Goal: Communication & Community: Answer question/provide support

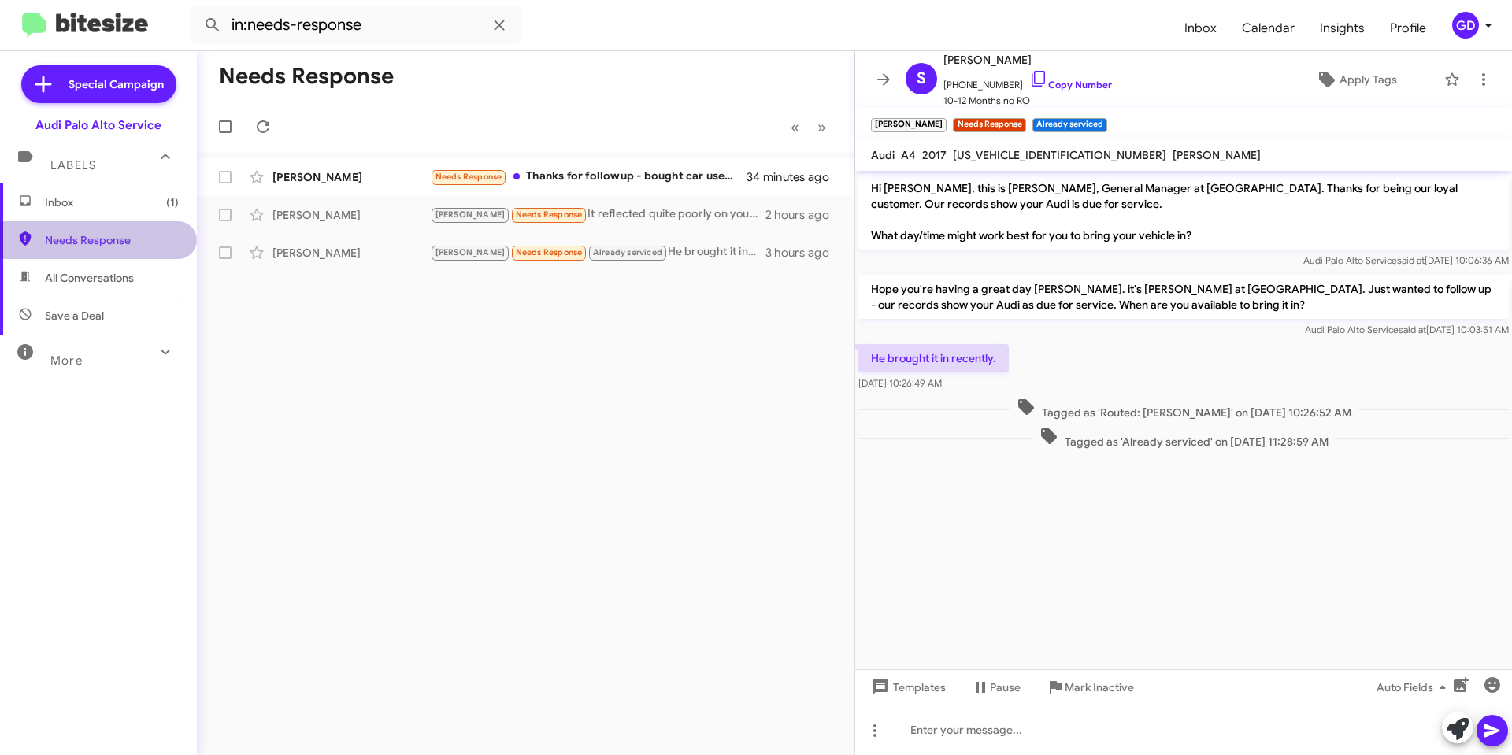
click at [98, 240] on span "Needs Response" at bounding box center [112, 240] width 134 height 16
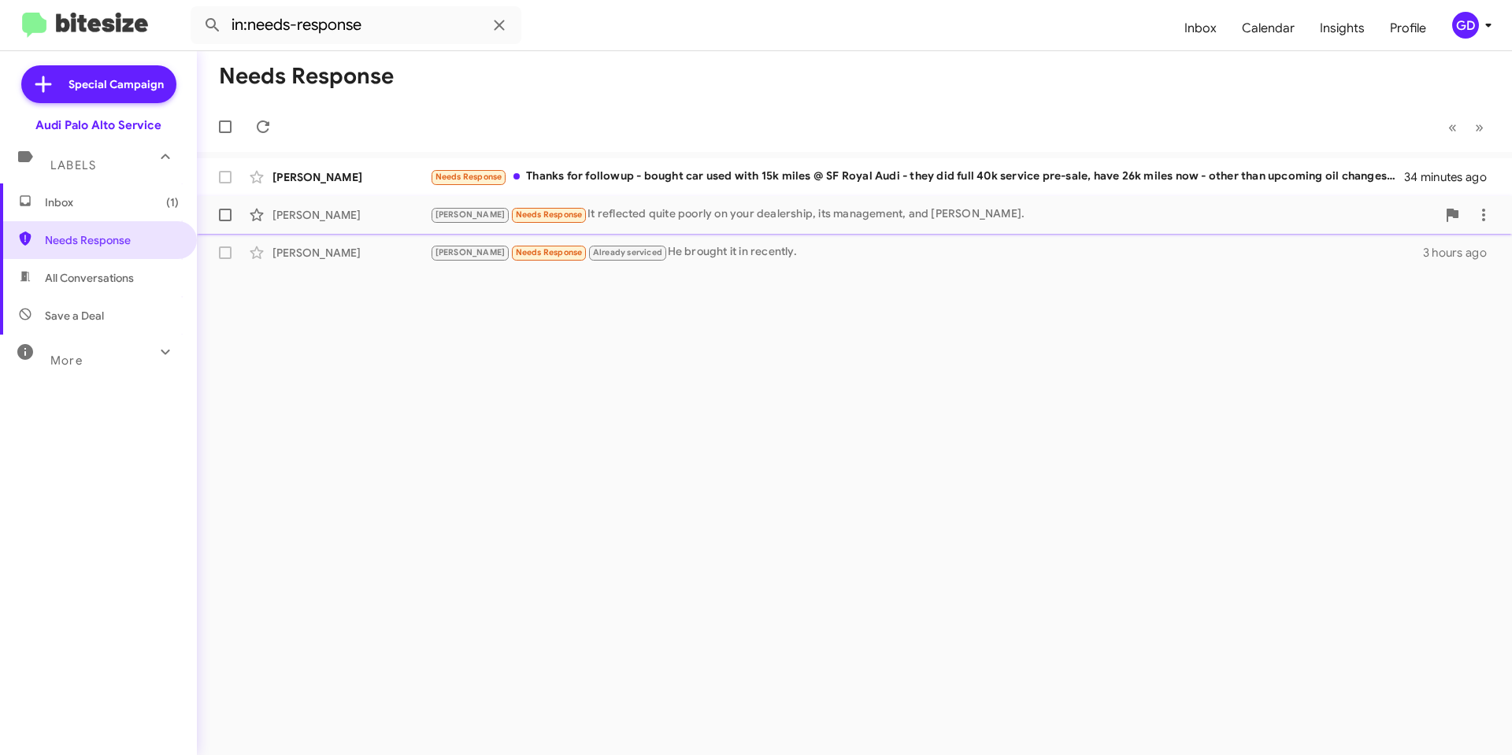
click at [624, 217] on div "Arnold Needs Response It reflected quite poorly on your dealership, its managem…" at bounding box center [933, 214] width 1006 height 18
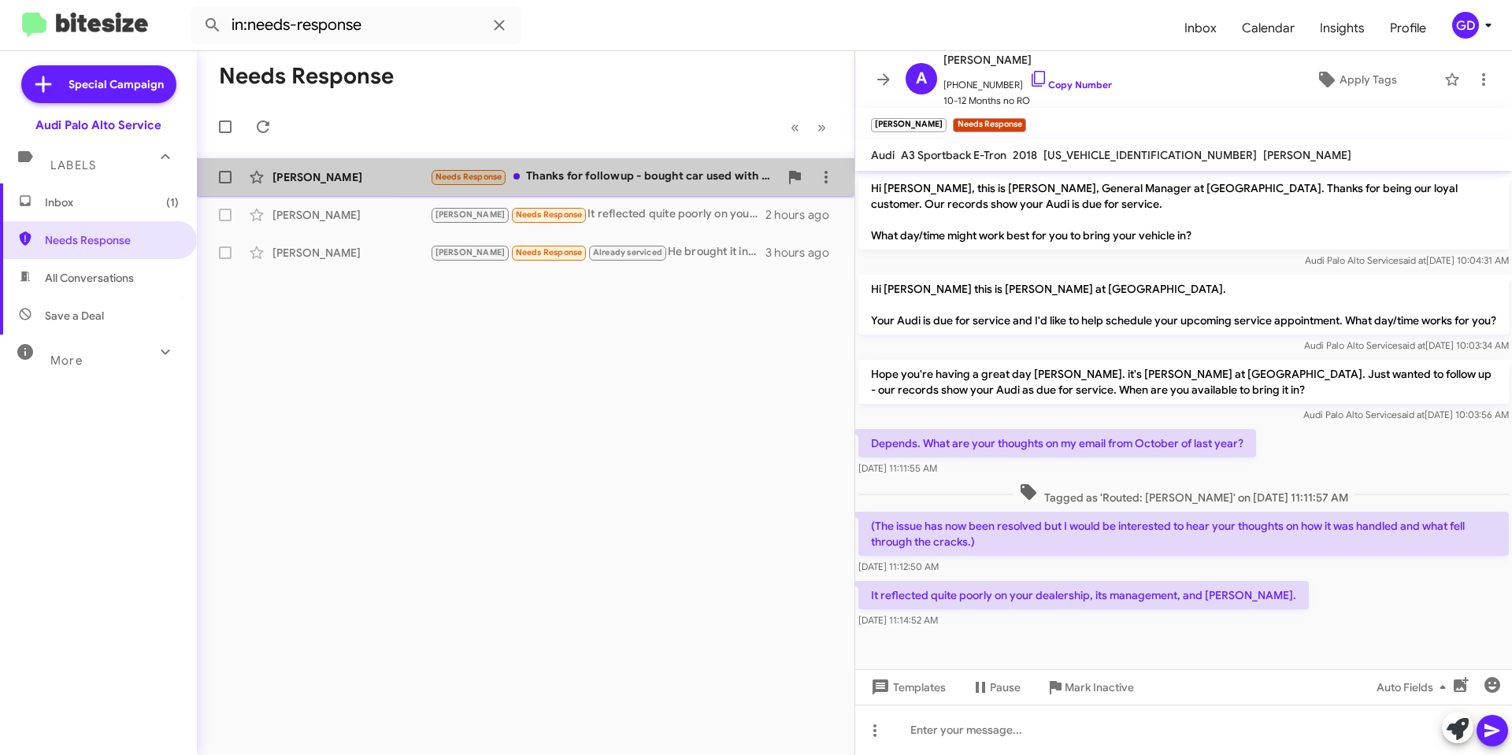
click at [660, 171] on div "Needs Response Thanks for followup - bought car used with 15k miles @ SF Royal …" at bounding box center [604, 177] width 349 height 18
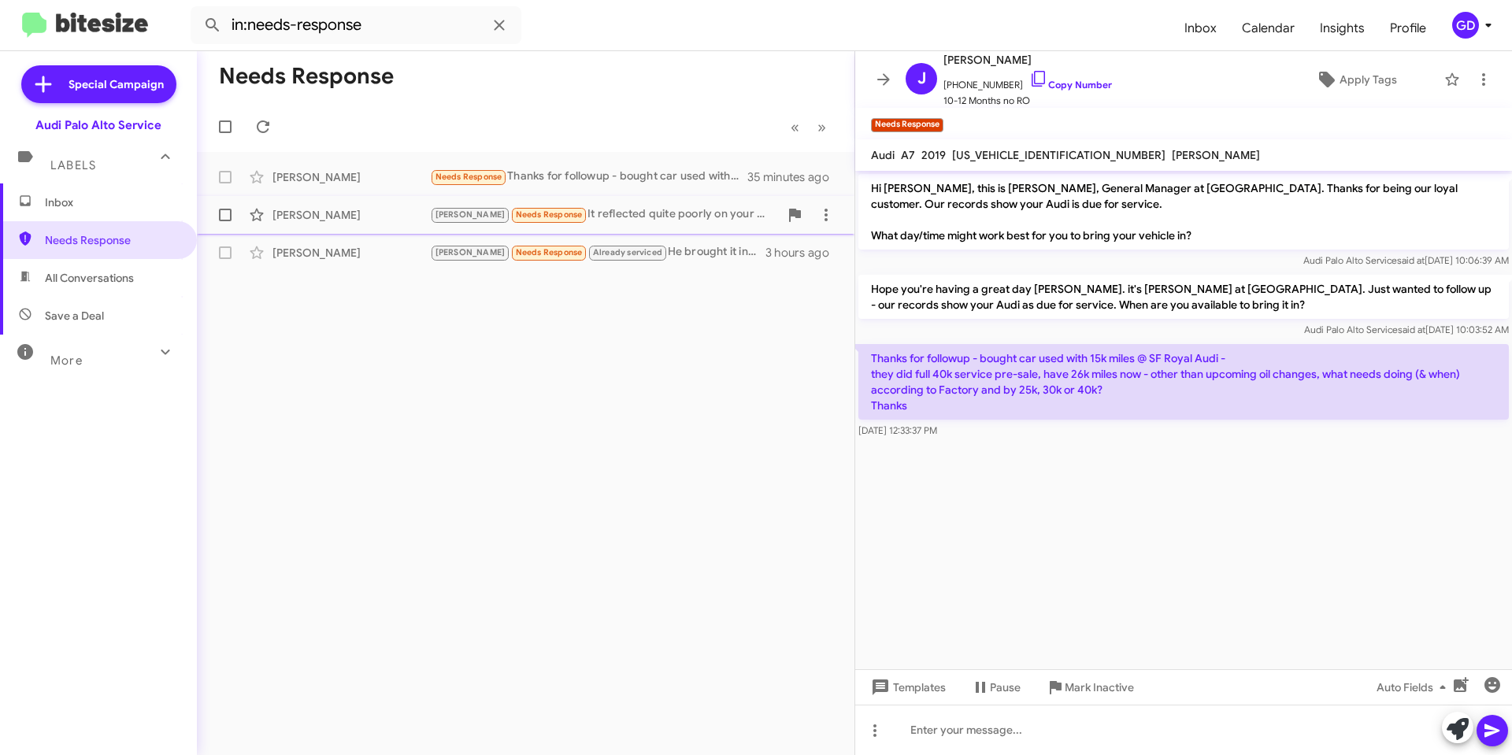
click at [596, 216] on div "Arnold Needs Response It reflected quite poorly on your dealership, its managem…" at bounding box center [604, 214] width 349 height 18
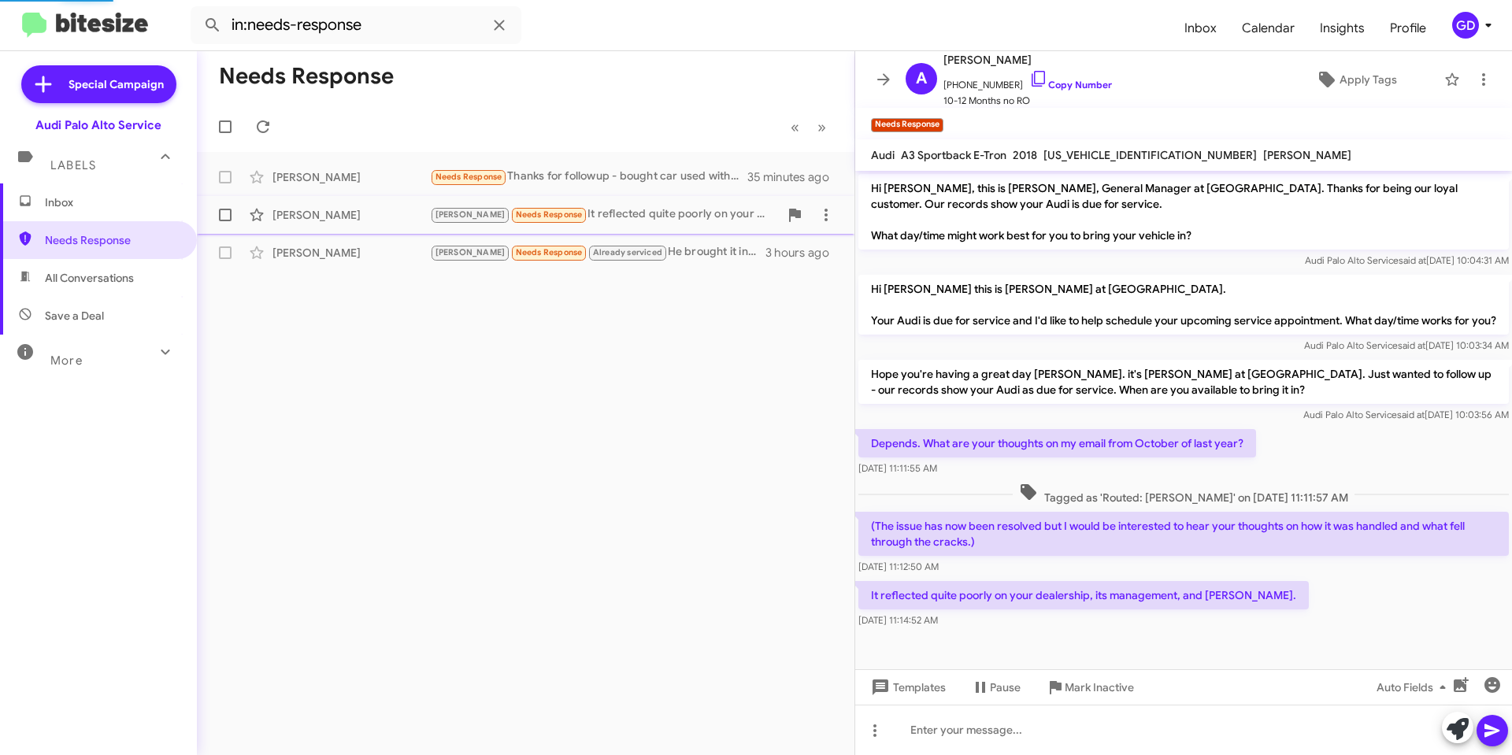
scroll to position [6, 0]
click at [1055, 83] on link "Copy Number" at bounding box center [1070, 85] width 83 height 12
click at [1474, 77] on icon at bounding box center [1483, 79] width 19 height 19
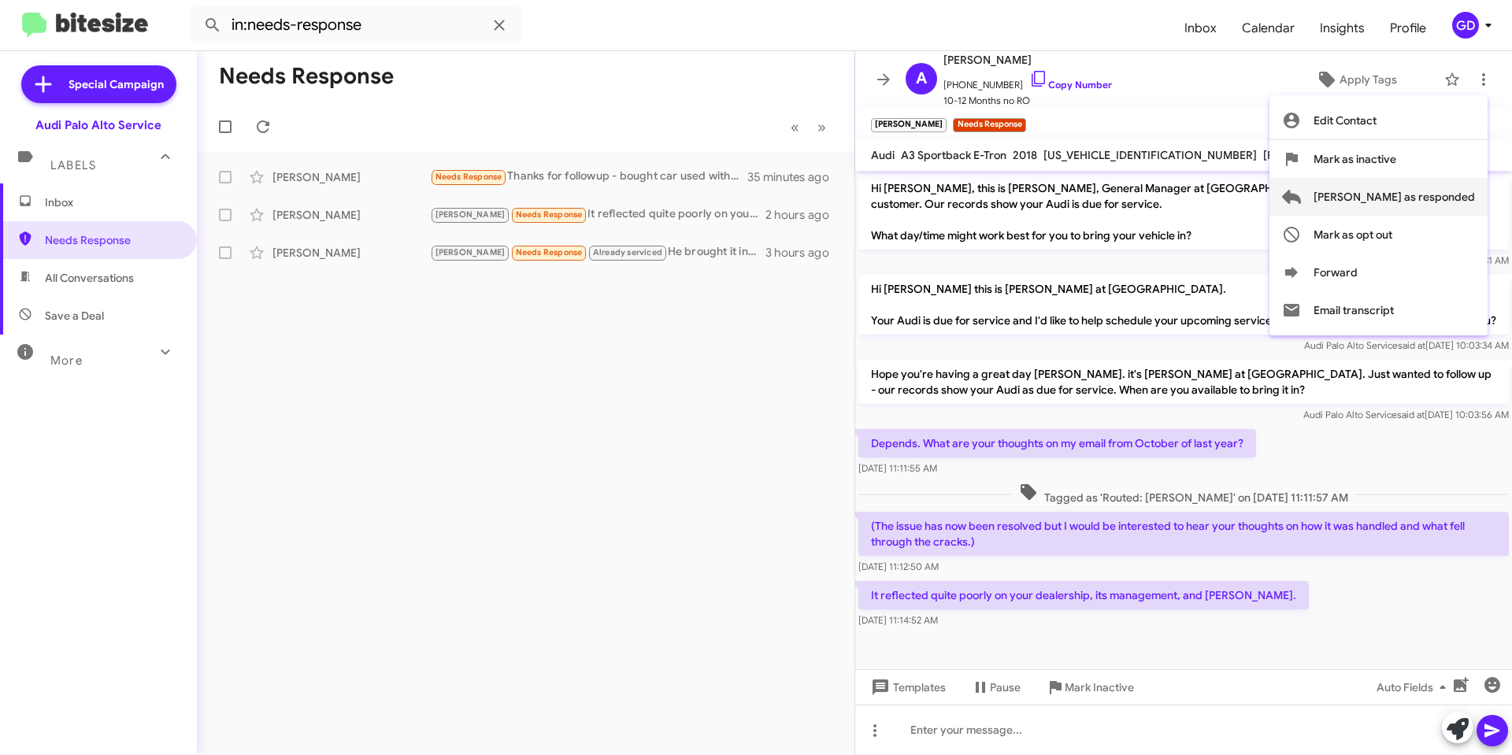
click at [1415, 196] on span "[PERSON_NAME] as responded" at bounding box center [1393, 197] width 161 height 38
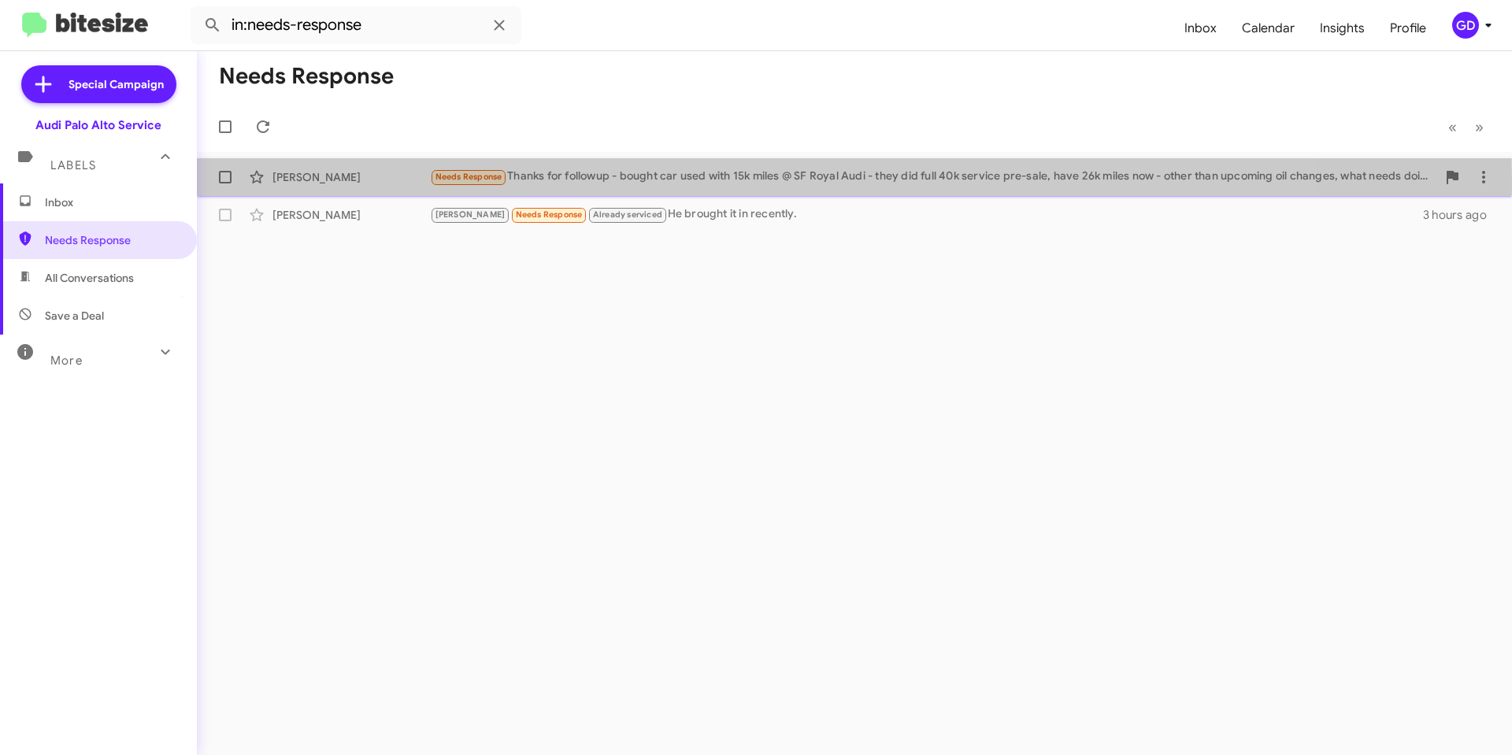
click at [314, 183] on div "Joice White" at bounding box center [350, 177] width 157 height 16
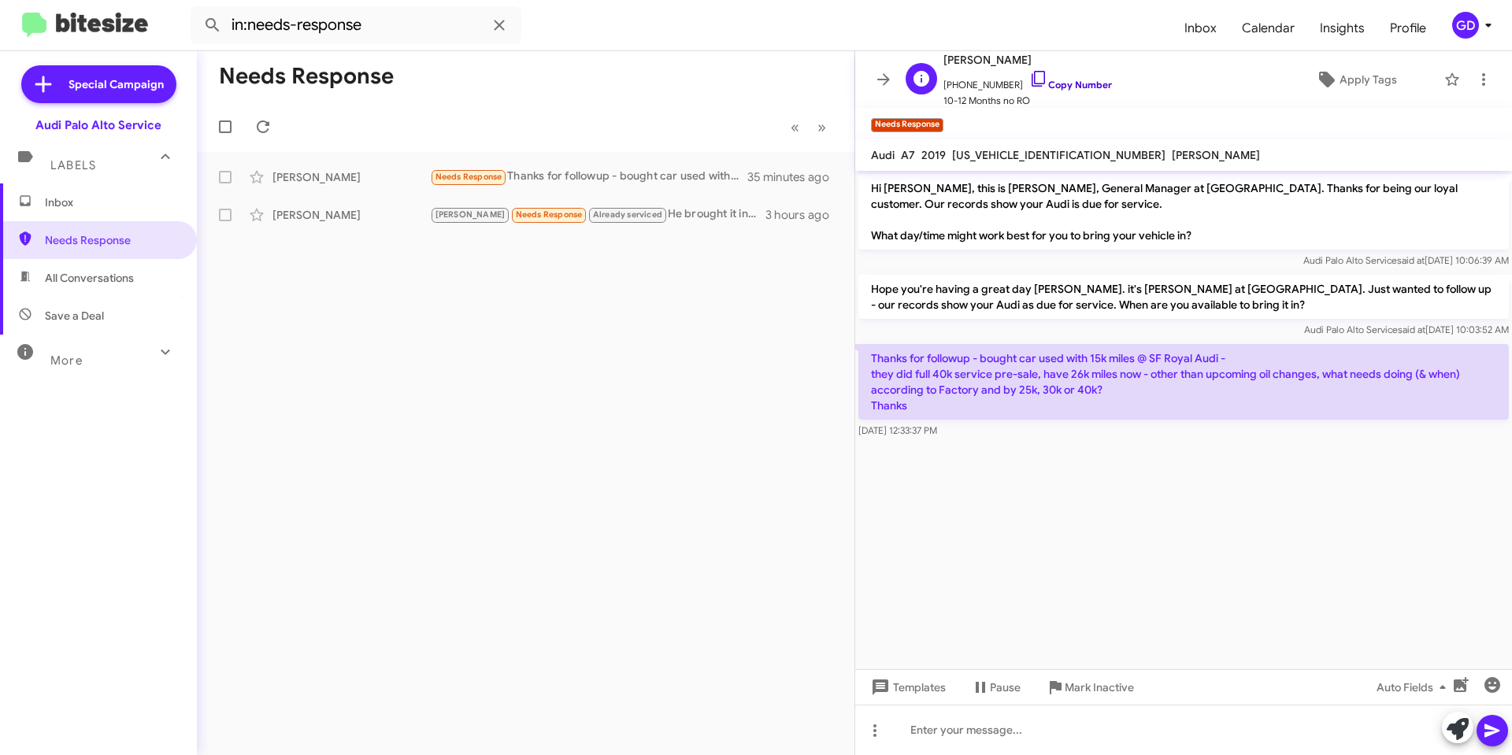
click at [1067, 80] on link "Copy Number" at bounding box center [1070, 85] width 83 height 12
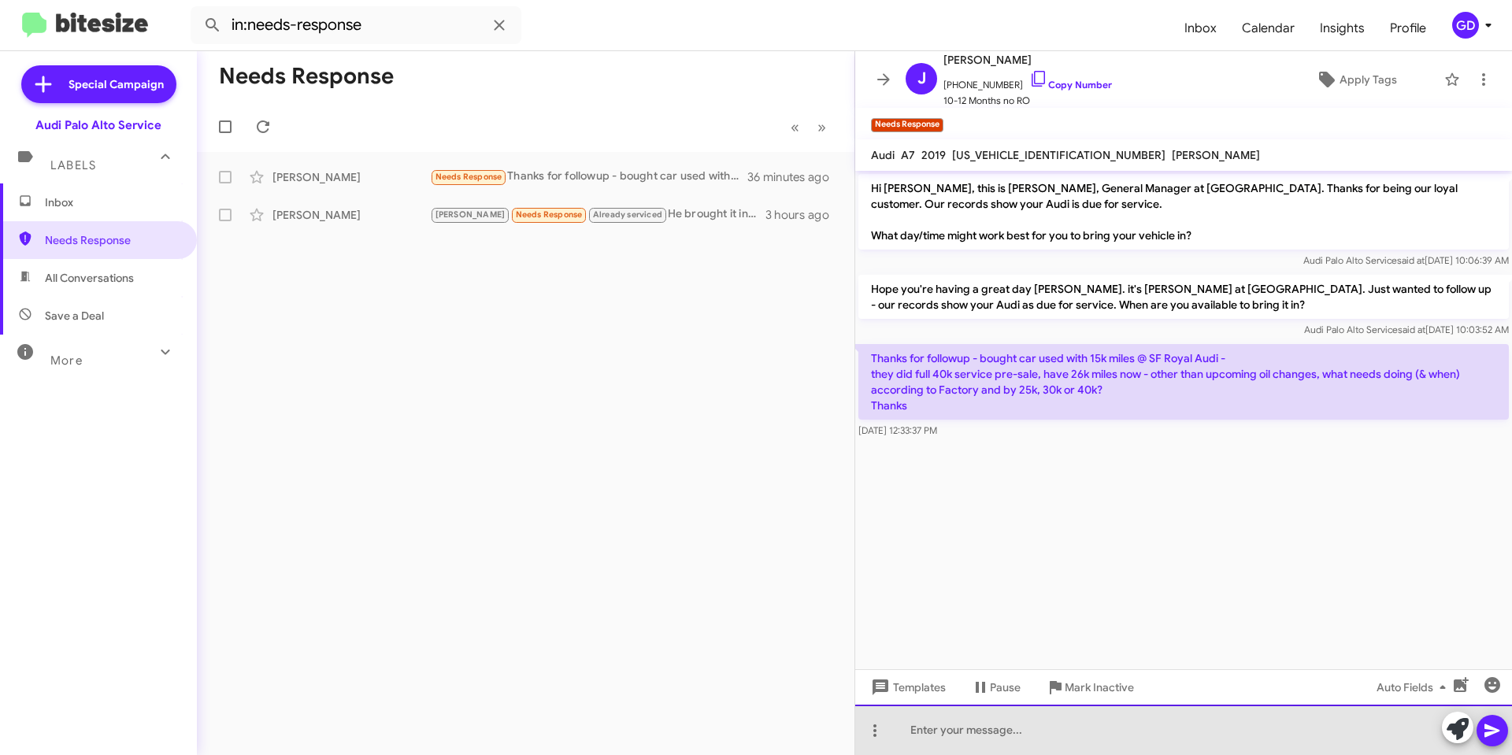
click at [902, 731] on div at bounding box center [1183, 730] width 657 height 50
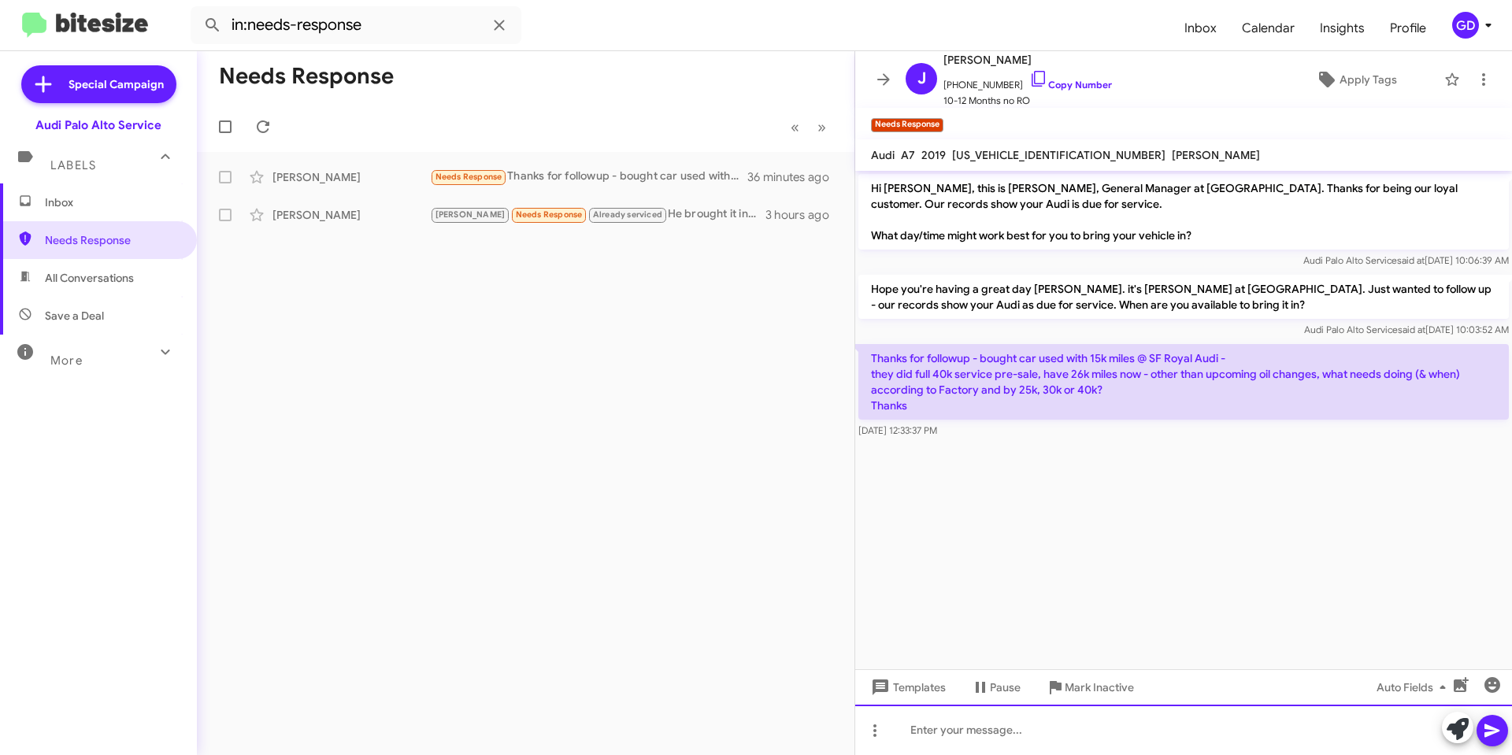
paste div
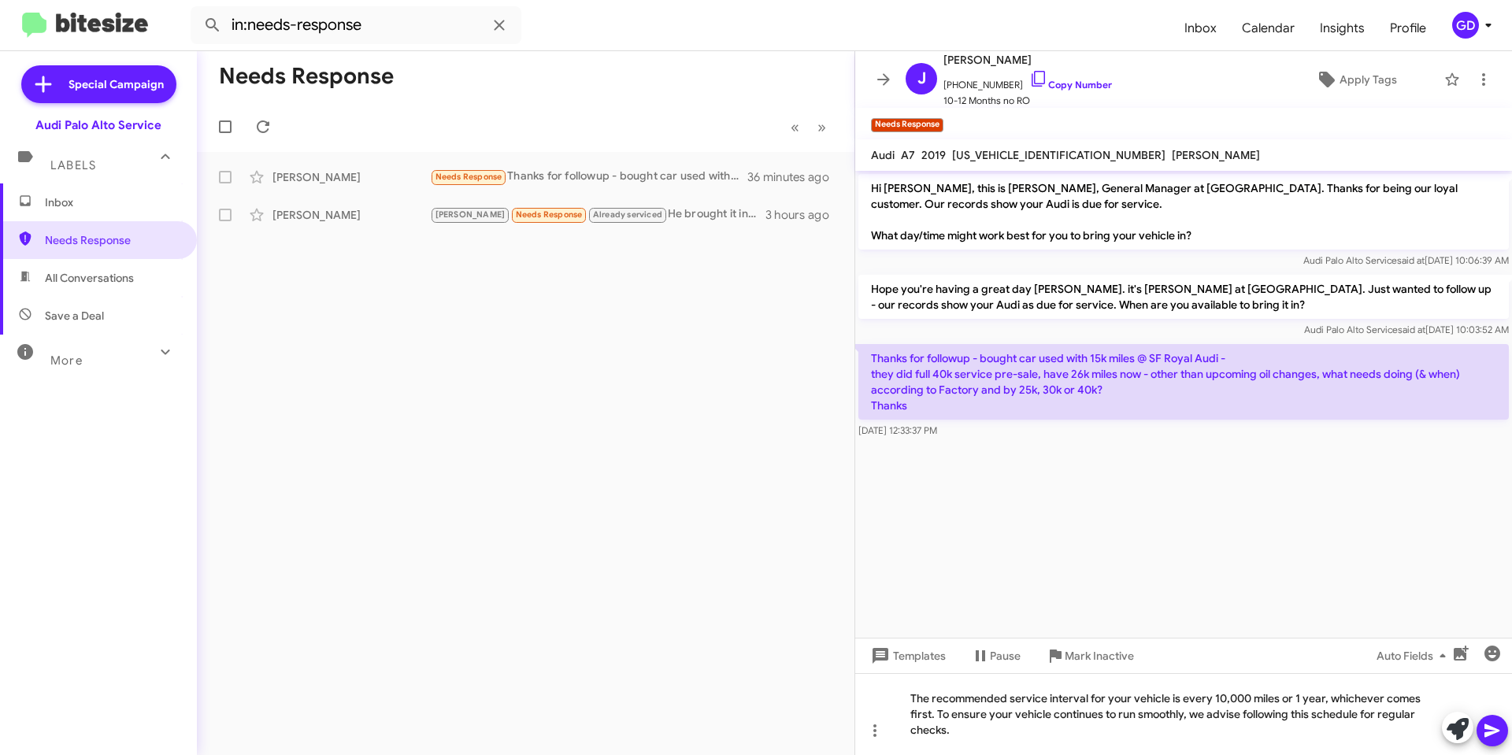
click at [1495, 729] on icon at bounding box center [1491, 730] width 15 height 13
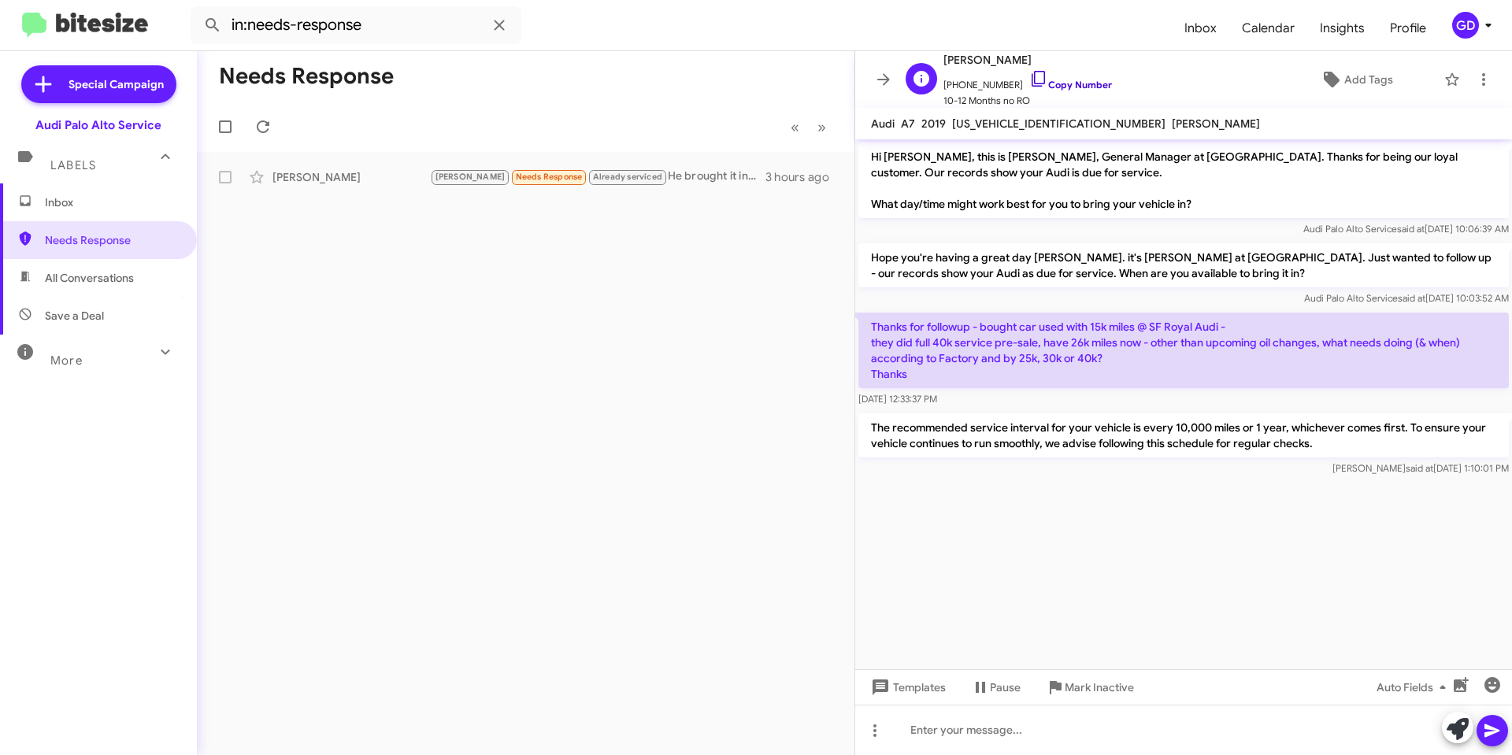
click at [1062, 89] on link "Copy Number" at bounding box center [1070, 85] width 83 height 12
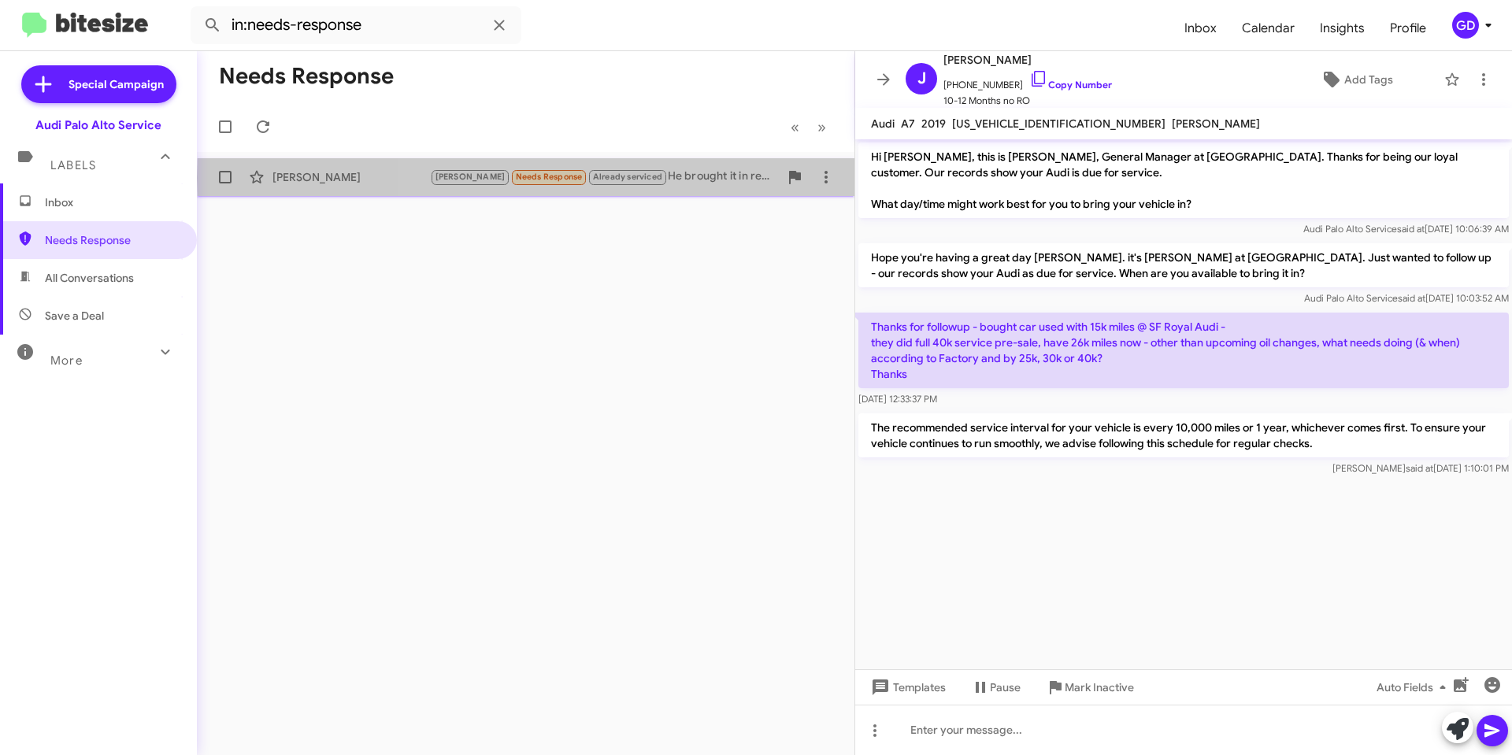
click at [705, 178] on div "Arnold Needs Response Already serviced He brought it in recently." at bounding box center [604, 177] width 349 height 18
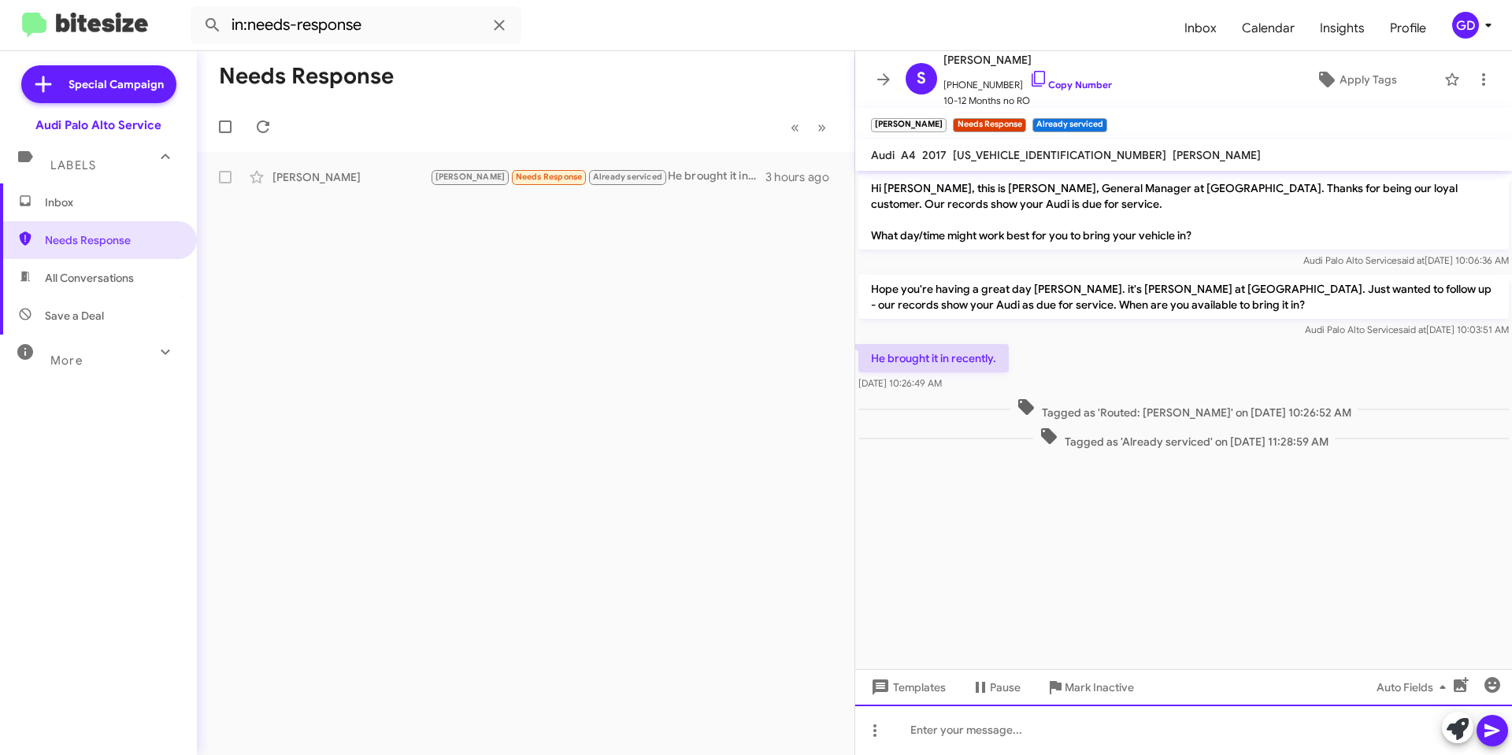
click at [921, 739] on div at bounding box center [1183, 730] width 657 height 50
click at [1051, 82] on link "Copy Number" at bounding box center [1070, 85] width 83 height 12
click at [961, 734] on div at bounding box center [1183, 730] width 657 height 50
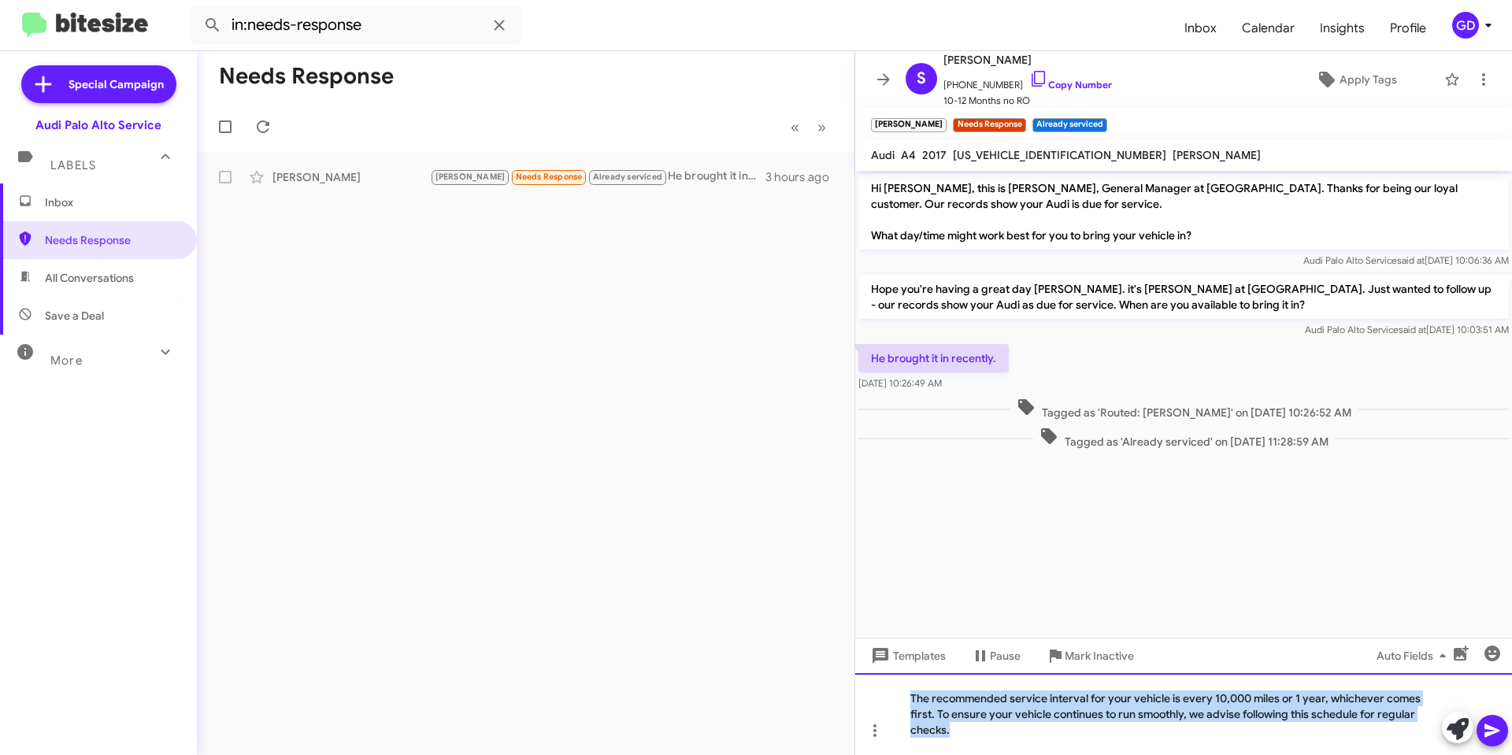
drag, startPoint x: 969, startPoint y: 735, endPoint x: 832, endPoint y: 678, distance: 148.6
click at [832, 678] on div "Needs Response « Previous » Next Stephen Magowan Arnold Needs Response Already …" at bounding box center [854, 403] width 1315 height 704
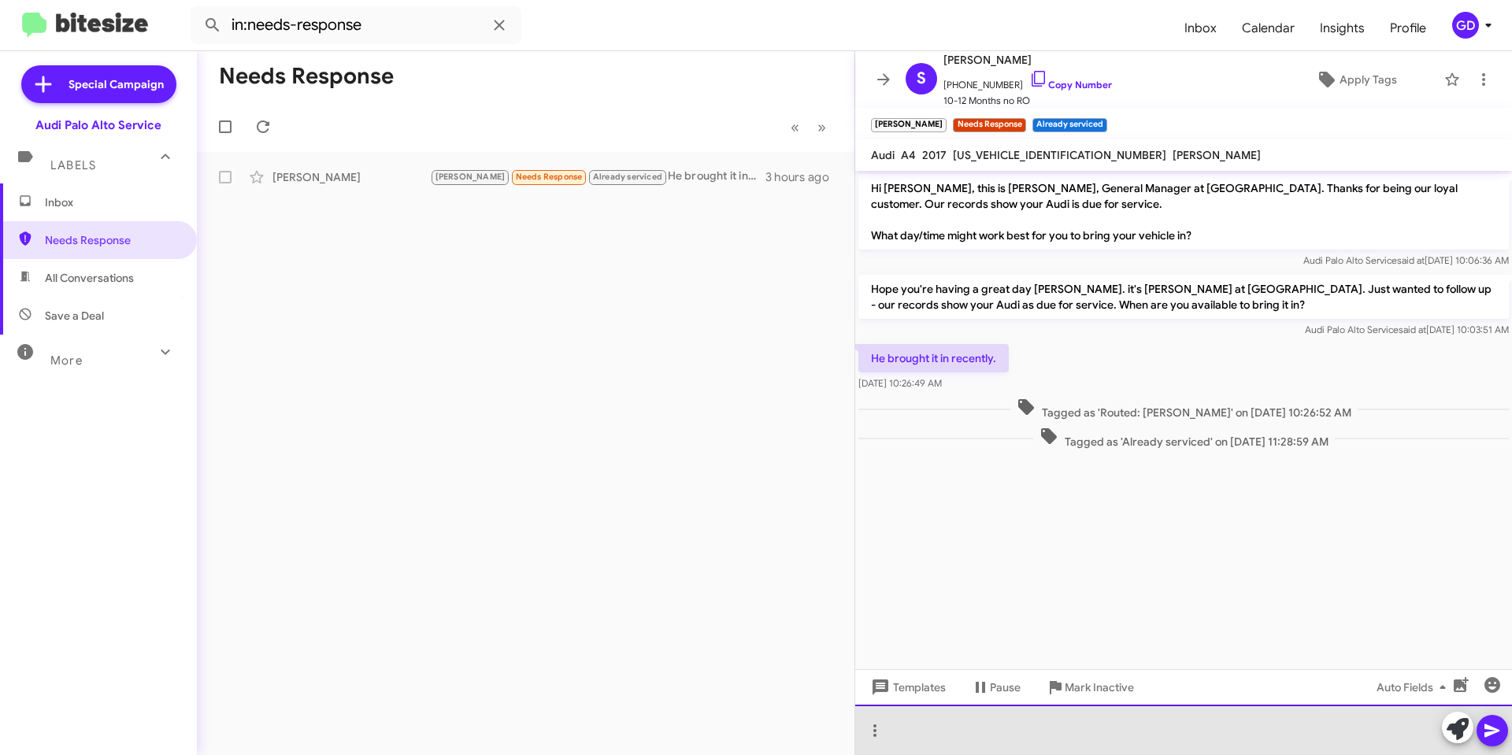
click at [912, 731] on div at bounding box center [1183, 730] width 657 height 50
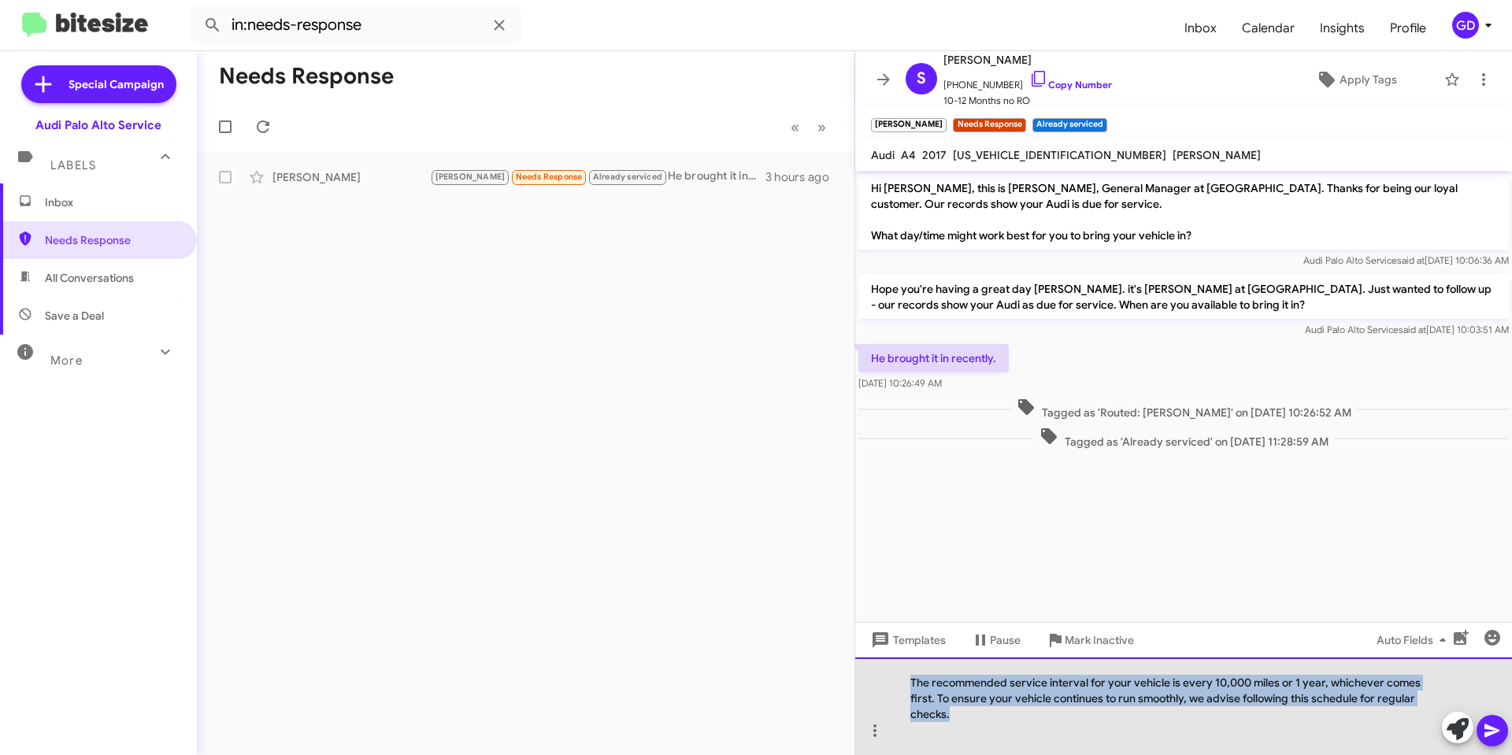
drag, startPoint x: 976, startPoint y: 721, endPoint x: 869, endPoint y: 668, distance: 119.4
click at [869, 668] on div "The recommended service interval for your vehicle is every 10,000 miles or 1 ye…" at bounding box center [1183, 706] width 657 height 98
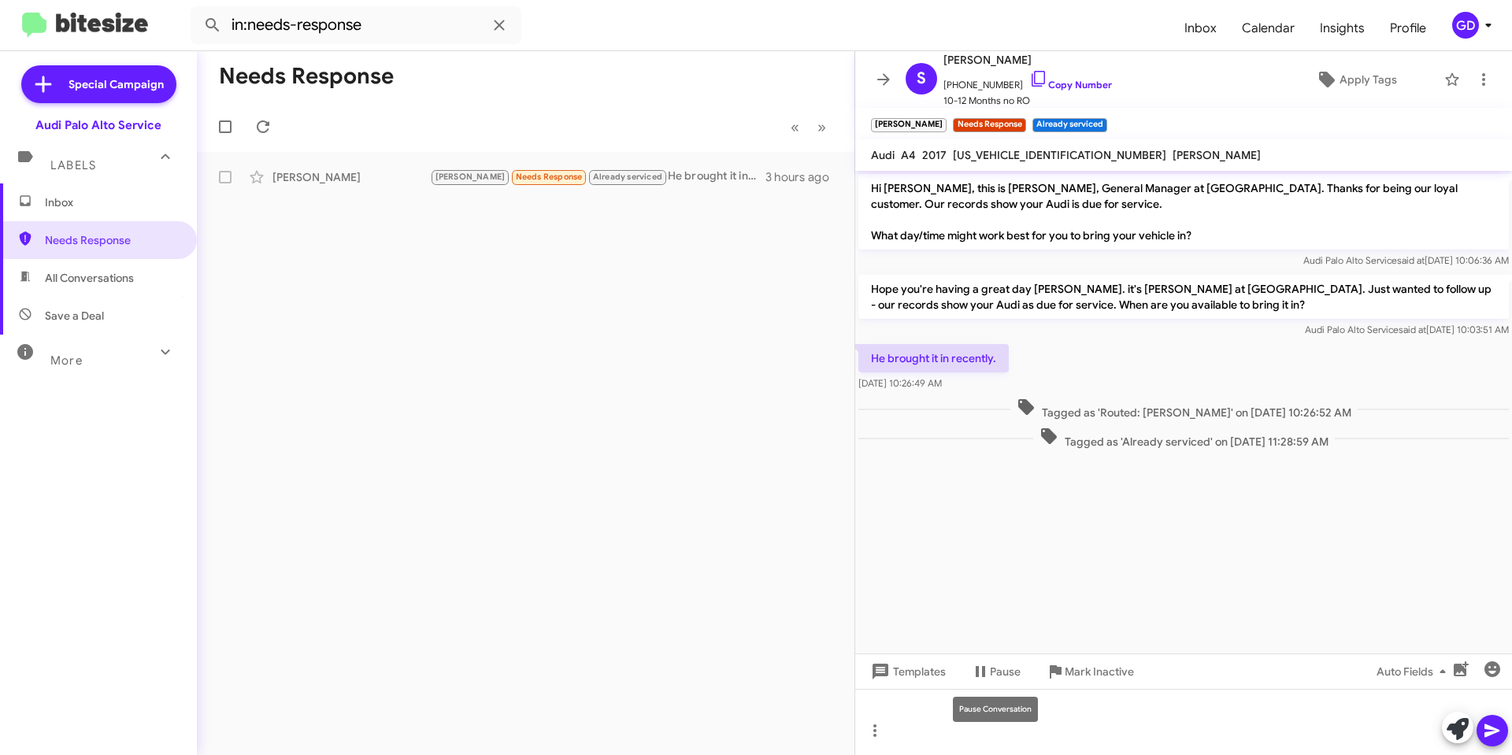
click at [960, 715] on div "Pause Conversation" at bounding box center [995, 709] width 85 height 25
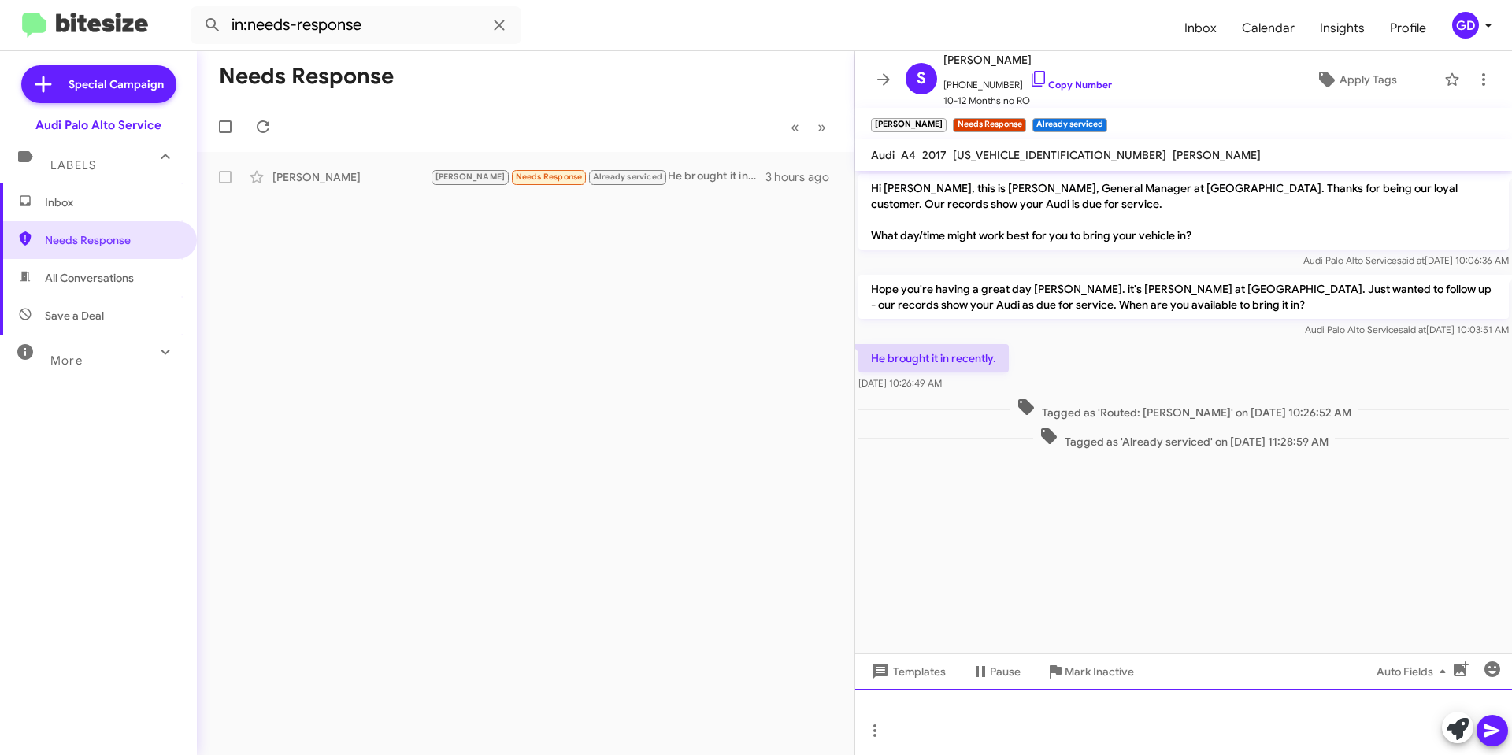
click at [975, 712] on div at bounding box center [1183, 722] width 657 height 66
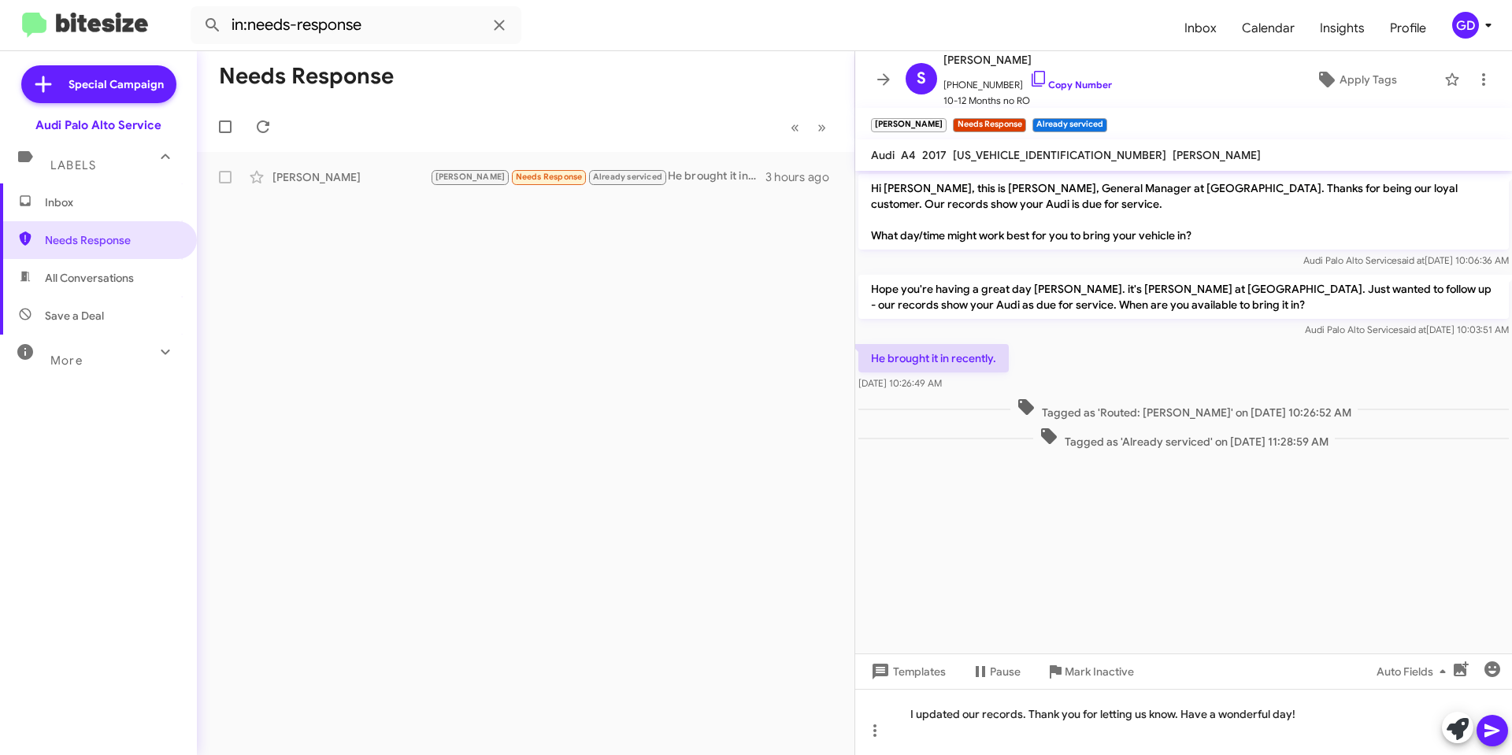
click at [1489, 735] on icon at bounding box center [1491, 730] width 15 height 13
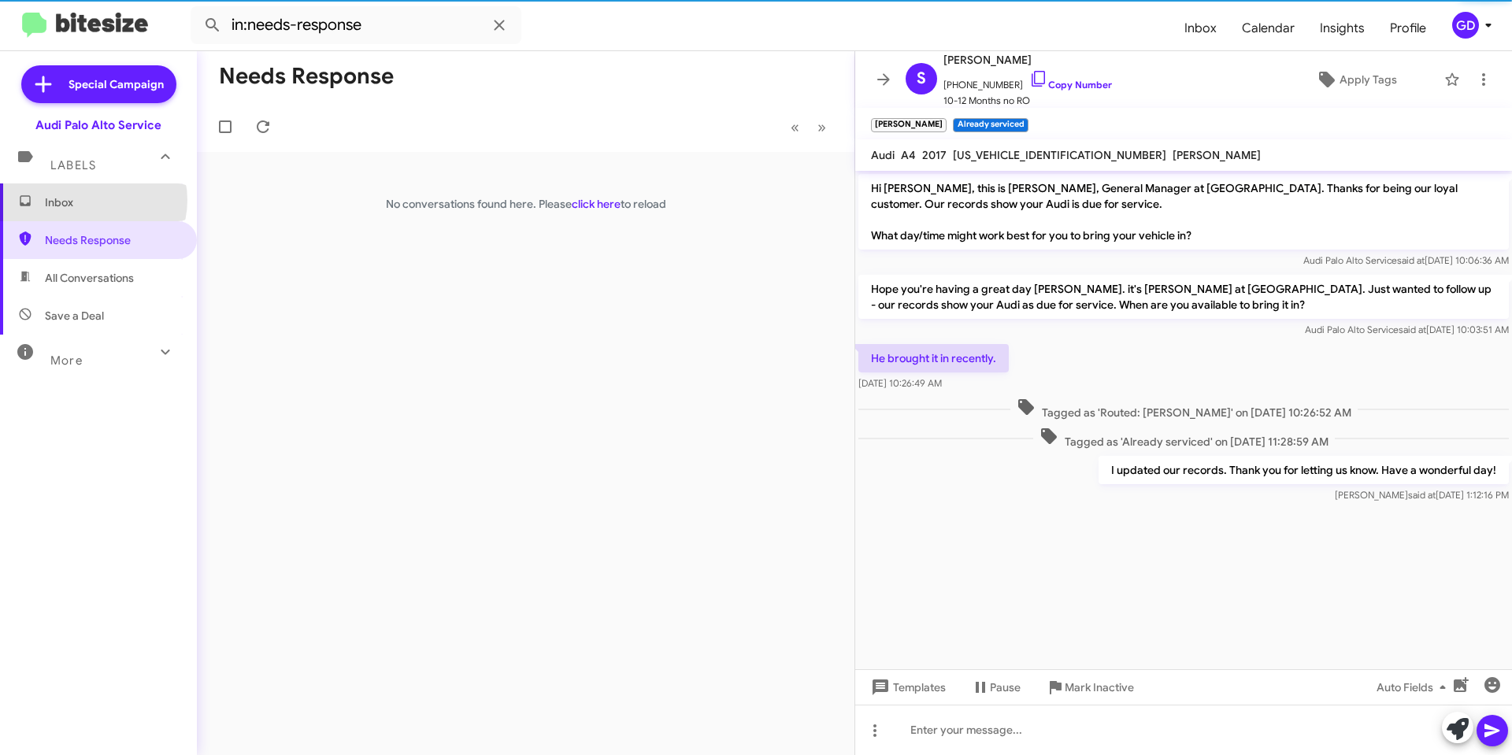
click at [92, 200] on span "Inbox" at bounding box center [112, 202] width 134 height 16
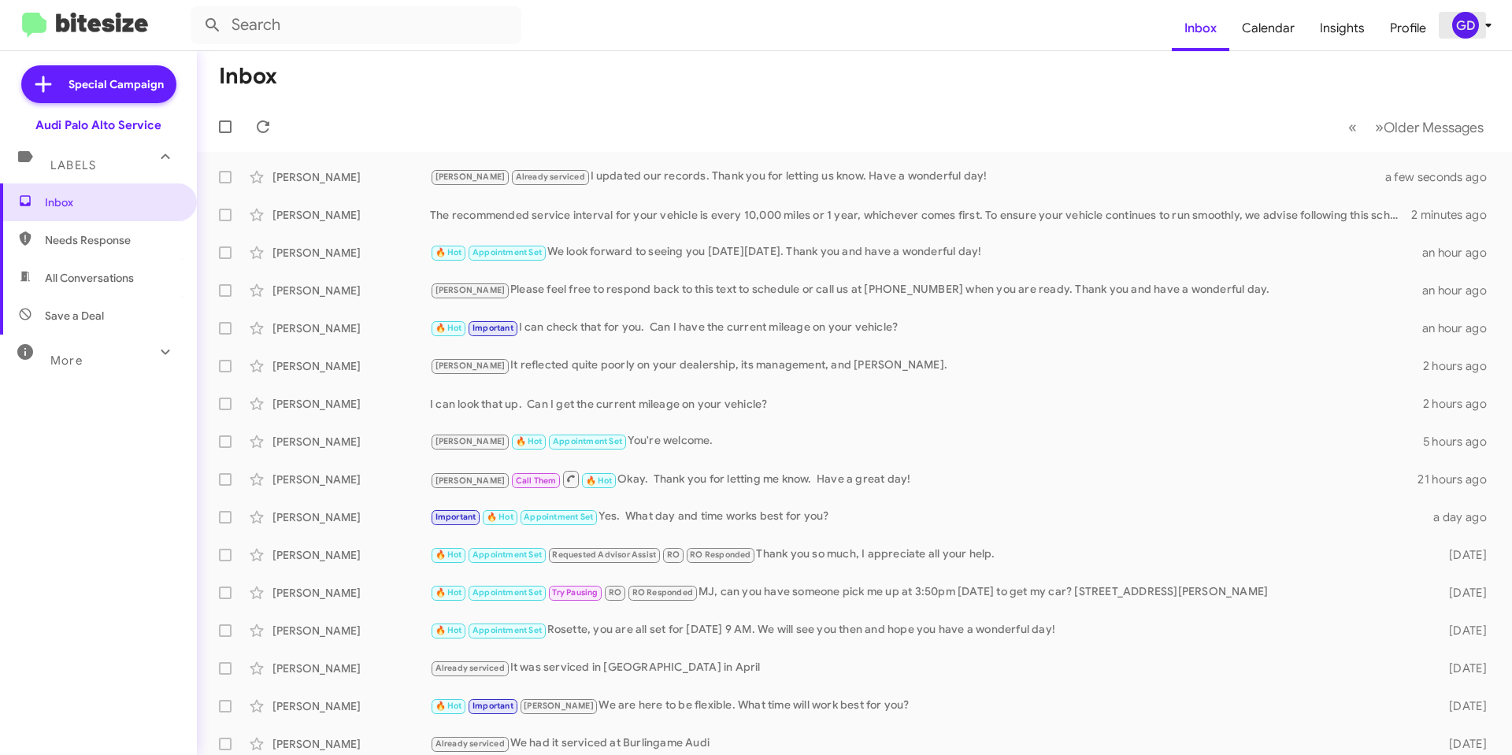
click at [1462, 25] on div "GD" at bounding box center [1465, 25] width 27 height 27
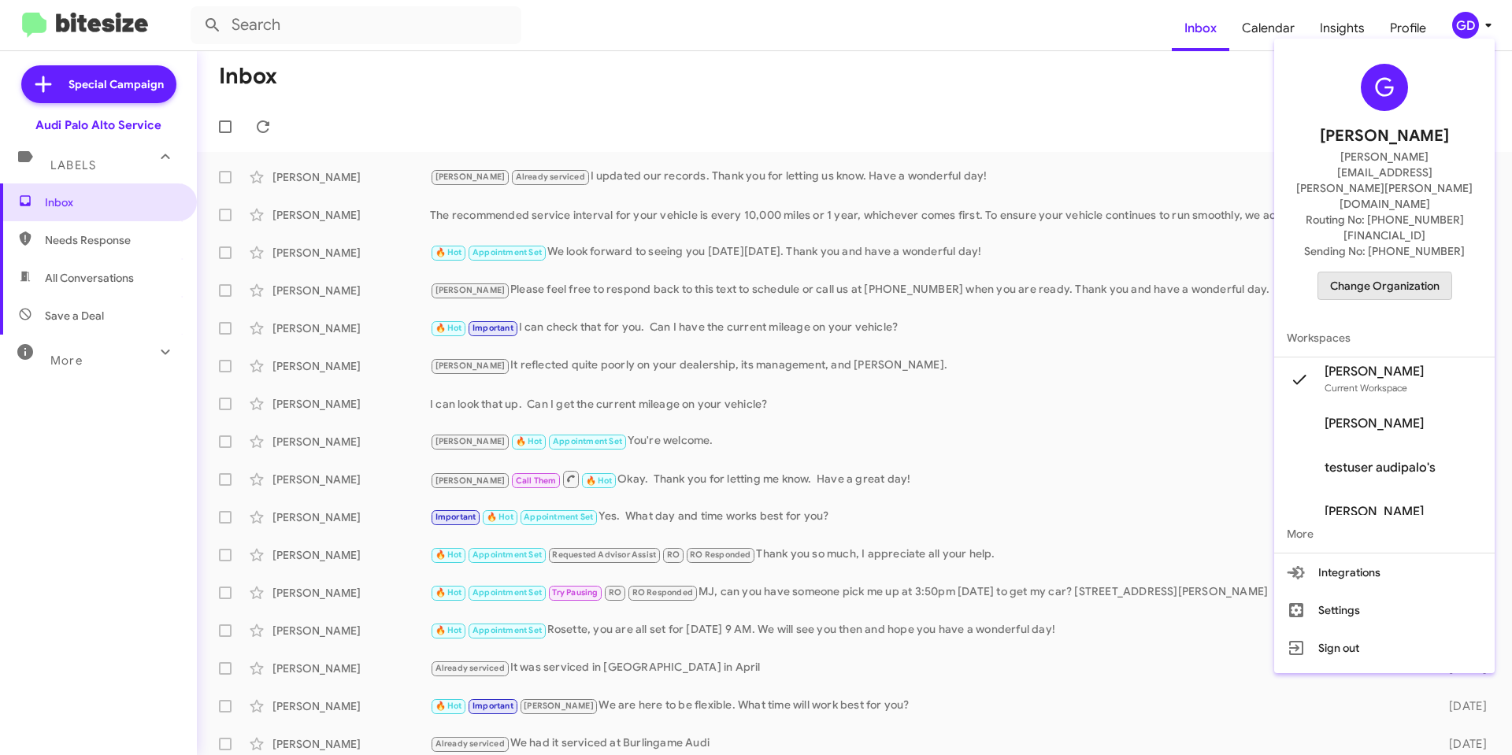
click at [1386, 272] on span "Change Organization" at bounding box center [1384, 285] width 109 height 27
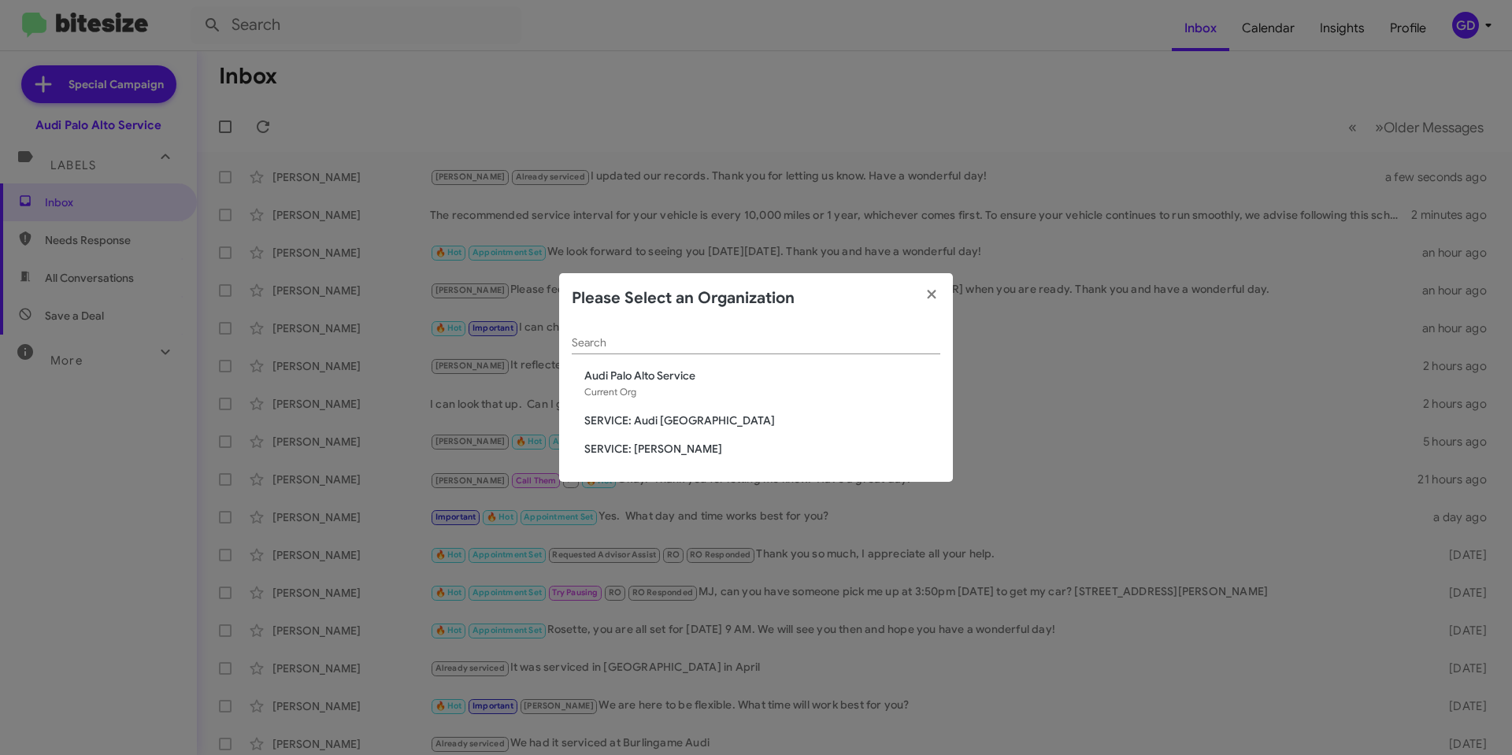
click at [646, 424] on span "SERVICE: Audi [GEOGRAPHIC_DATA]" at bounding box center [762, 421] width 356 height 16
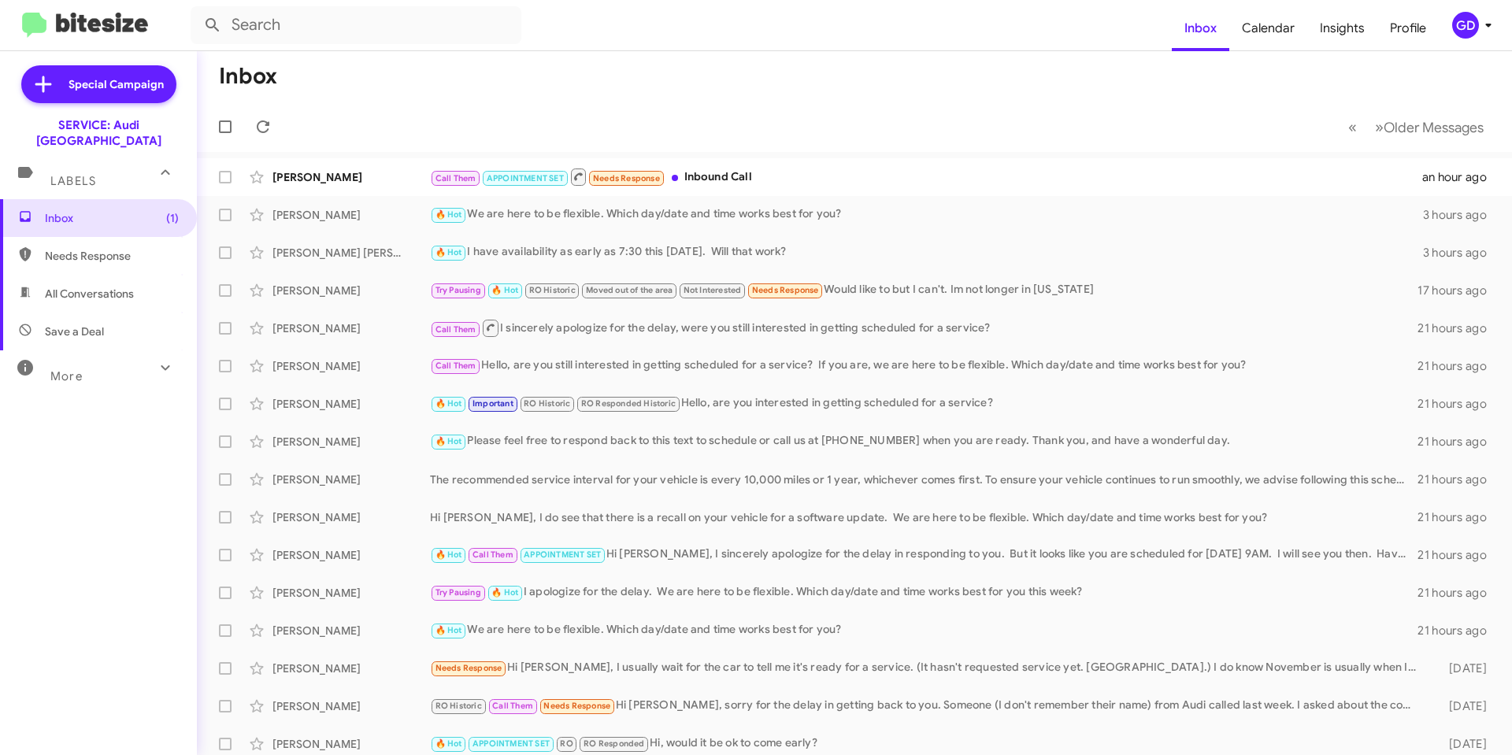
click at [91, 253] on span "Needs Response" at bounding box center [98, 256] width 197 height 38
type input "in:needs-response"
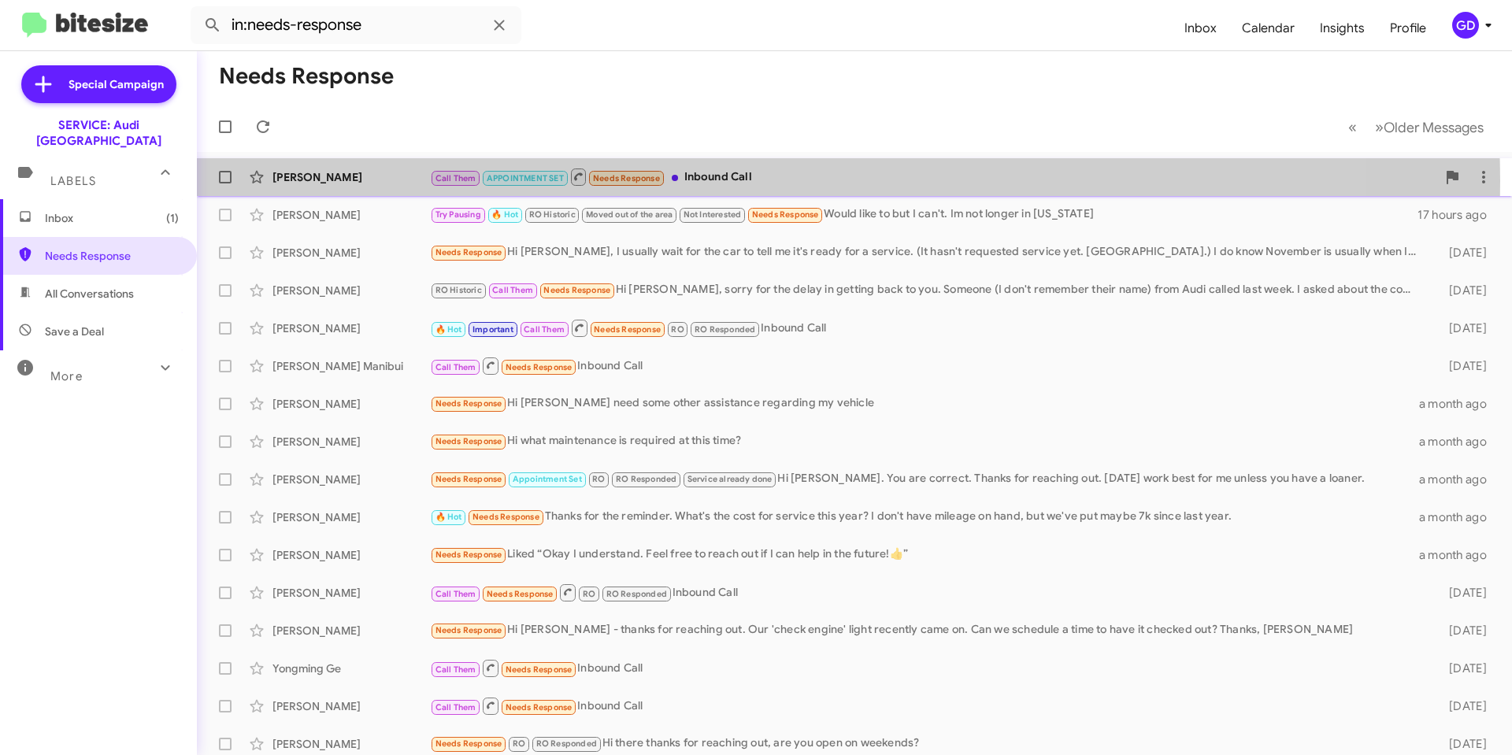
click at [732, 181] on div "Call Them APPOINTMENT SET Needs Response Inbound Call" at bounding box center [933, 177] width 1006 height 20
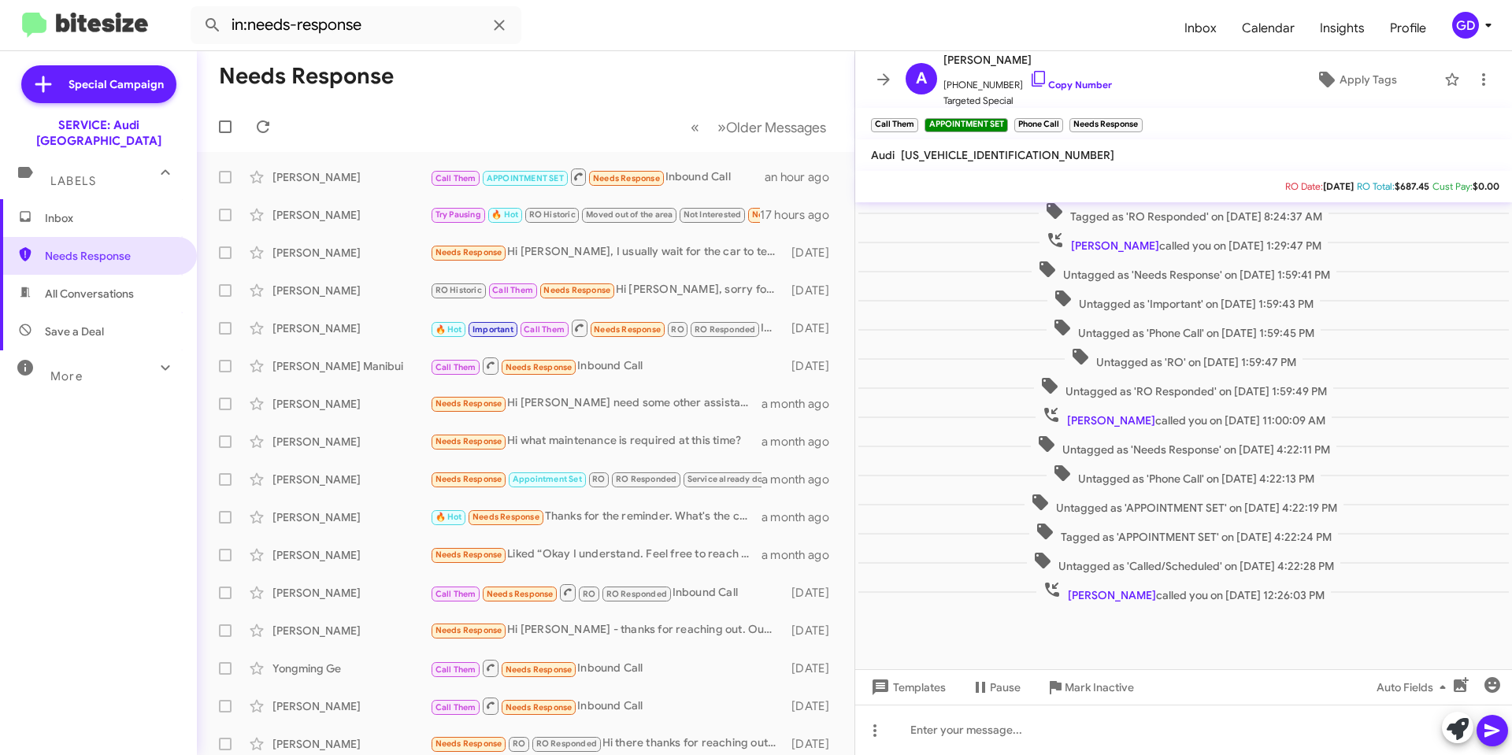
scroll to position [864, 0]
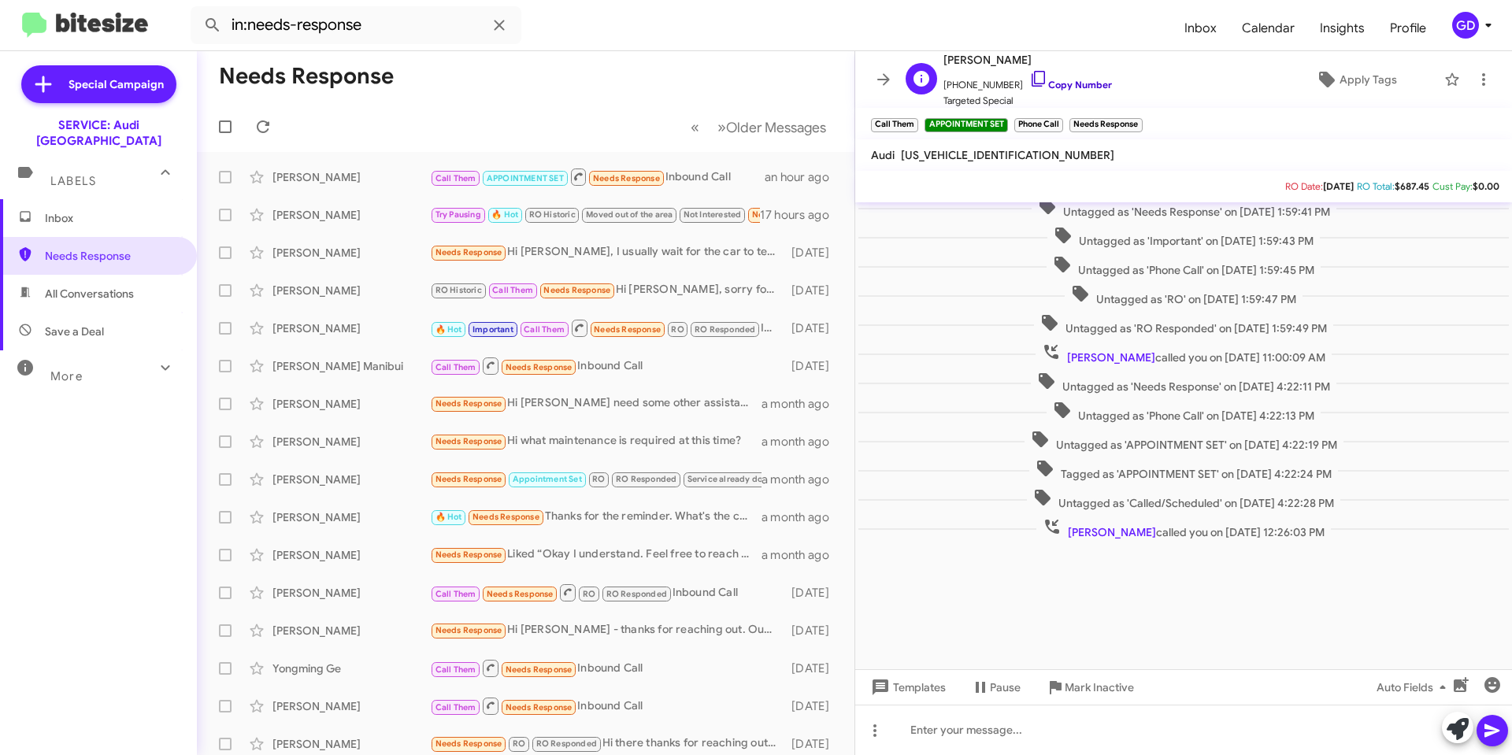
click at [1060, 83] on link "Copy Number" at bounding box center [1070, 85] width 83 height 12
click at [1482, 76] on icon at bounding box center [1483, 79] width 3 height 13
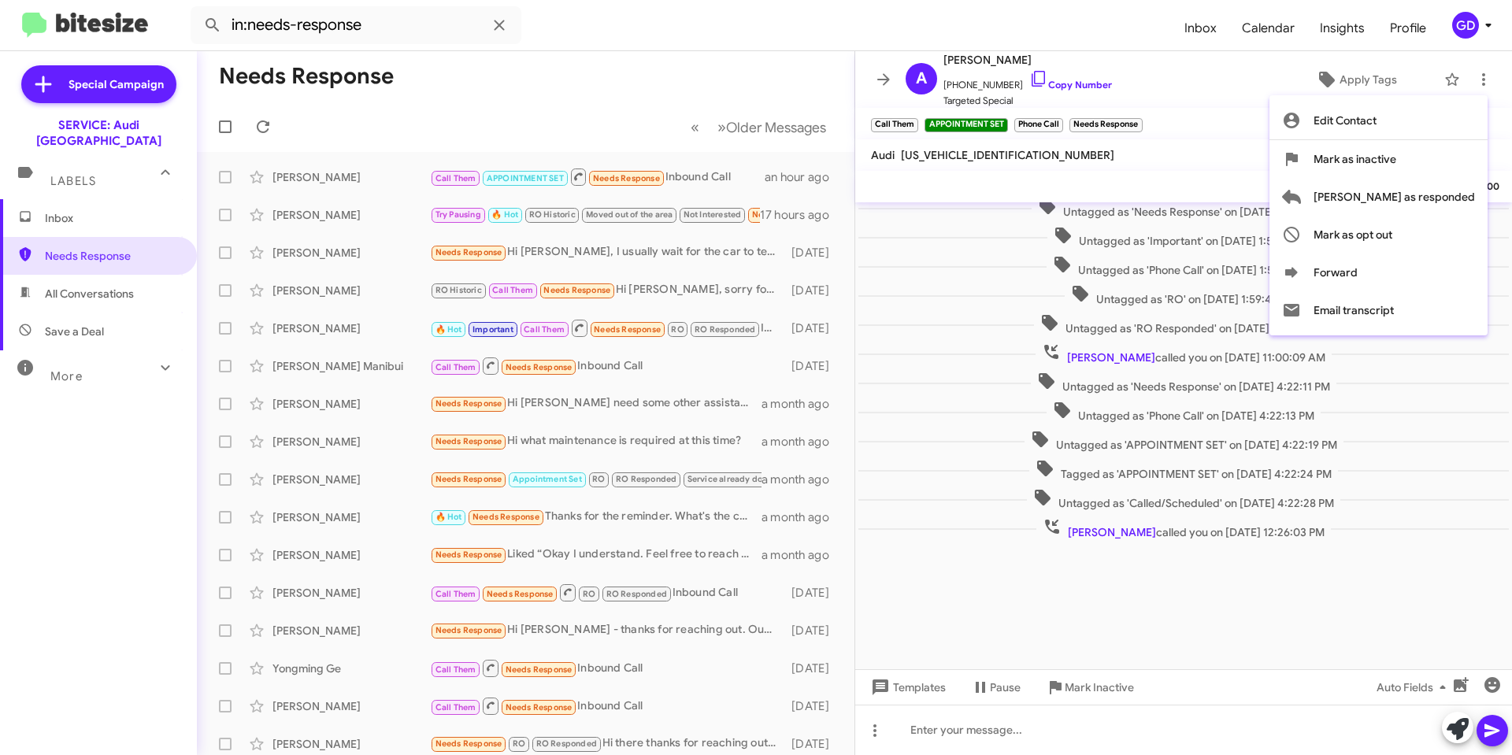
click at [1145, 166] on div at bounding box center [756, 377] width 1512 height 755
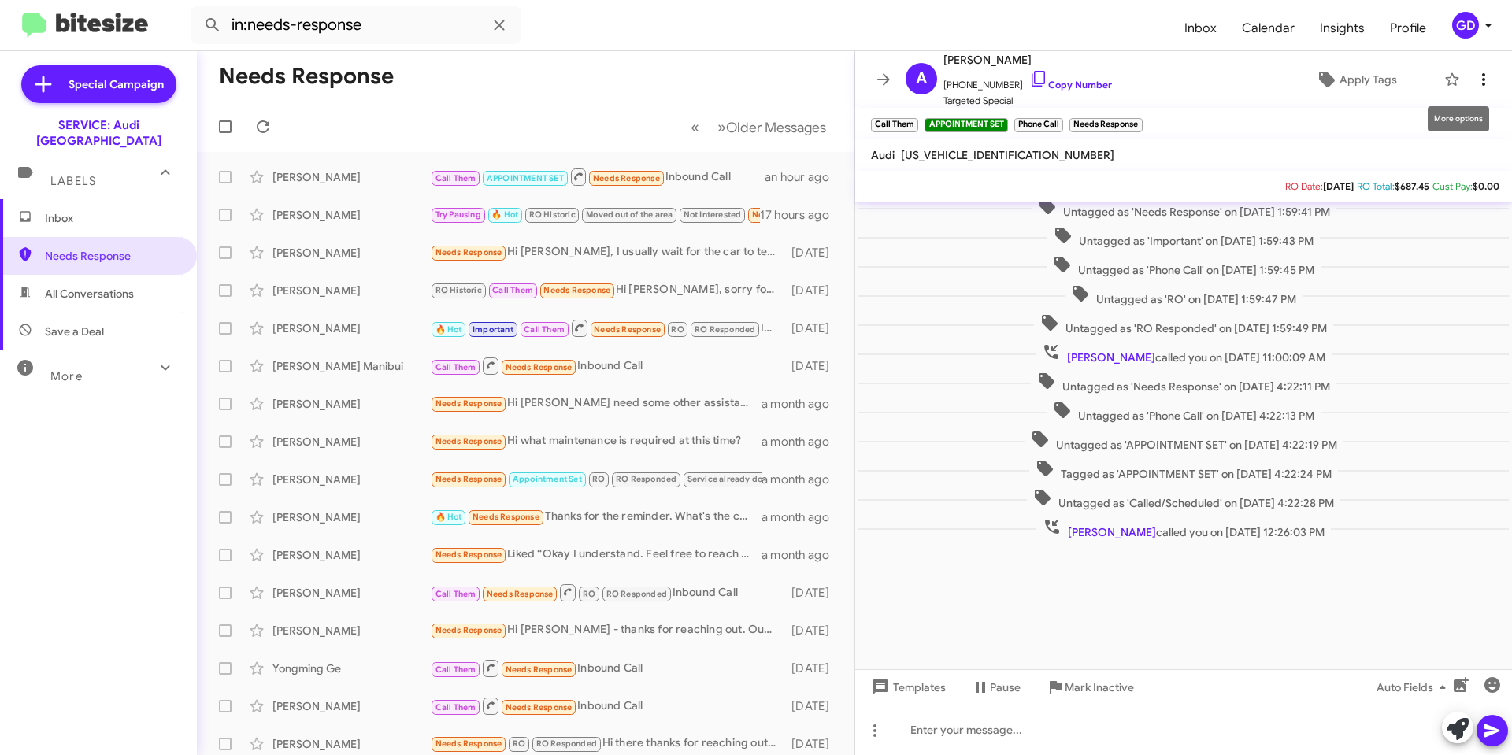
click at [1474, 76] on icon at bounding box center [1483, 79] width 19 height 19
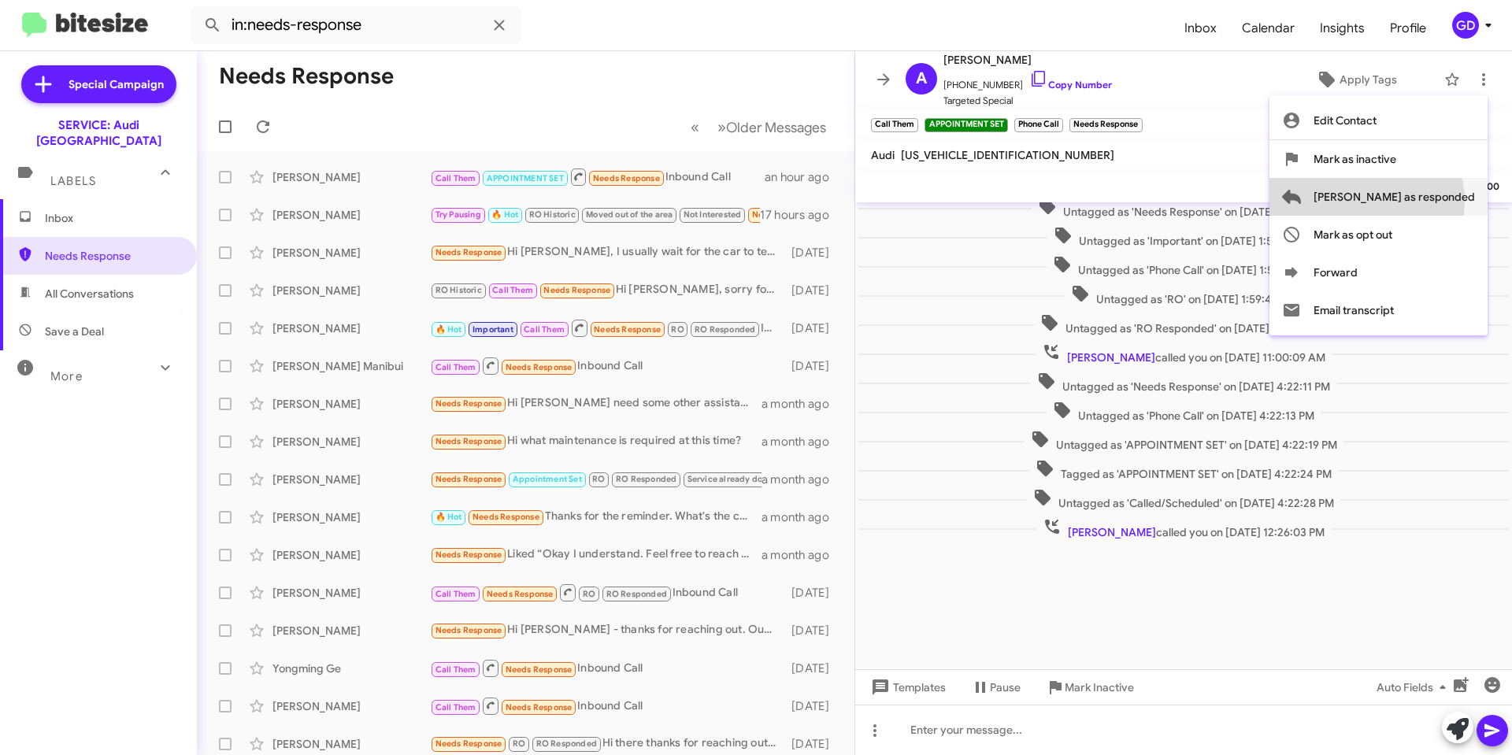
click at [1429, 202] on span "[PERSON_NAME] as responded" at bounding box center [1393, 197] width 161 height 38
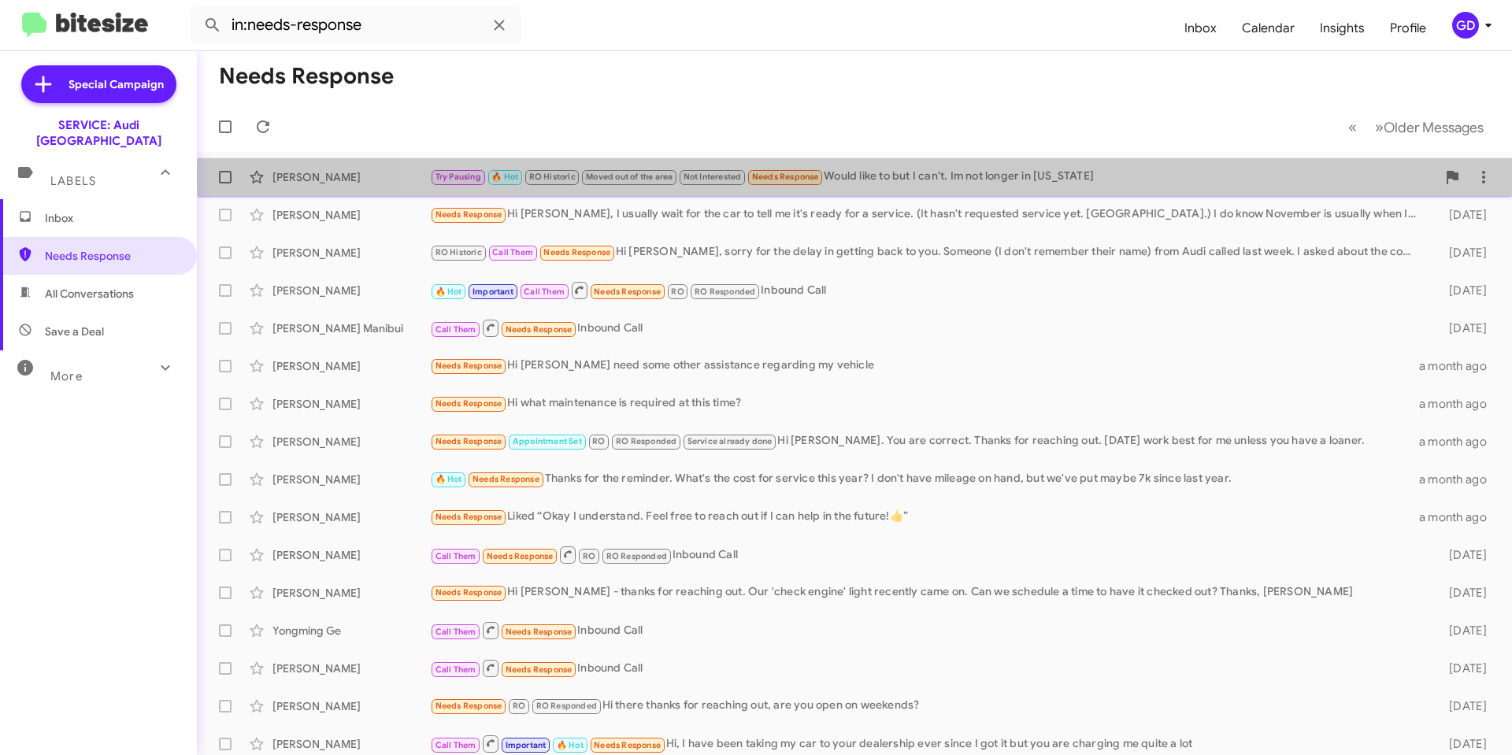
click at [923, 177] on div "Try Pausing 🔥 Hot RO Historic Moved out of the area Not Interested Needs Respon…" at bounding box center [933, 177] width 1006 height 18
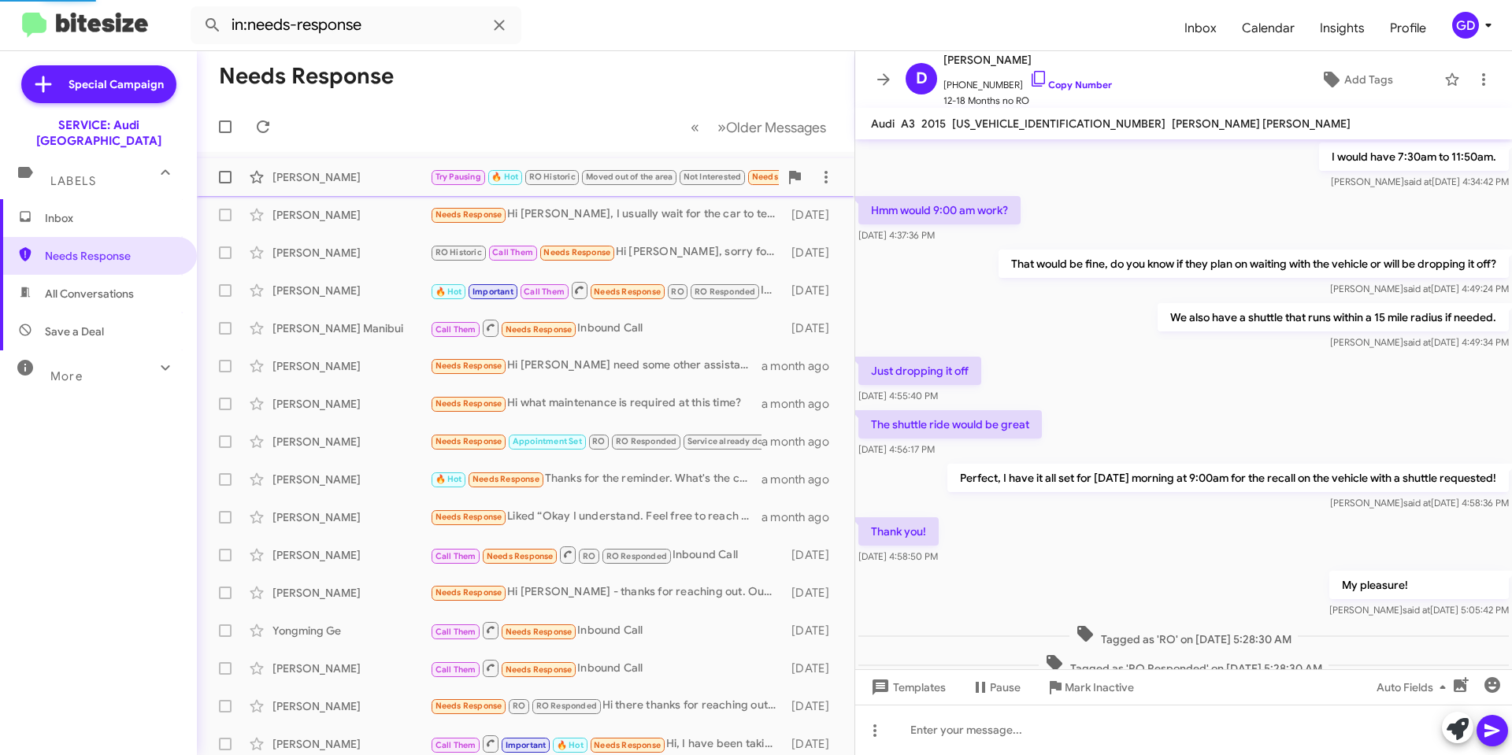
scroll to position [464, 0]
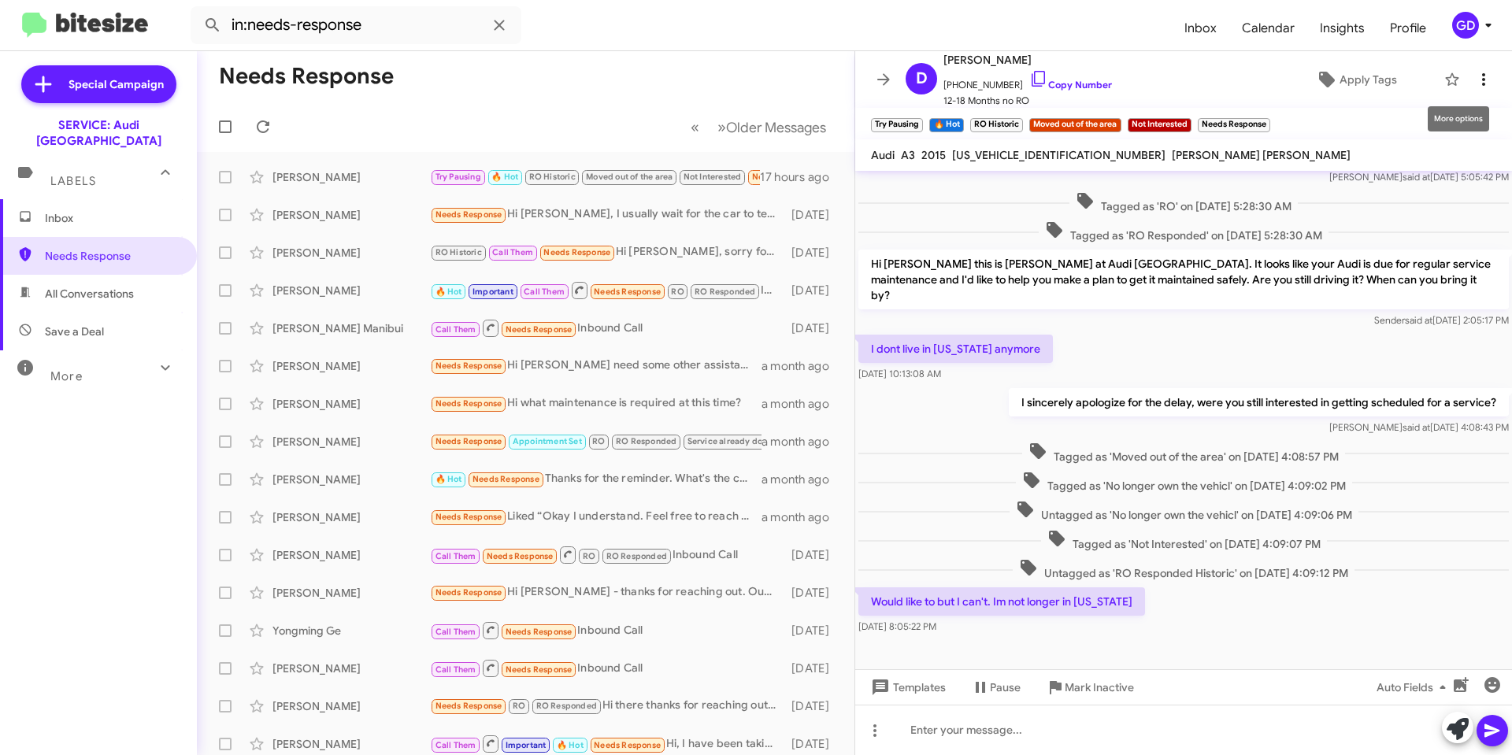
click at [1474, 77] on icon at bounding box center [1483, 79] width 19 height 19
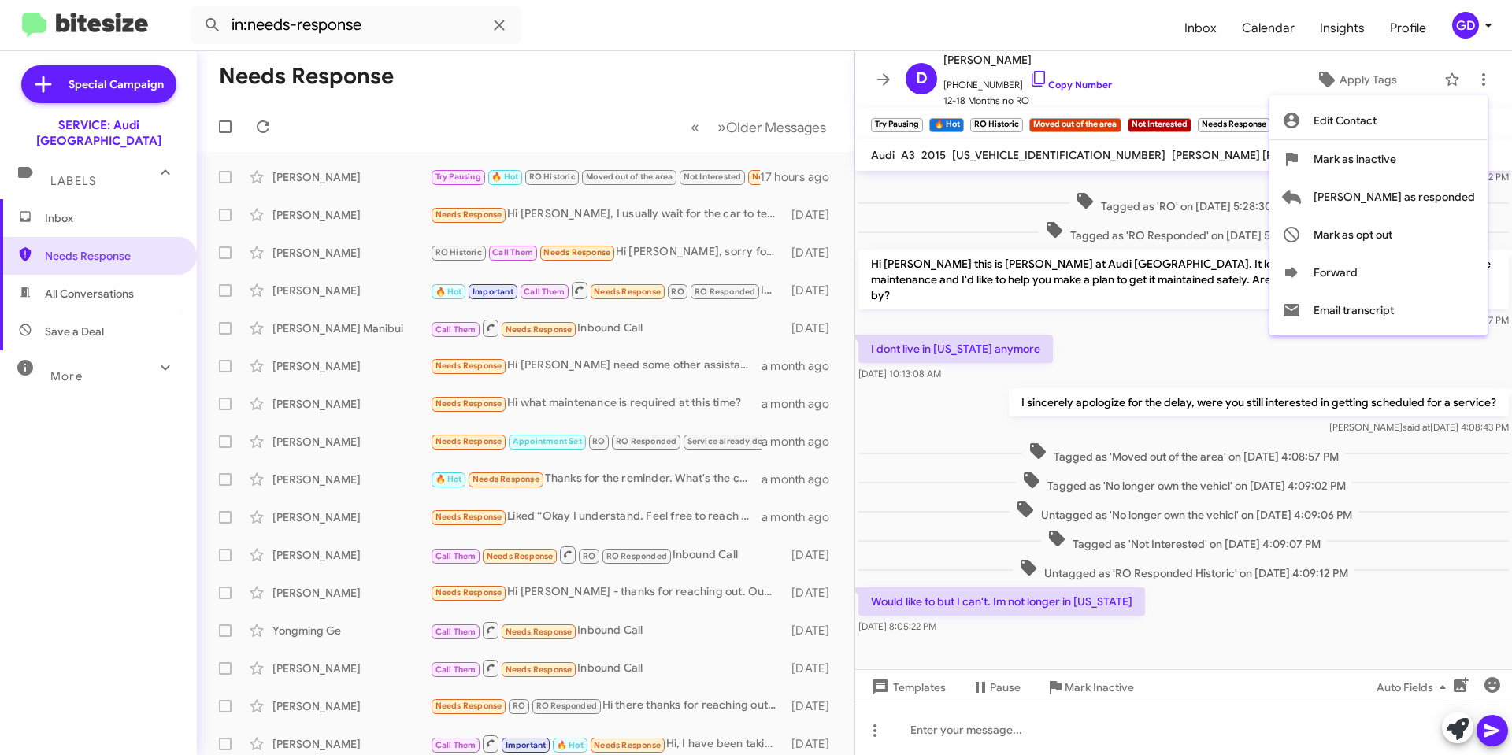
click at [1078, 83] on div at bounding box center [756, 377] width 1512 height 755
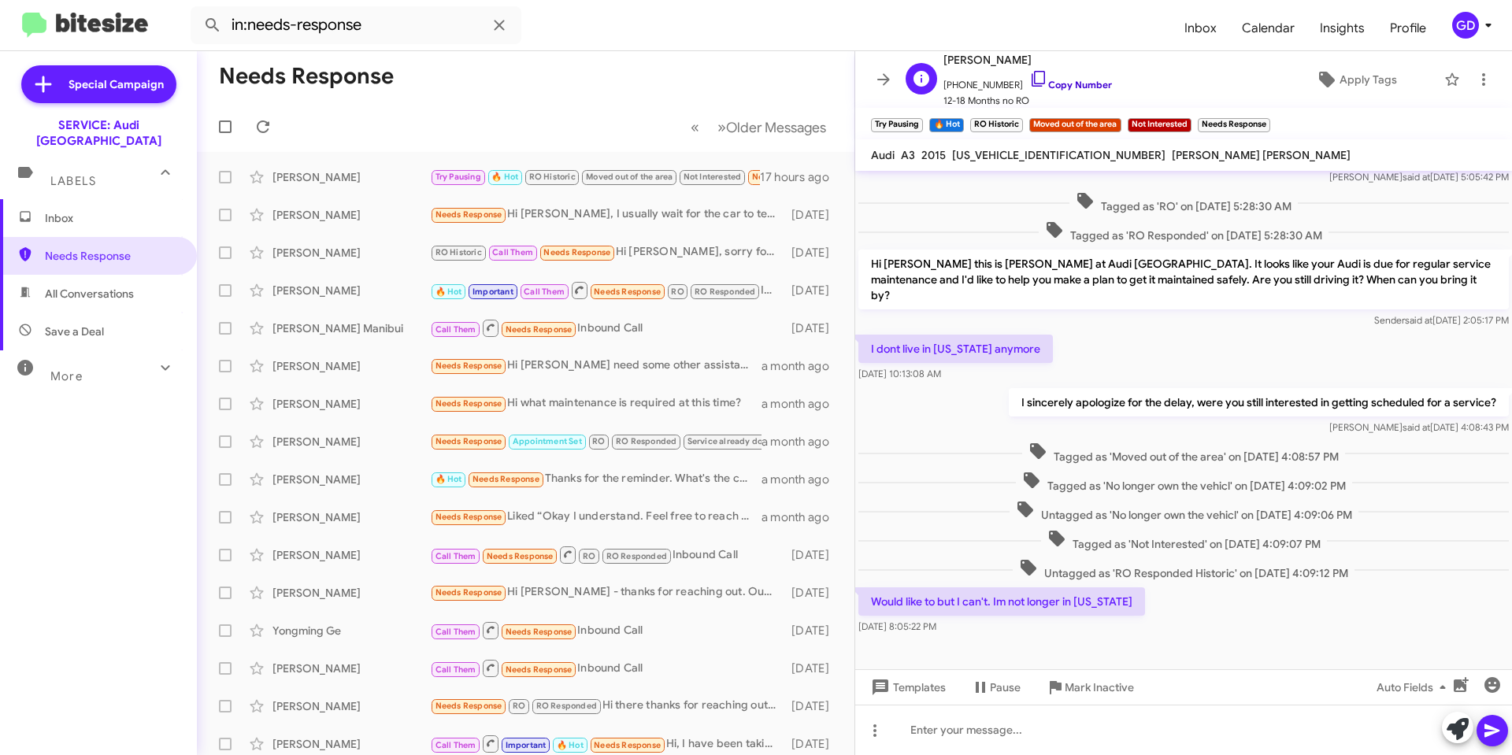
click at [1075, 84] on link "Copy Number" at bounding box center [1070, 85] width 83 height 12
click at [1474, 79] on icon at bounding box center [1483, 79] width 19 height 19
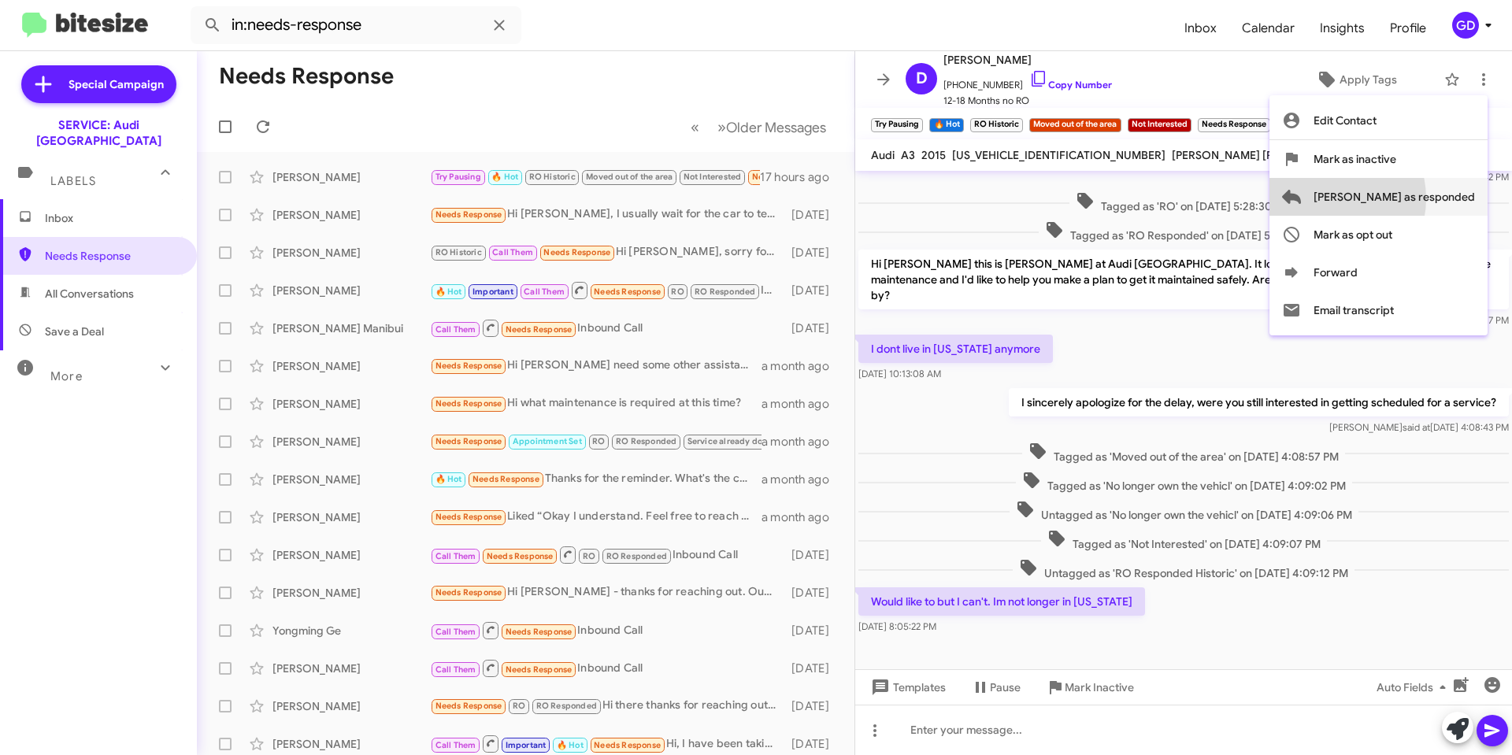
click at [1392, 198] on span "[PERSON_NAME] as responded" at bounding box center [1393, 197] width 161 height 38
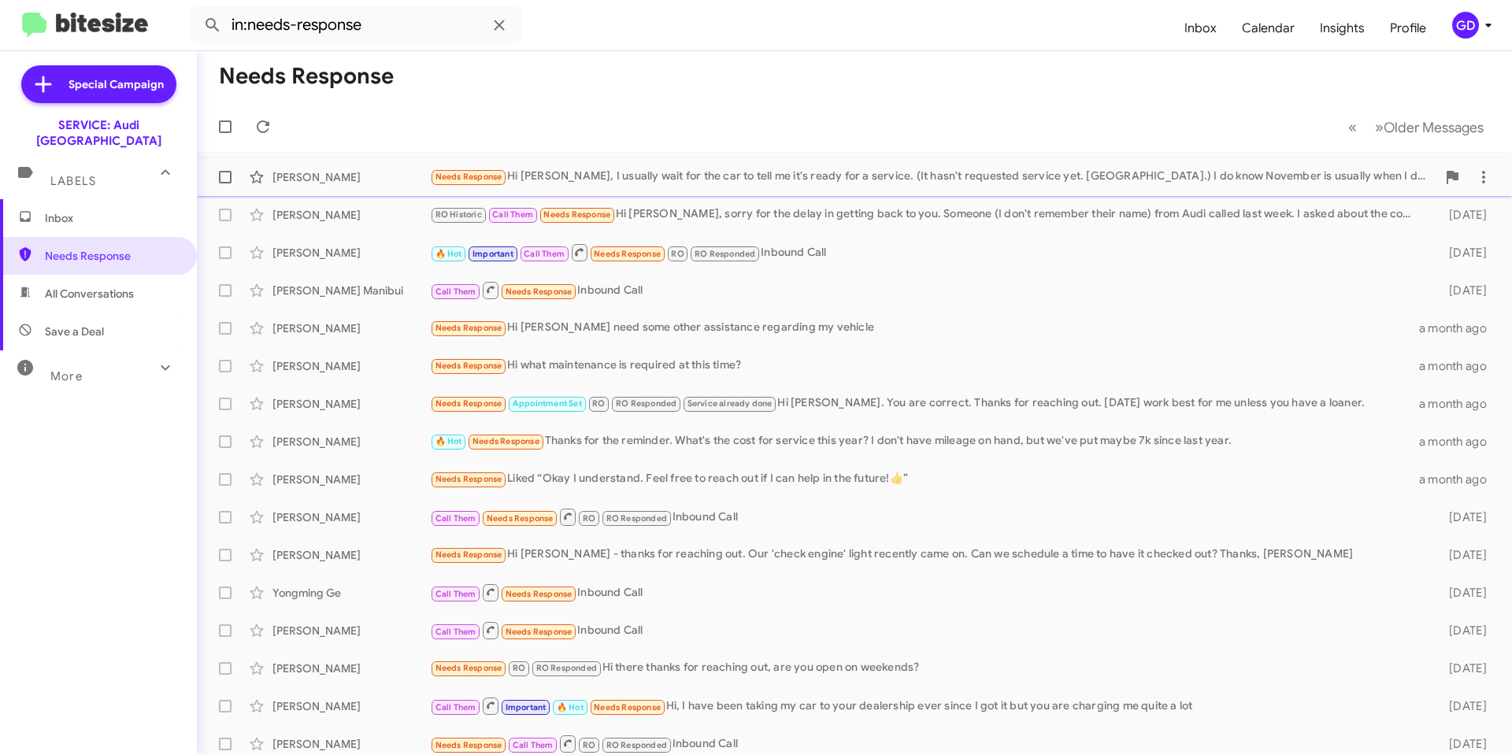
click at [324, 175] on div "[PERSON_NAME]" at bounding box center [350, 177] width 157 height 16
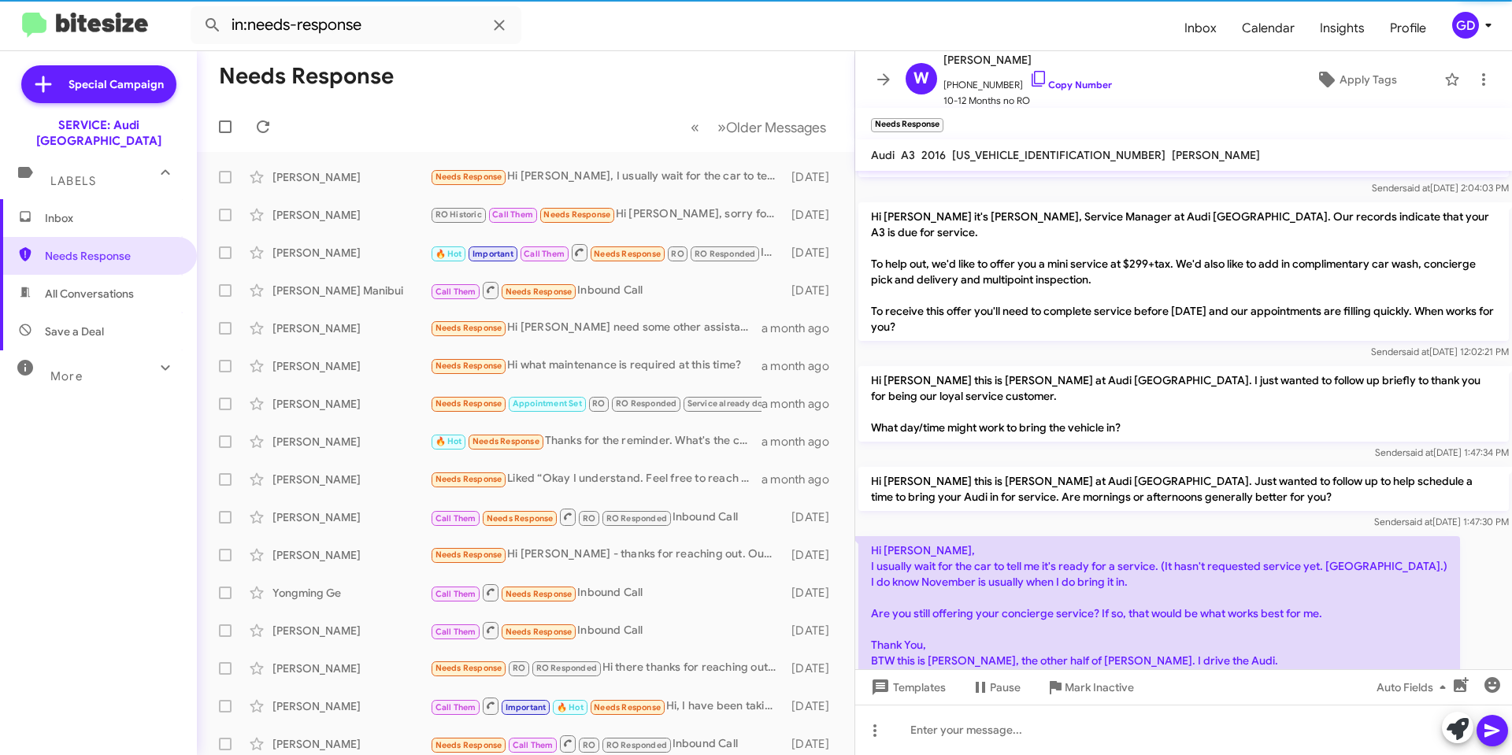
scroll to position [151, 0]
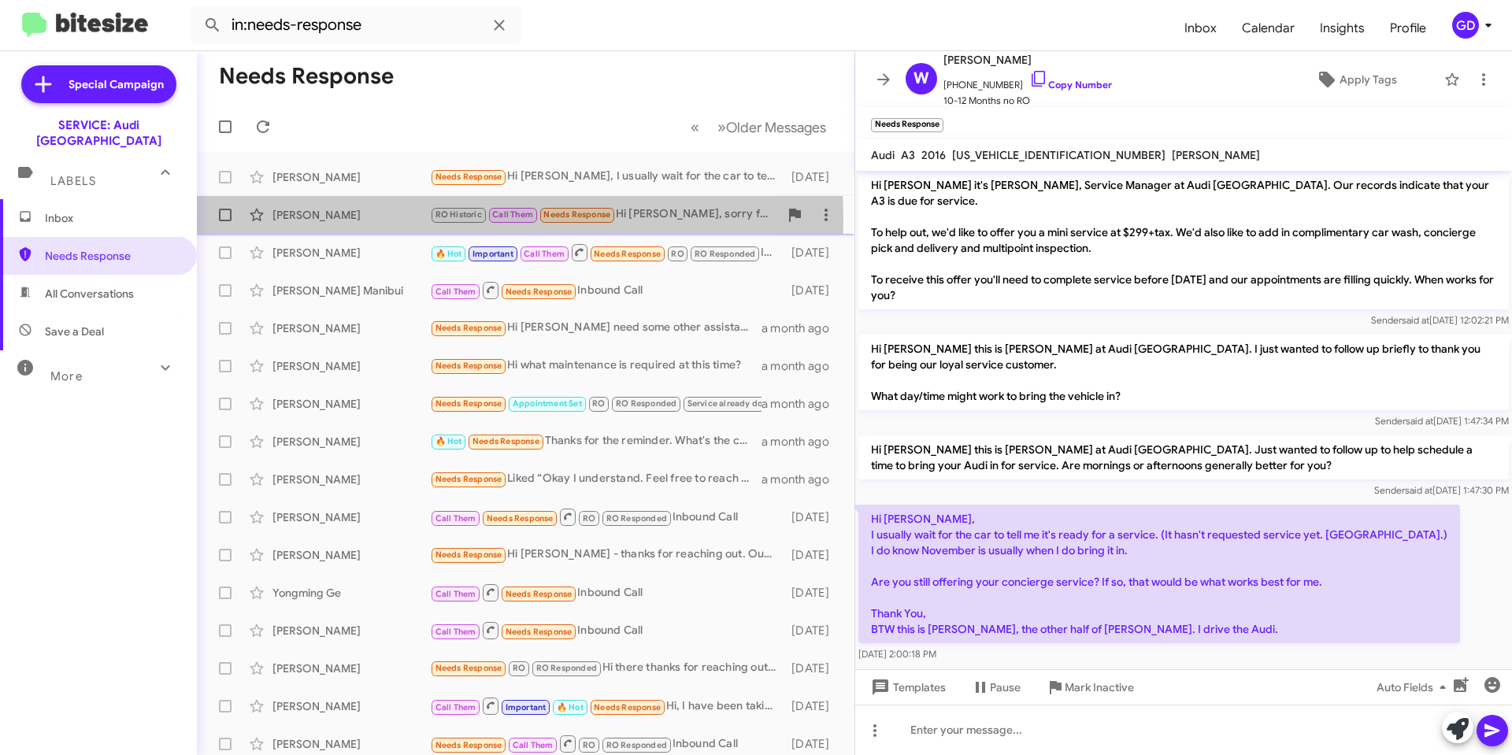
click at [309, 220] on div "[PERSON_NAME]" at bounding box center [350, 215] width 157 height 16
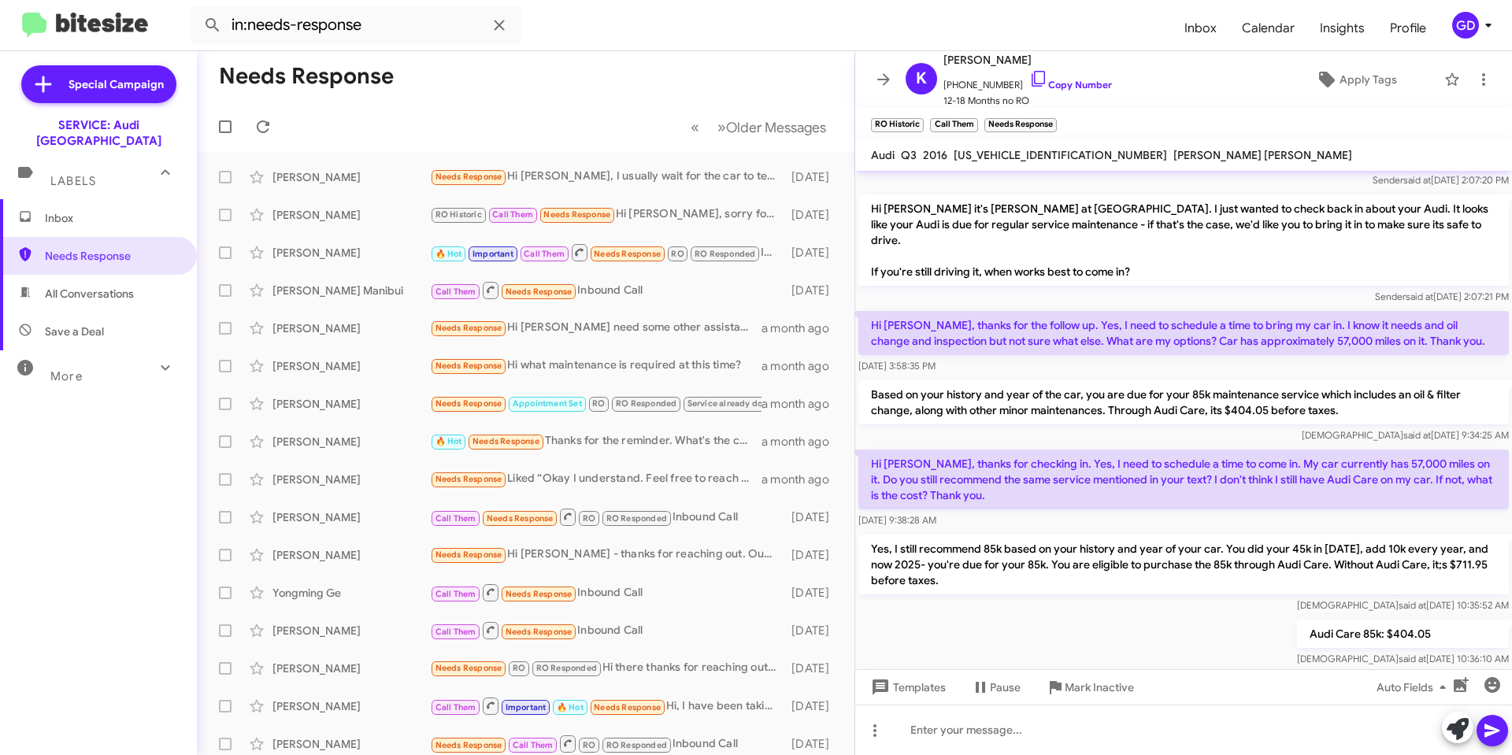
scroll to position [561, 0]
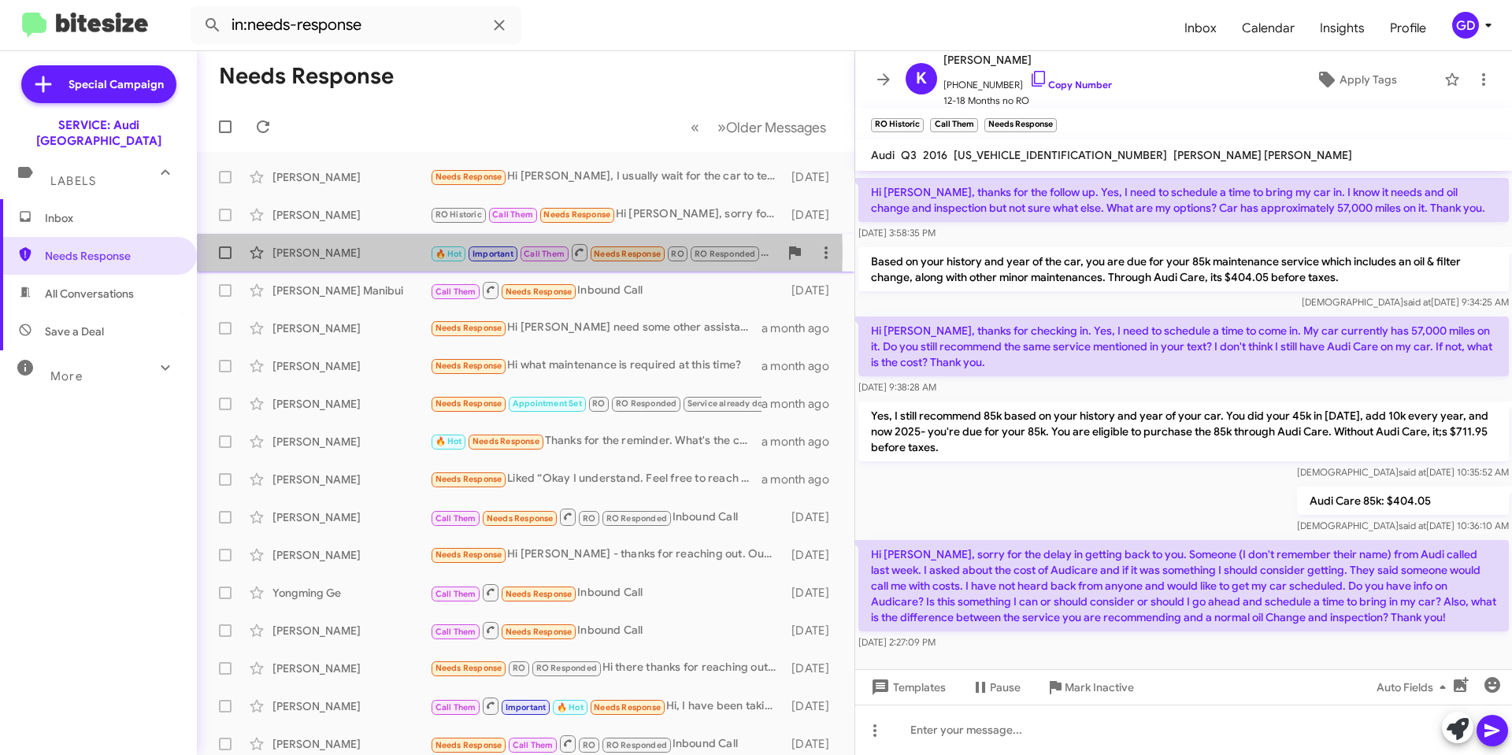
click at [299, 253] on div "[PERSON_NAME]" at bounding box center [350, 253] width 157 height 16
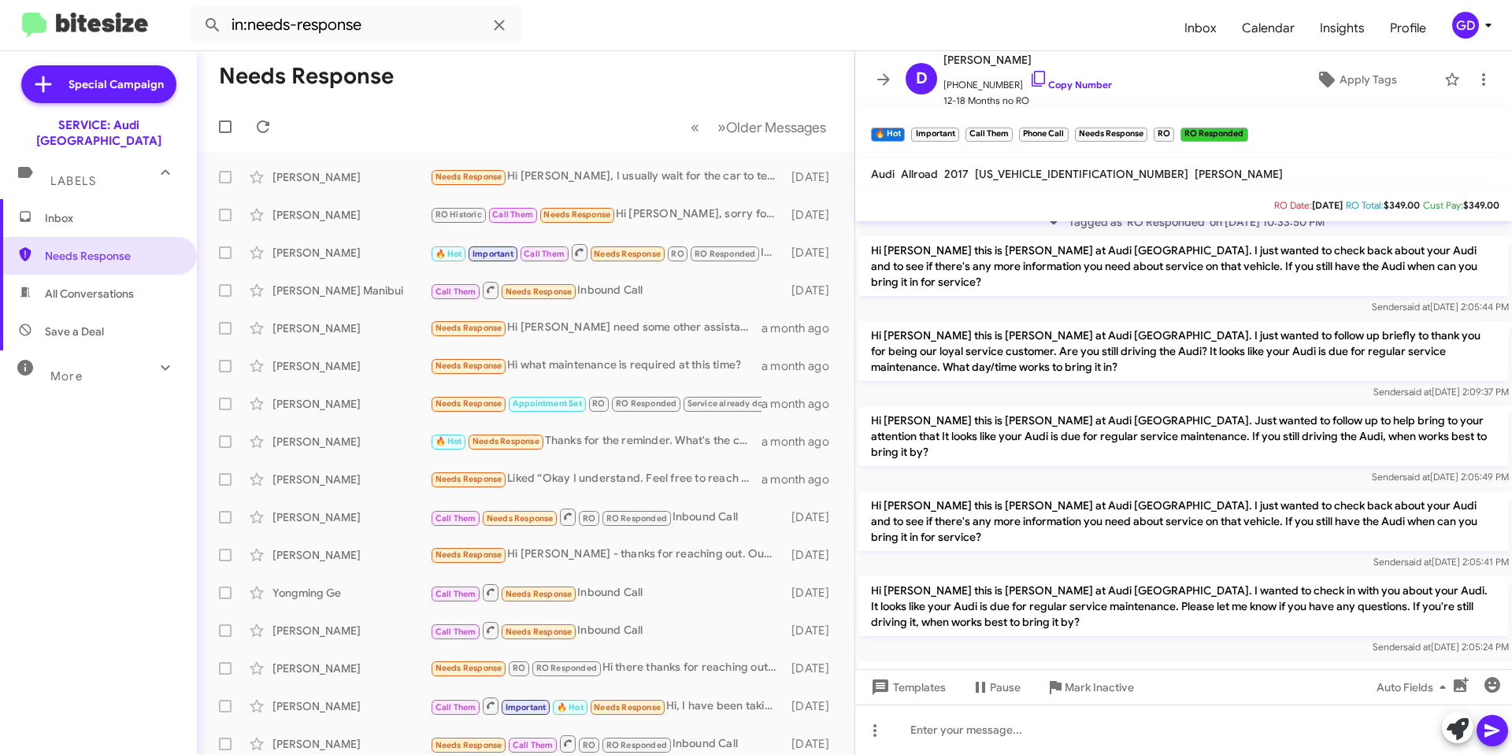
scroll to position [1958, 0]
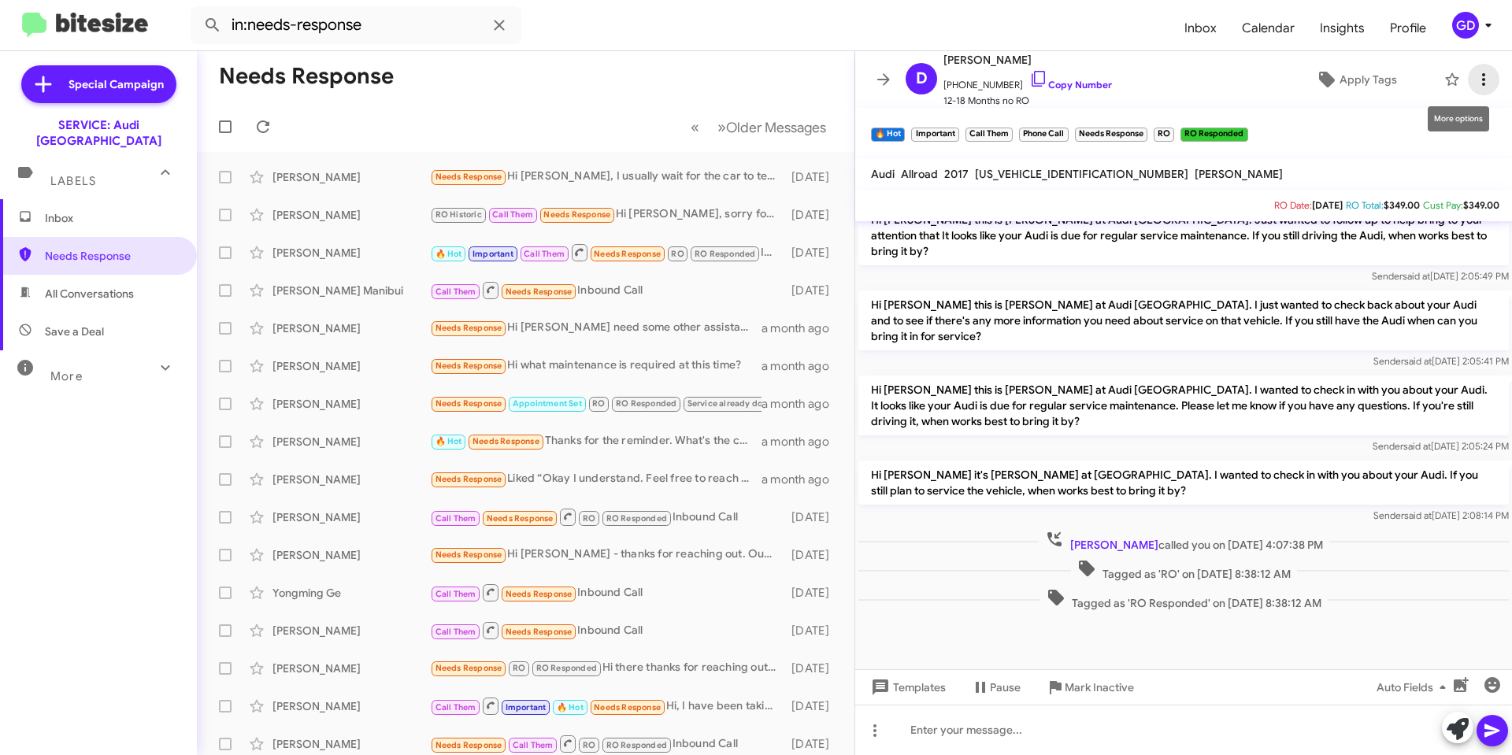
click at [1474, 74] on icon at bounding box center [1483, 79] width 19 height 19
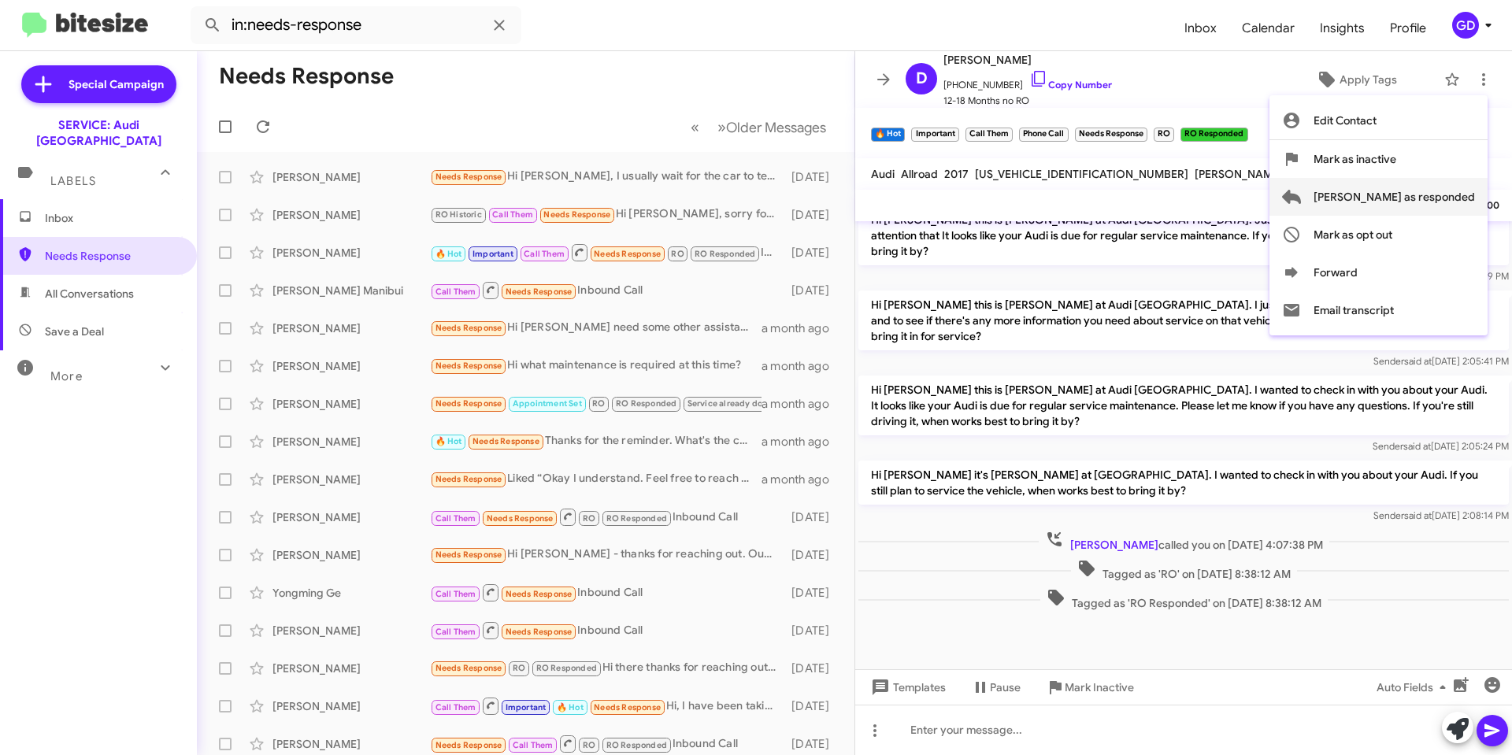
click at [1412, 202] on span "[PERSON_NAME] as responded" at bounding box center [1393, 197] width 161 height 38
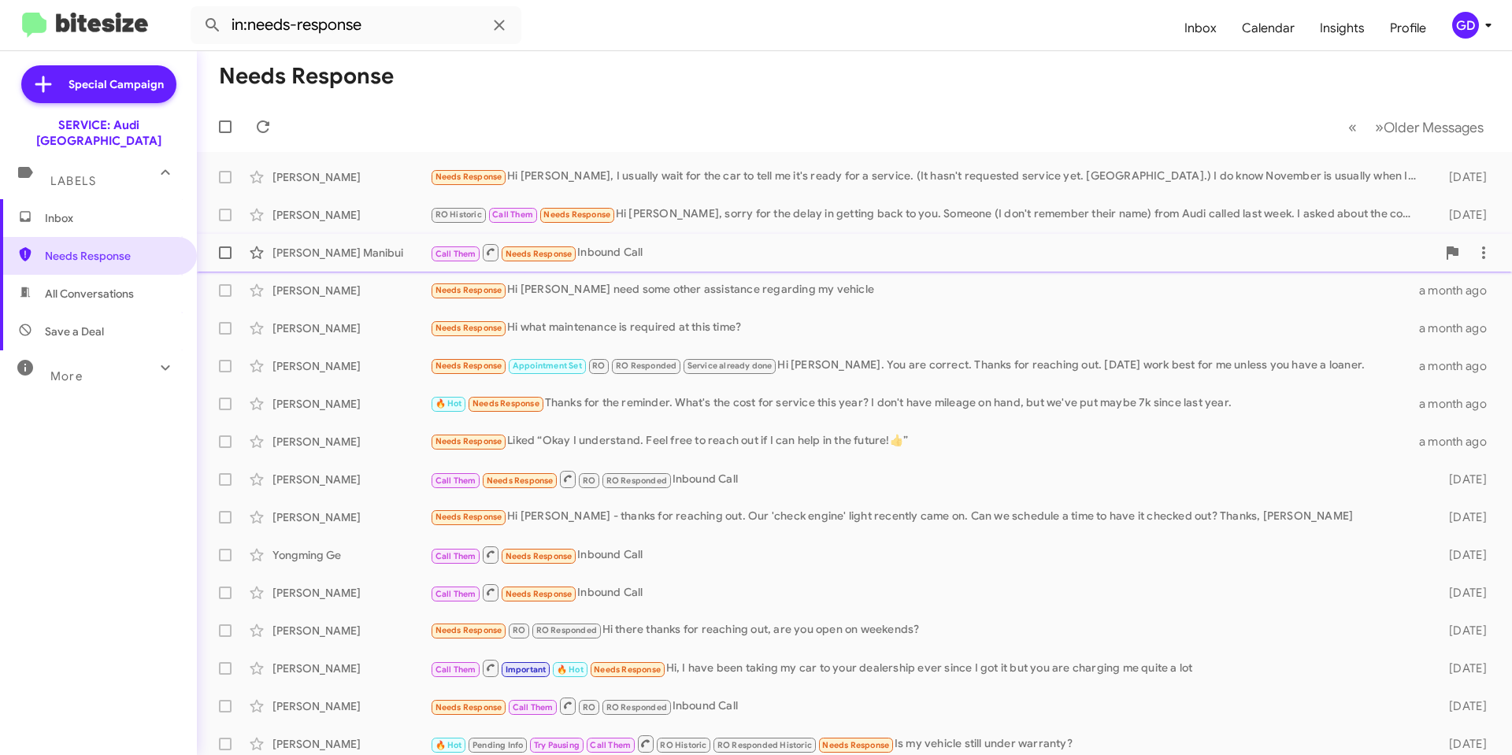
click at [294, 250] on div "[PERSON_NAME] Manibui" at bounding box center [350, 253] width 157 height 16
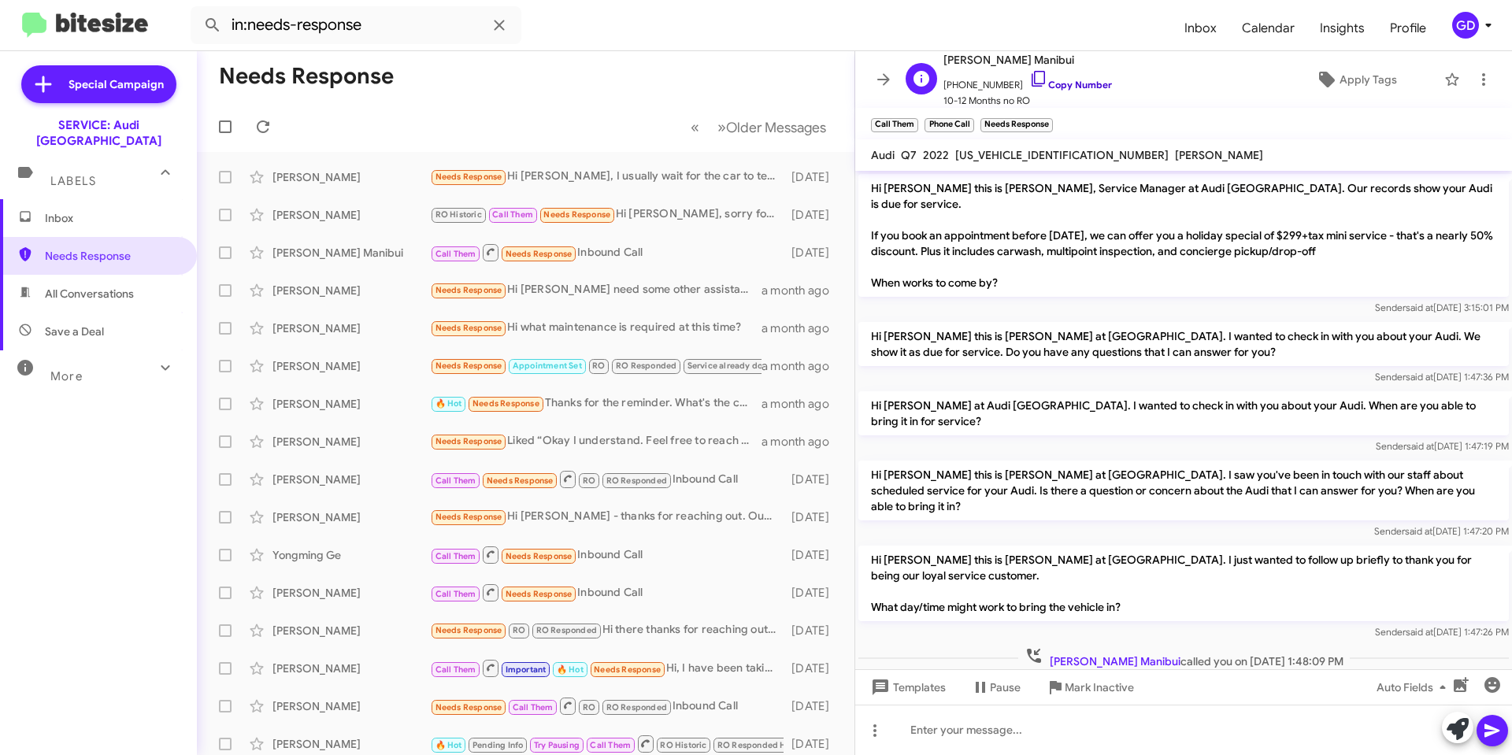
click at [1048, 84] on link "Copy Number" at bounding box center [1070, 85] width 83 height 12
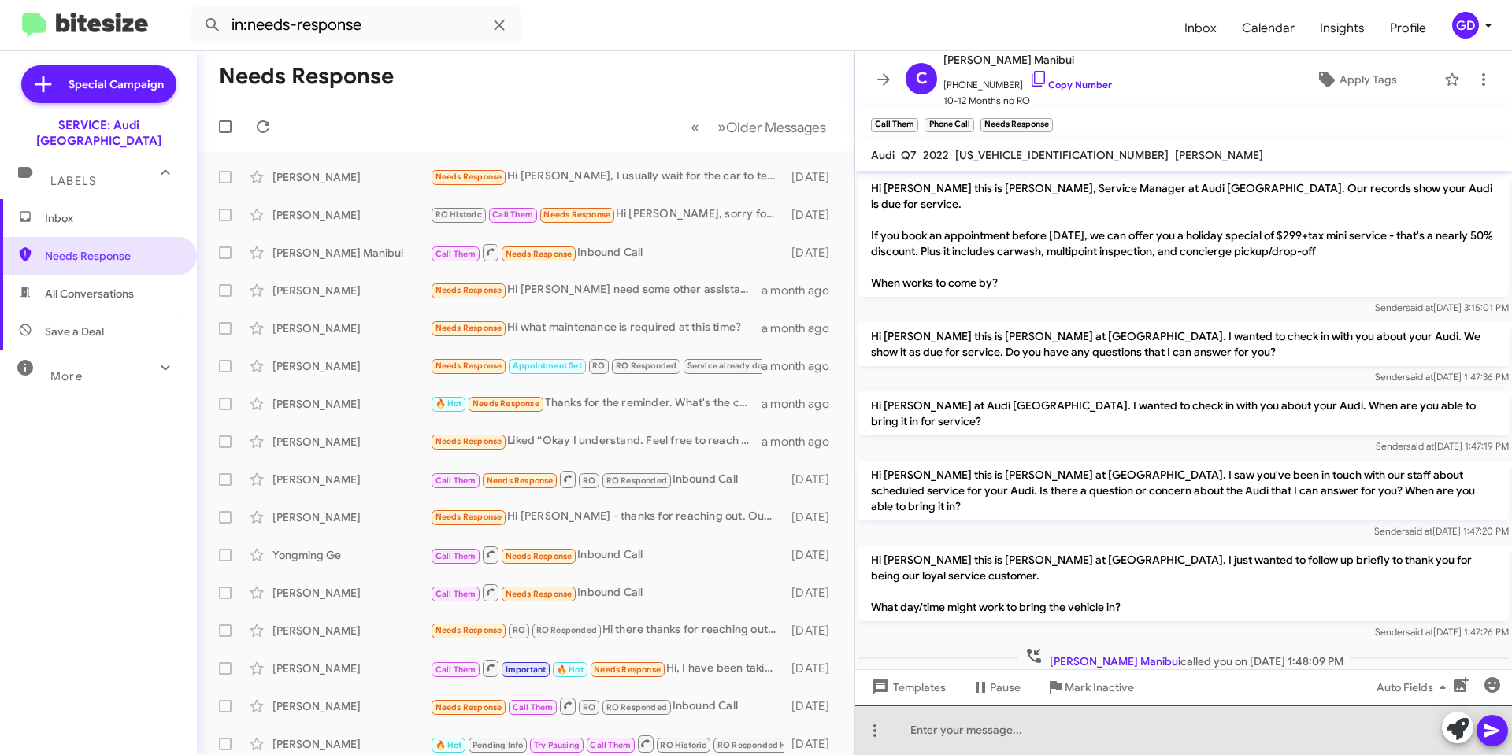
click at [927, 728] on div at bounding box center [1183, 730] width 657 height 50
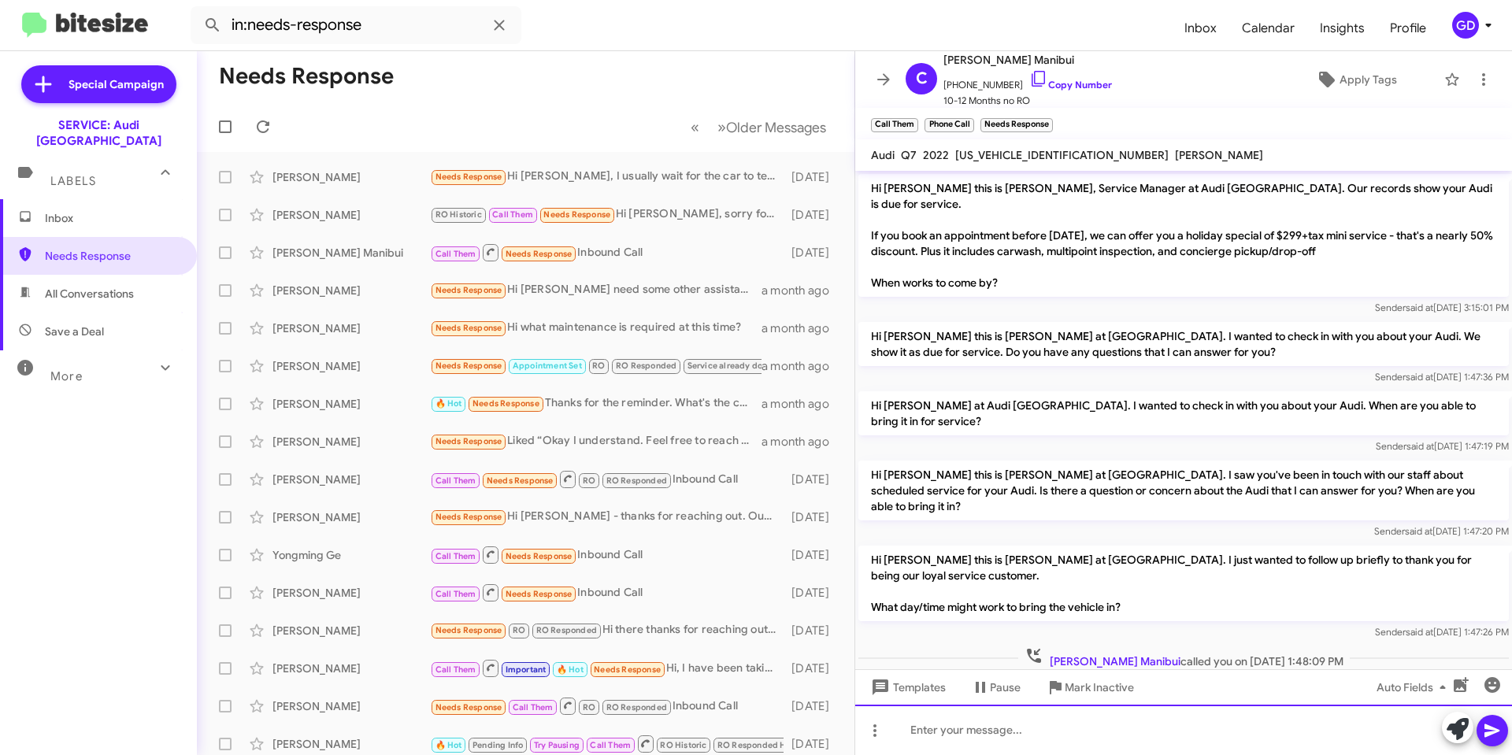
click at [917, 731] on div at bounding box center [1183, 730] width 657 height 50
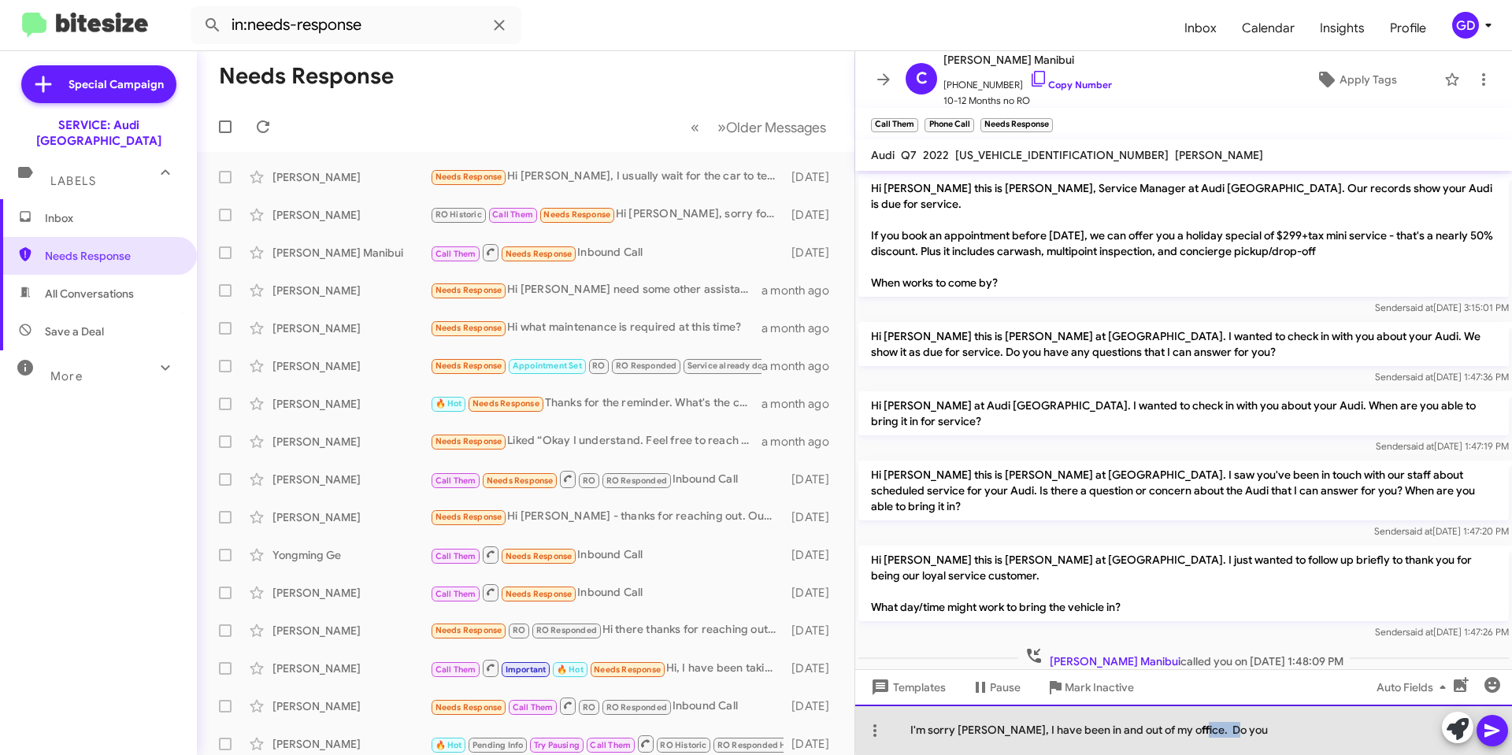
drag, startPoint x: 1185, startPoint y: 730, endPoint x: 1253, endPoint y: 730, distance: 68.5
click at [1253, 730] on div "I'm sorry [PERSON_NAME], I have been in and out of my office. Do you" at bounding box center [1183, 730] width 657 height 50
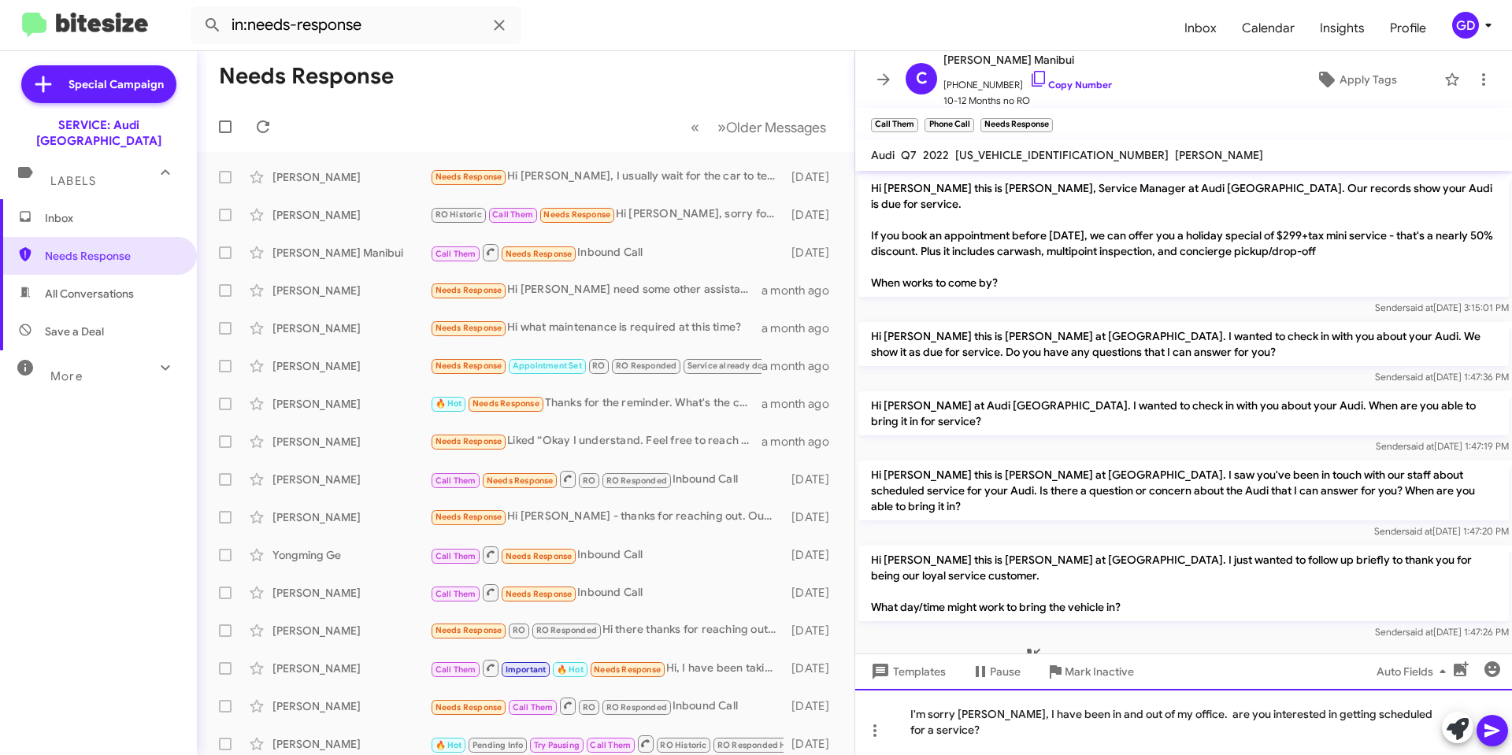
click at [1187, 714] on div "I'm sorry [PERSON_NAME], I have been in and out of my office. are you intereste…" at bounding box center [1183, 722] width 657 height 66
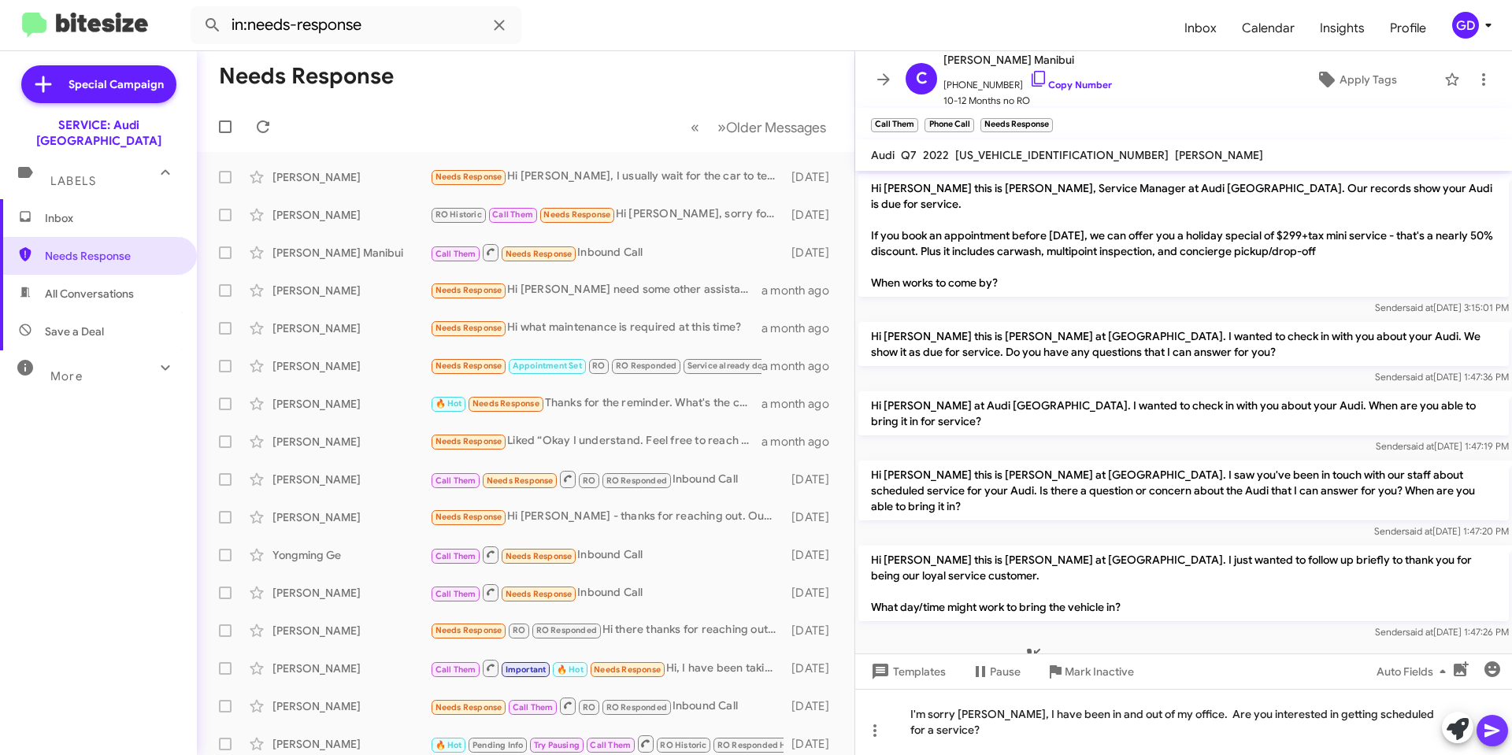
click at [1482, 732] on button at bounding box center [1491, 730] width 31 height 31
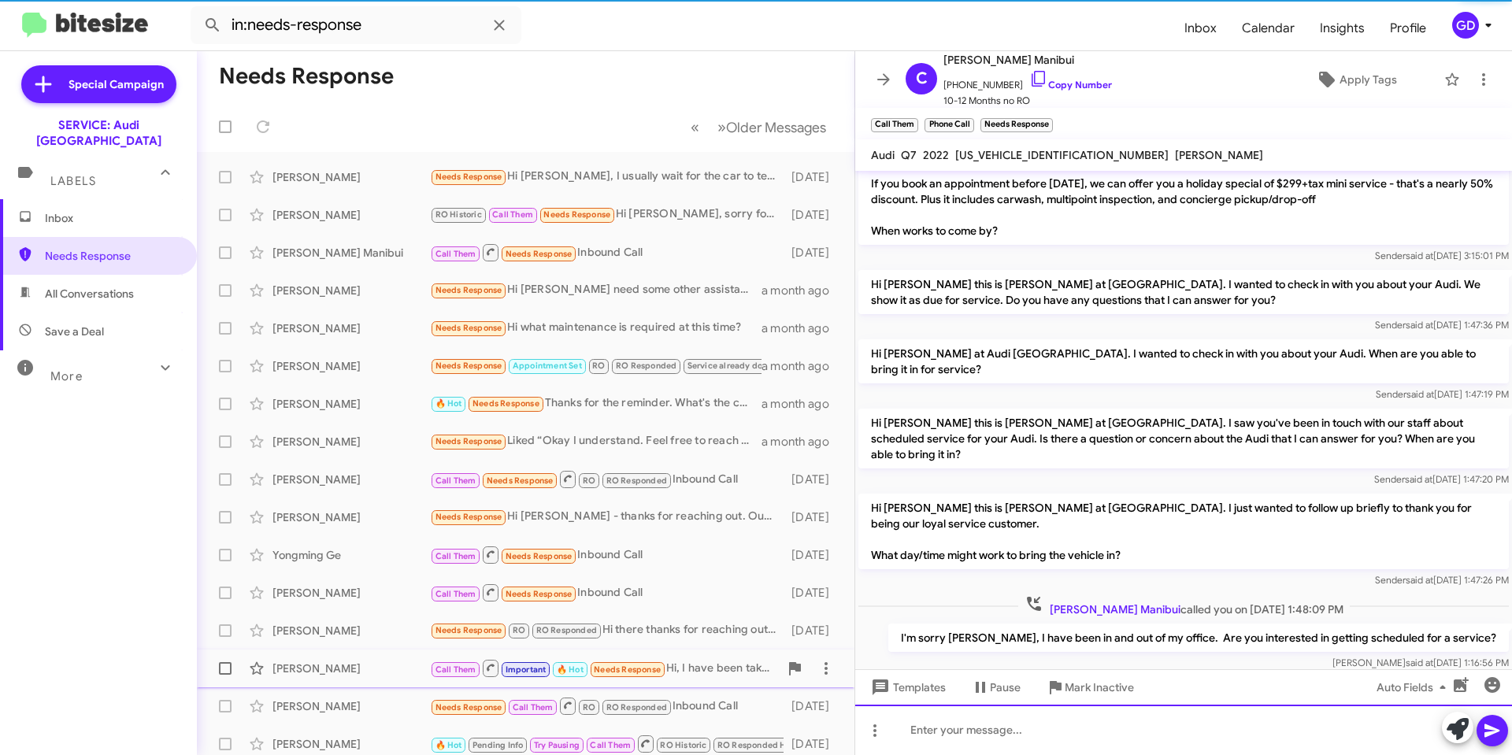
scroll to position [53, 0]
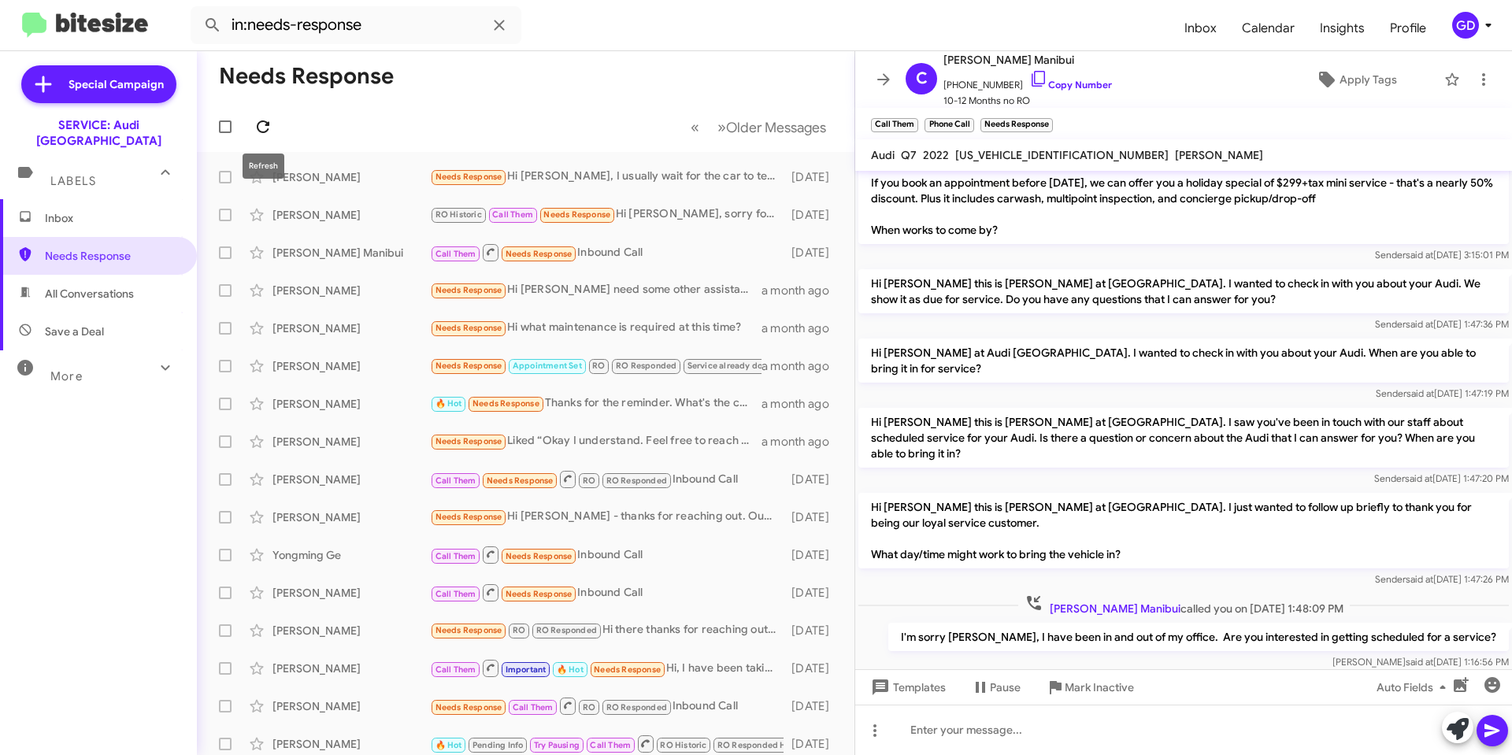
click at [267, 124] on icon at bounding box center [263, 126] width 13 height 13
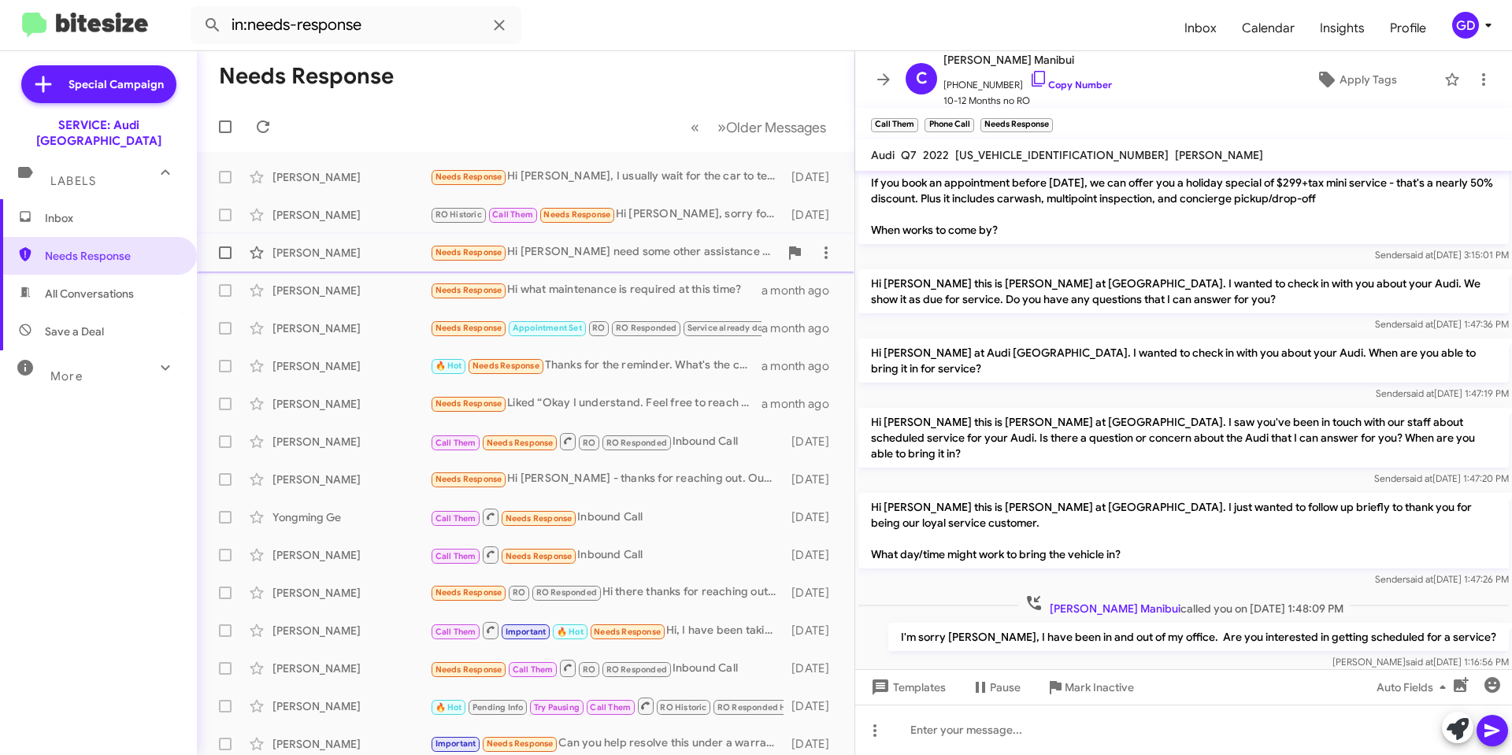
click at [340, 256] on div "[PERSON_NAME]" at bounding box center [350, 253] width 157 height 16
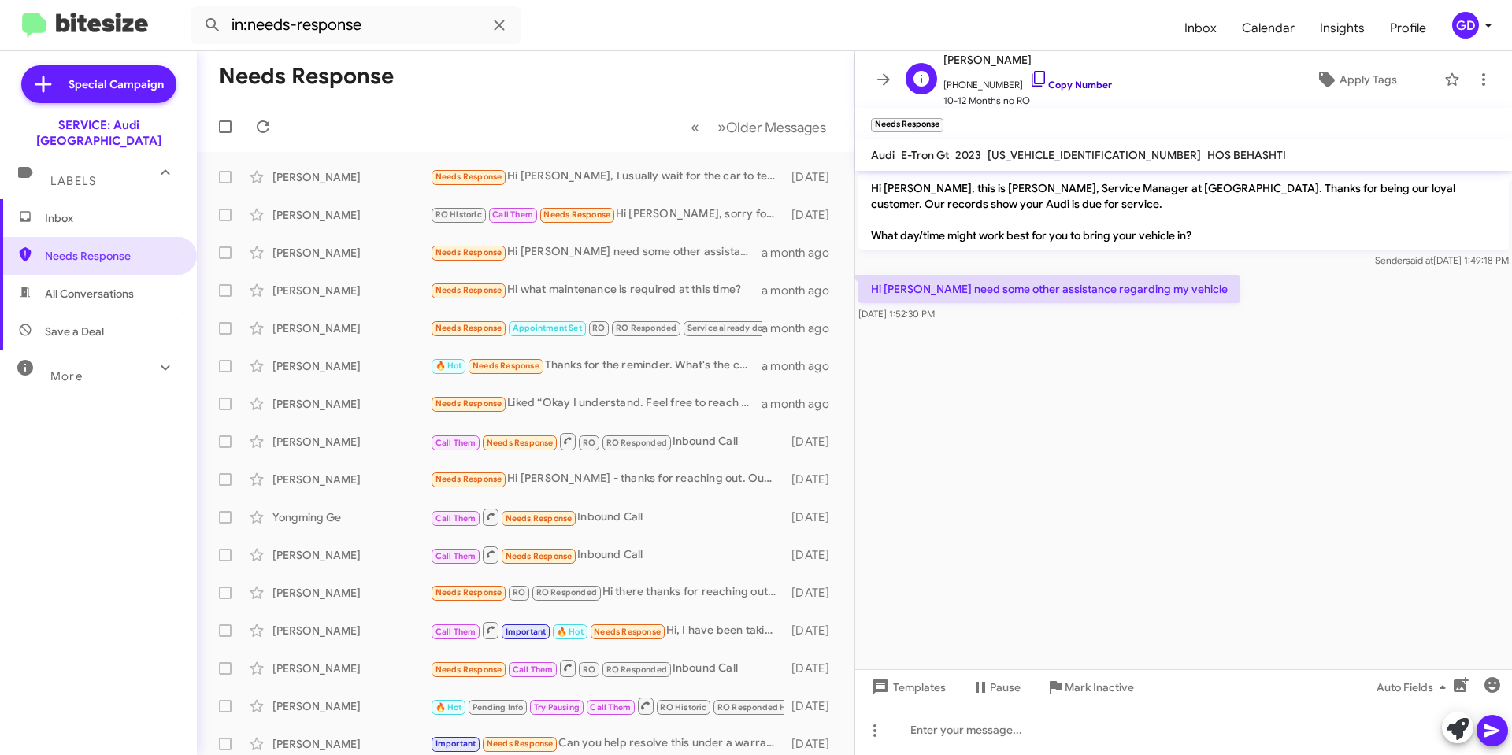
click at [1057, 84] on link "Copy Number" at bounding box center [1070, 85] width 83 height 12
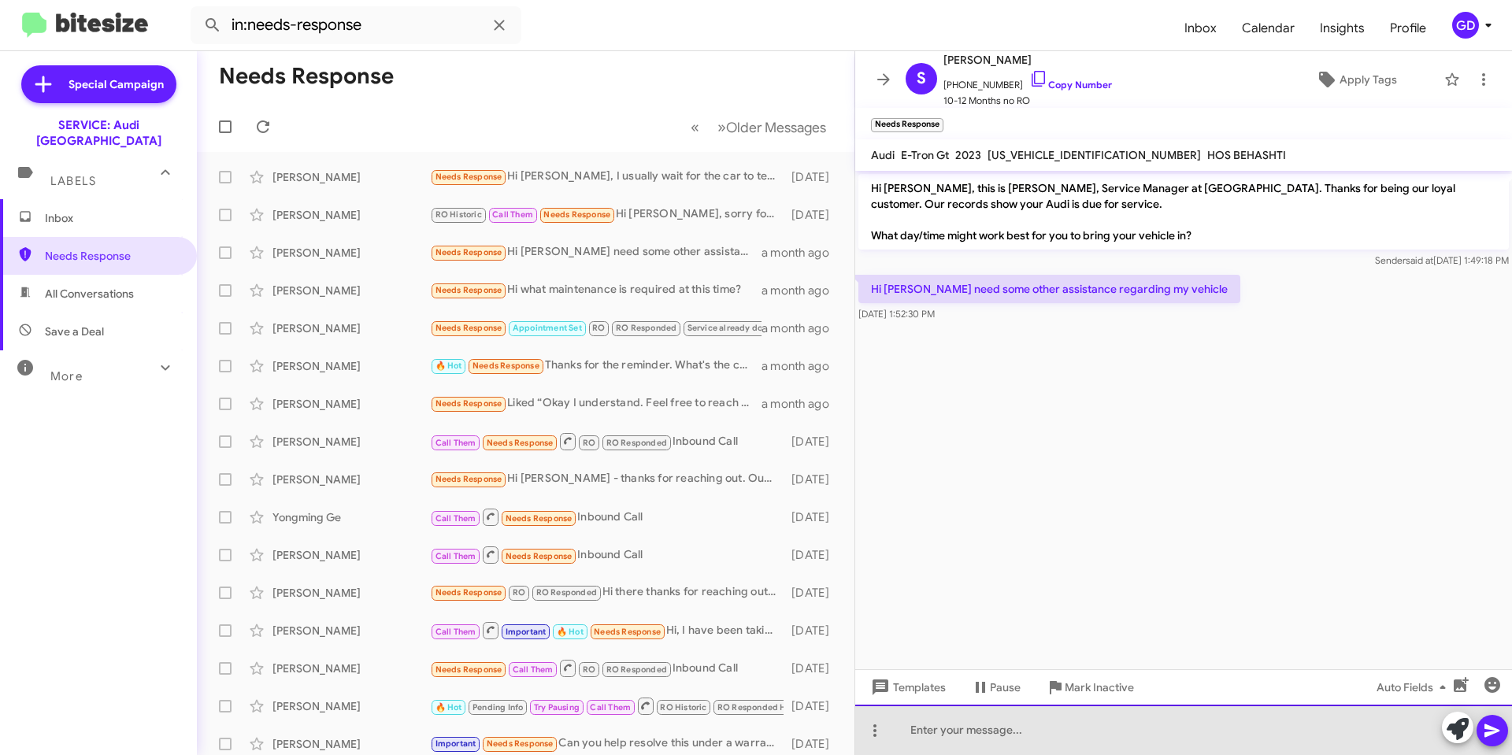
click at [920, 729] on div at bounding box center [1183, 730] width 657 height 50
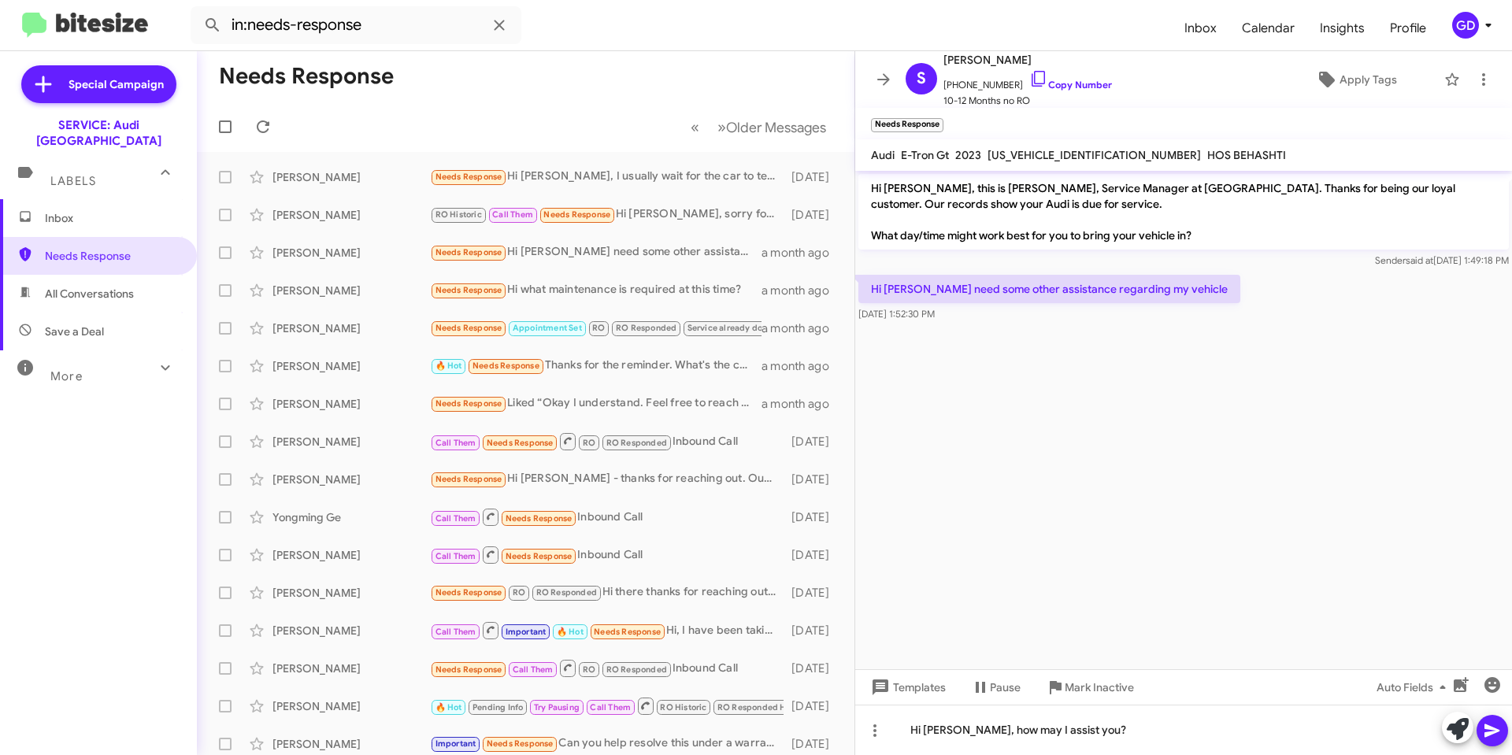
click at [1488, 735] on icon at bounding box center [1491, 730] width 15 height 13
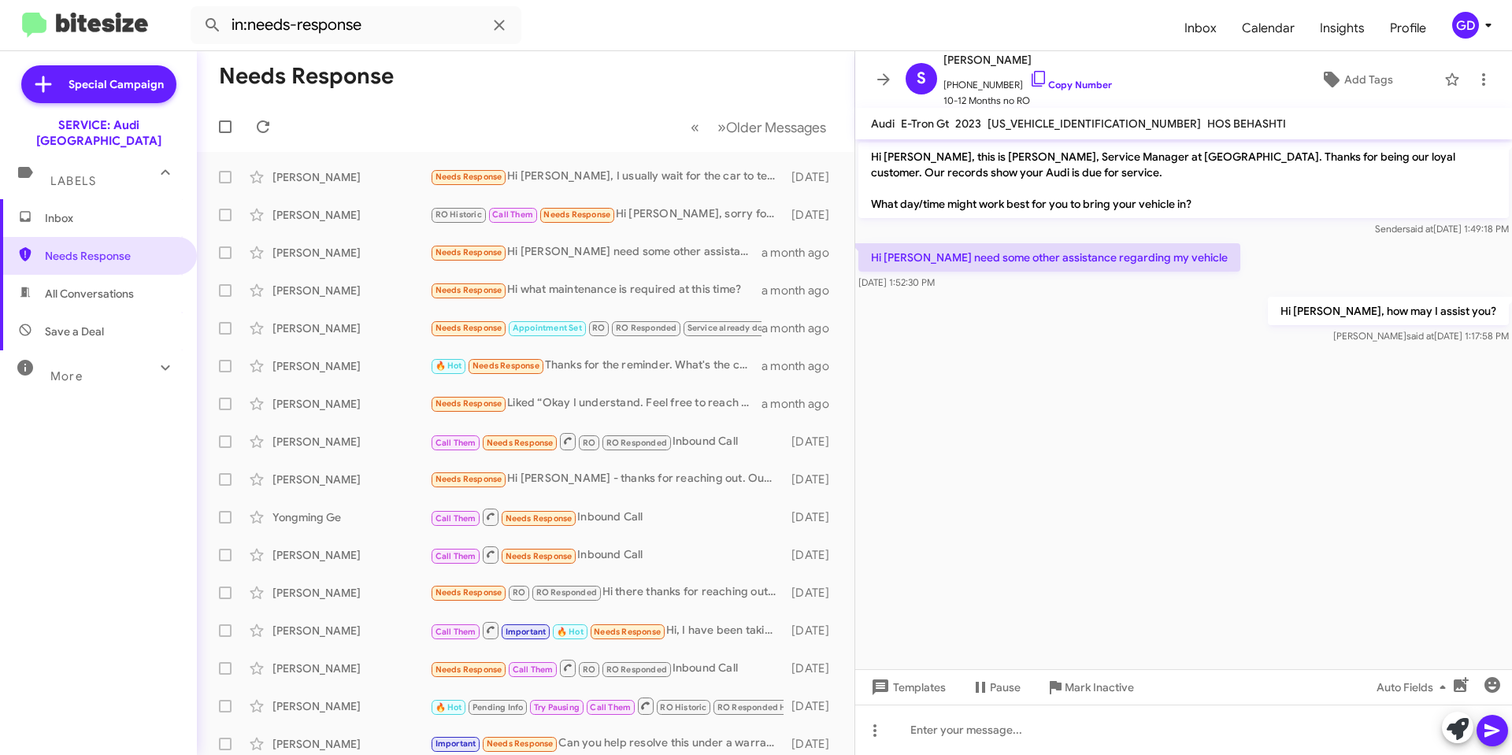
drag, startPoint x: 1091, startPoint y: 343, endPoint x: 1102, endPoint y: 339, distance: 11.7
click at [1091, 343] on div "Hi [PERSON_NAME], how may I assist you? [PERSON_NAME] said at [DATE] 1:17:58 PM" at bounding box center [1183, 321] width 657 height 54
click at [301, 287] on div "[PERSON_NAME]" at bounding box center [350, 291] width 157 height 16
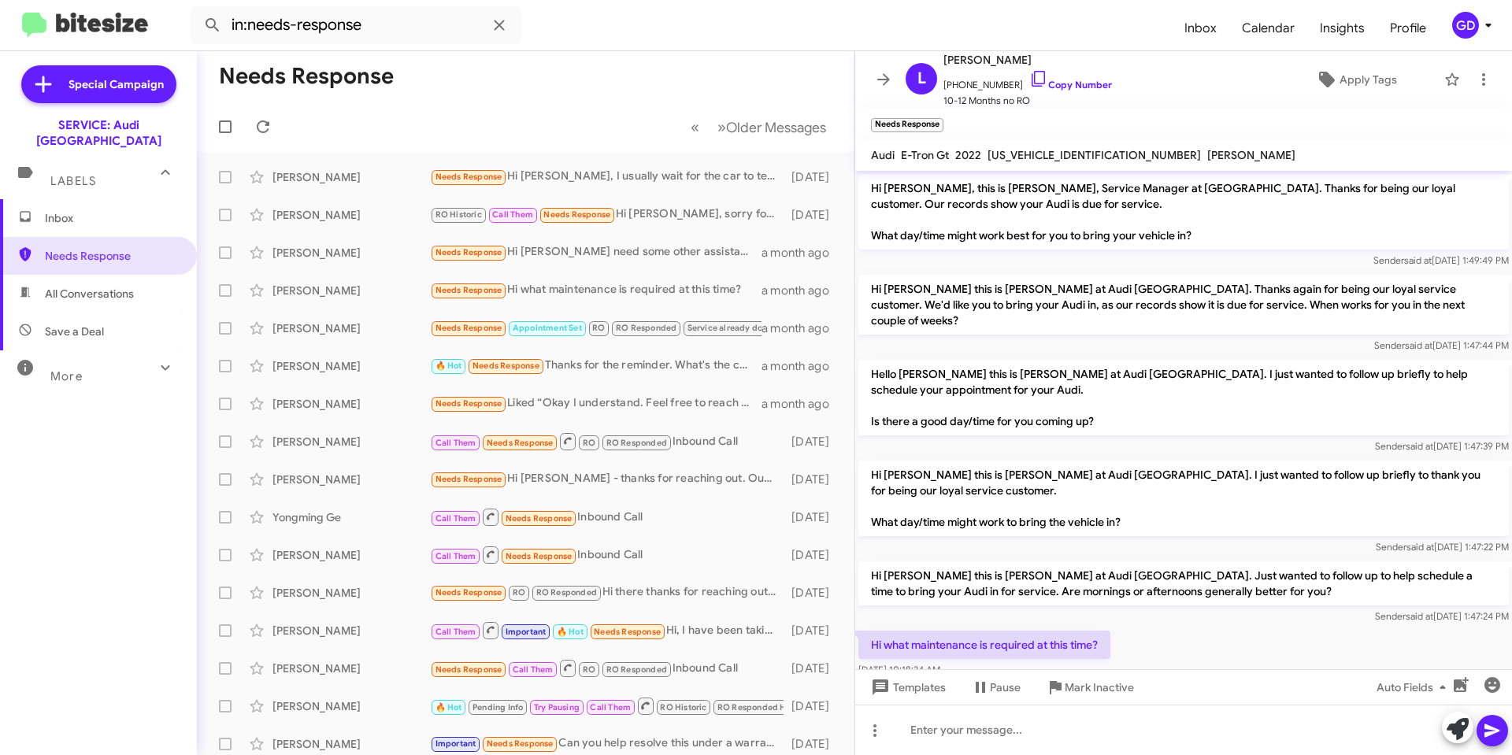
click at [1170, 634] on div "Hi what maintenance is required at this time? [DATE] 10:18:34 AM" at bounding box center [1183, 654] width 657 height 54
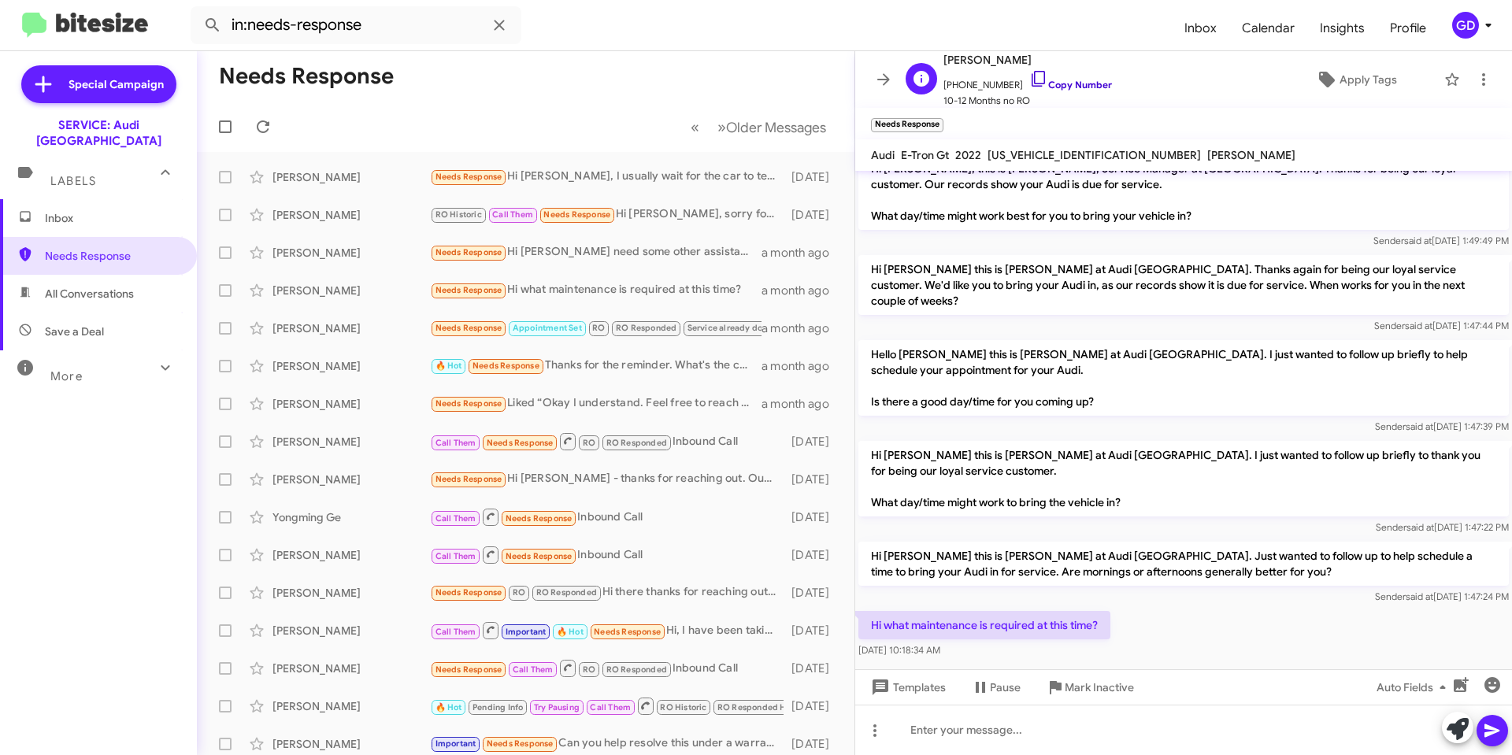
click at [1068, 81] on link "Copy Number" at bounding box center [1070, 85] width 83 height 12
click at [302, 325] on div "[PERSON_NAME]" at bounding box center [350, 328] width 157 height 16
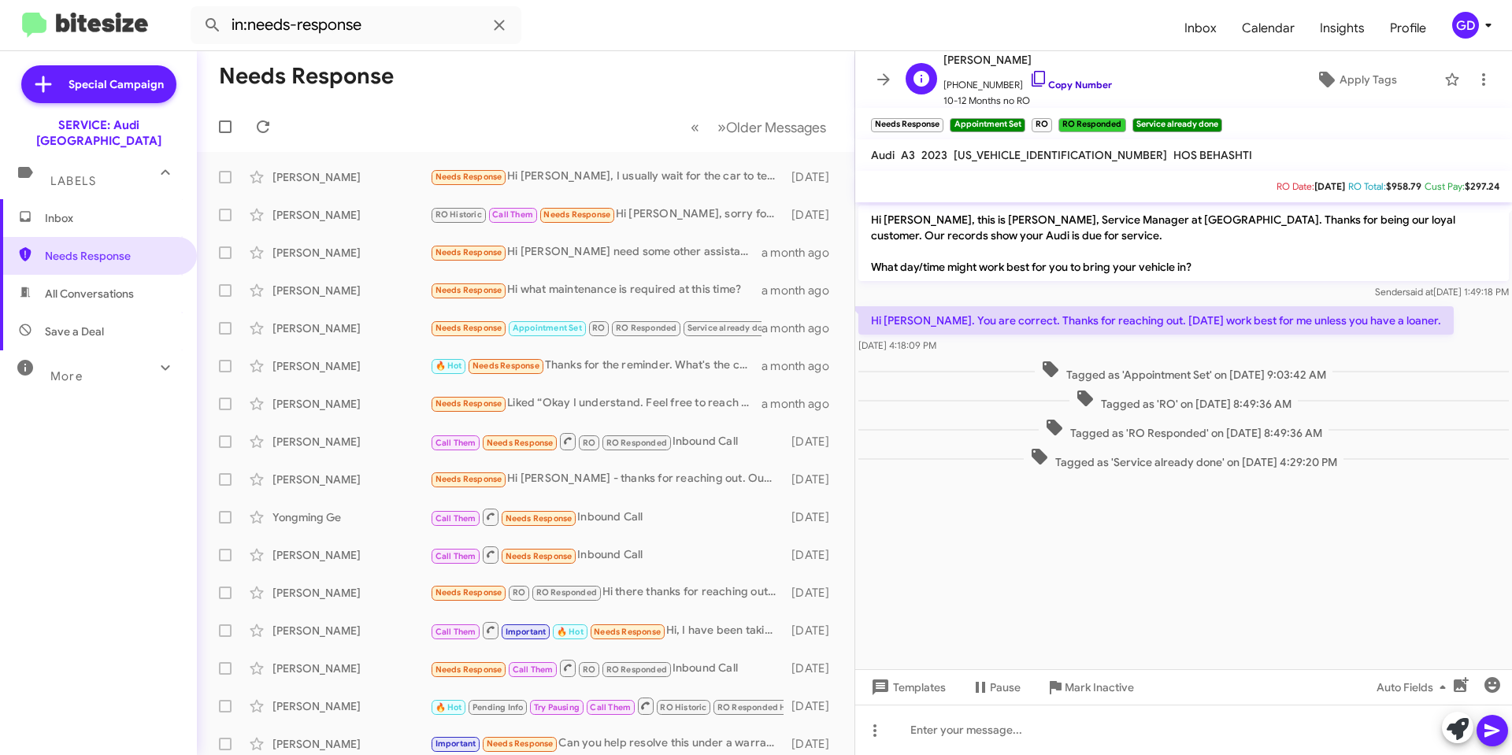
click at [1064, 85] on link "Copy Number" at bounding box center [1070, 85] width 83 height 12
click at [1204, 512] on cdk-virtual-scroll-viewport "Hi [PERSON_NAME], this is [PERSON_NAME], Service Manager at [GEOGRAPHIC_DATA]. …" at bounding box center [1183, 435] width 657 height 467
click at [1474, 76] on icon at bounding box center [1483, 79] width 19 height 19
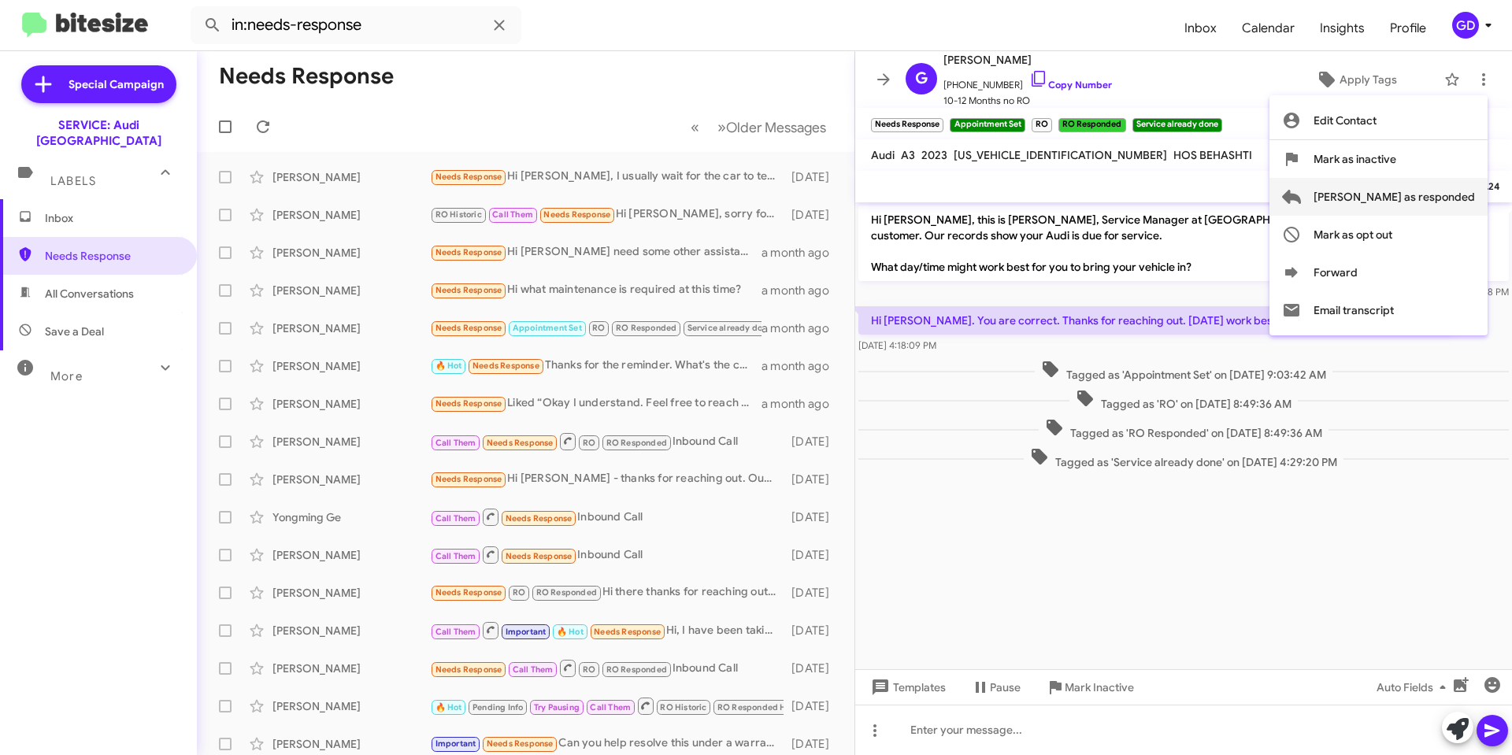
click at [1411, 198] on span "[PERSON_NAME] as responded" at bounding box center [1393, 197] width 161 height 38
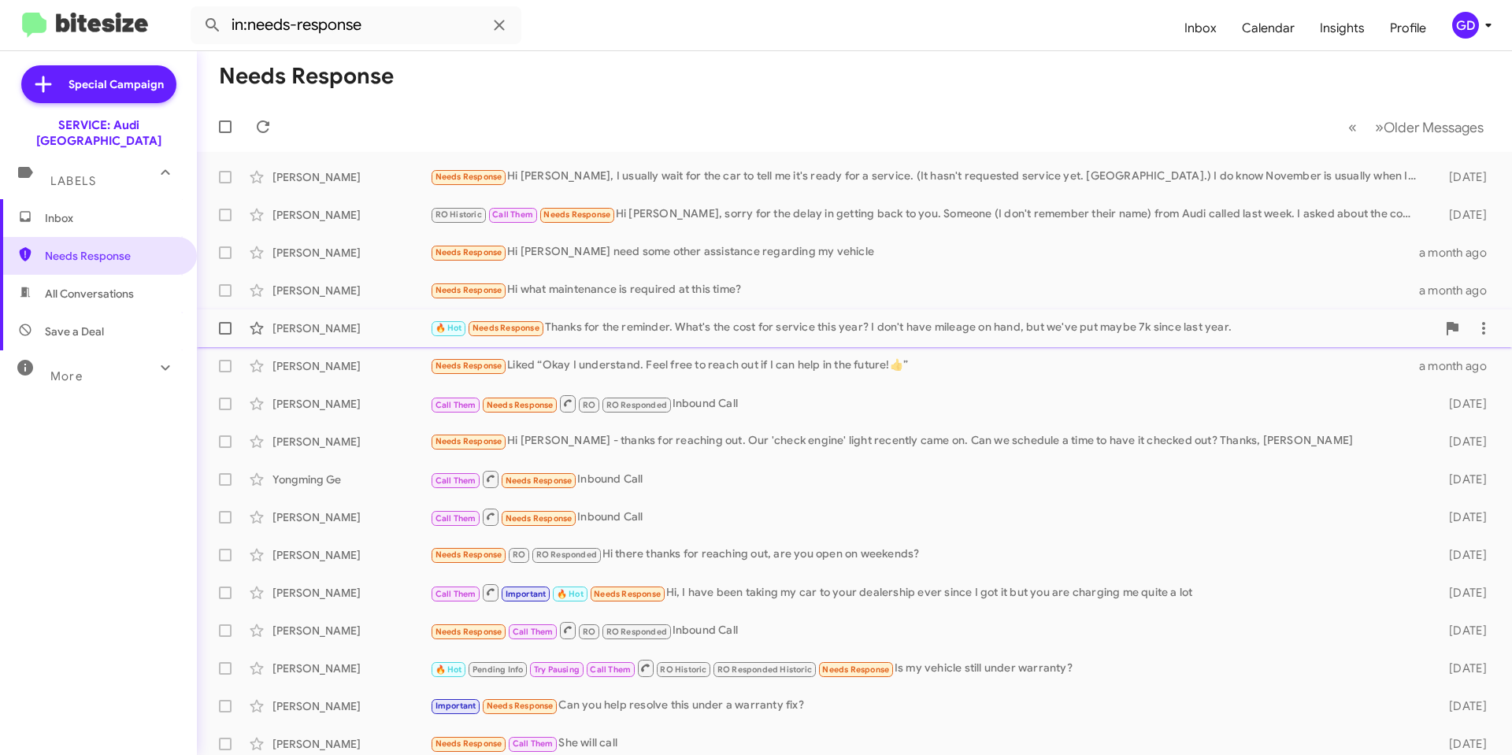
click at [307, 330] on div "[PERSON_NAME]" at bounding box center [350, 328] width 157 height 16
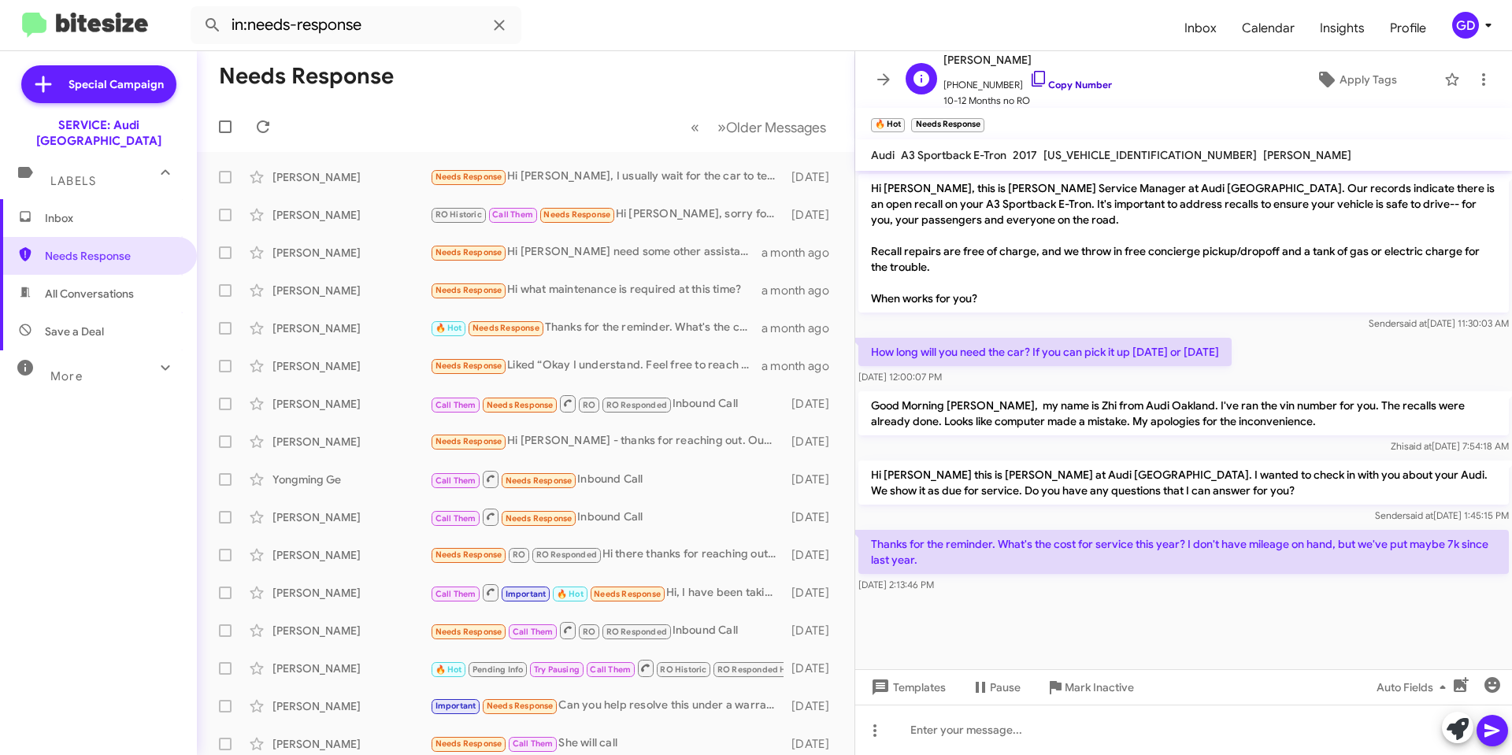
click at [1061, 84] on link "Copy Number" at bounding box center [1070, 85] width 83 height 12
click at [1062, 84] on link "Copy Number" at bounding box center [1070, 85] width 83 height 12
click at [905, 729] on div at bounding box center [1183, 730] width 657 height 50
paste div
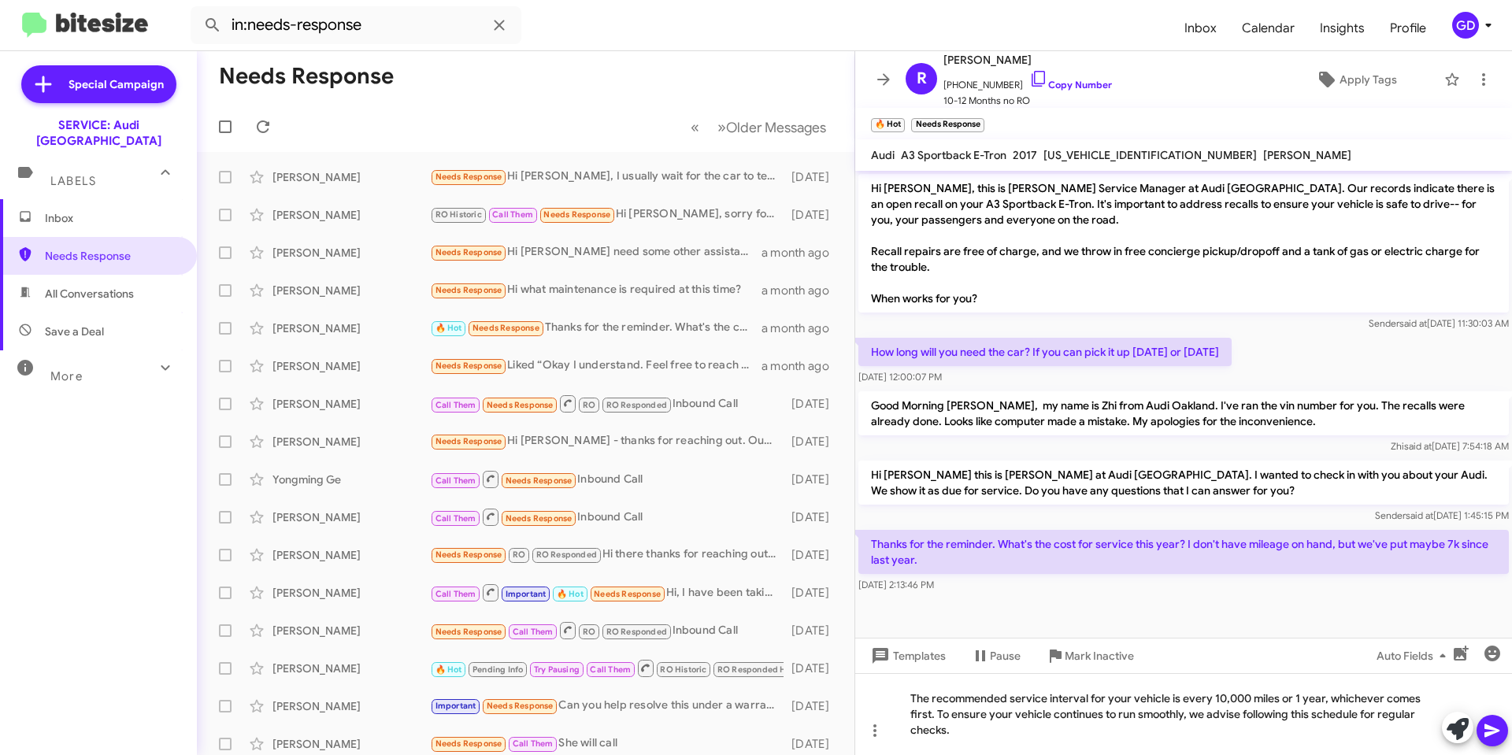
click at [1491, 729] on icon at bounding box center [1491, 730] width 15 height 13
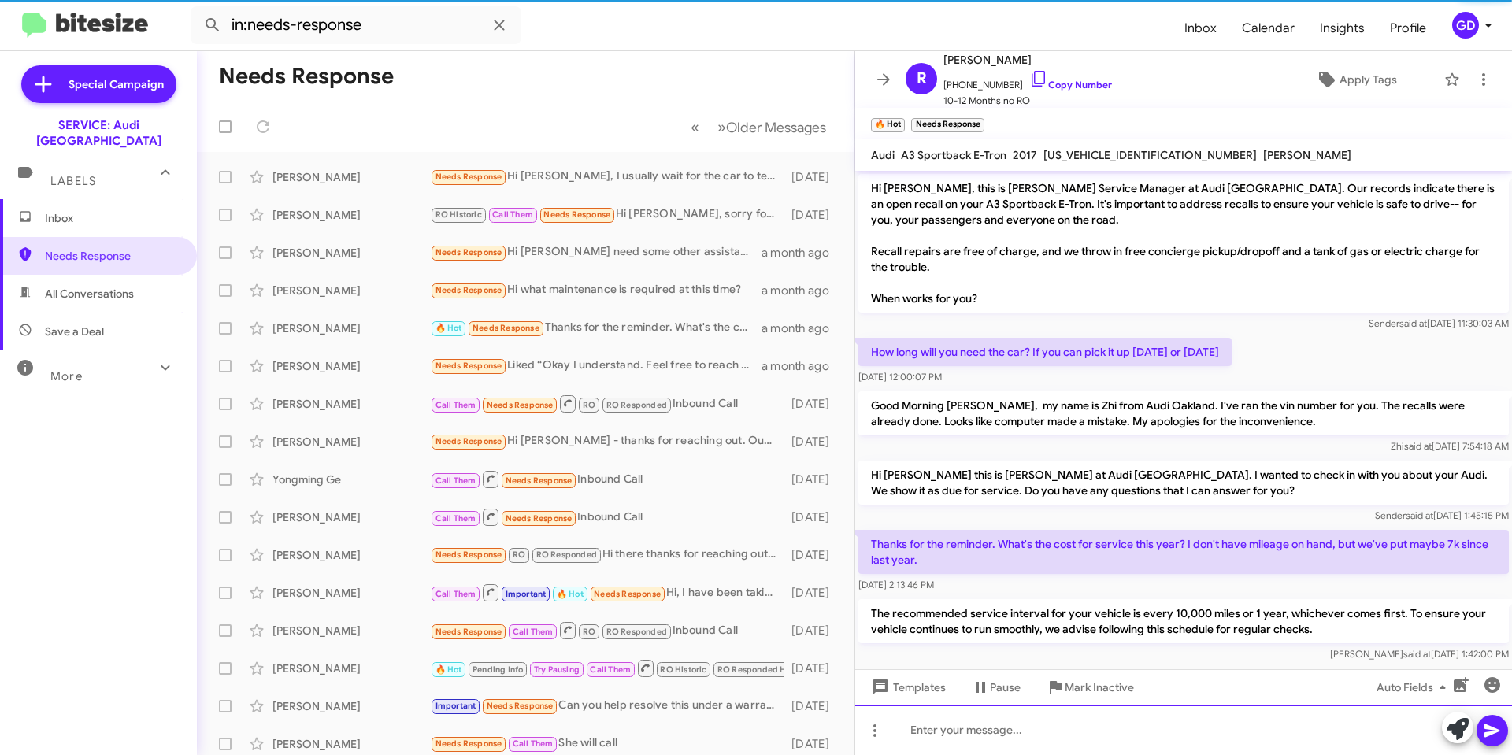
scroll to position [20, 0]
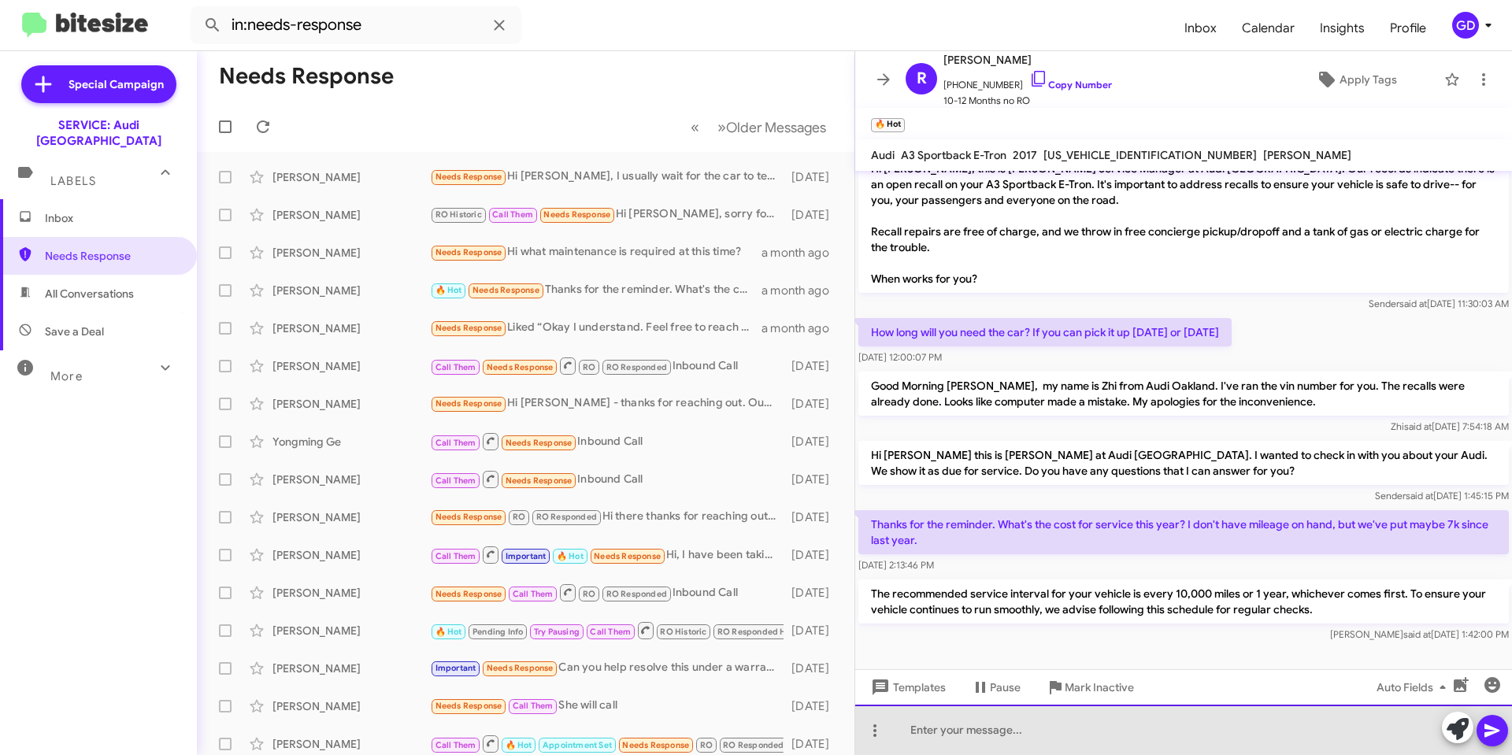
drag, startPoint x: 916, startPoint y: 726, endPoint x: 954, endPoint y: 696, distance: 48.2
click at [916, 725] on div at bounding box center [1183, 730] width 657 height 50
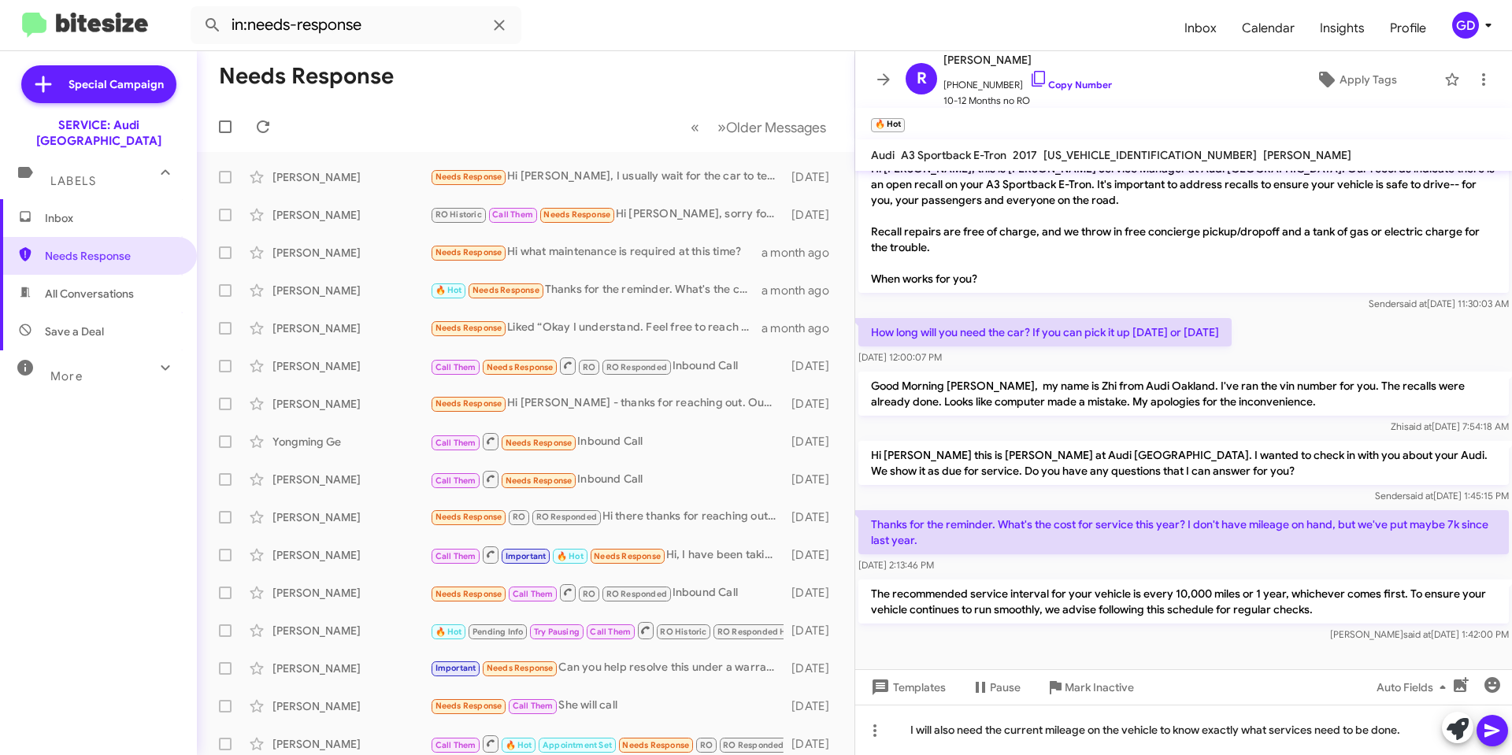
click at [1489, 729] on icon at bounding box center [1491, 730] width 15 height 13
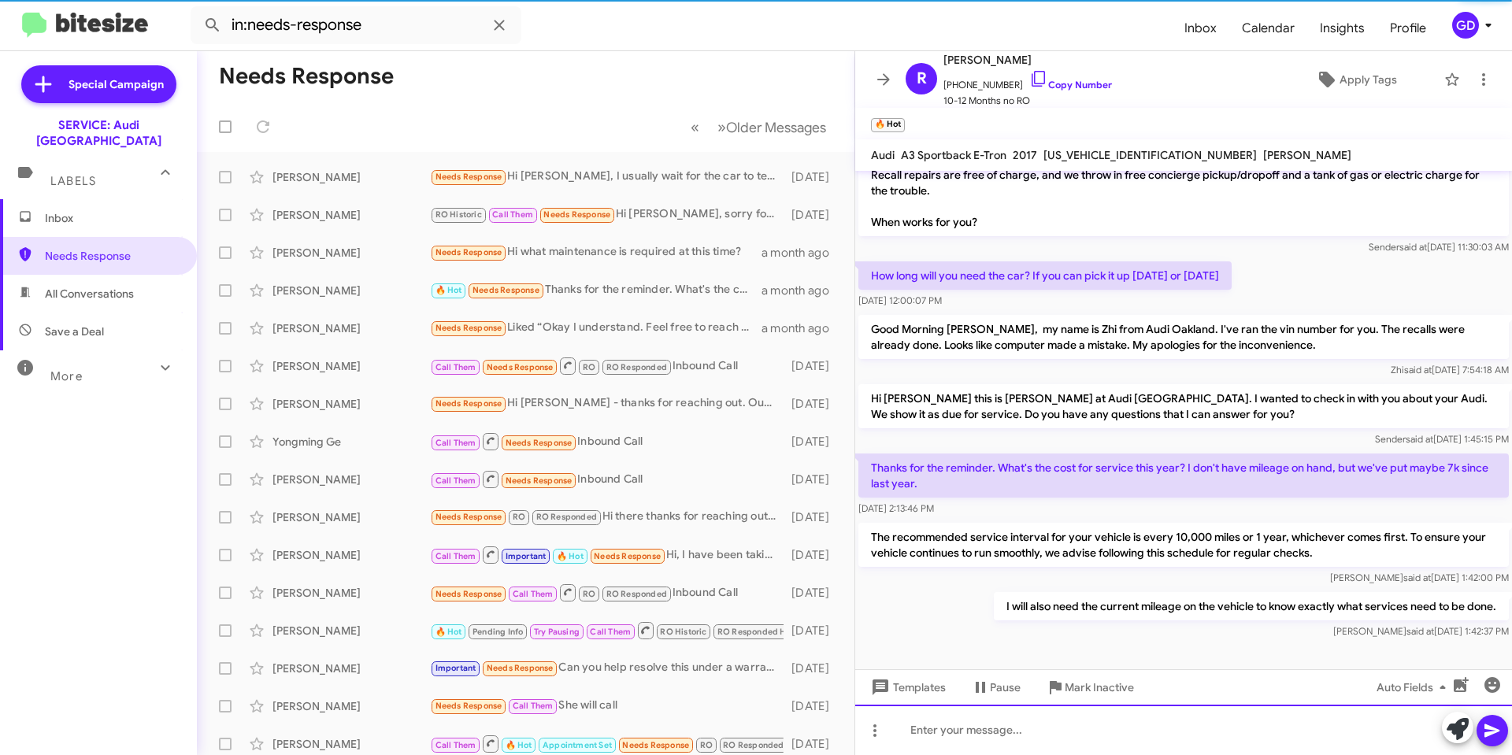
scroll to position [77, 0]
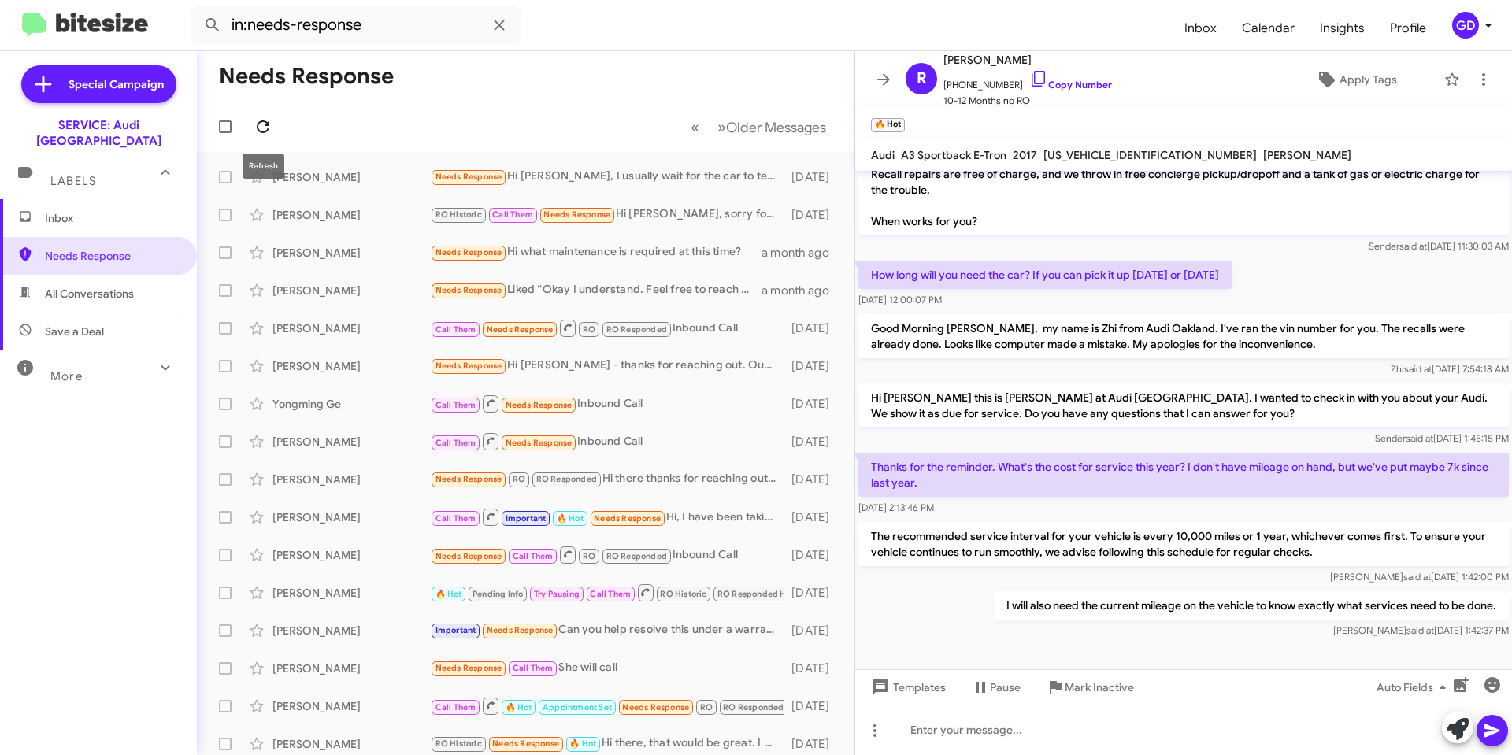
click at [269, 124] on icon at bounding box center [263, 126] width 13 height 13
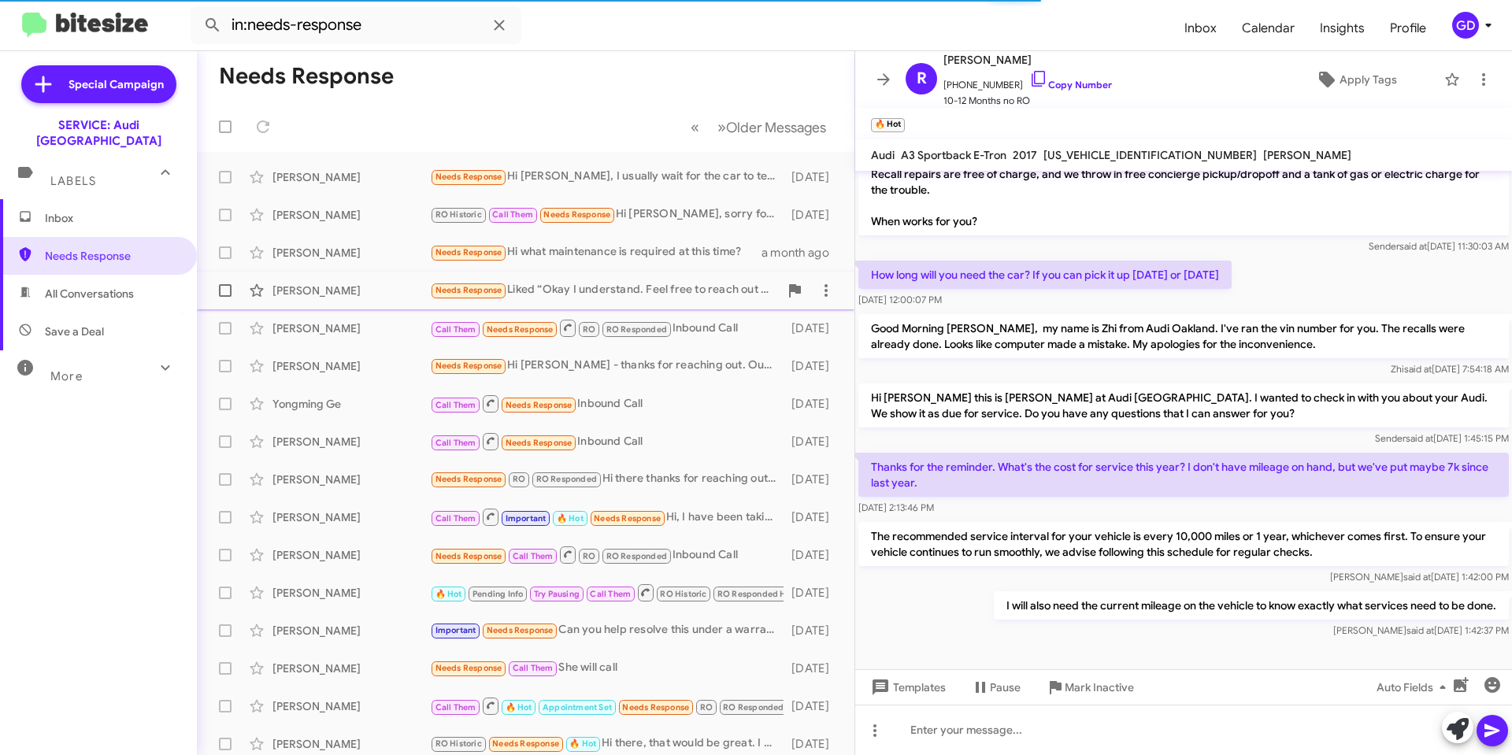
click at [590, 289] on div "Needs Response Liked “Okay I understand. Feel free to reach out if I can help i…" at bounding box center [604, 290] width 349 height 18
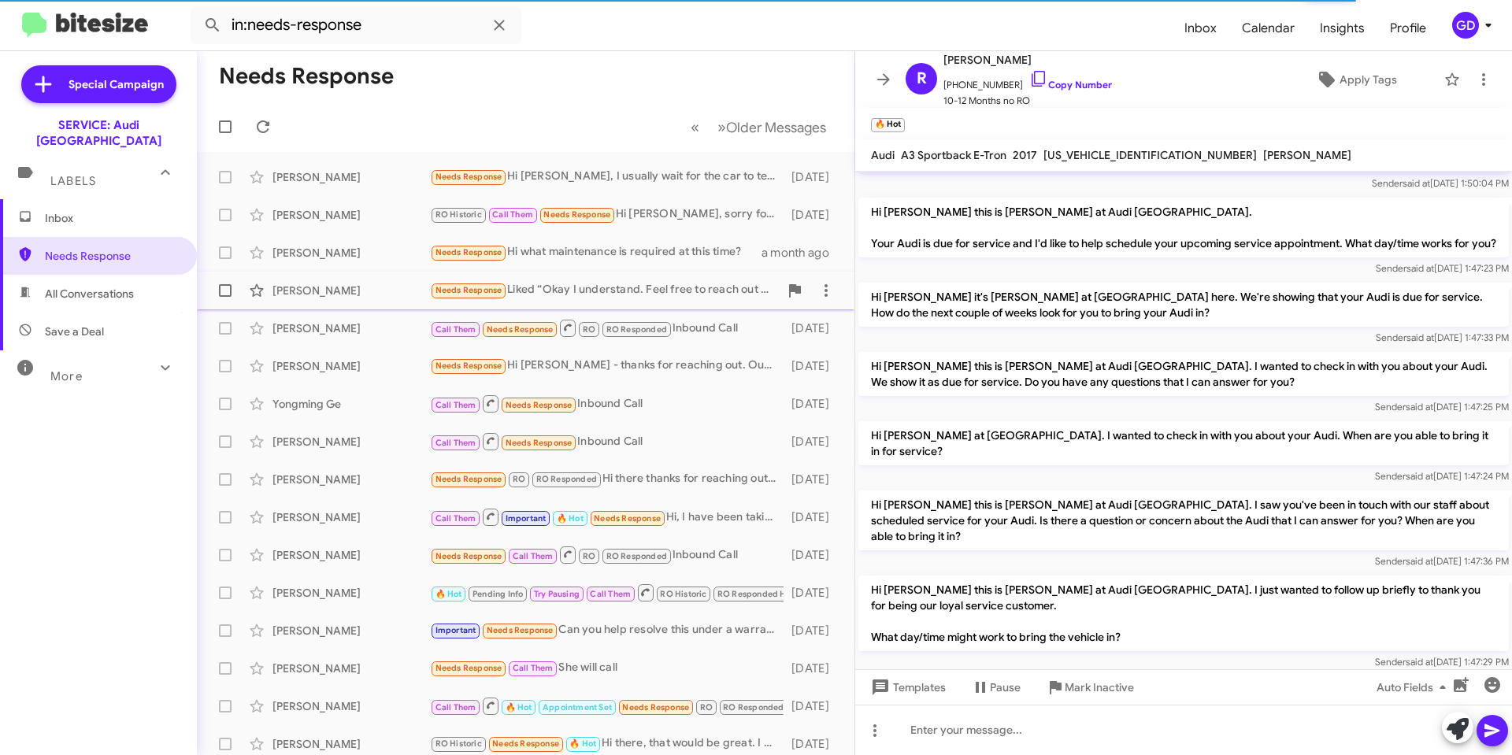
scroll to position [297, 0]
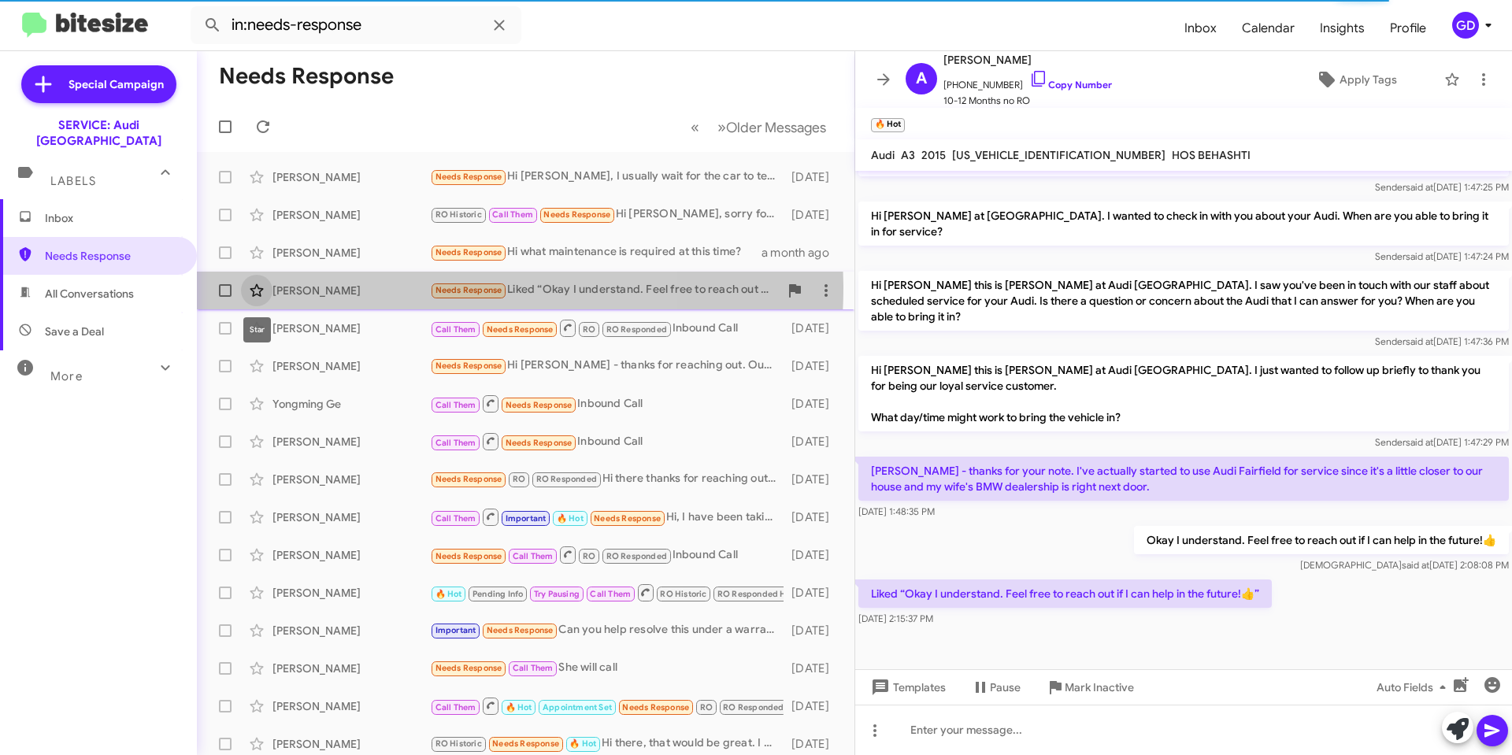
click at [260, 286] on icon at bounding box center [256, 290] width 19 height 19
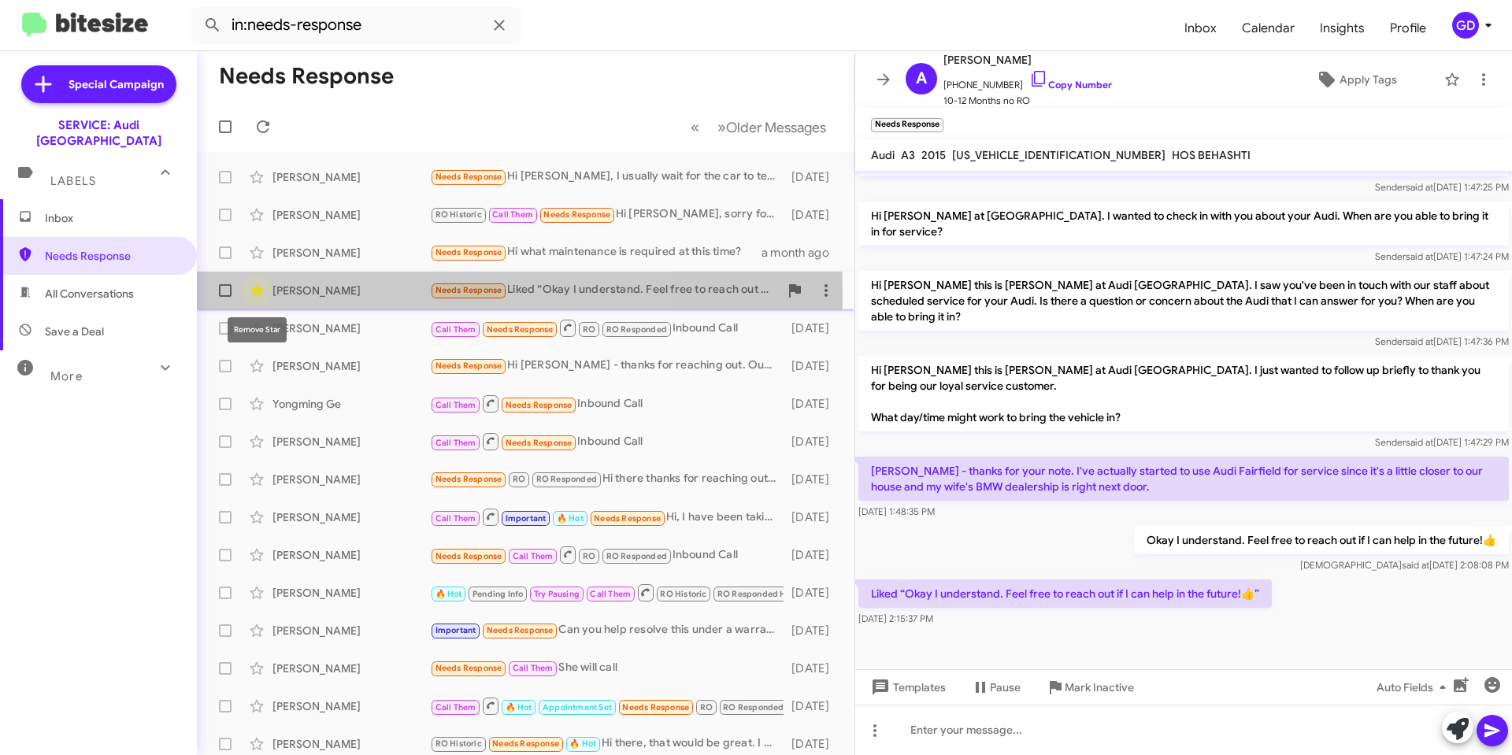
click at [257, 291] on icon at bounding box center [256, 290] width 13 height 13
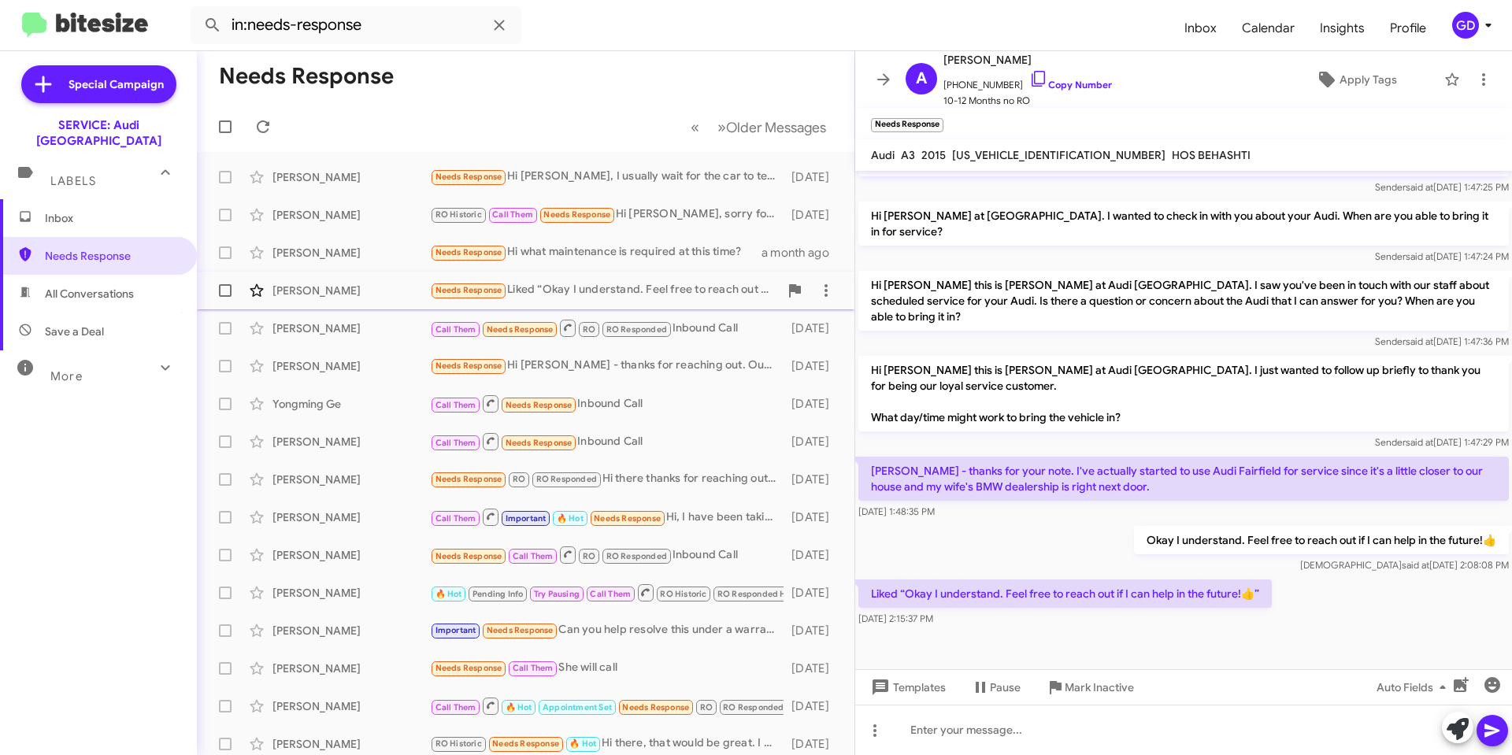
click at [580, 295] on div "Needs Response Liked “Okay I understand. Feel free to reach out if I can help i…" at bounding box center [604, 290] width 349 height 18
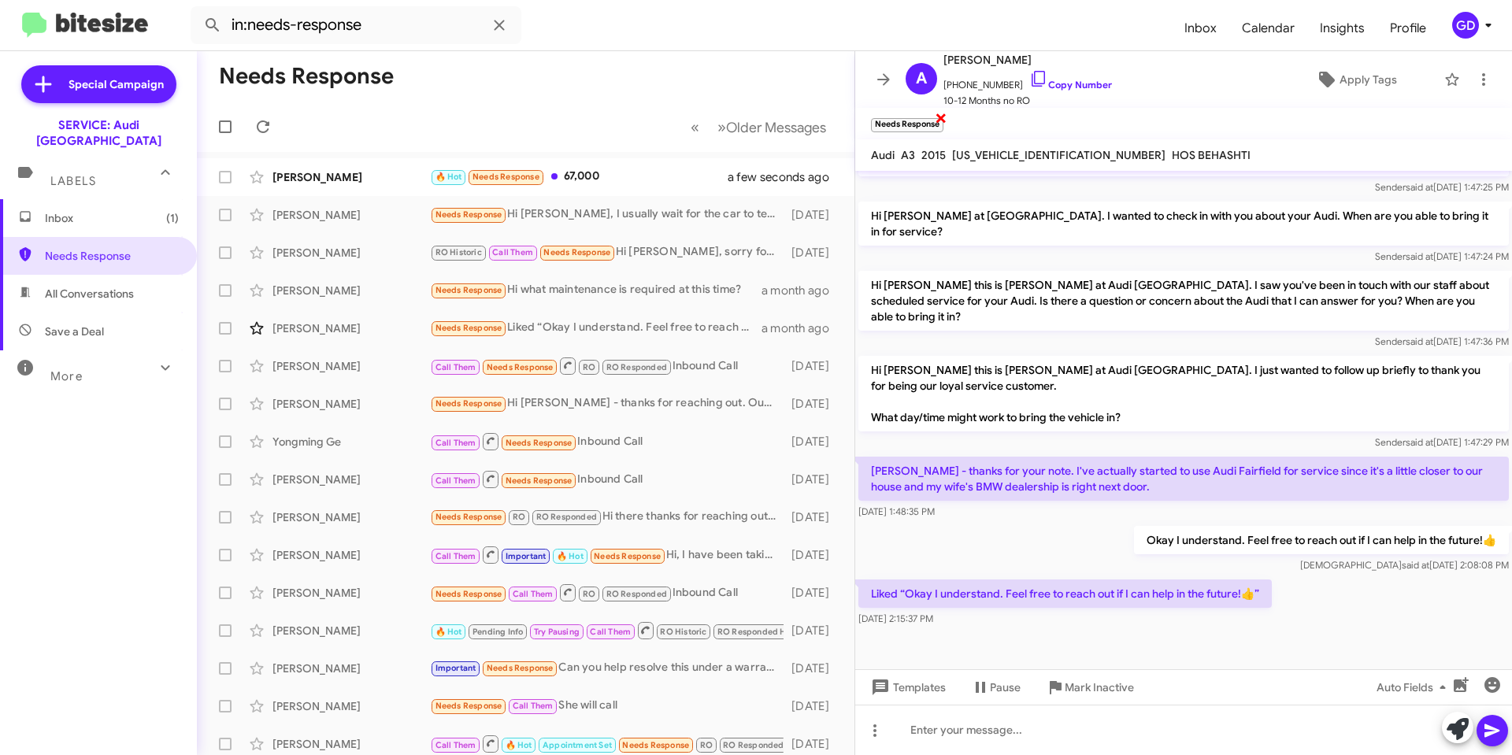
click at [942, 117] on span "×" at bounding box center [940, 117] width 13 height 19
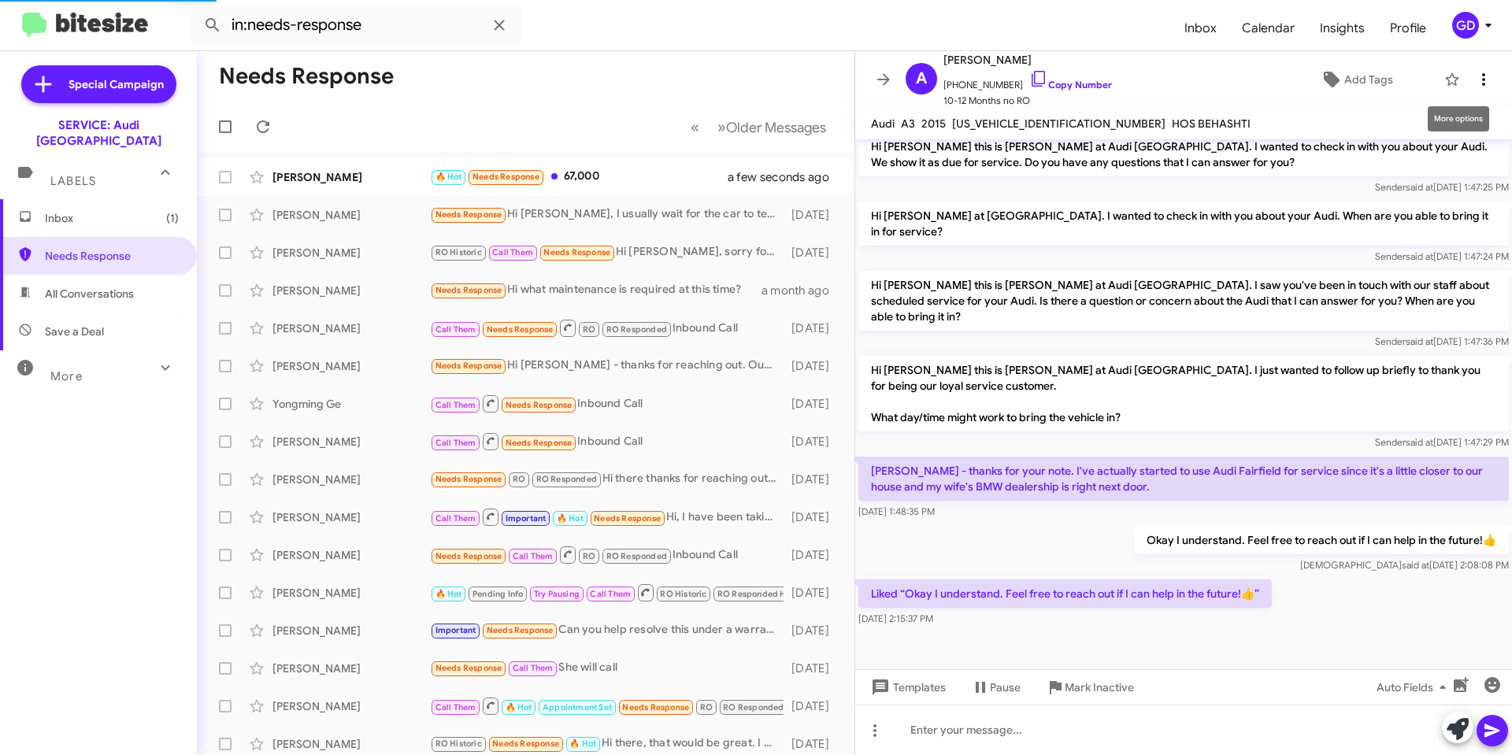
scroll to position [265, 0]
click at [1344, 80] on span "Add Tags" at bounding box center [1368, 79] width 49 height 28
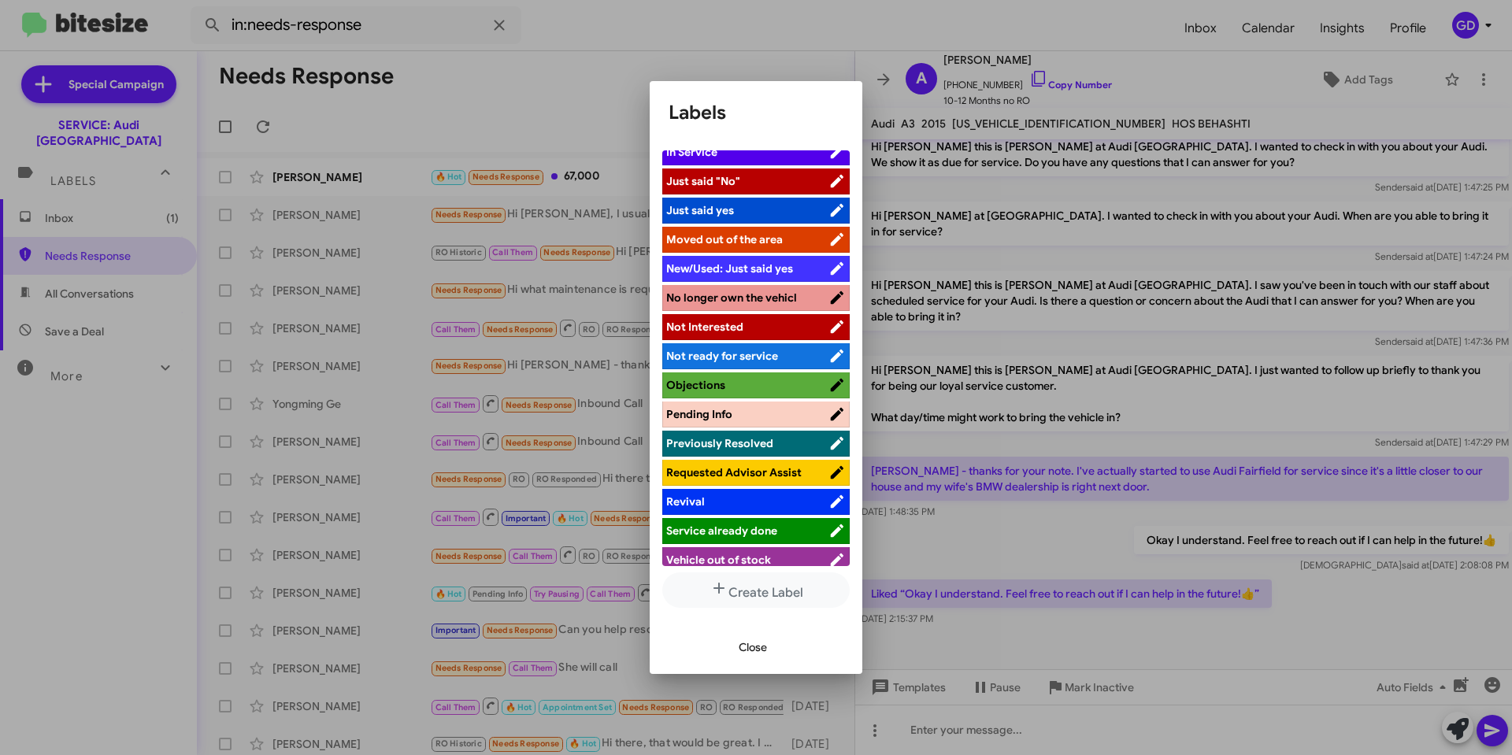
scroll to position [372, 0]
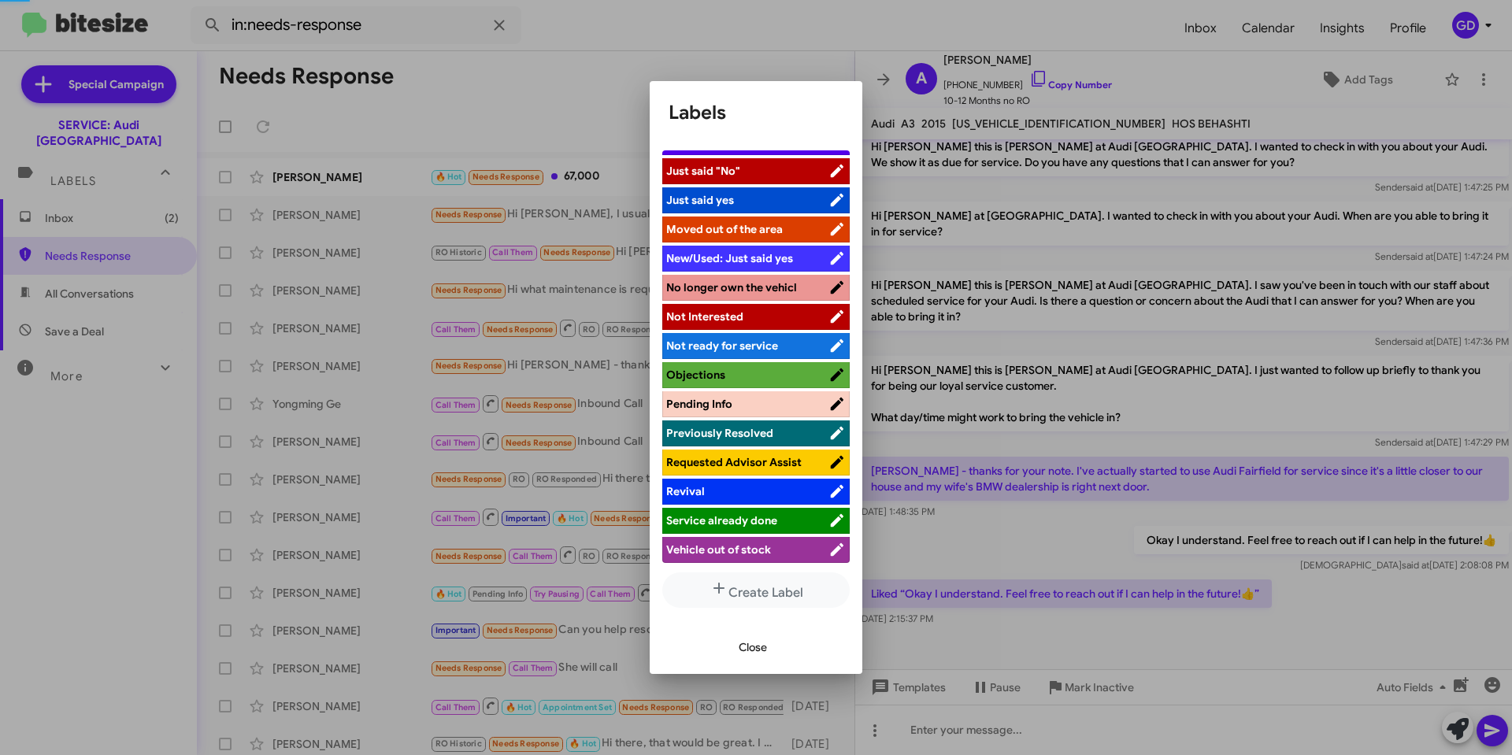
click at [748, 520] on span "Service already done" at bounding box center [721, 520] width 111 height 14
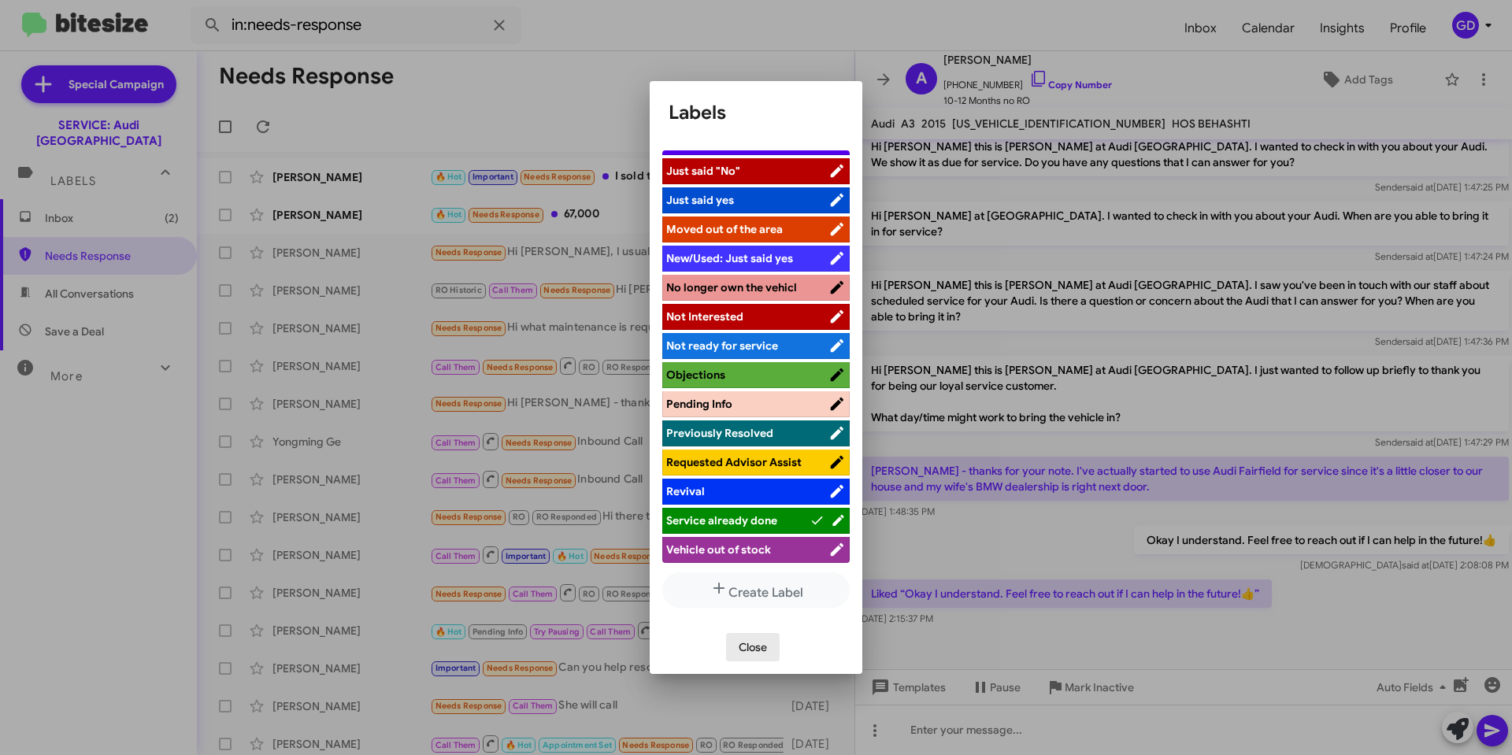
click at [735, 646] on button "Close" at bounding box center [753, 647] width 54 height 28
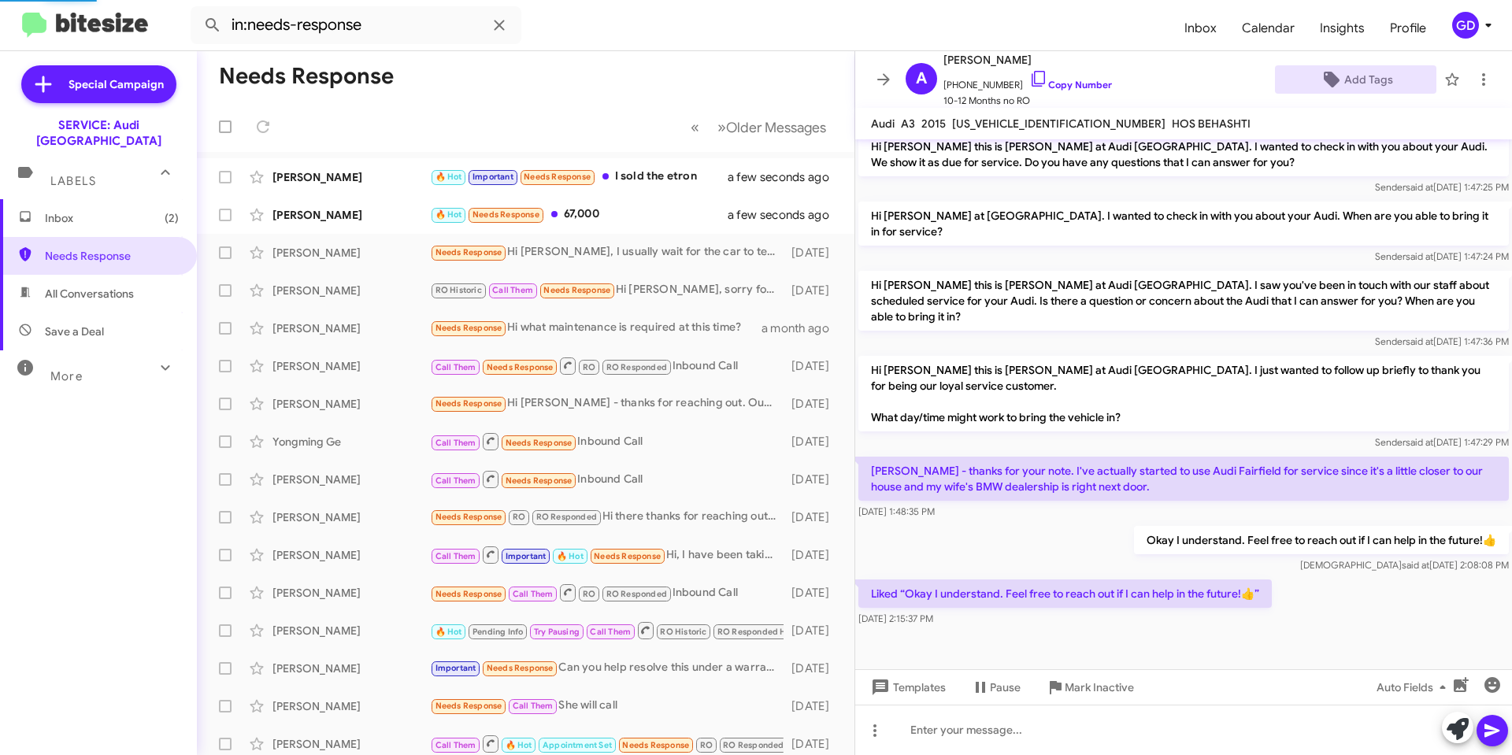
scroll to position [297, 0]
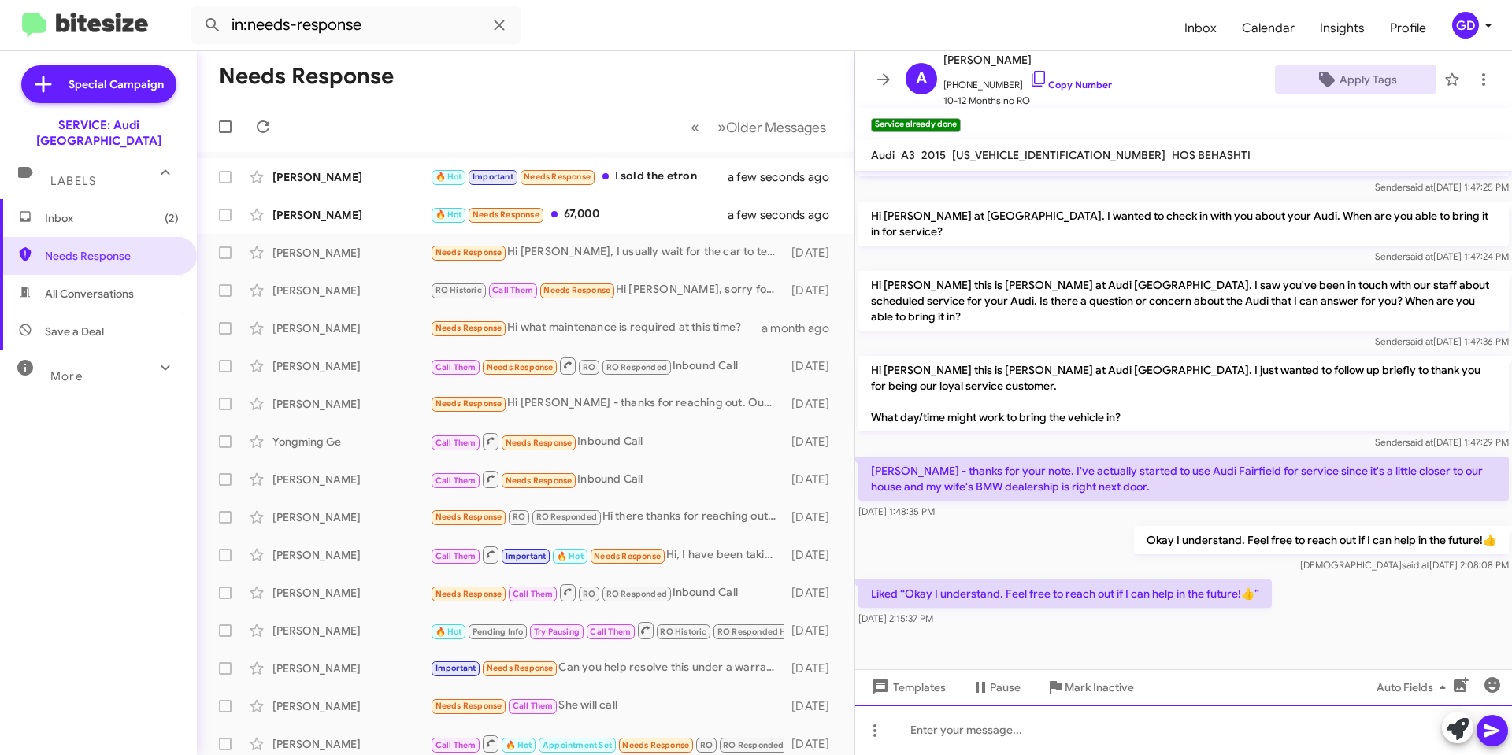
click at [955, 733] on div at bounding box center [1183, 730] width 657 height 50
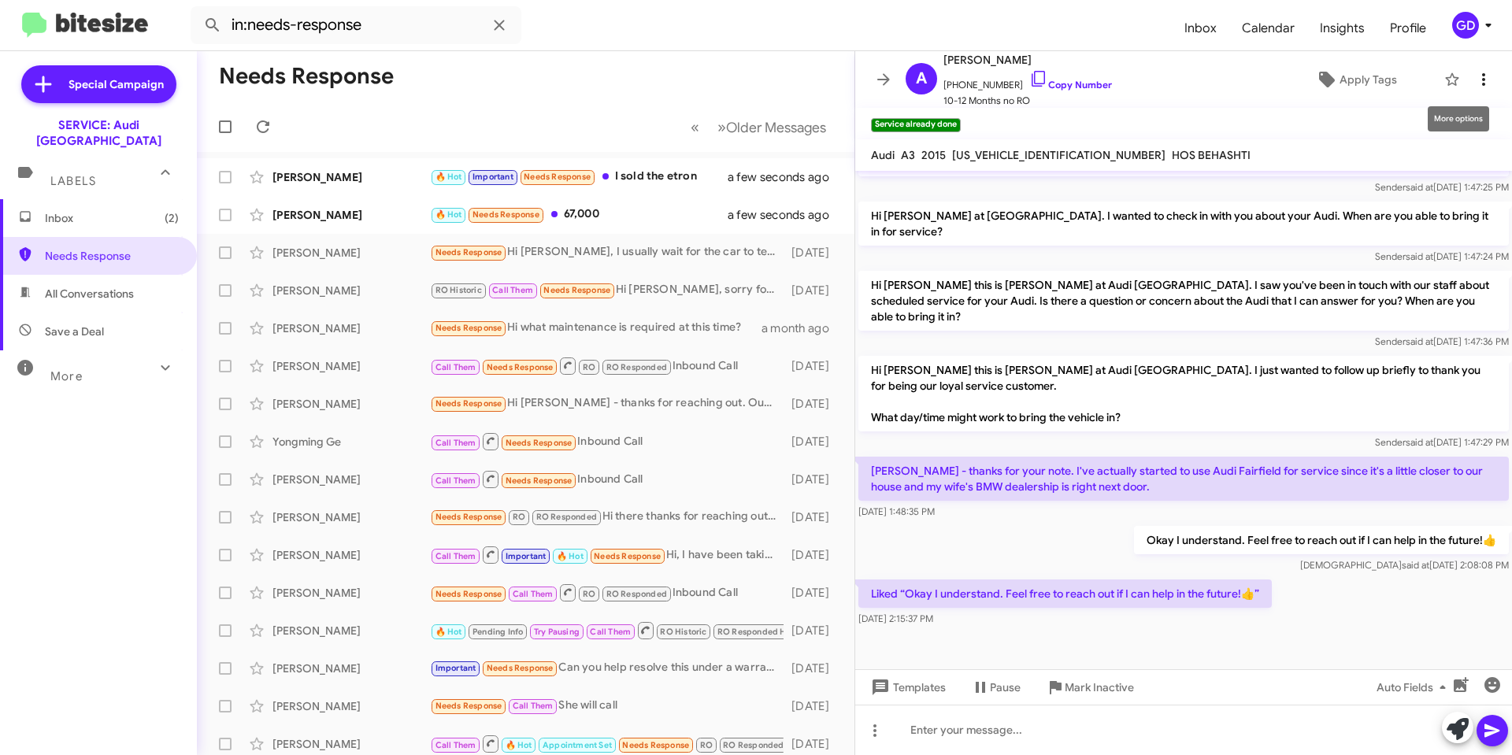
click at [1474, 78] on icon at bounding box center [1483, 79] width 19 height 19
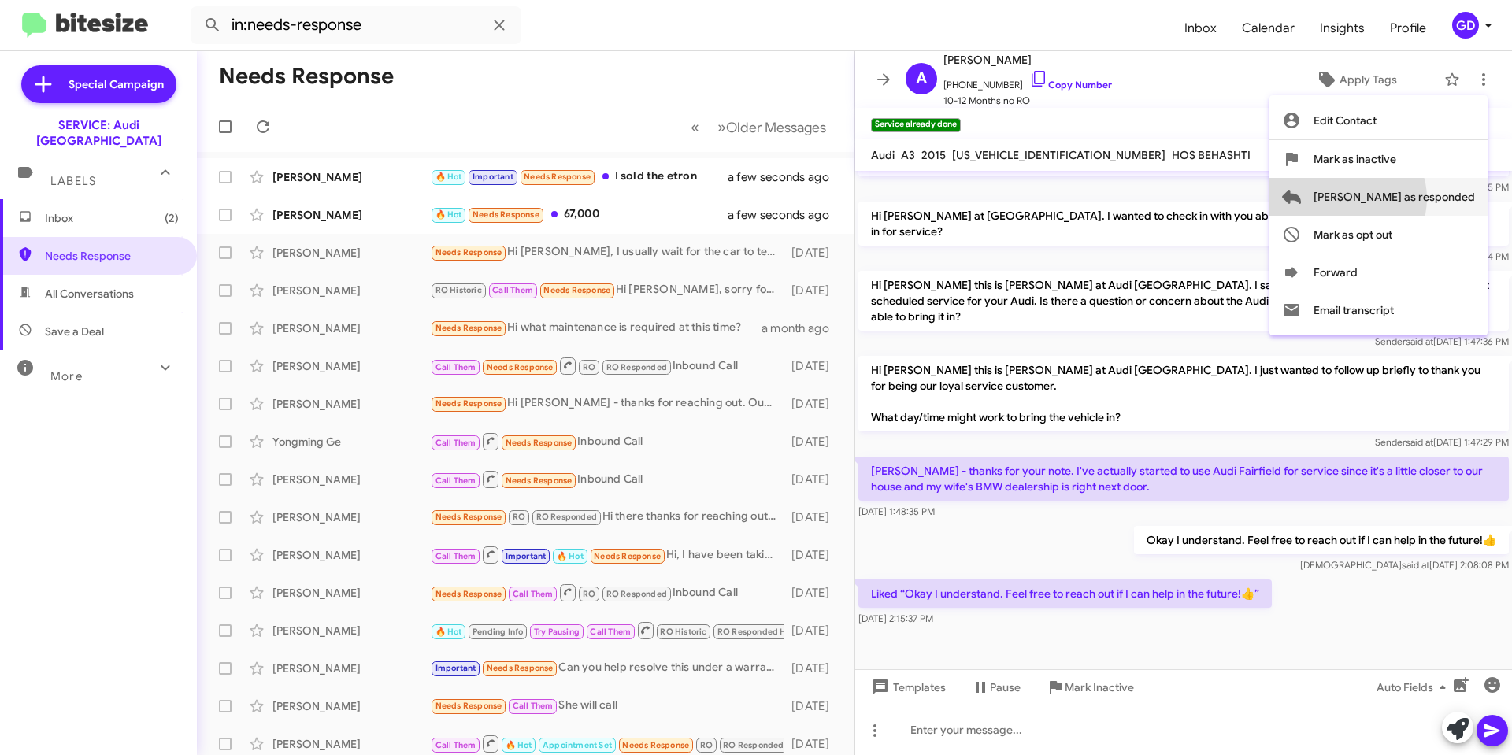
click at [1409, 198] on span "[PERSON_NAME] as responded" at bounding box center [1393, 197] width 161 height 38
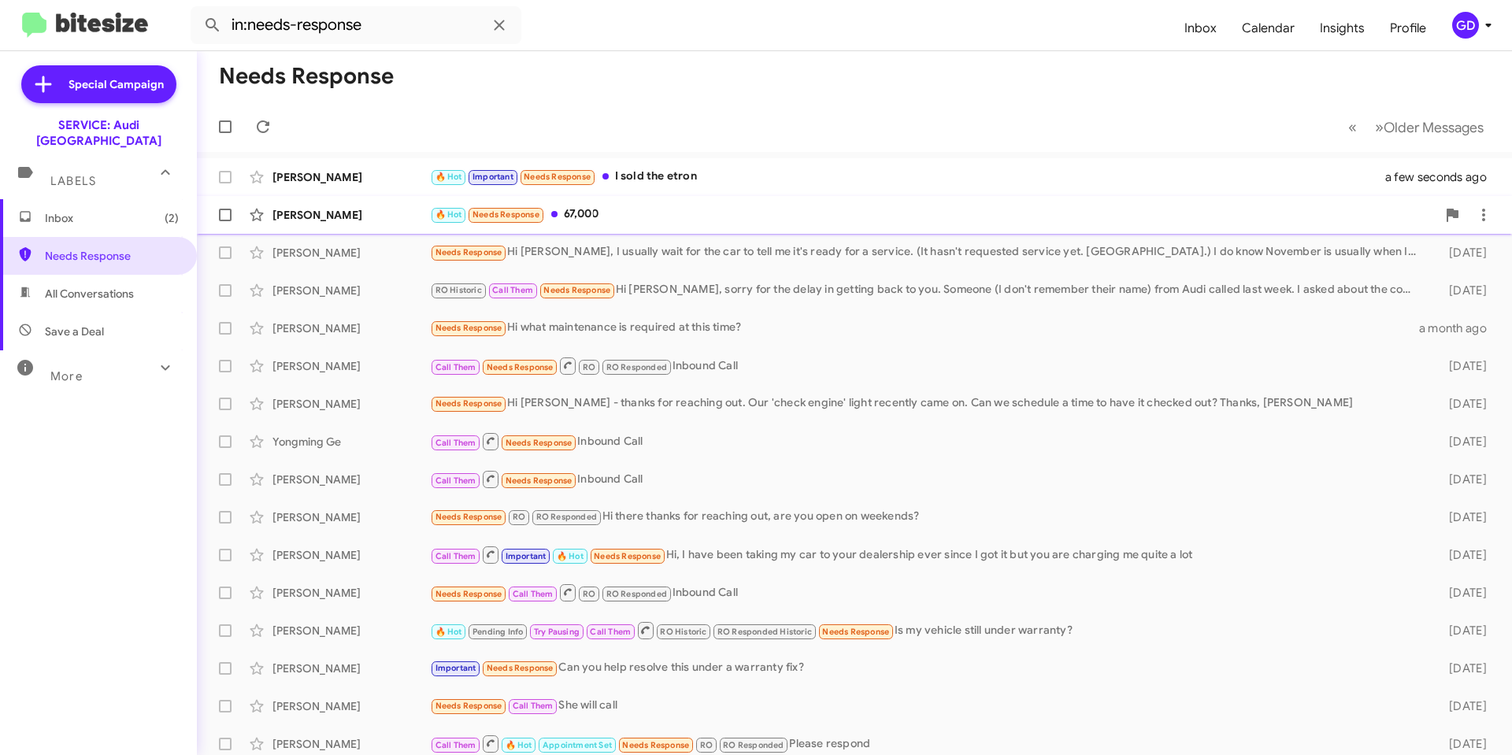
click at [599, 207] on div "🔥 Hot Needs Response 67,000" at bounding box center [933, 214] width 1006 height 18
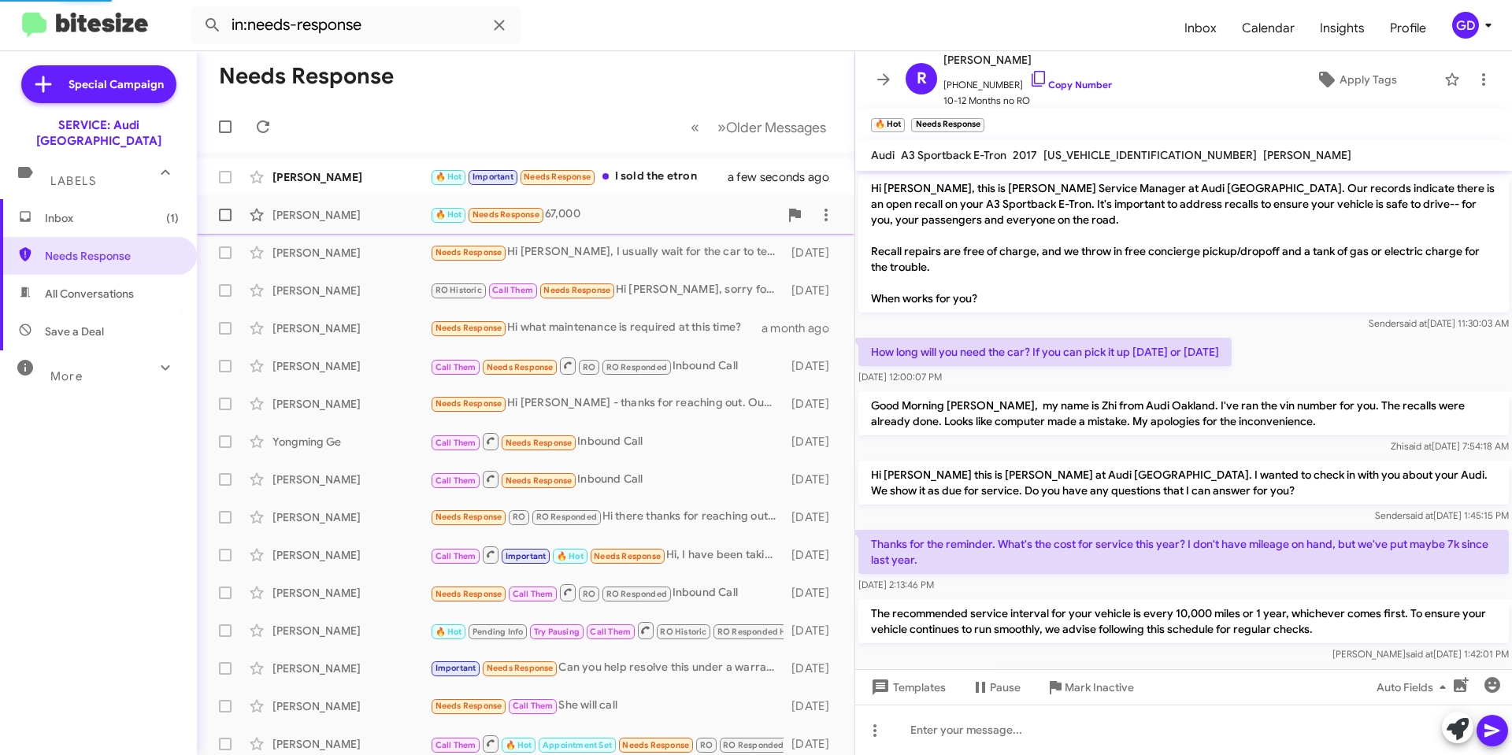
scroll to position [103, 0]
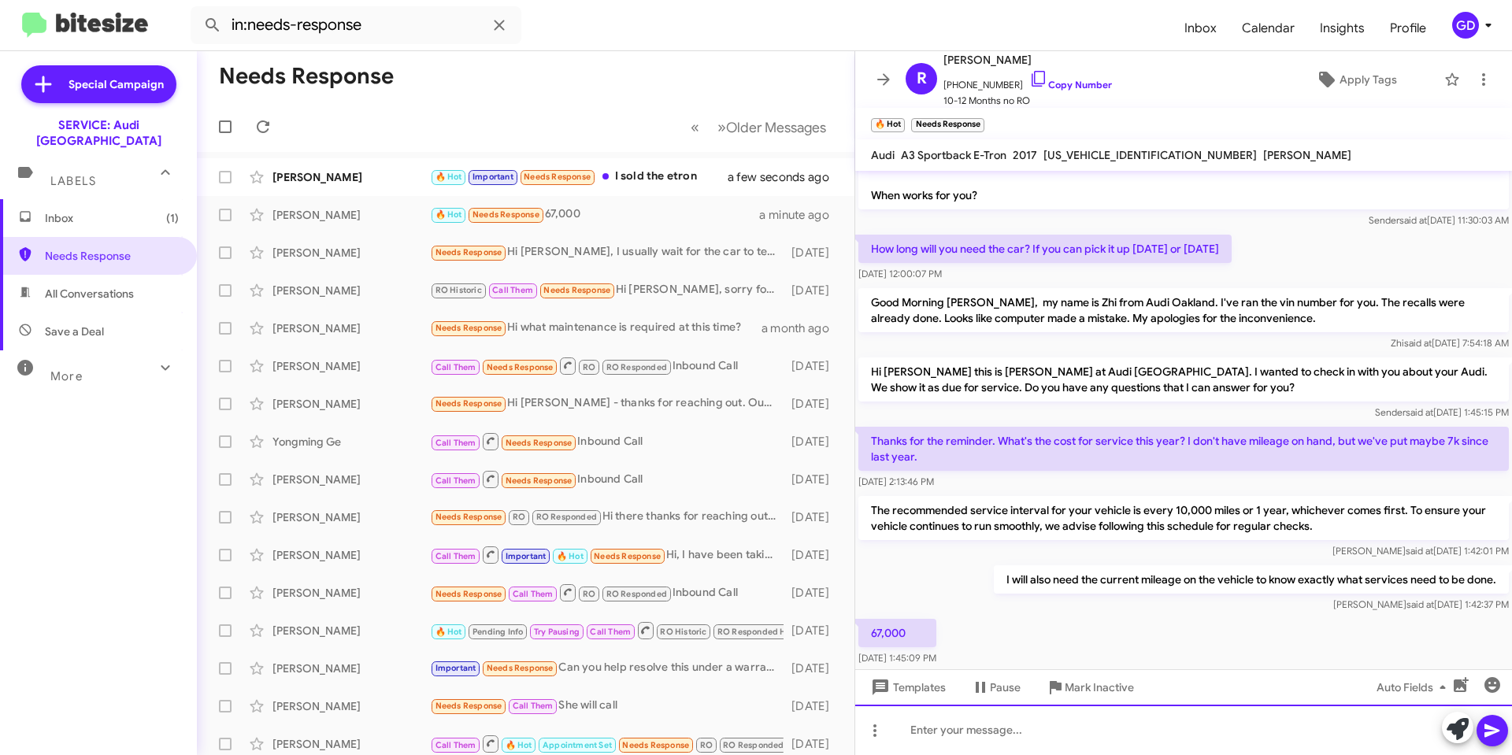
click at [912, 727] on div at bounding box center [1183, 730] width 657 height 50
click at [1488, 731] on icon at bounding box center [1491, 730] width 19 height 19
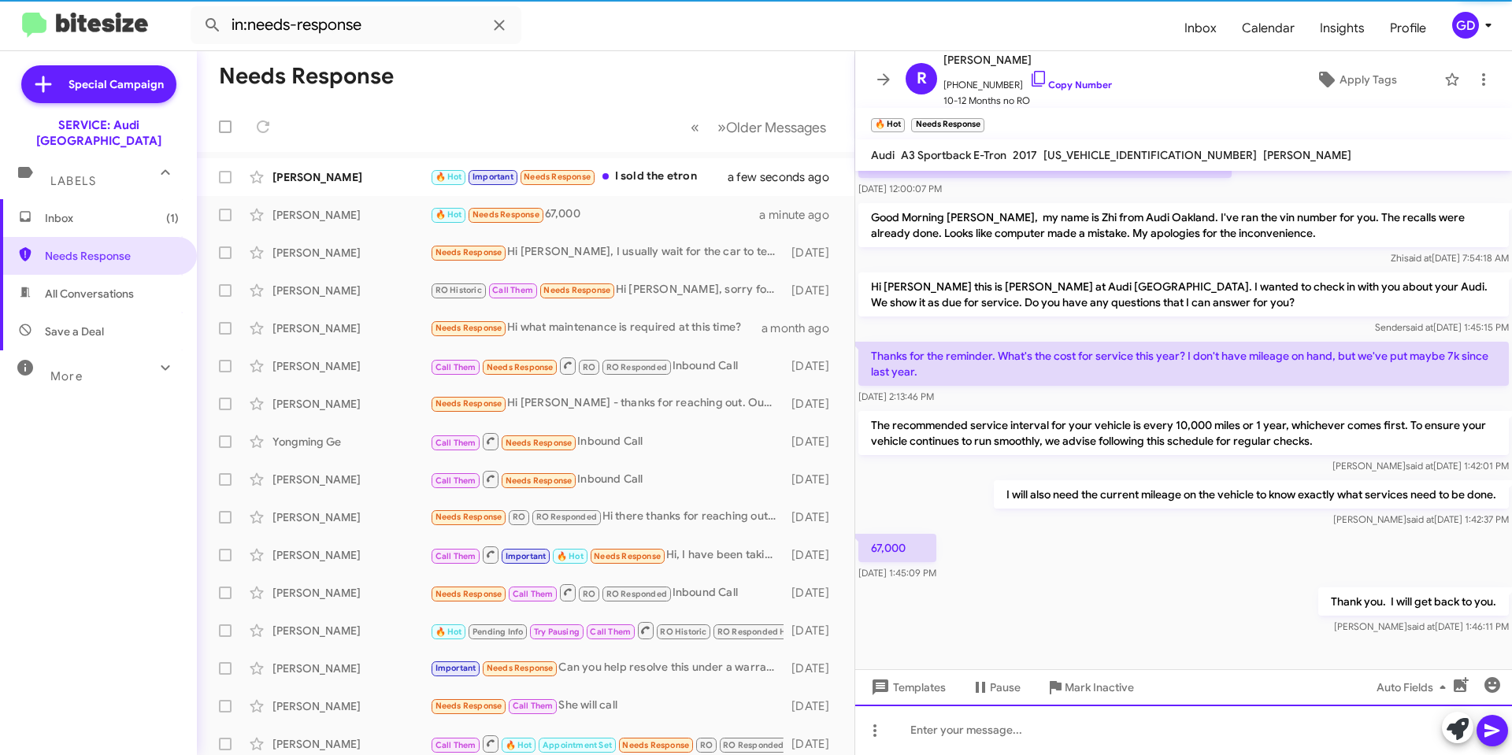
scroll to position [192, 0]
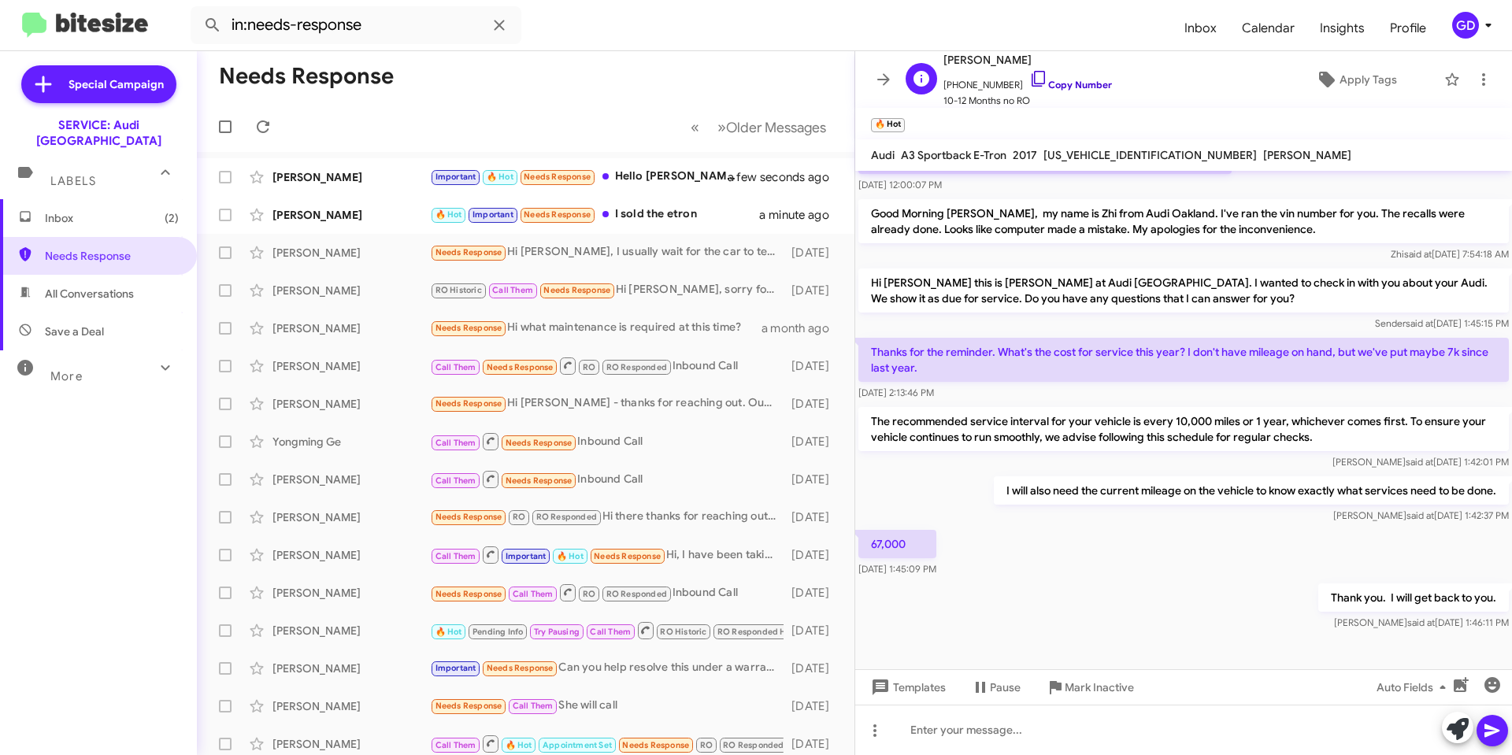
click at [1065, 87] on link "Copy Number" at bounding box center [1070, 85] width 83 height 12
click at [1086, 153] on span "[US_VEHICLE_IDENTIFICATION_NUMBER]" at bounding box center [1149, 155] width 213 height 14
copy span "[US_VEHICLE_IDENTIFICATION_NUMBER]"
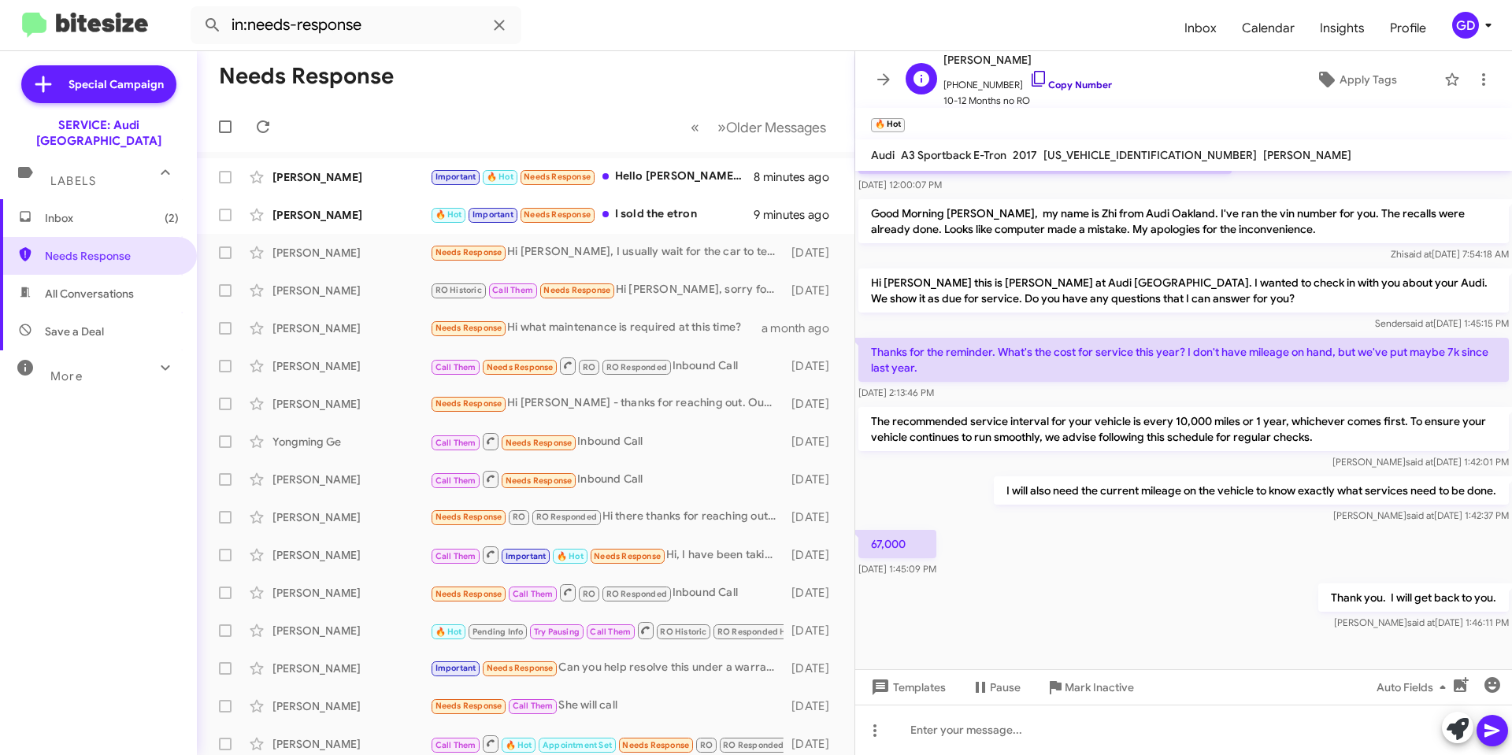
click at [1063, 82] on link "Copy Number" at bounding box center [1070, 85] width 83 height 12
copy span "[US_VEHICLE_IDENTIFICATION_NUMBER]"
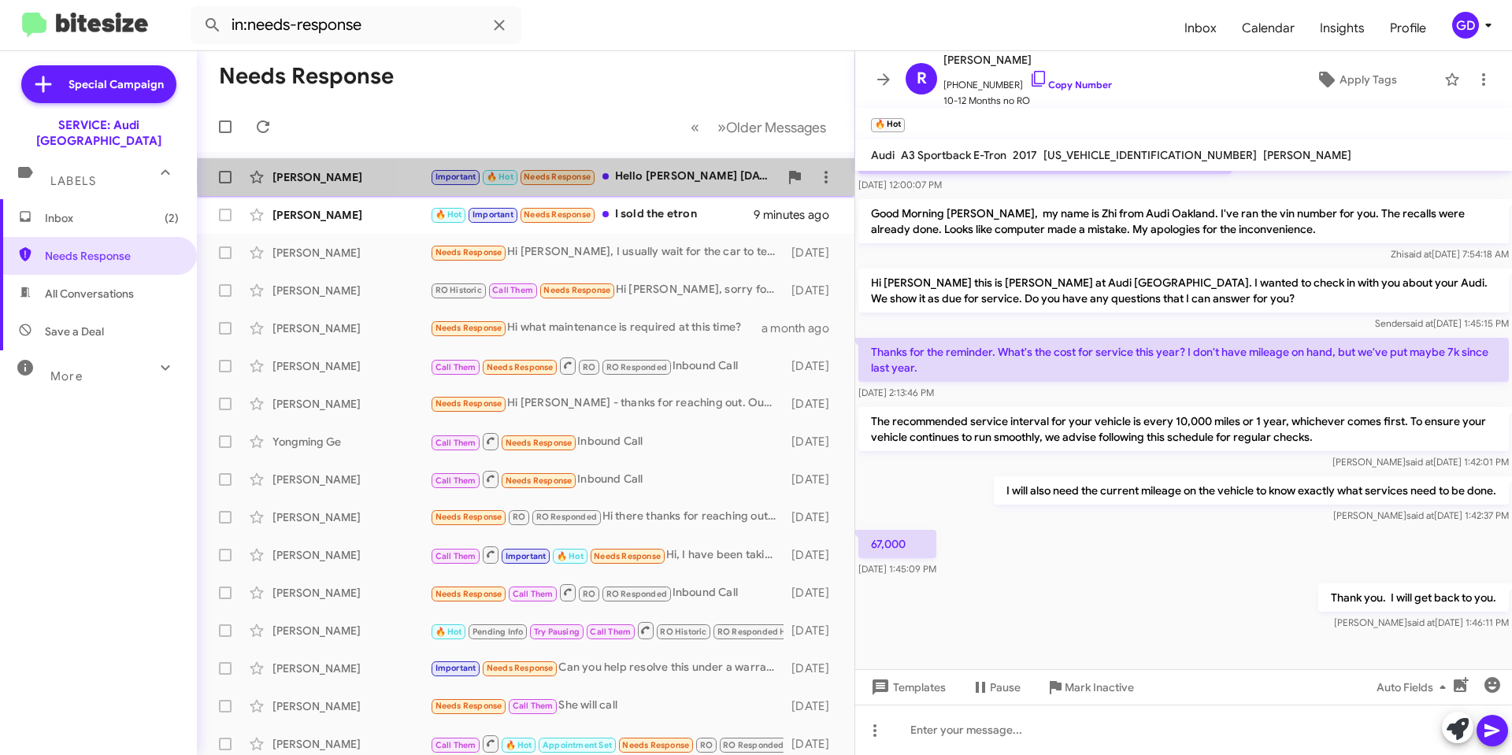
click at [716, 176] on div "Important 🔥 Hot Needs Response Hello [PERSON_NAME] [DATE] work?" at bounding box center [604, 177] width 349 height 18
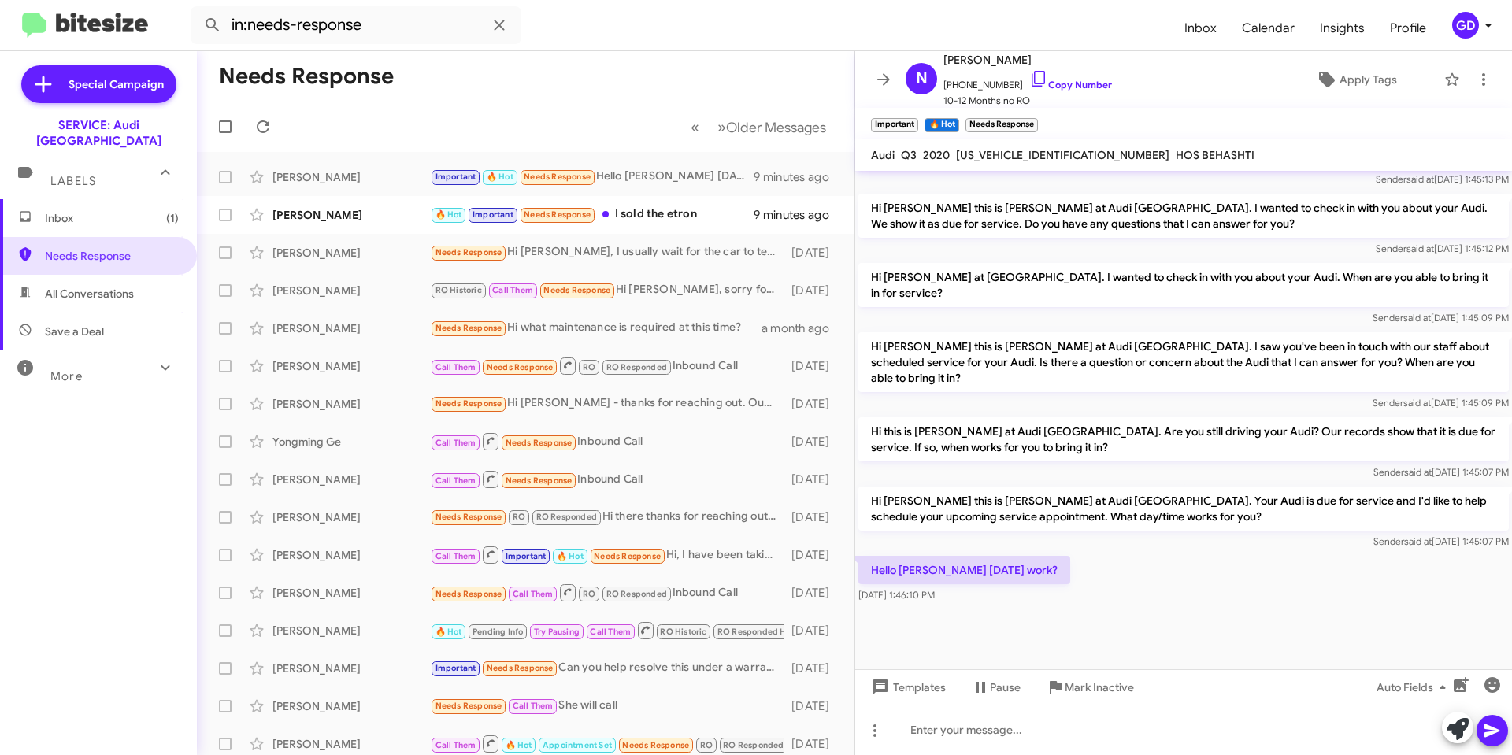
scroll to position [1405, 0]
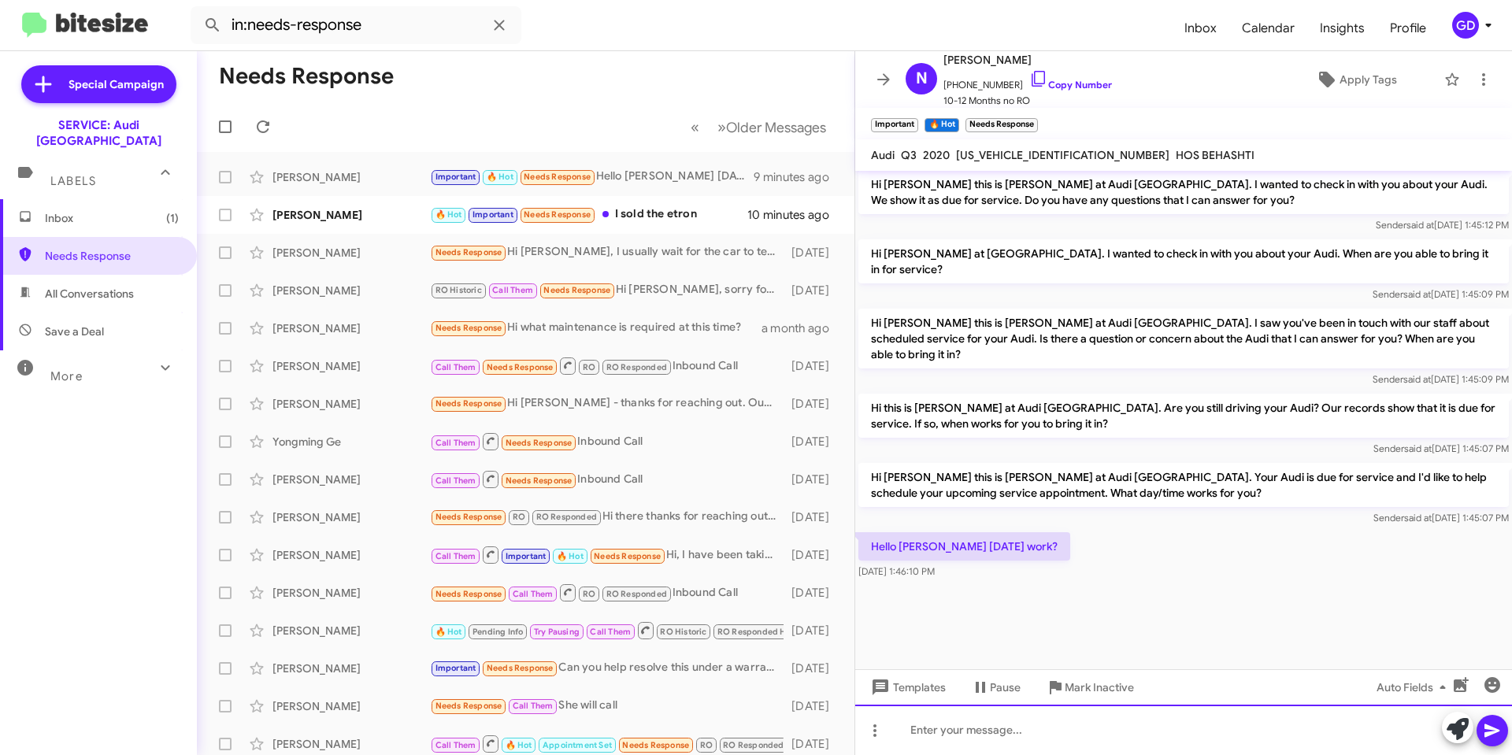
click at [920, 732] on div at bounding box center [1183, 730] width 657 height 50
click at [1488, 735] on icon at bounding box center [1491, 730] width 15 height 13
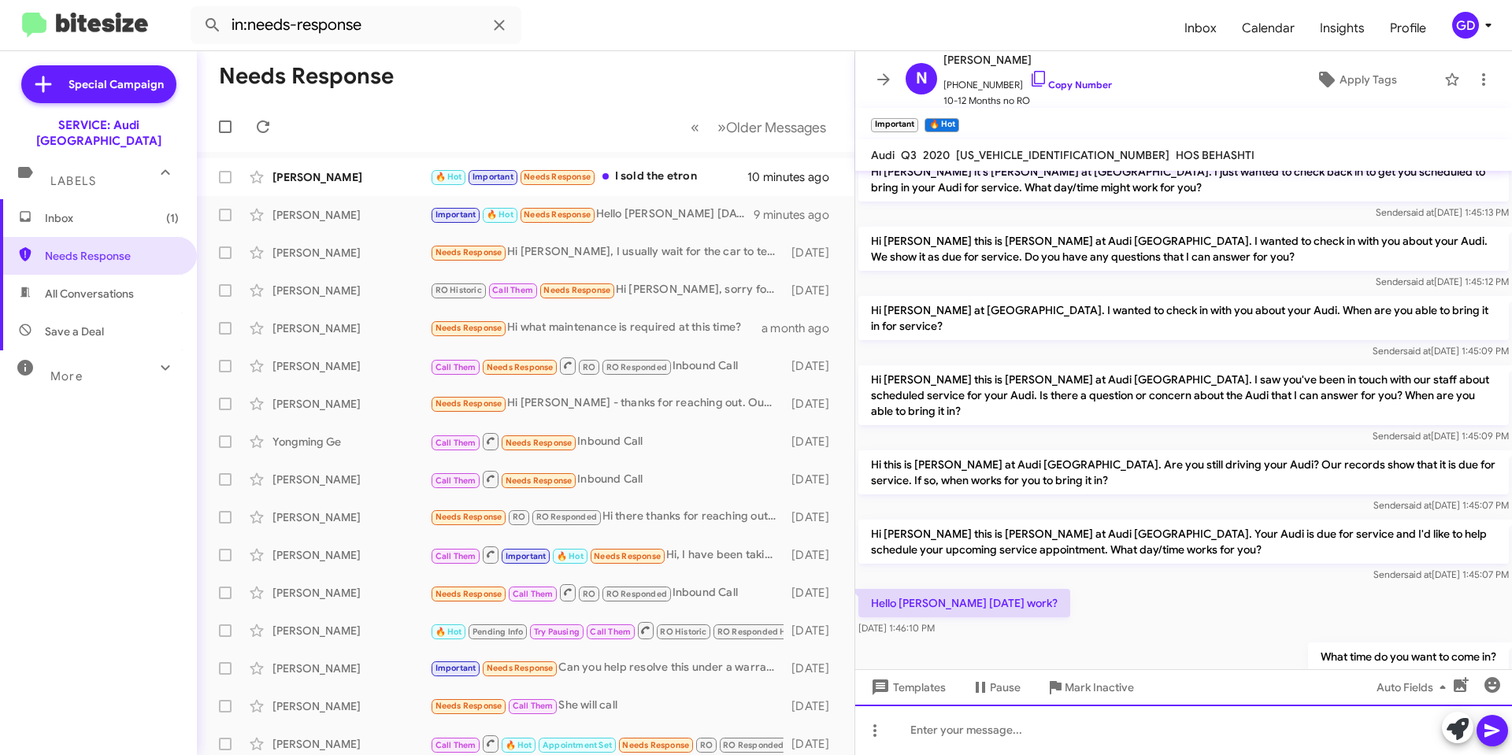
scroll to position [1463, 0]
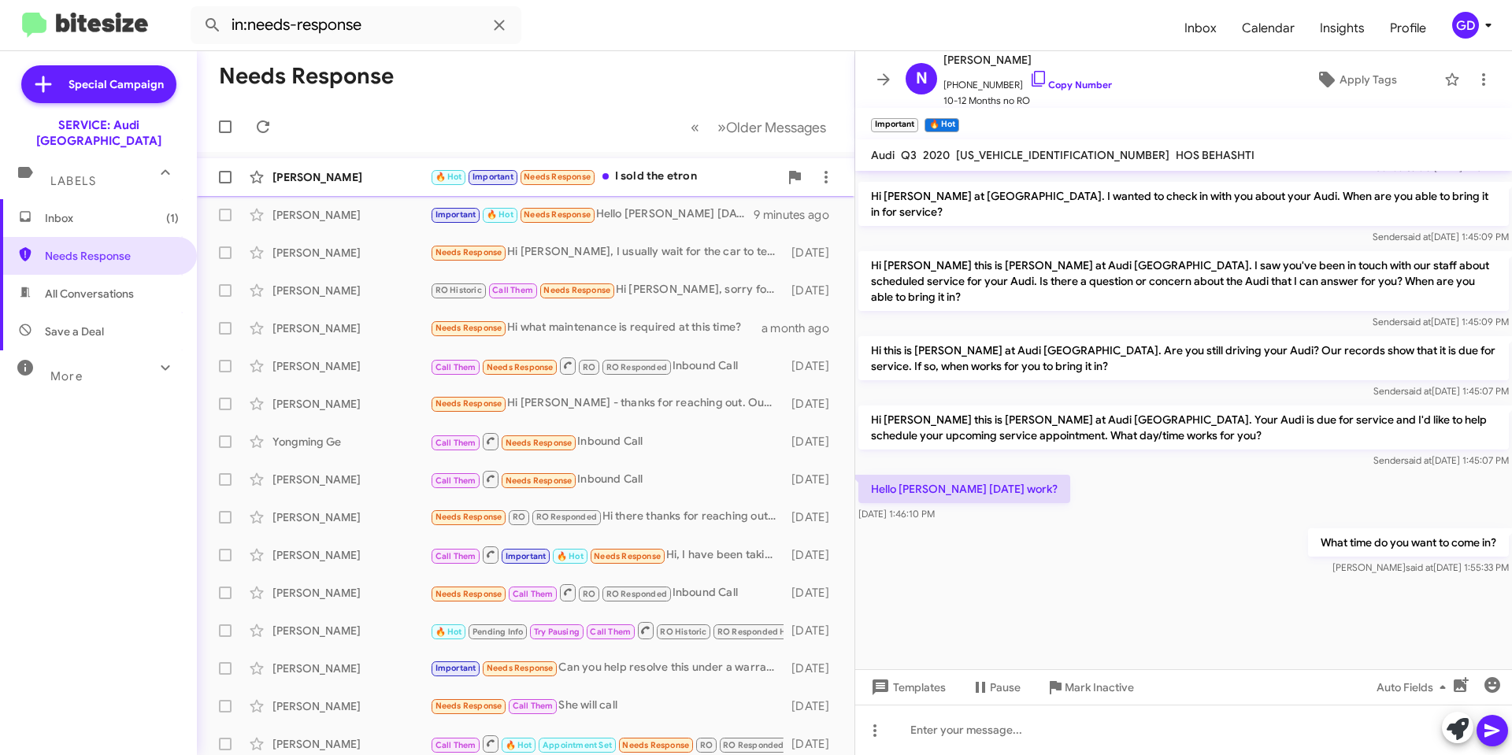
click at [308, 183] on div "[PERSON_NAME]" at bounding box center [350, 177] width 157 height 16
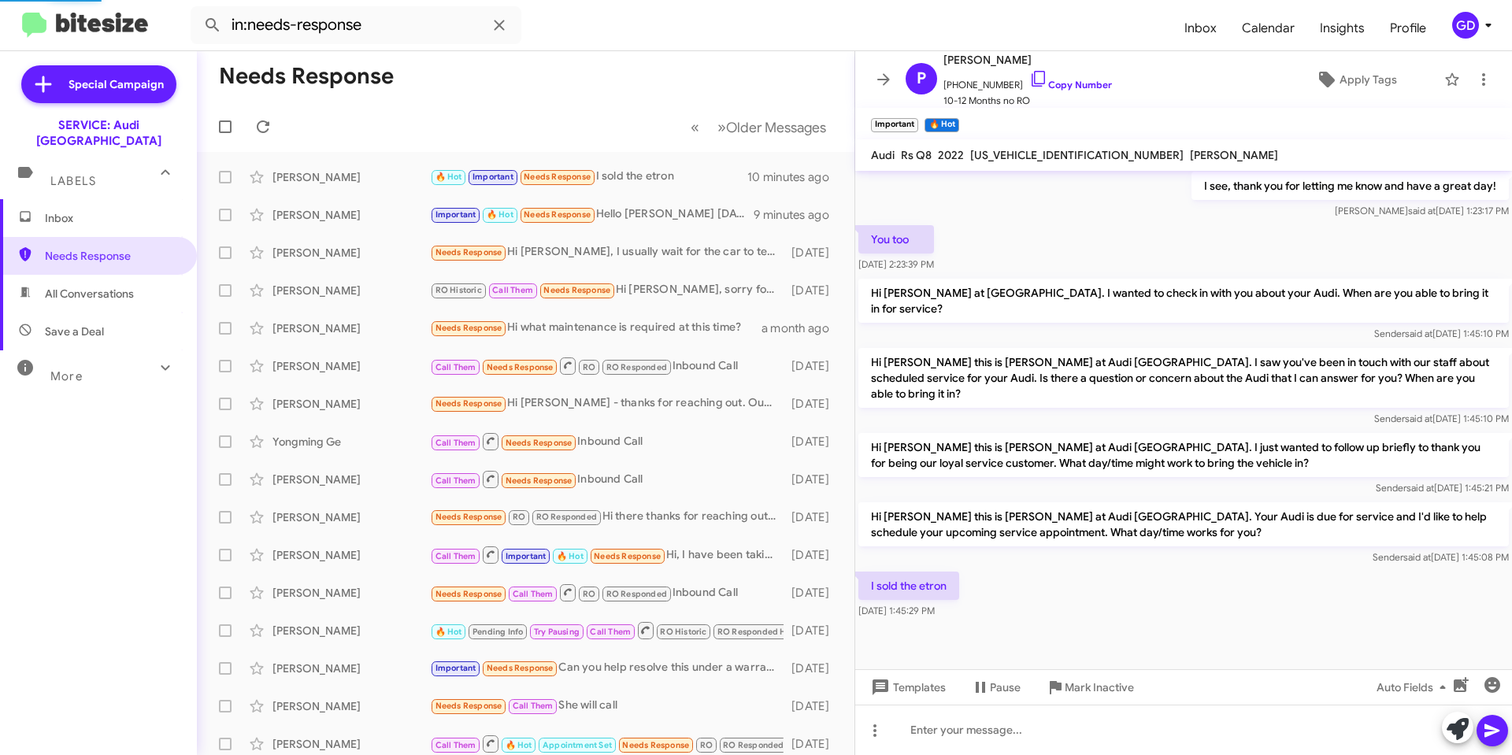
scroll to position [333, 0]
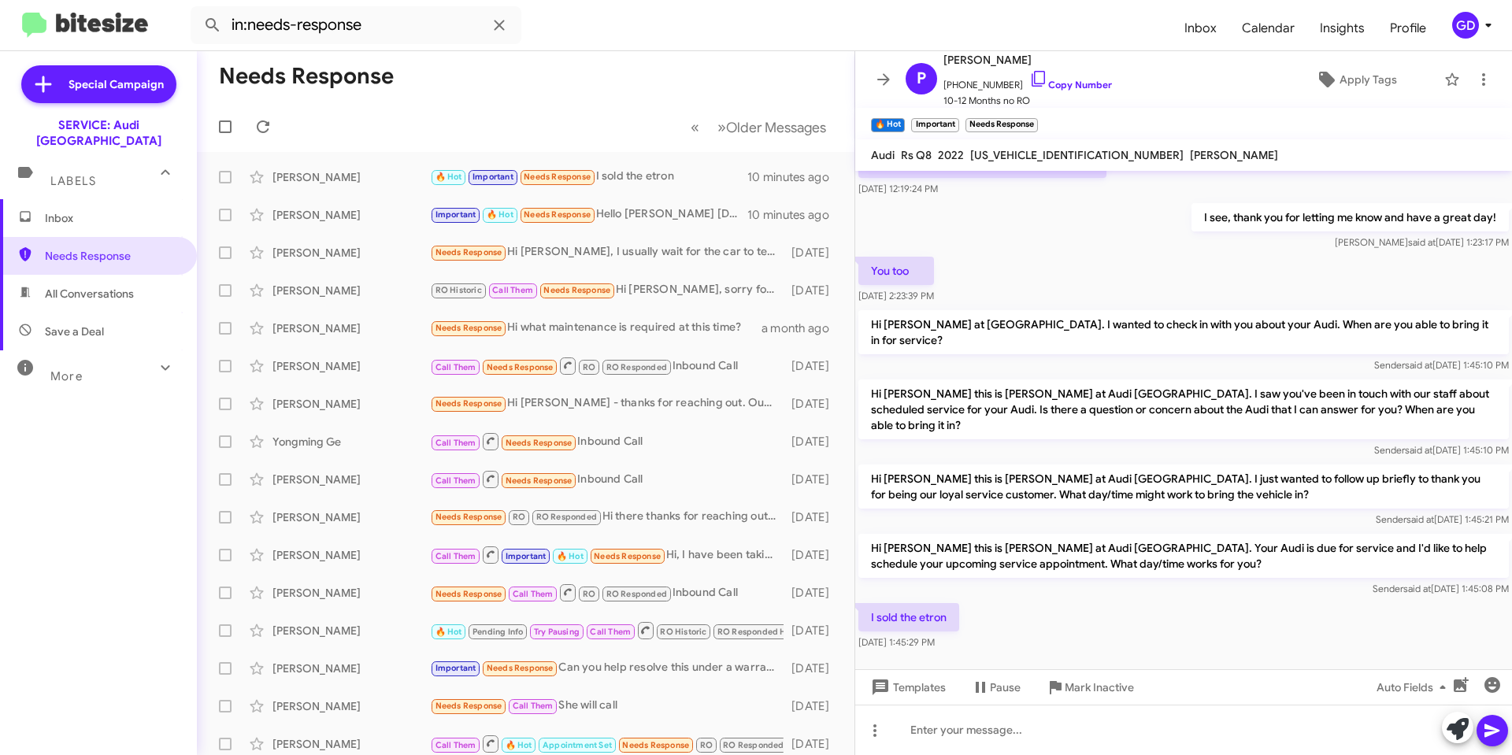
click at [68, 210] on span "Inbox" at bounding box center [112, 218] width 134 height 16
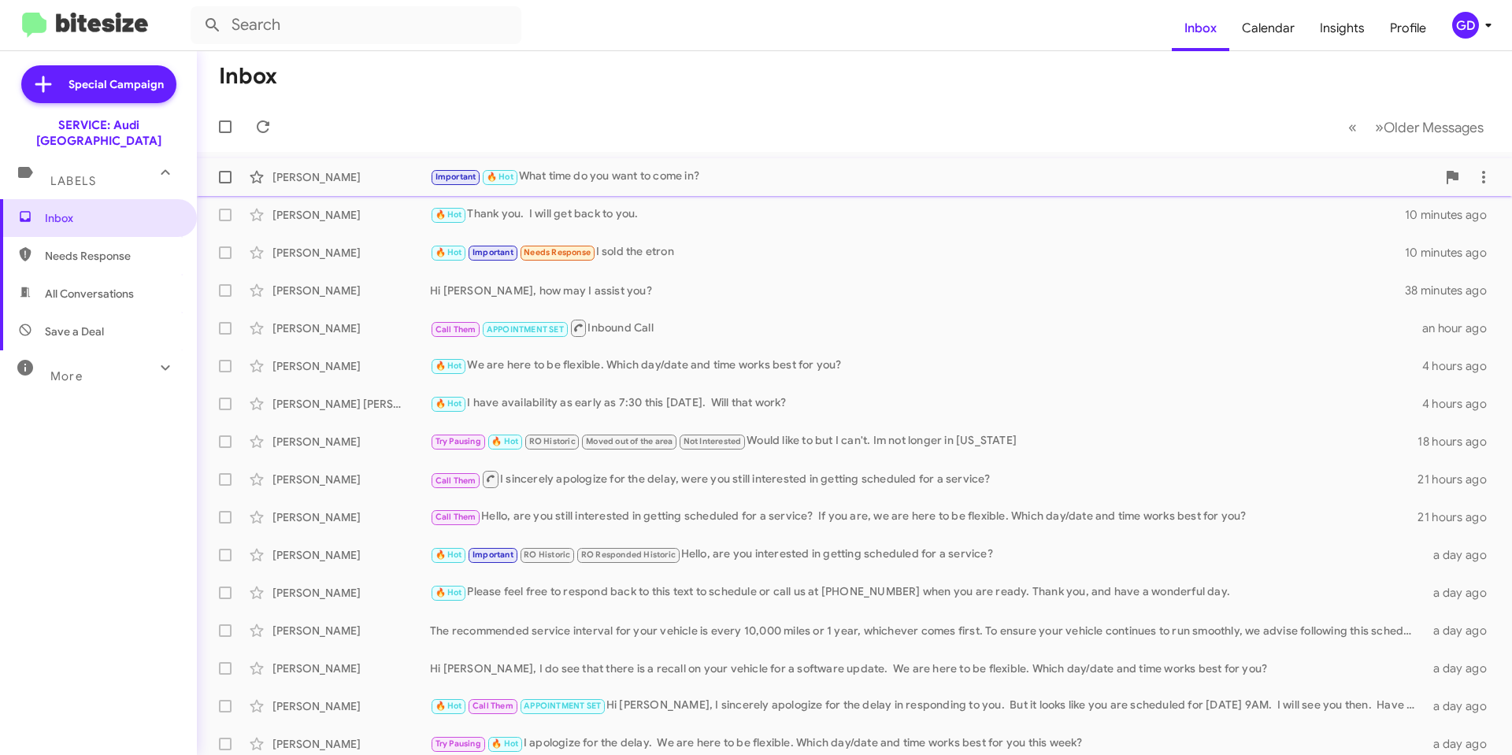
click at [578, 175] on div "Important 🔥 Hot What time do you want to come in?" at bounding box center [933, 177] width 1006 height 18
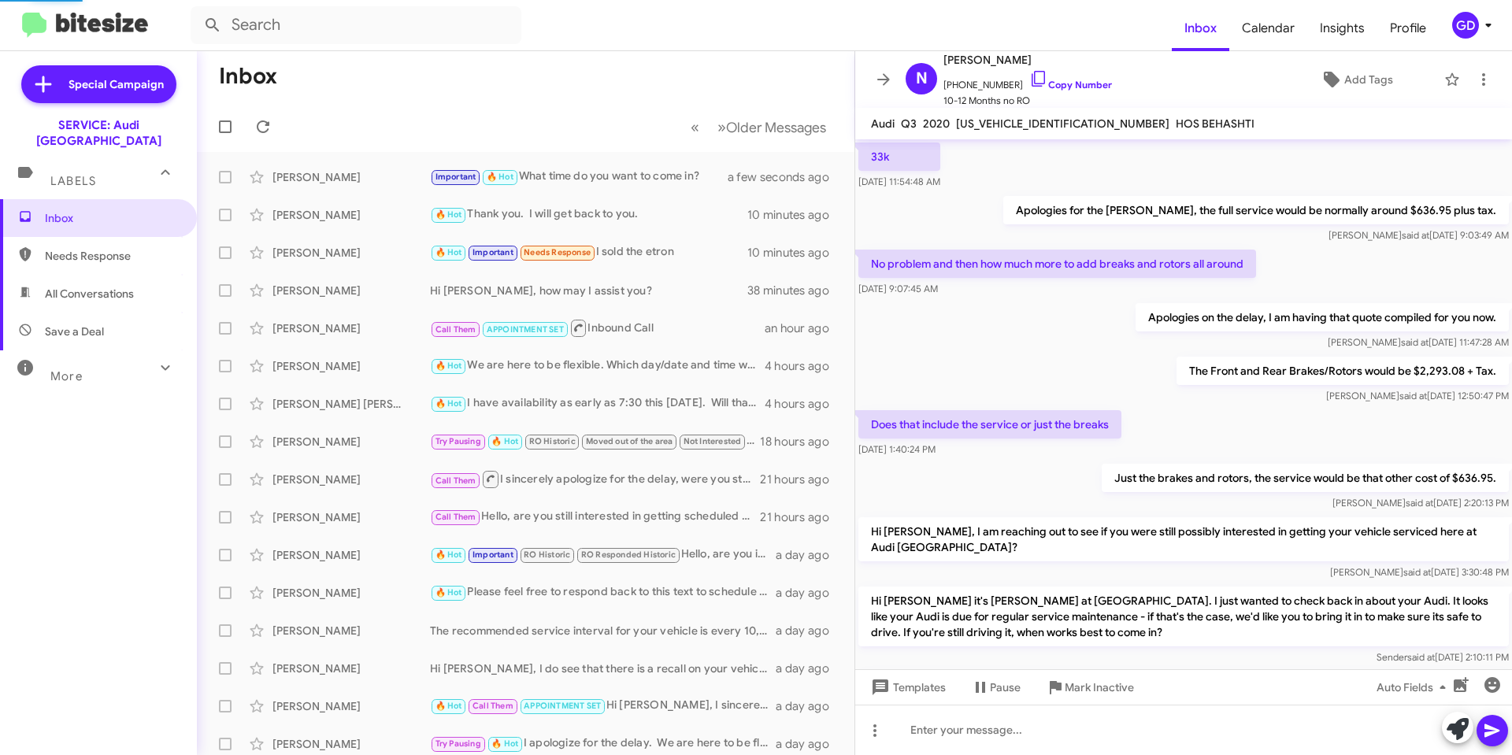
scroll to position [840, 0]
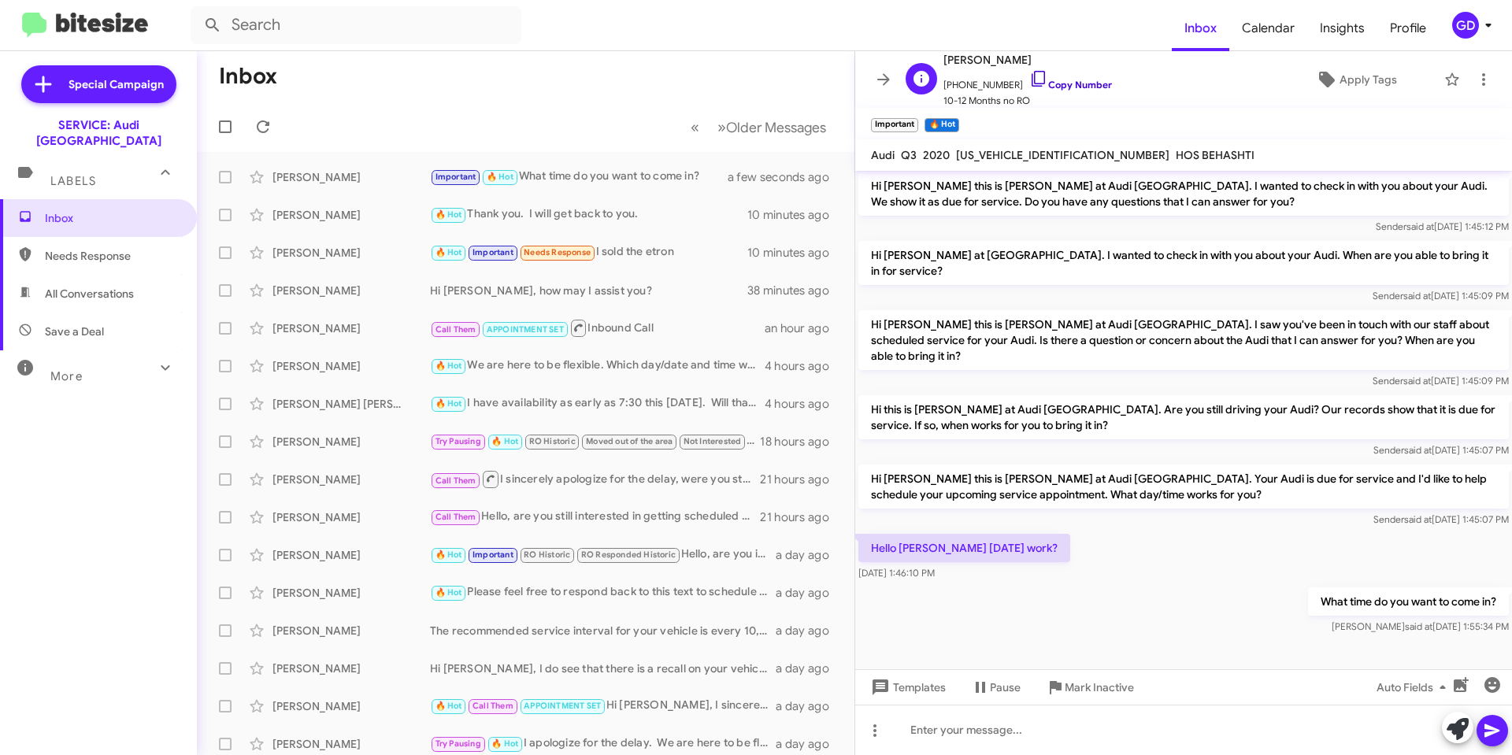
click at [1063, 83] on link "Copy Number" at bounding box center [1070, 85] width 83 height 12
click at [68, 248] on span "Needs Response" at bounding box center [112, 256] width 134 height 16
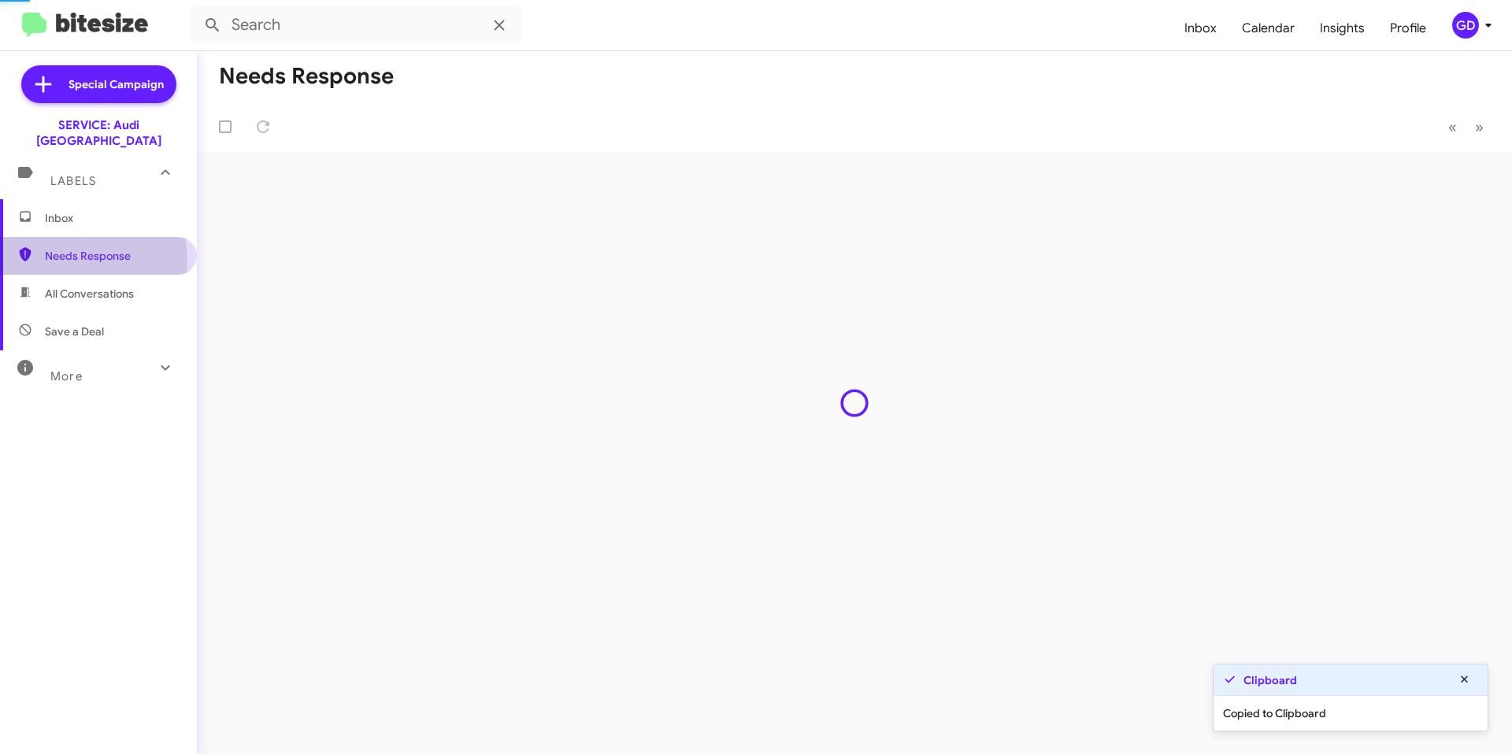
type input "in:needs-response"
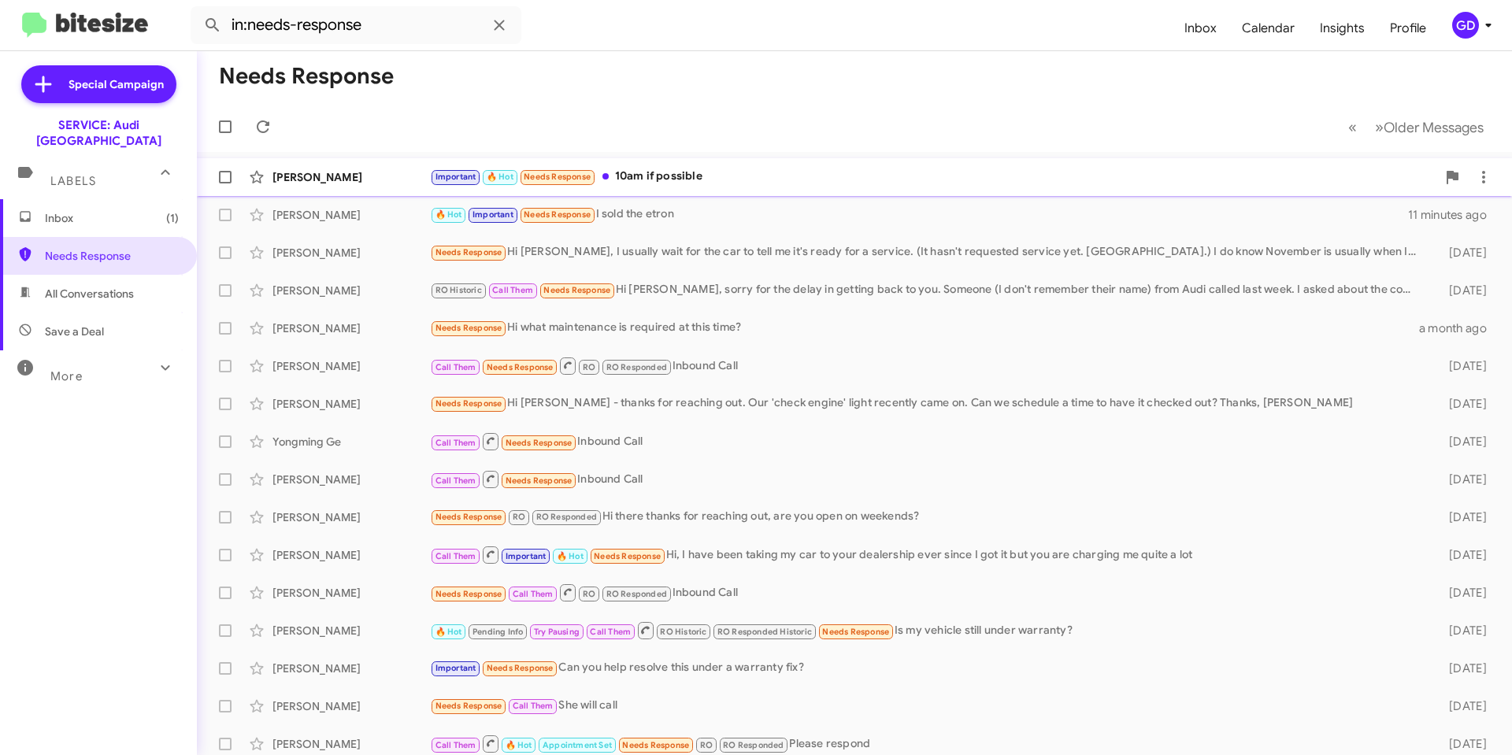
click at [316, 177] on div "[PERSON_NAME]" at bounding box center [350, 177] width 157 height 16
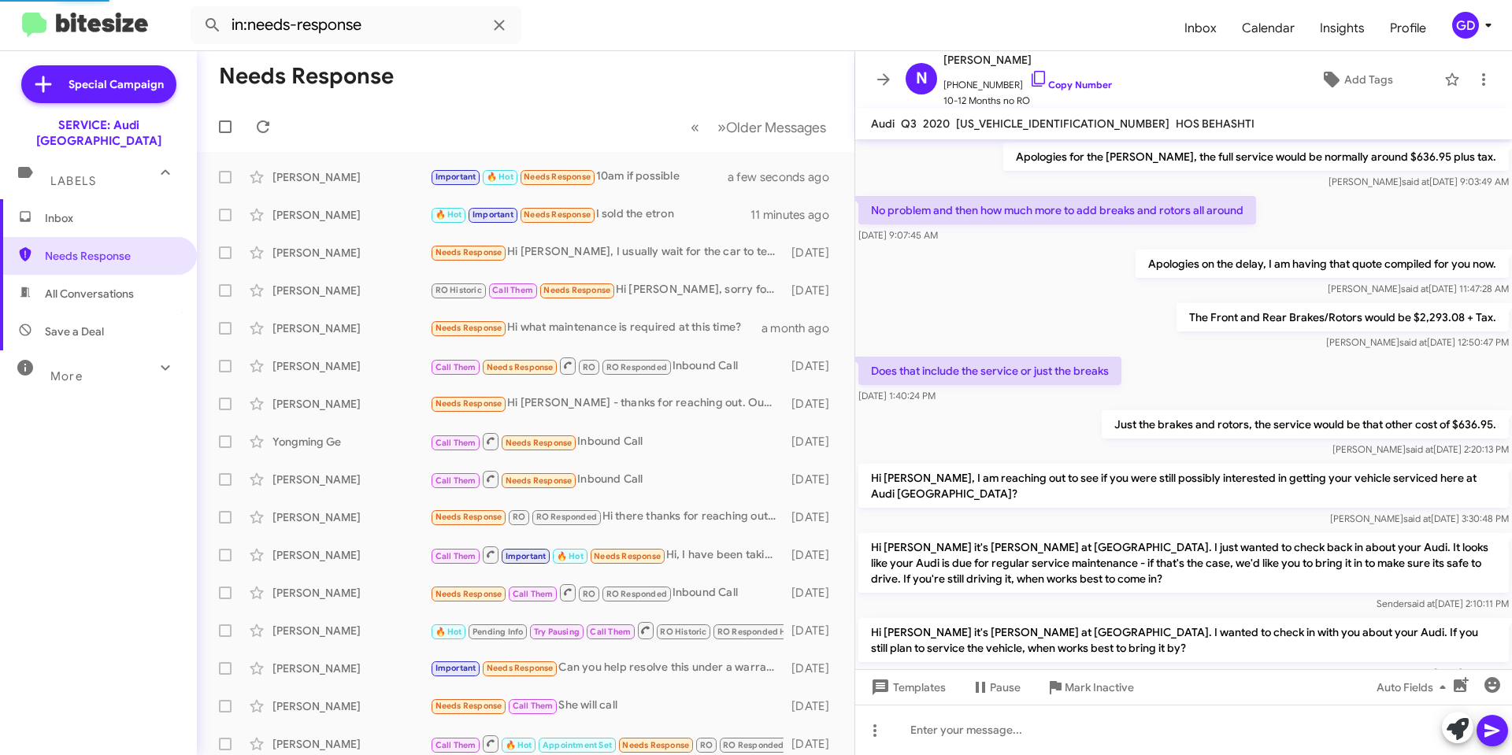
scroll to position [840, 0]
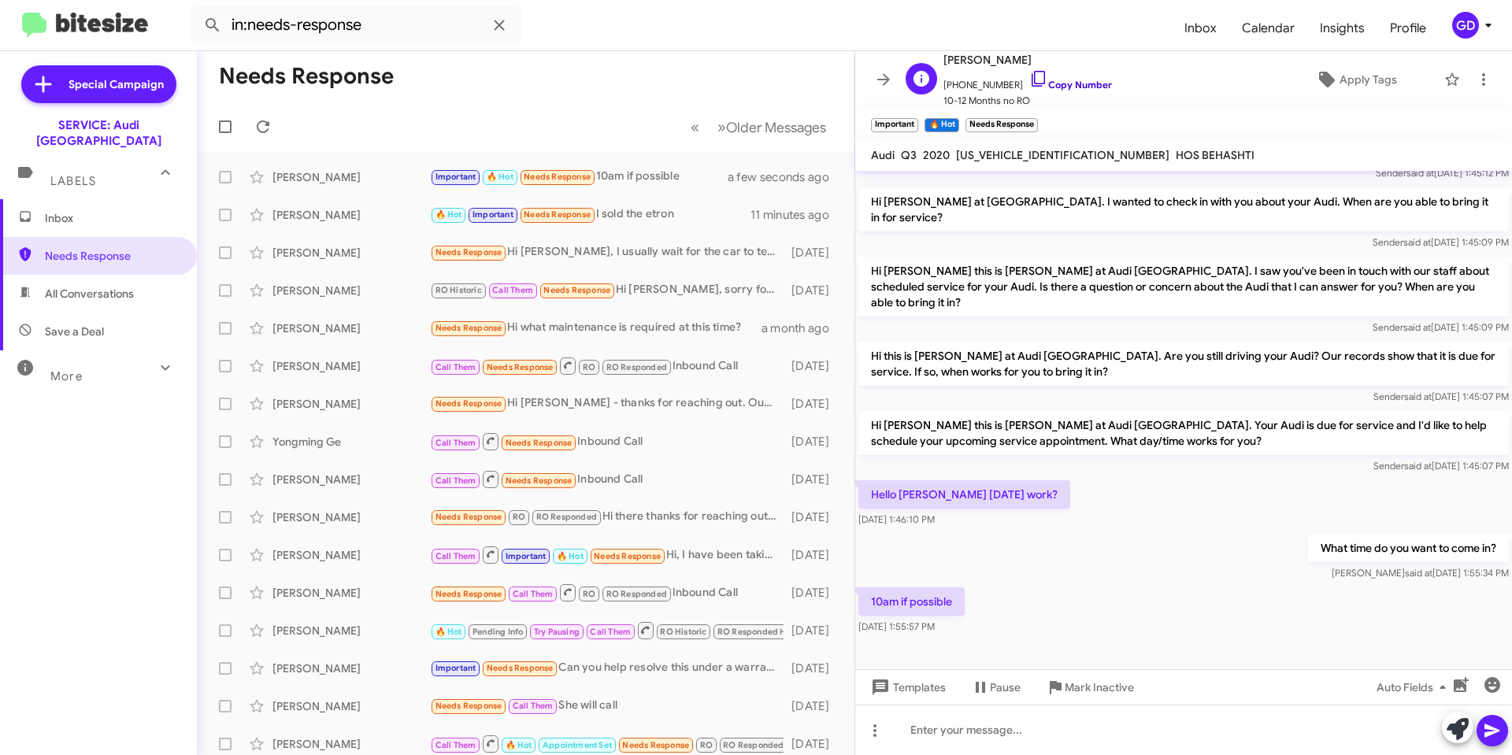
click at [1075, 83] on link "Copy Number" at bounding box center [1070, 85] width 83 height 12
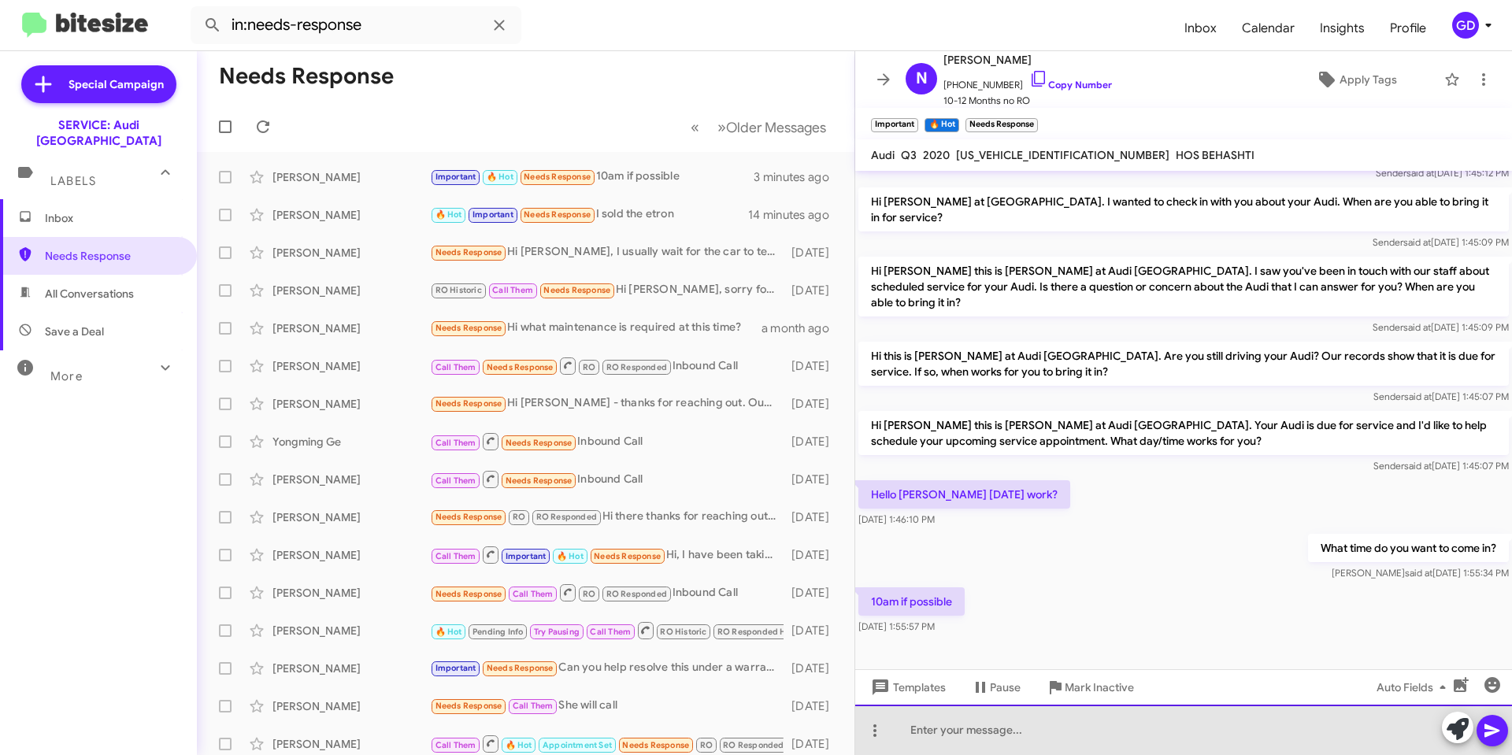
drag, startPoint x: 970, startPoint y: 738, endPoint x: 1256, endPoint y: 641, distance: 301.7
click at [971, 738] on div at bounding box center [1183, 730] width 657 height 50
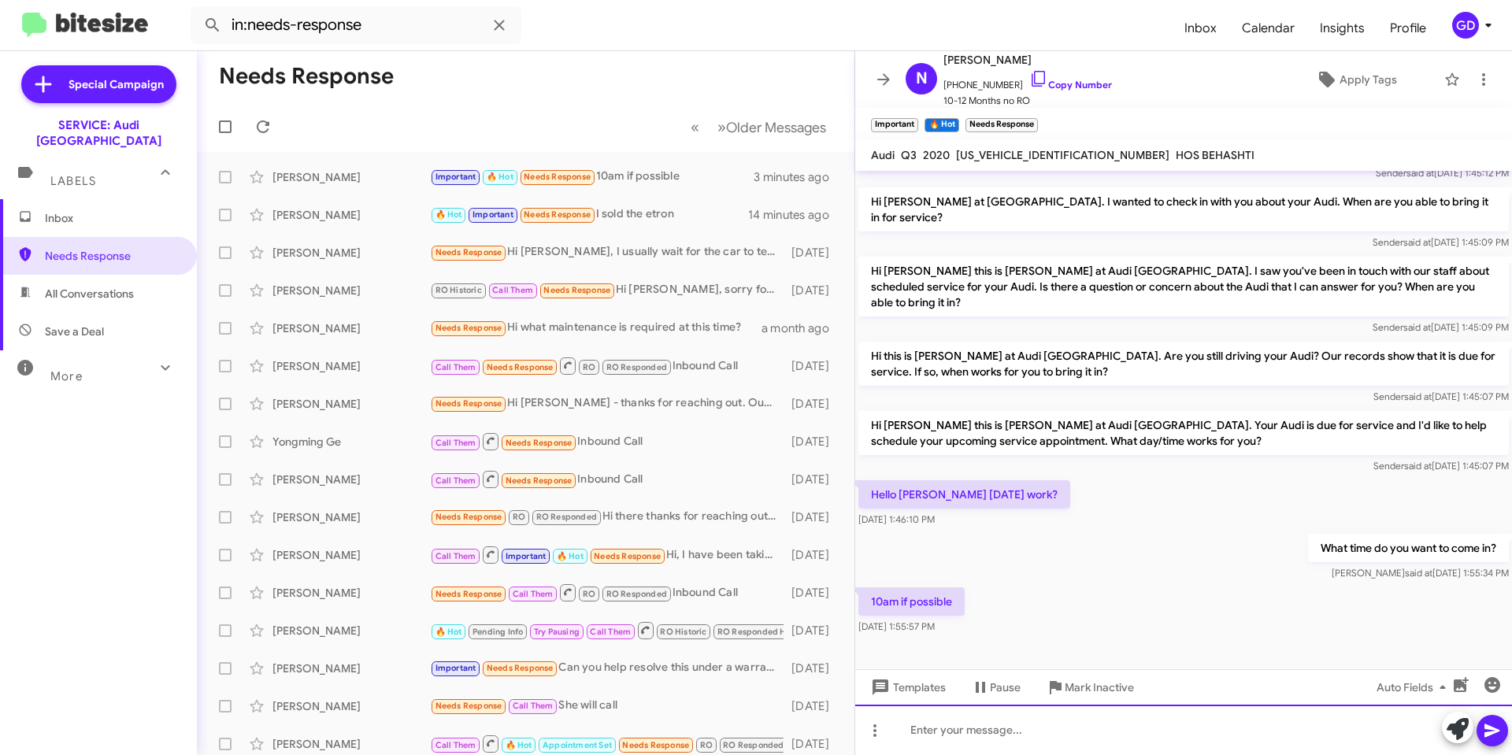
paste div
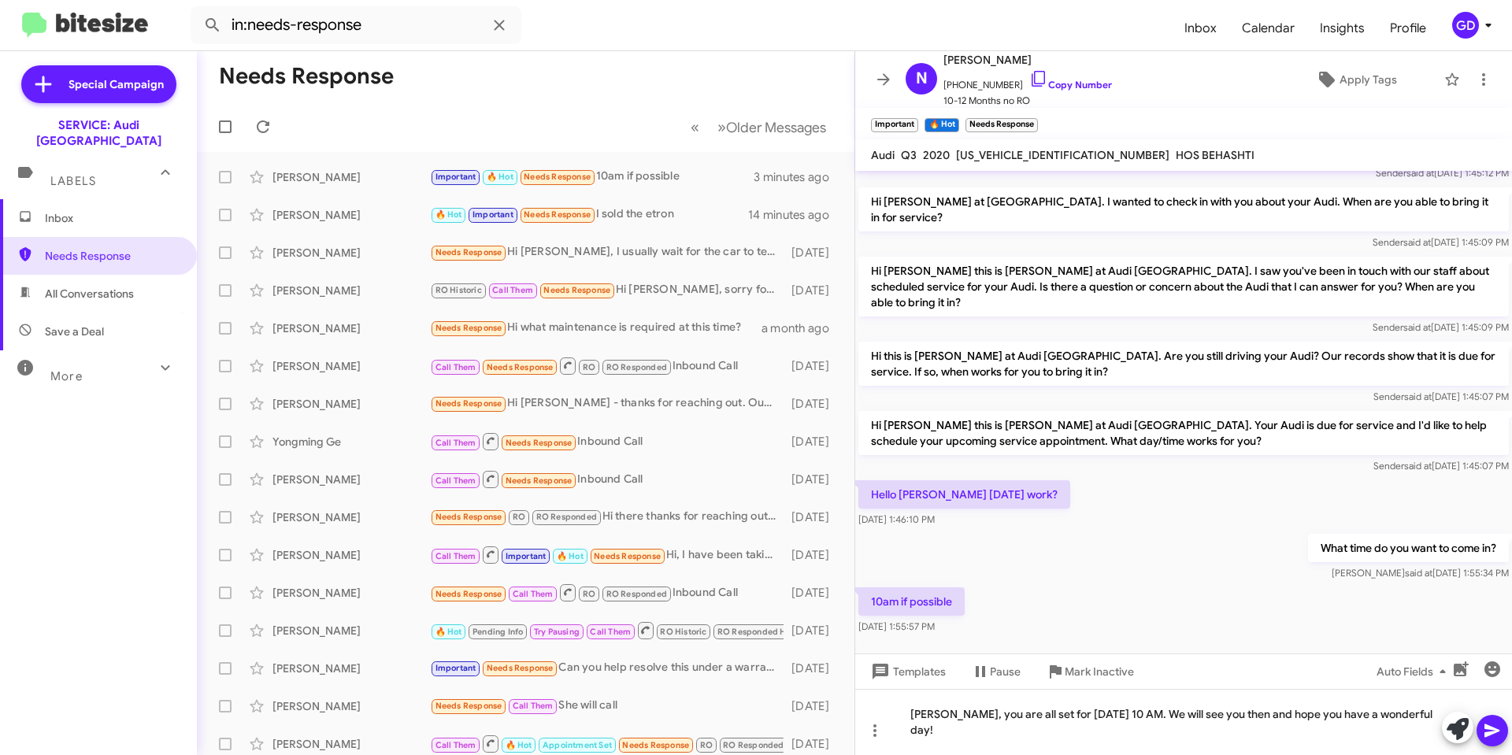
click at [1494, 729] on icon at bounding box center [1491, 730] width 15 height 13
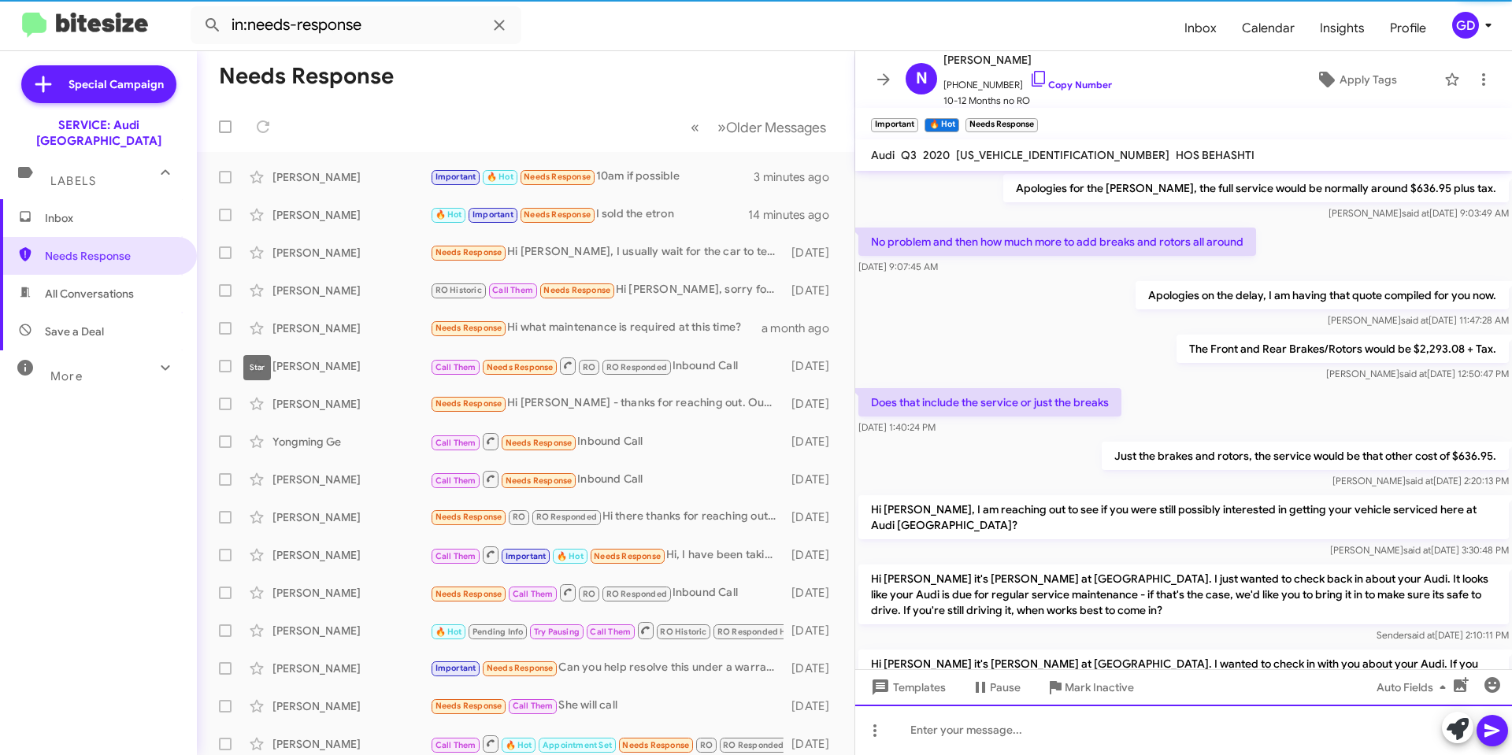
scroll to position [79, 0]
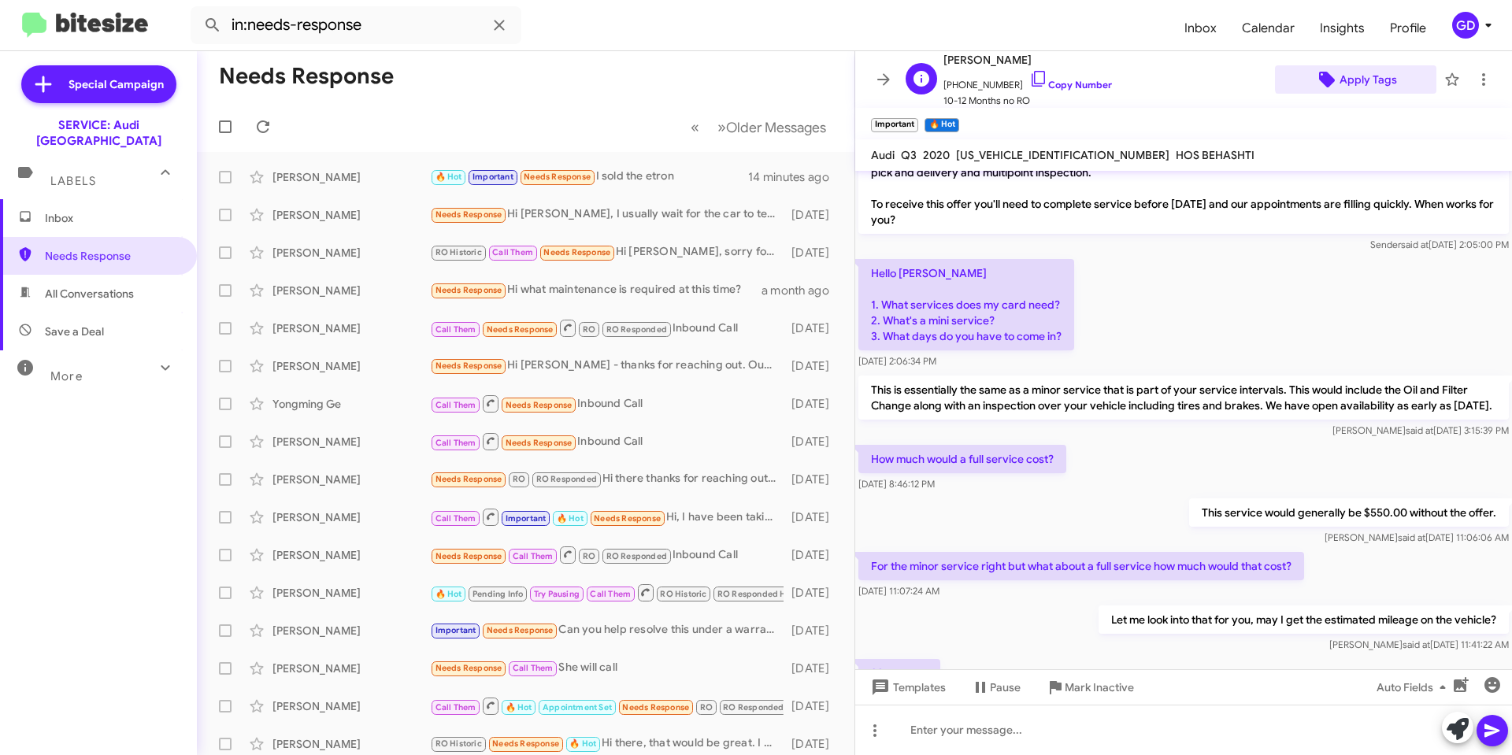
click at [1353, 78] on span "Apply Tags" at bounding box center [1367, 79] width 57 height 28
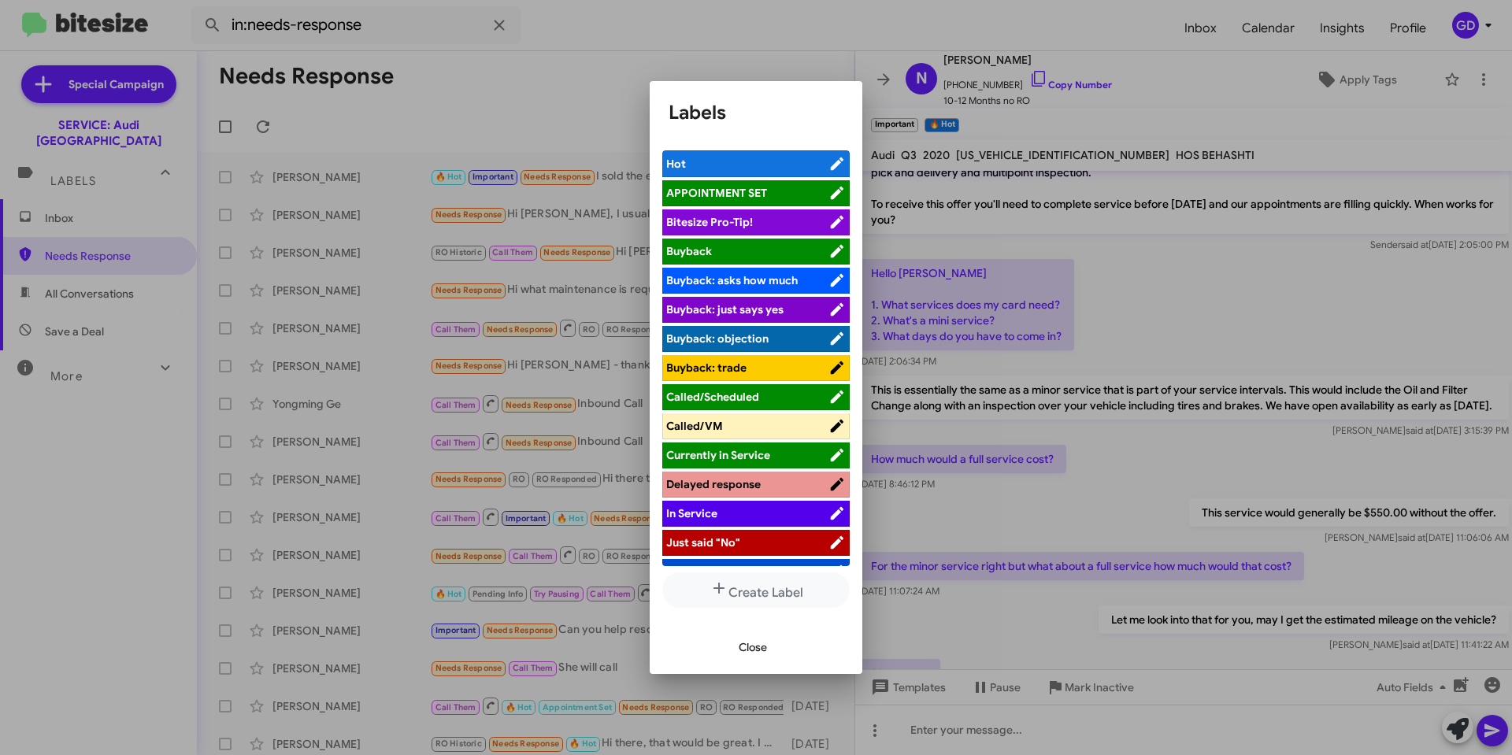
click at [724, 194] on span "APPOINTMENT SET" at bounding box center [716, 193] width 101 height 14
click at [746, 649] on span "Close" at bounding box center [752, 647] width 28 height 28
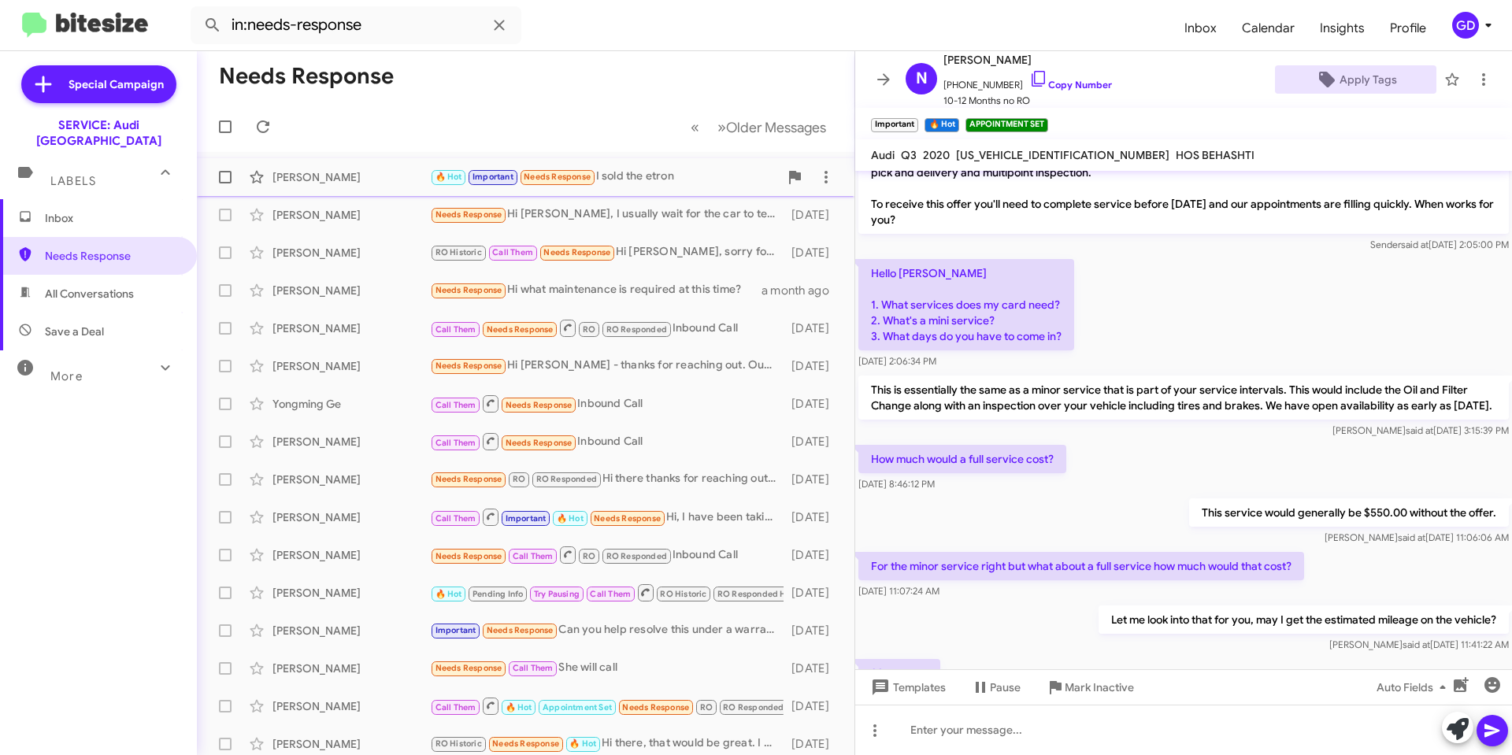
click at [320, 176] on div "[PERSON_NAME]" at bounding box center [350, 177] width 157 height 16
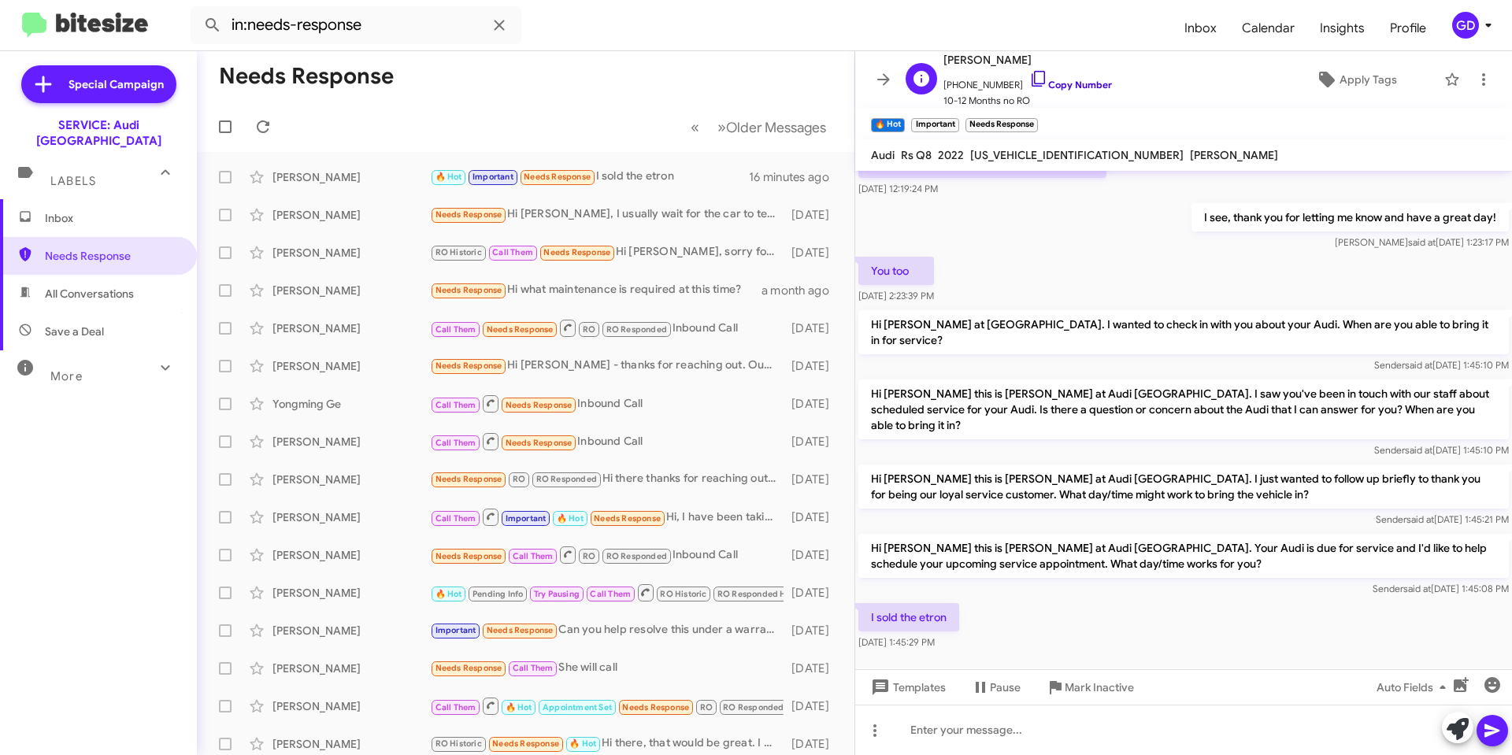
click at [1068, 84] on link "Copy Number" at bounding box center [1070, 85] width 83 height 12
click at [1057, 82] on link "Copy Number" at bounding box center [1070, 85] width 83 height 12
click at [938, 727] on div at bounding box center [1183, 730] width 657 height 50
click at [1486, 731] on icon at bounding box center [1491, 730] width 19 height 19
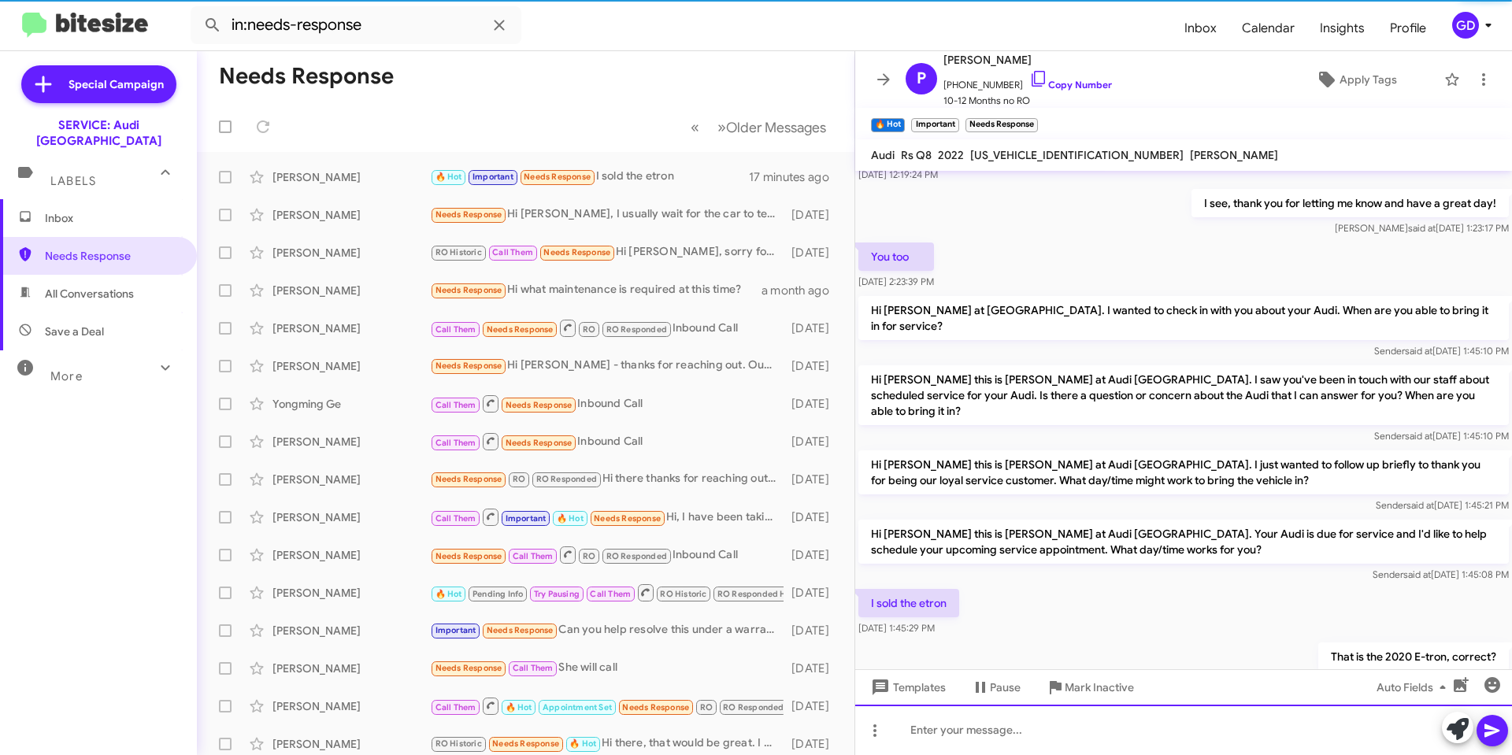
scroll to position [390, 0]
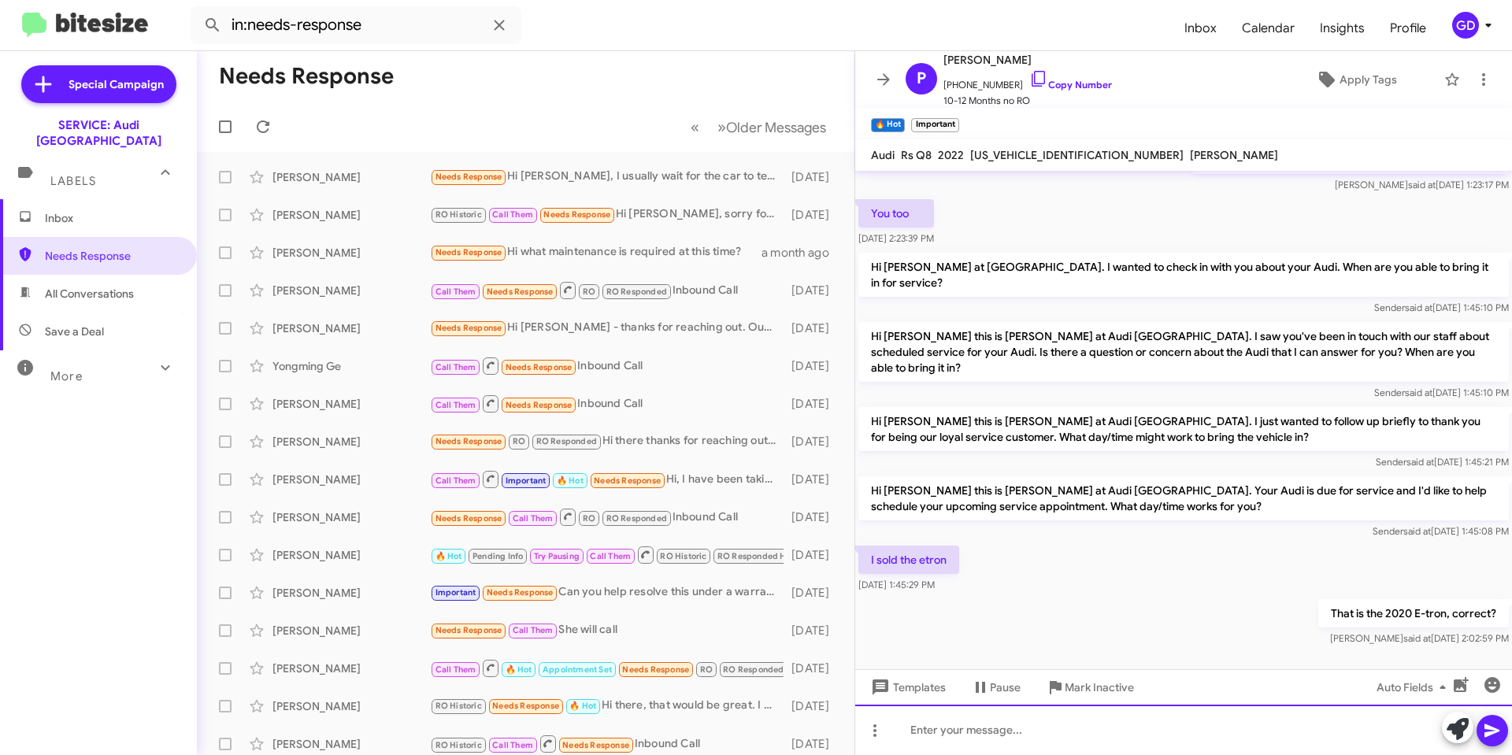
click at [965, 736] on div at bounding box center [1183, 730] width 657 height 50
click at [1492, 731] on icon at bounding box center [1491, 730] width 19 height 19
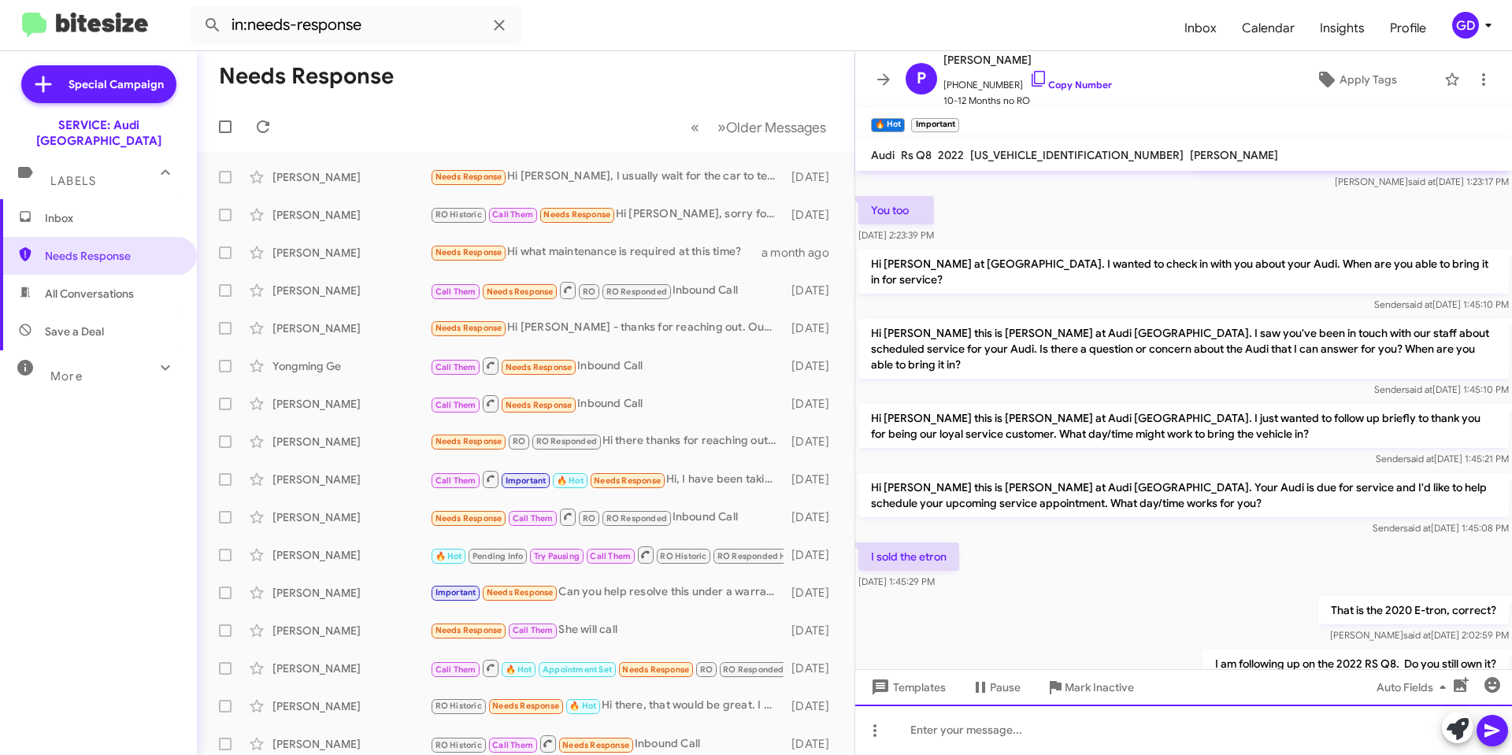
scroll to position [448, 0]
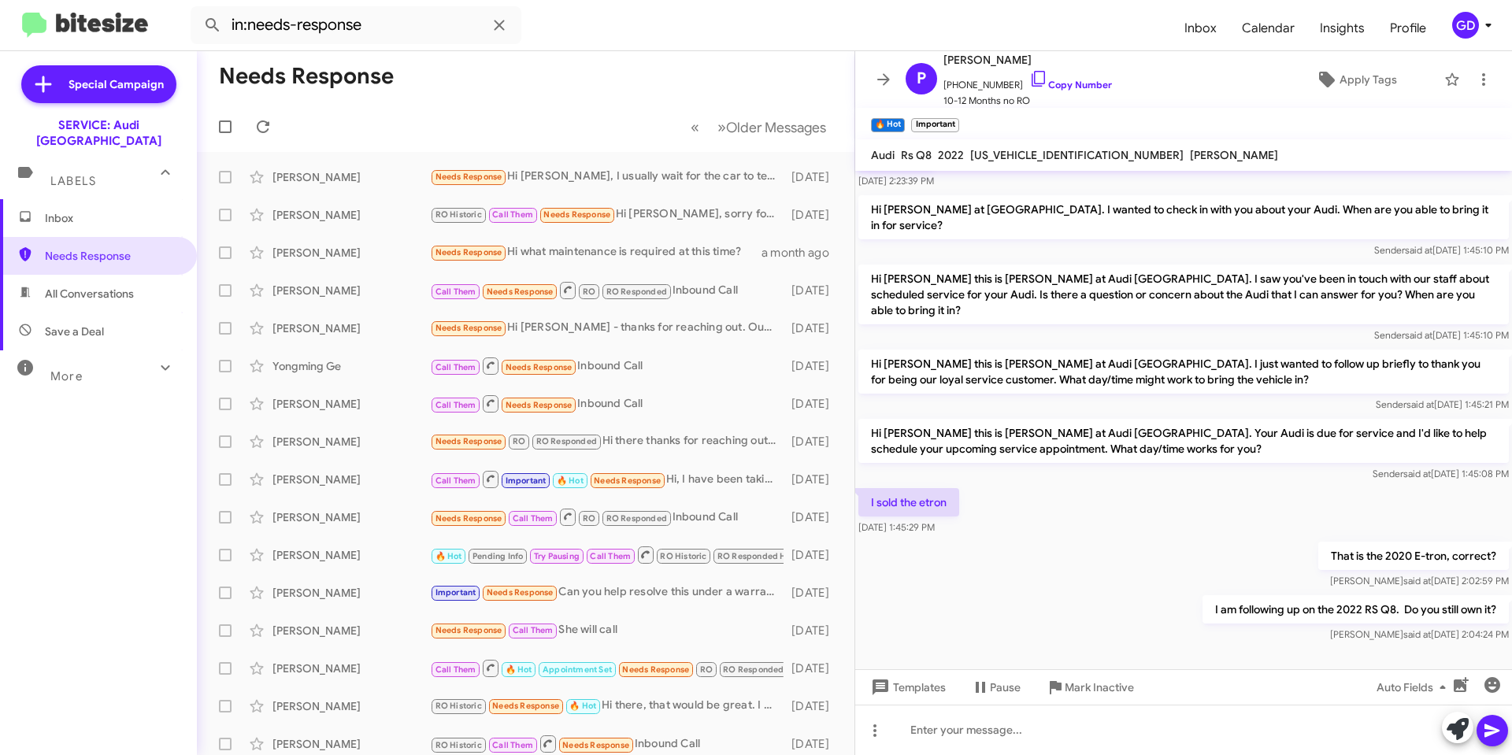
click at [1460, 21] on div "GD" at bounding box center [1465, 25] width 27 height 27
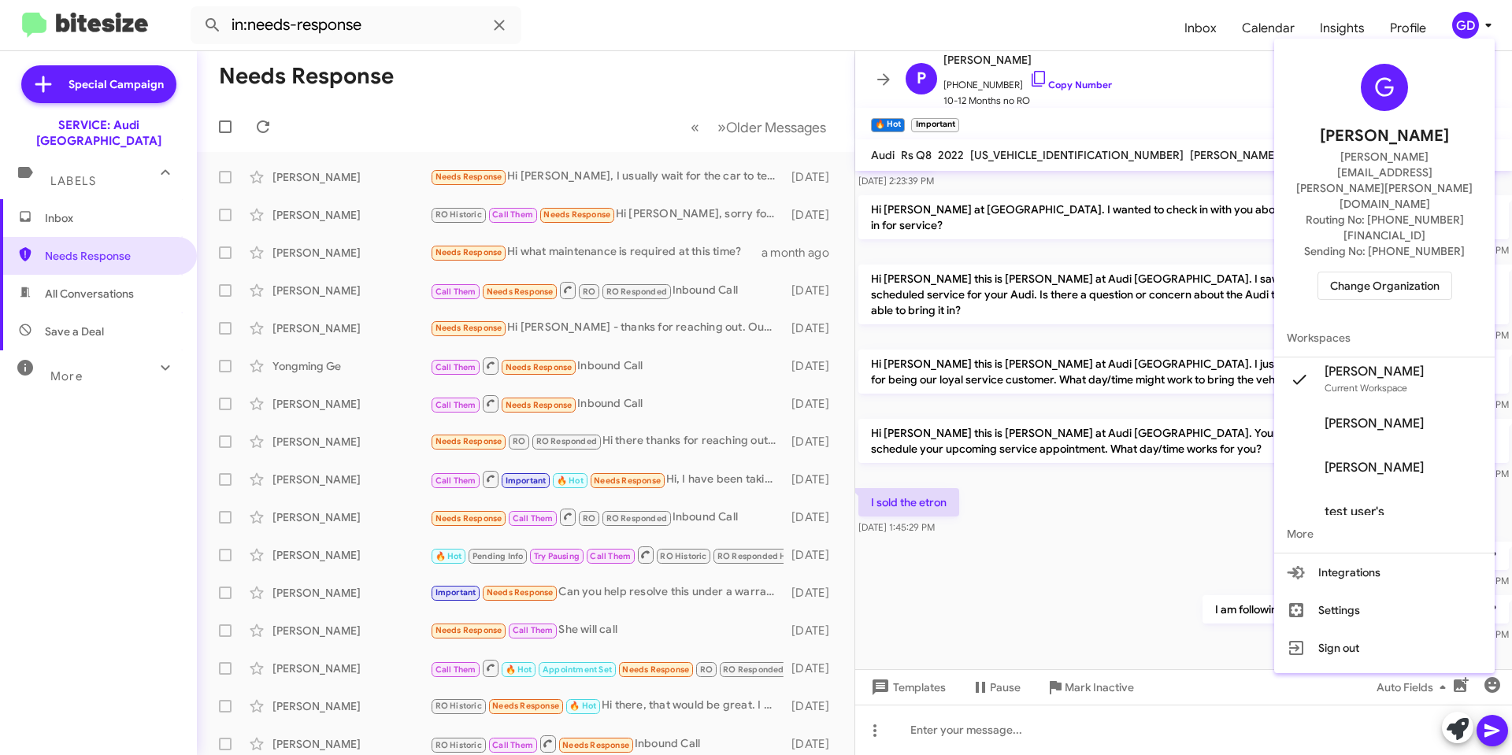
click at [1377, 272] on span "Change Organization" at bounding box center [1384, 285] width 109 height 27
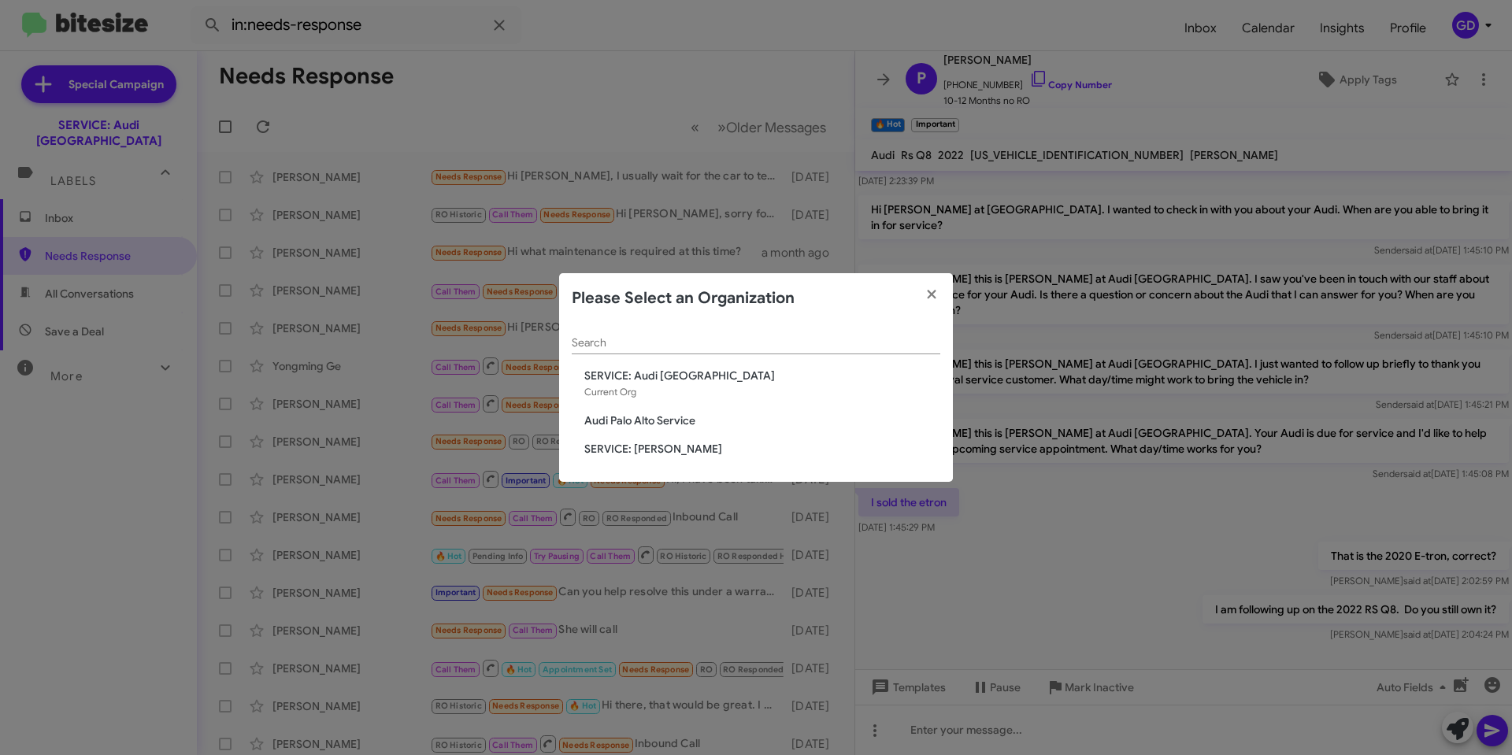
click at [678, 458] on div "Search SERVICE: Audi [GEOGRAPHIC_DATA] Current Org Audi Palo Alto Service SERVI…" at bounding box center [756, 403] width 394 height 159
click at [653, 448] on span "SERVICE: [PERSON_NAME]" at bounding box center [762, 449] width 356 height 16
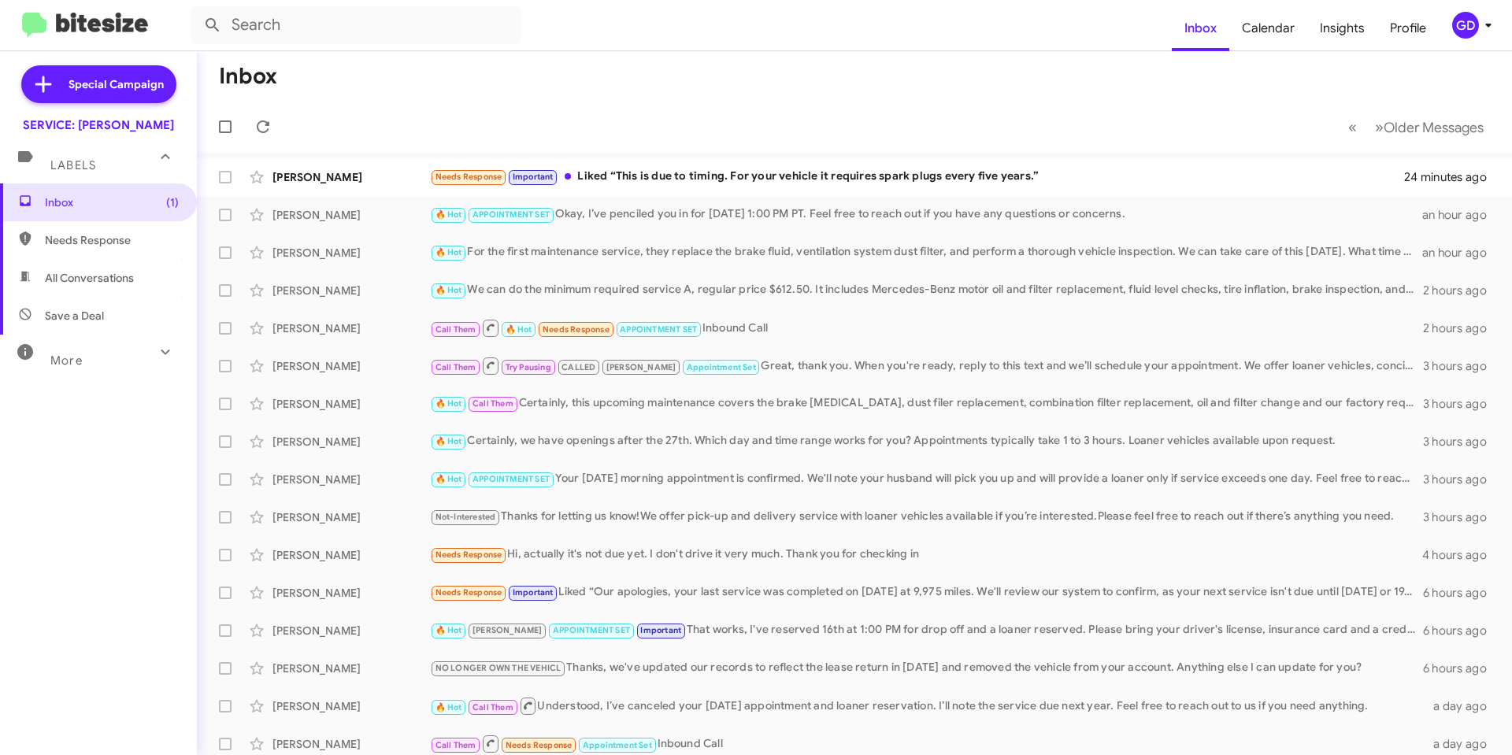
click at [86, 238] on span "Needs Response" at bounding box center [112, 240] width 134 height 16
type input "in:needs-response"
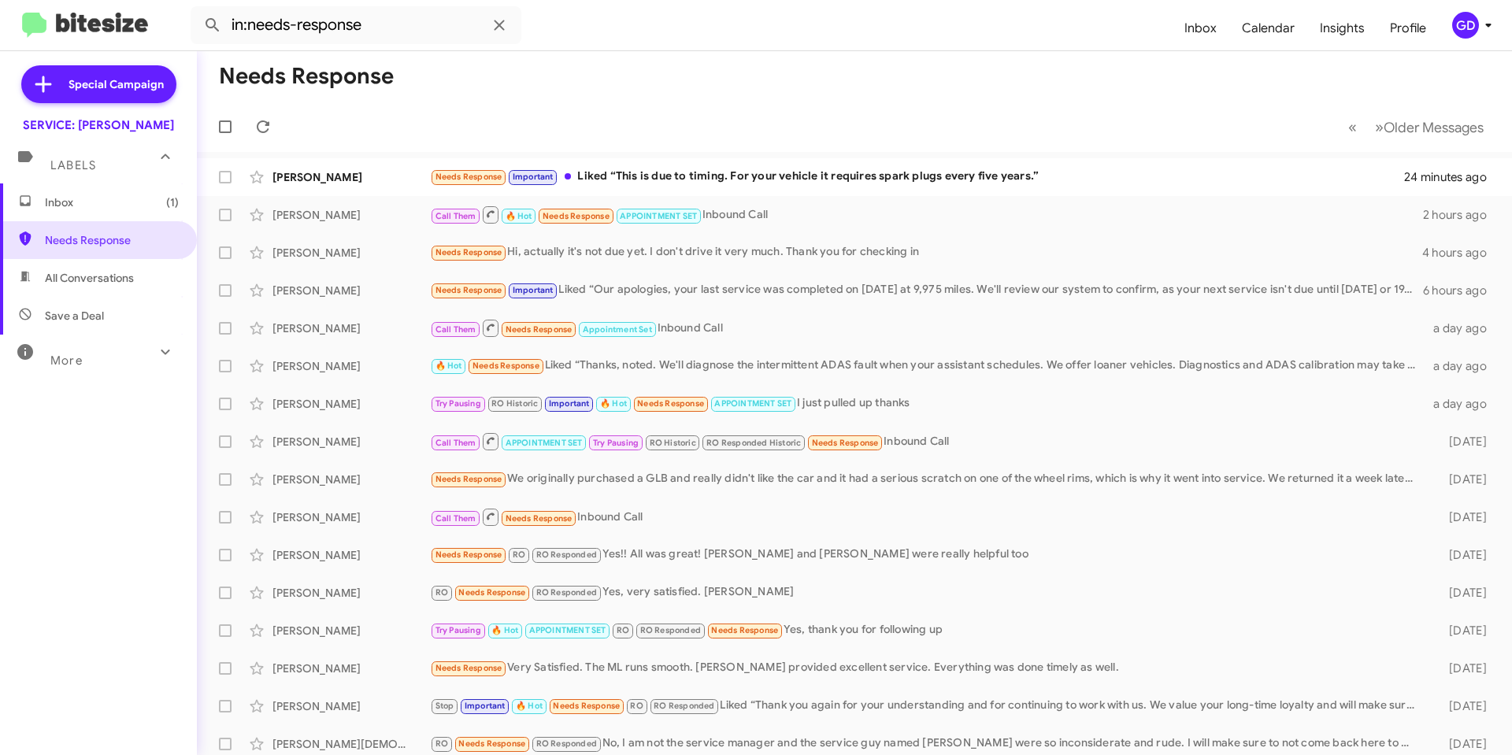
click at [1459, 28] on div "GD" at bounding box center [1465, 25] width 27 height 27
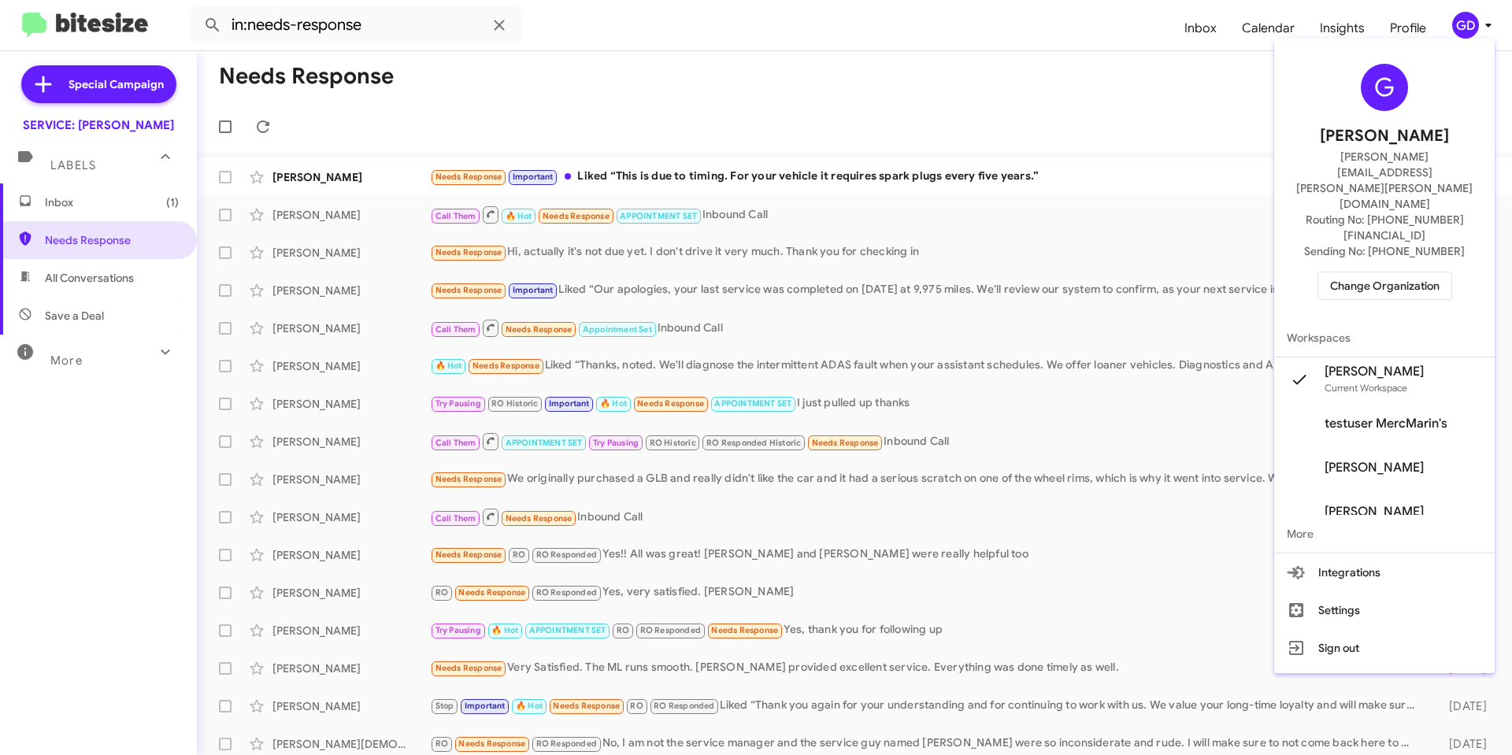
click at [1387, 272] on span "Change Organization" at bounding box center [1384, 285] width 109 height 27
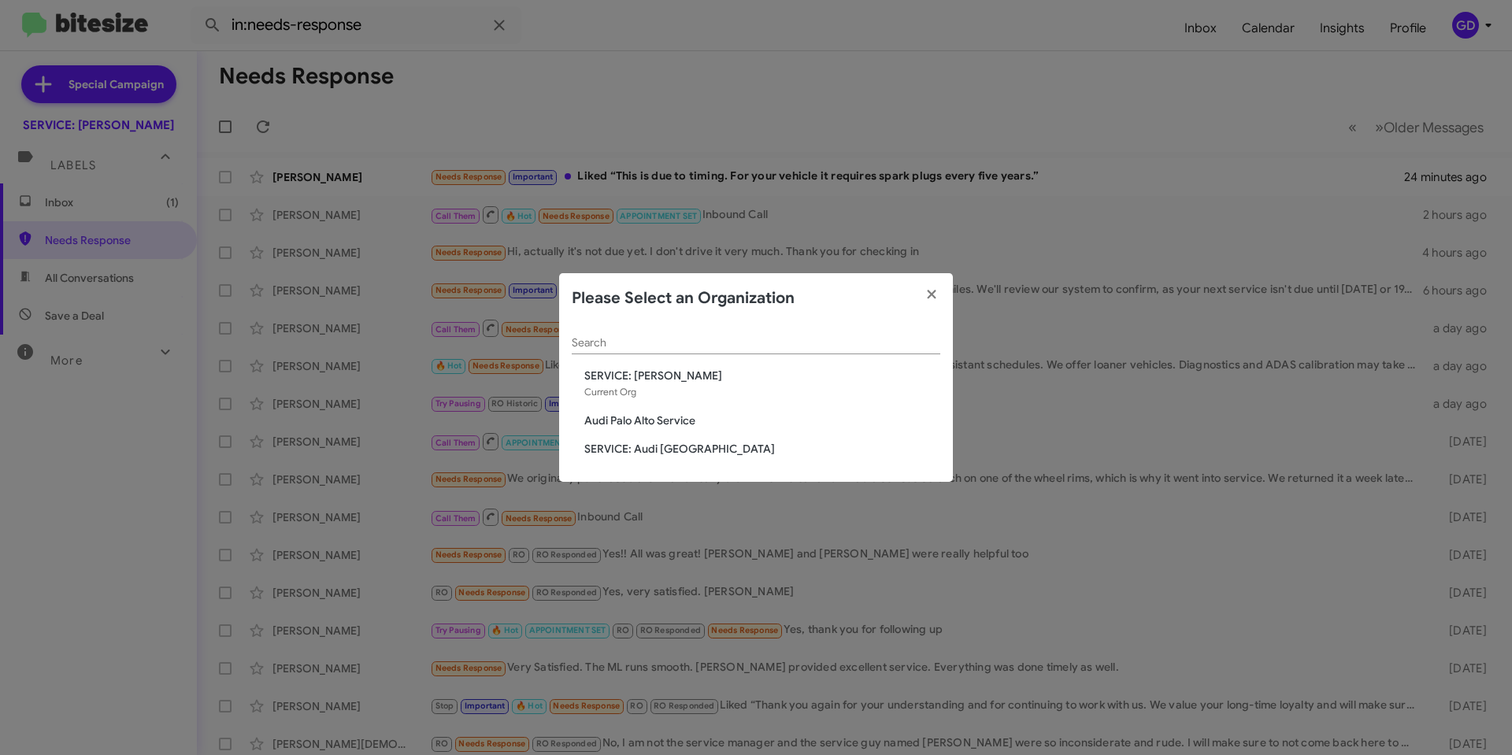
click at [658, 426] on span "Audi Palo Alto Service" at bounding box center [762, 421] width 356 height 16
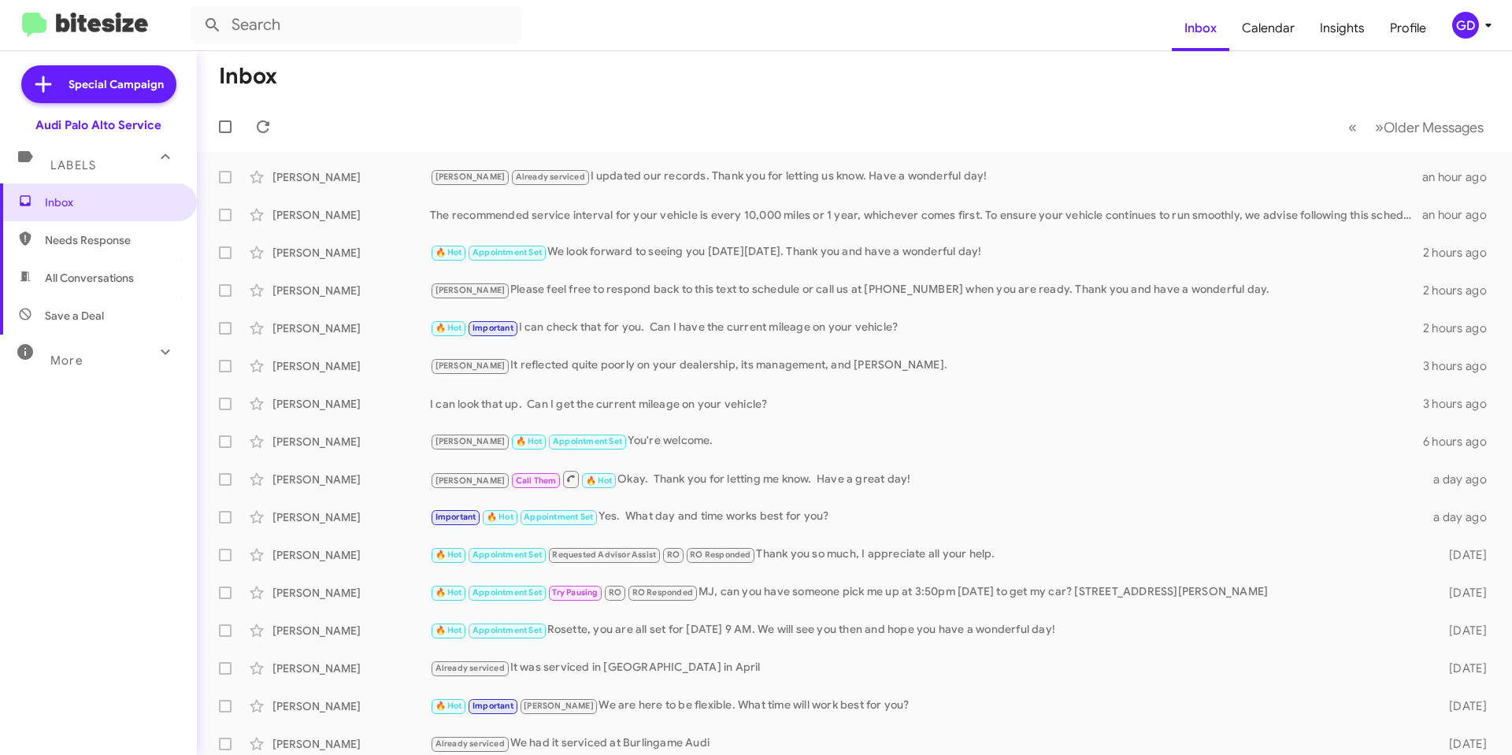
click at [63, 256] on span "Needs Response" at bounding box center [98, 240] width 197 height 38
type input "in:needs-response"
